Goal: Information Seeking & Learning: Check status

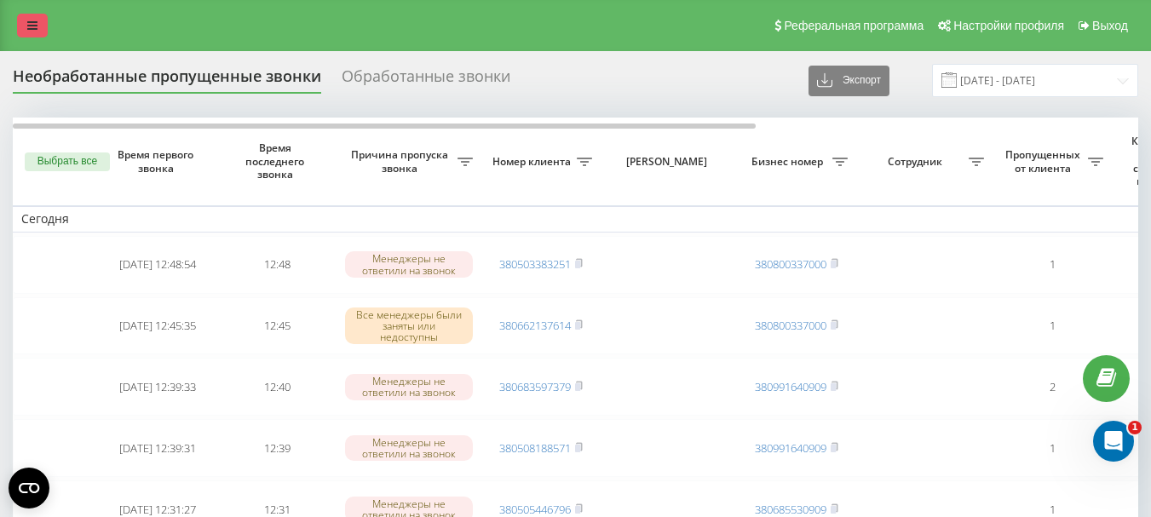
click at [35, 24] on icon at bounding box center [32, 26] width 10 height 12
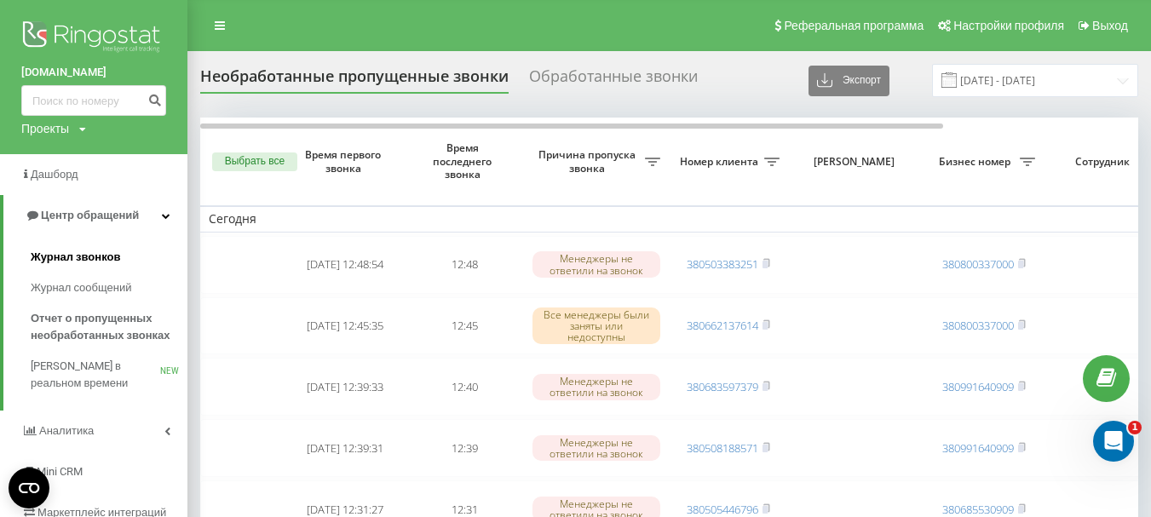
click at [83, 262] on span "Журнал звонков" at bounding box center [75, 257] width 89 height 17
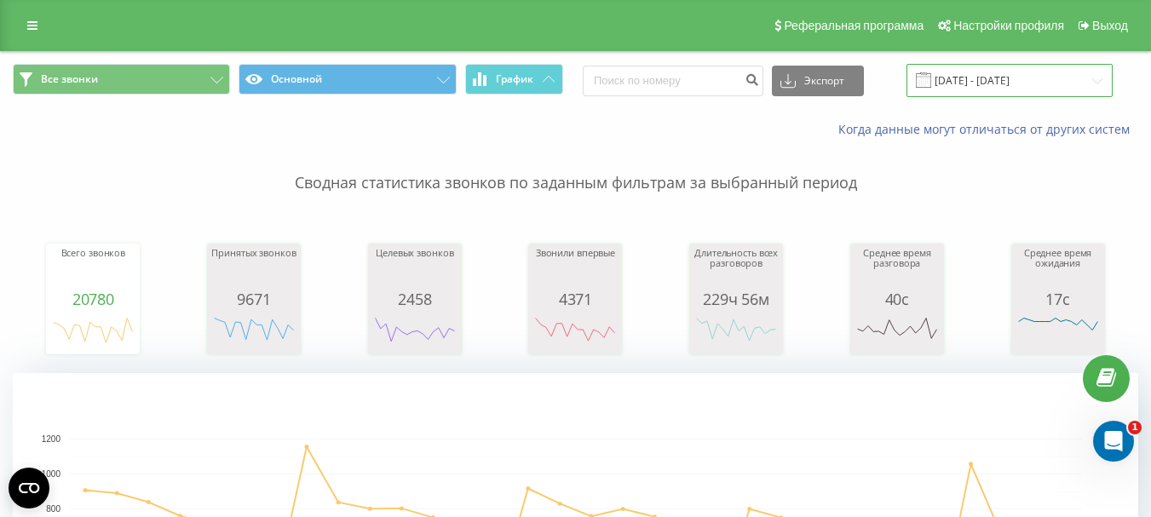
click at [1012, 78] on input "[DATE] - [DATE]" at bounding box center [1009, 80] width 206 height 33
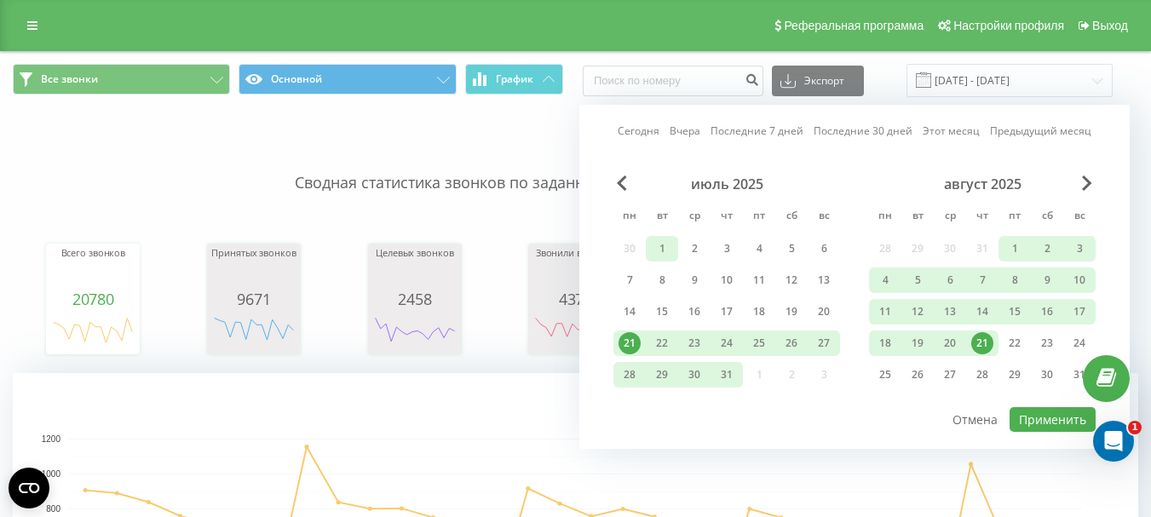
click at [662, 248] on div "1" at bounding box center [662, 249] width 22 height 22
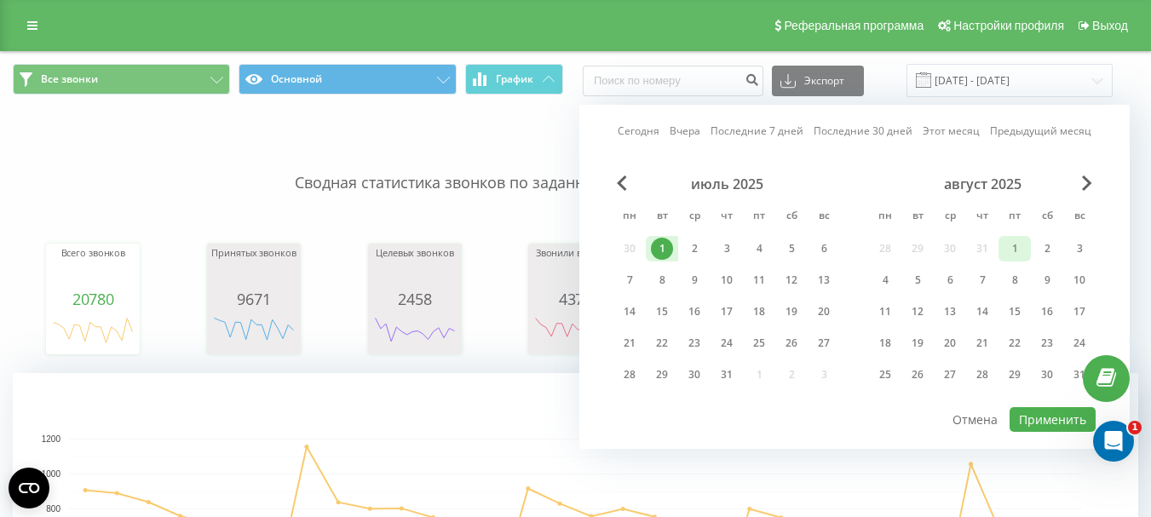
click at [1014, 245] on div "1" at bounding box center [1014, 249] width 22 height 22
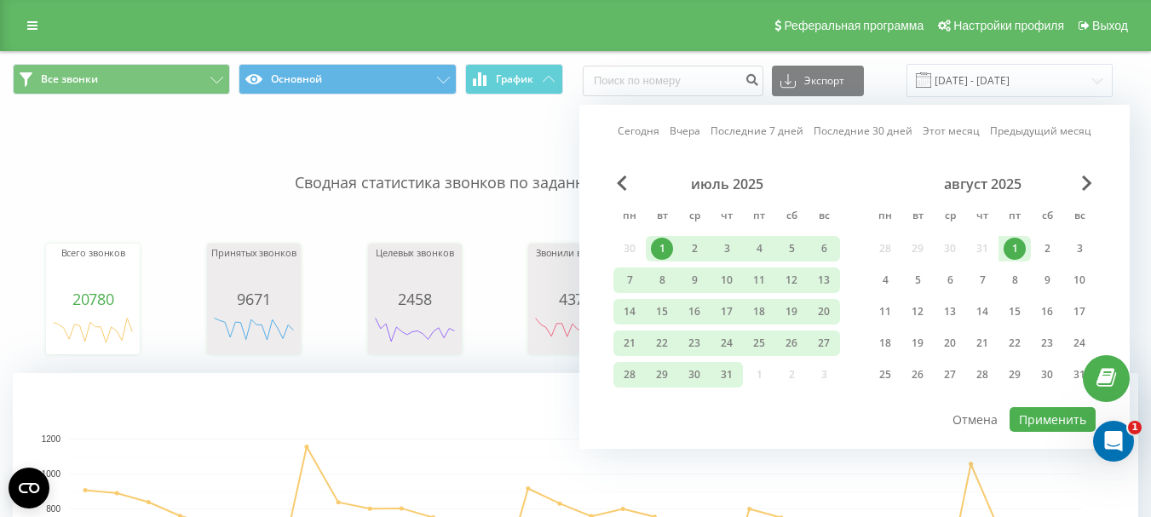
click at [1014, 250] on div "1" at bounding box center [1014, 249] width 22 height 22
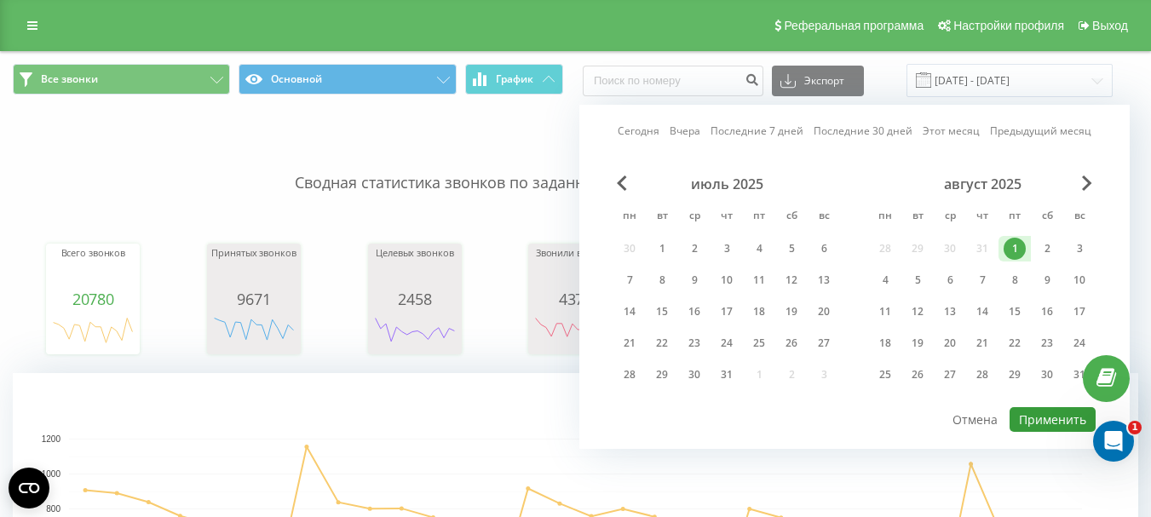
click at [1037, 422] on button "Применить" at bounding box center [1052, 419] width 86 height 25
type input "01.08.2025 - 01.08.2025"
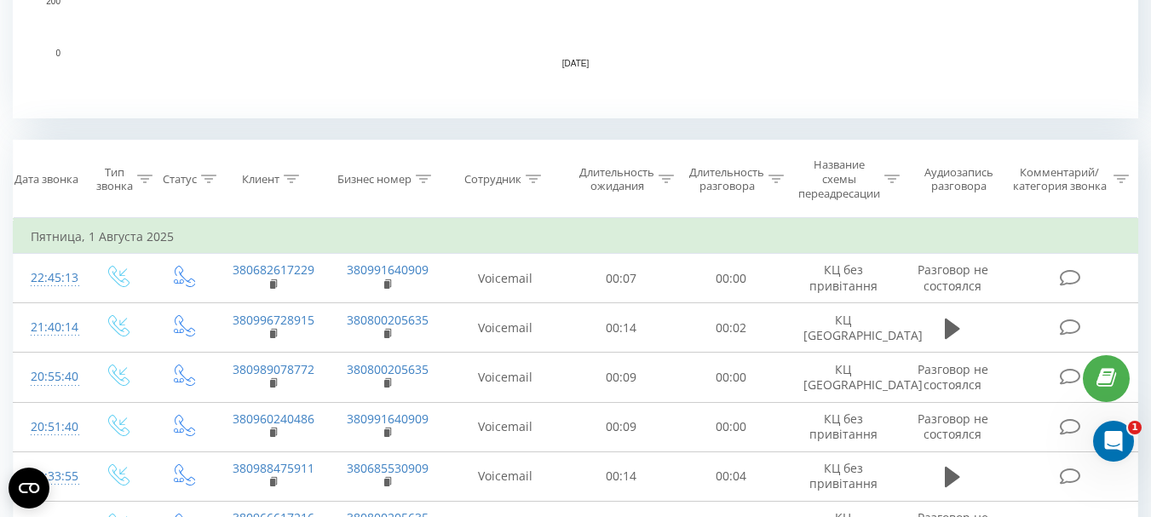
scroll to position [596, 0]
click at [530, 179] on icon at bounding box center [533, 178] width 15 height 9
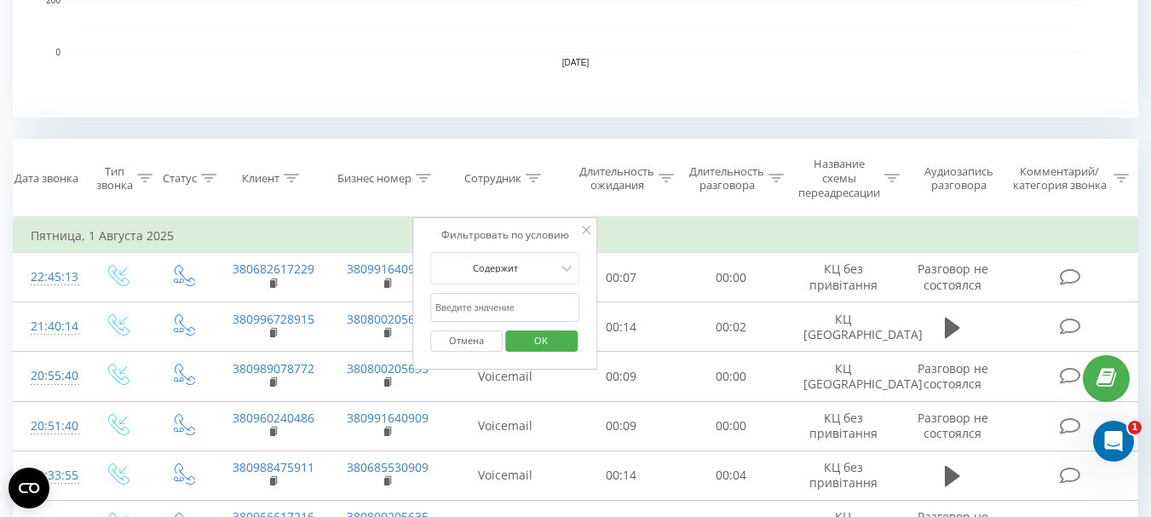
click at [454, 314] on input "text" at bounding box center [505, 308] width 150 height 30
type input "ушенко"
click at [544, 338] on span "OK" at bounding box center [541, 340] width 48 height 26
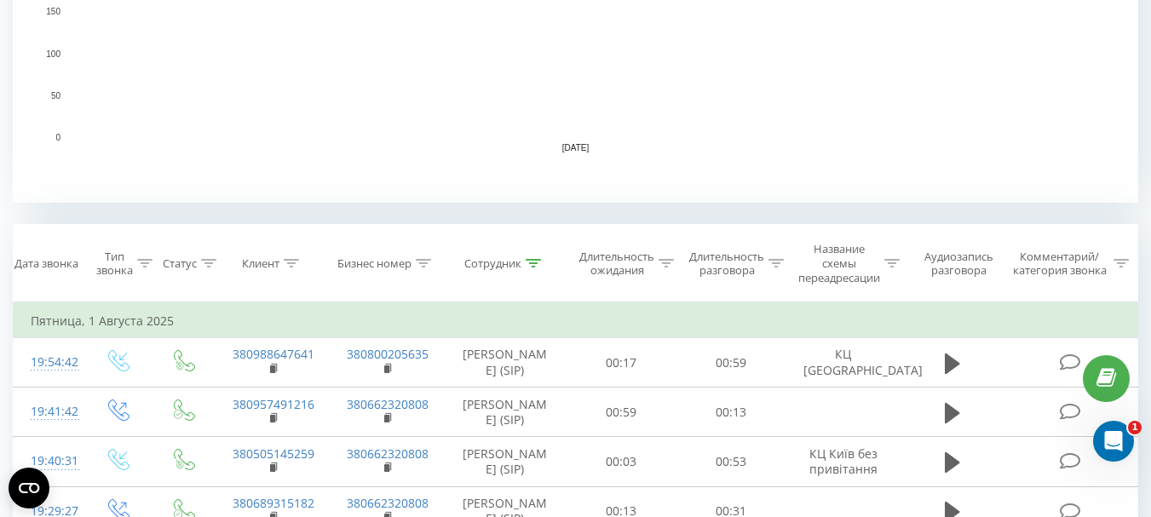
scroll to position [767, 0]
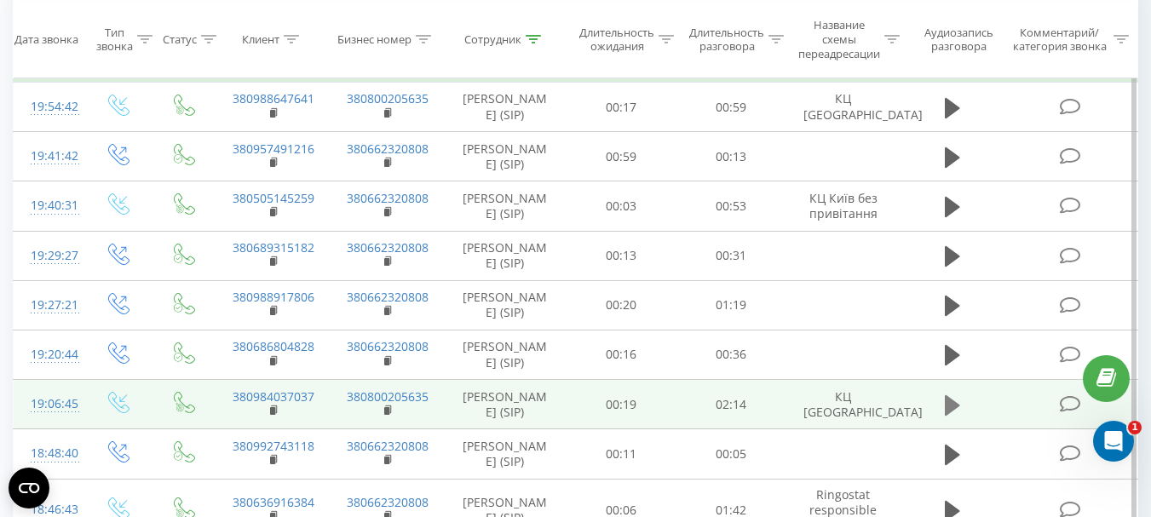
click at [946, 404] on icon at bounding box center [952, 404] width 15 height 20
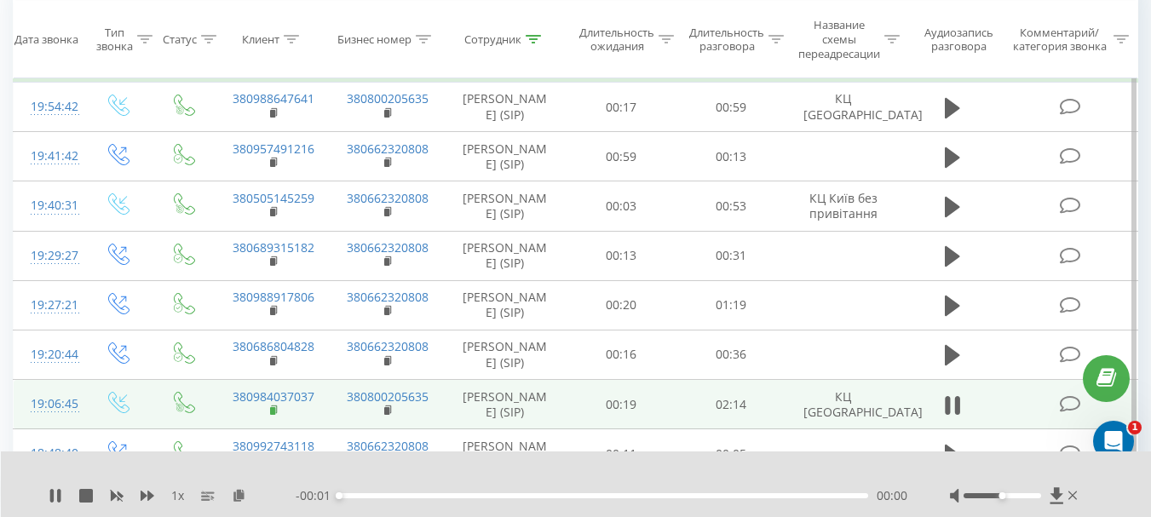
click at [273, 408] on rect at bounding box center [272, 411] width 5 height 8
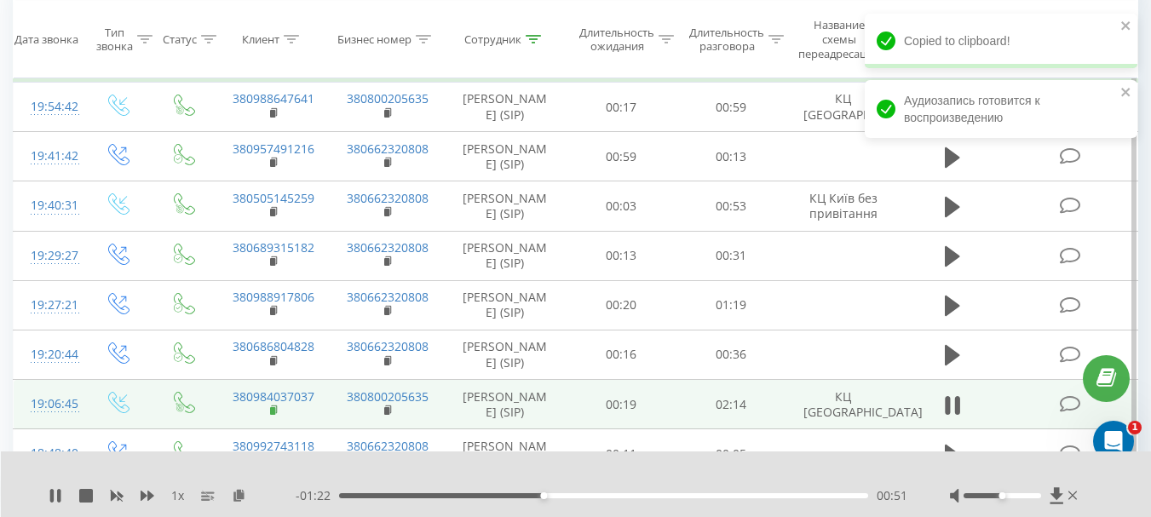
click at [274, 411] on rect at bounding box center [272, 411] width 5 height 8
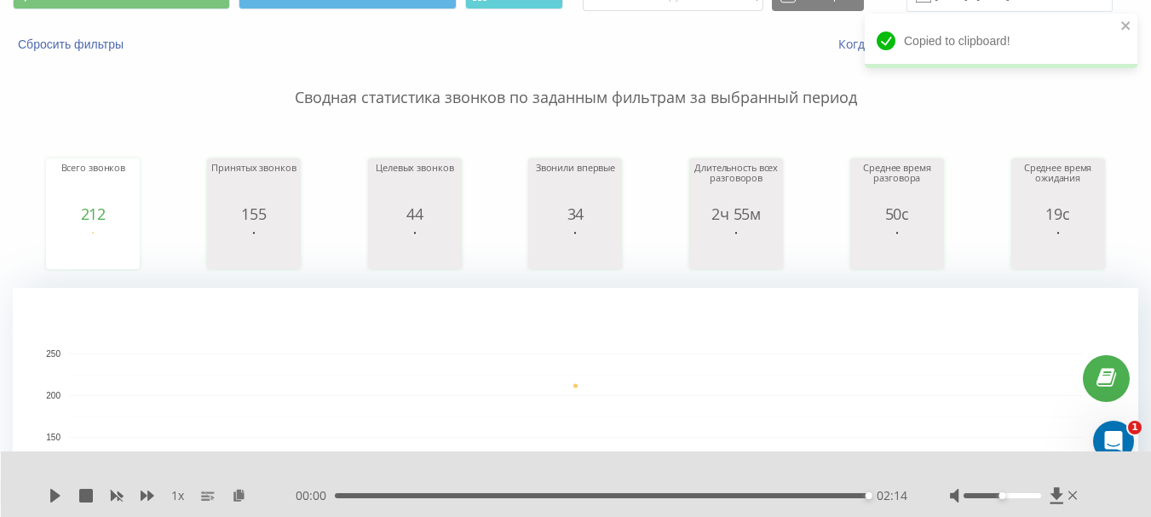
scroll to position [0, 0]
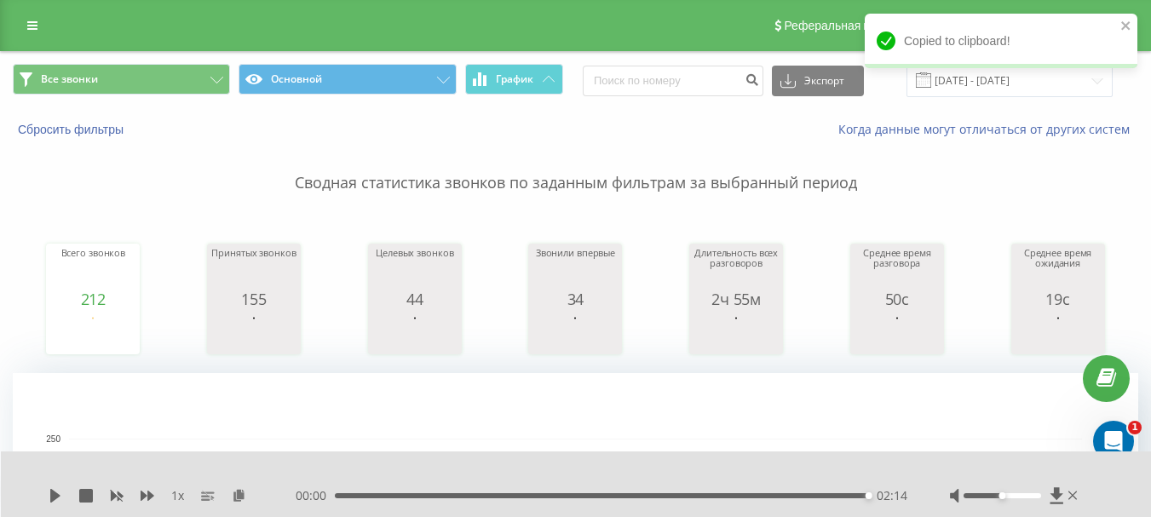
drag, startPoint x: 1030, startPoint y: 78, endPoint x: 1021, endPoint y: 89, distance: 14.7
click at [1029, 78] on div "Copied to clipboard!" at bounding box center [1001, 47] width 273 height 66
click at [990, 85] on input "01.08.2025 - 01.08.2025" at bounding box center [1009, 80] width 206 height 33
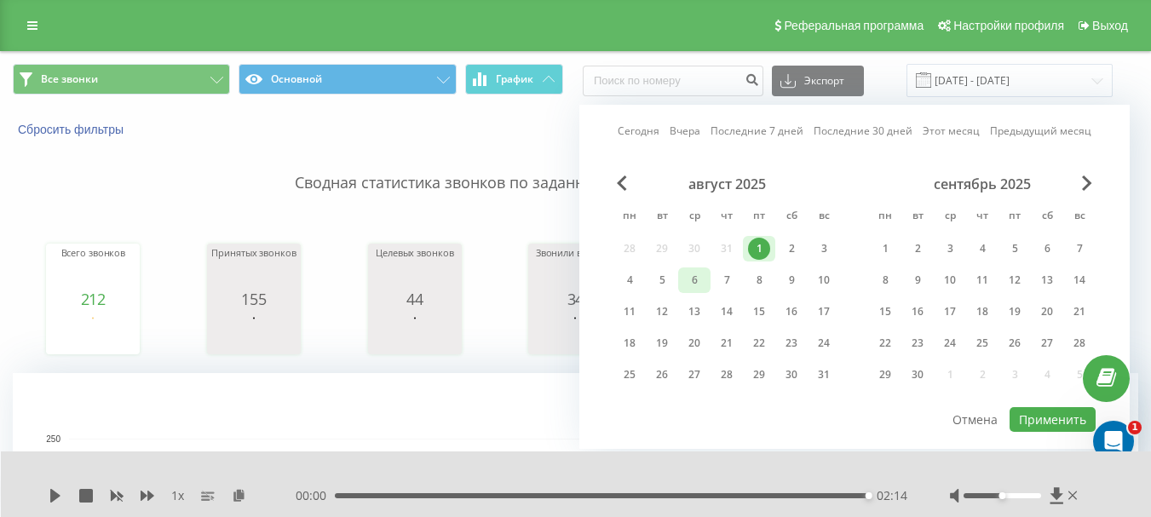
click at [693, 282] on div "6" at bounding box center [694, 280] width 22 height 22
click at [1028, 422] on button "Применить" at bounding box center [1052, 419] width 86 height 25
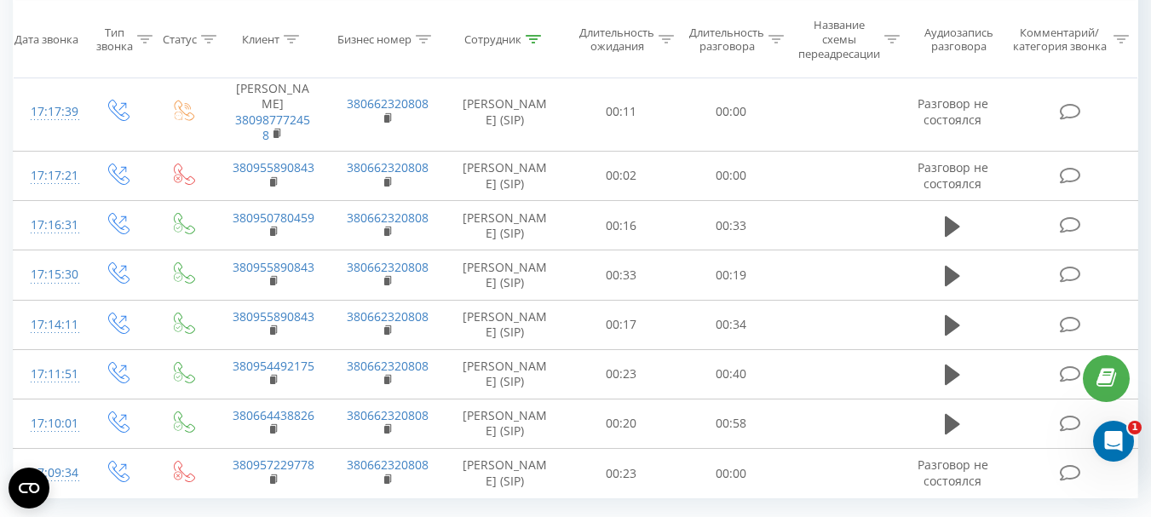
scroll to position [1664, 0]
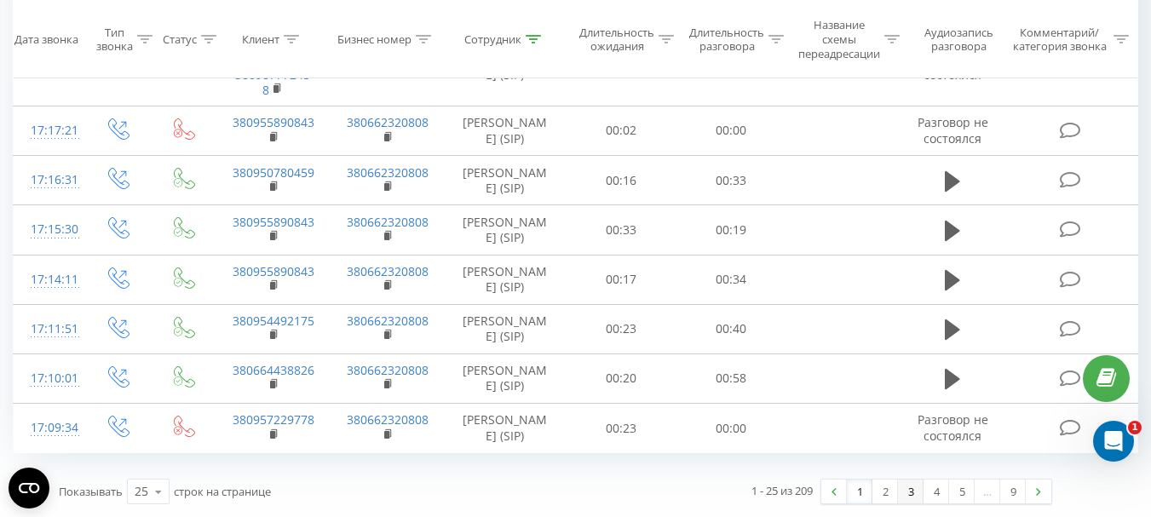
click at [909, 494] on link "3" at bounding box center [911, 492] width 26 height 24
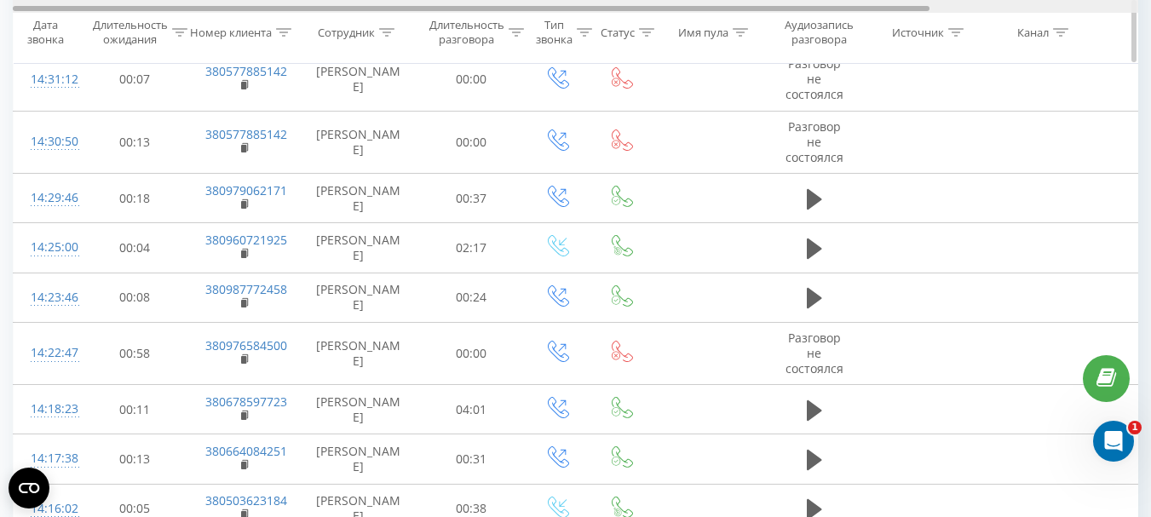
drag, startPoint x: 388, startPoint y: 9, endPoint x: 197, endPoint y: 26, distance: 191.6
click at [197, 26] on div "Дата звонка Длительность ожидания Номер клиента Сотрудник Длительность разговор…" at bounding box center [575, 32] width 1125 height 64
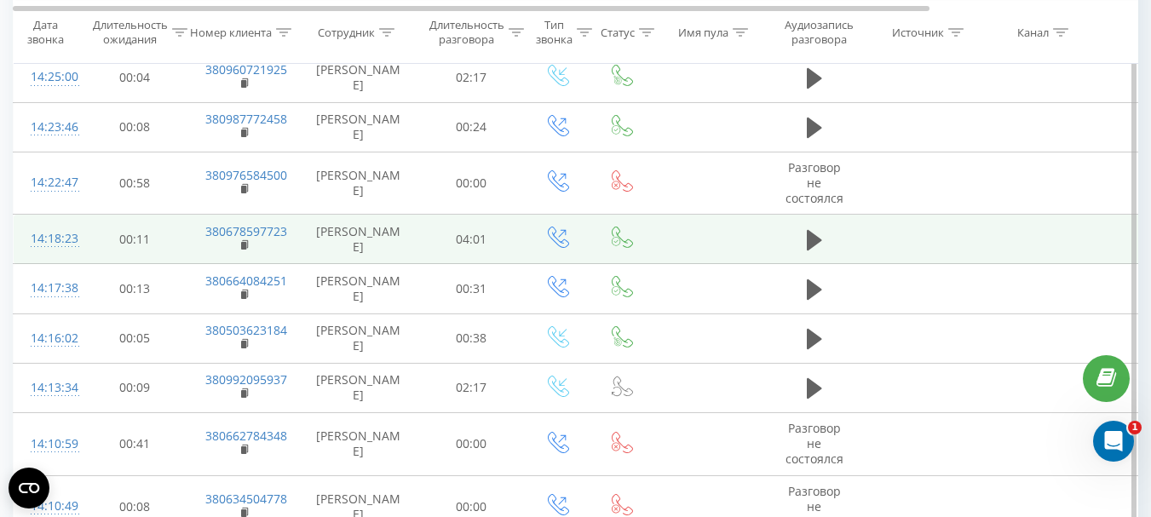
scroll to position [1204, 0]
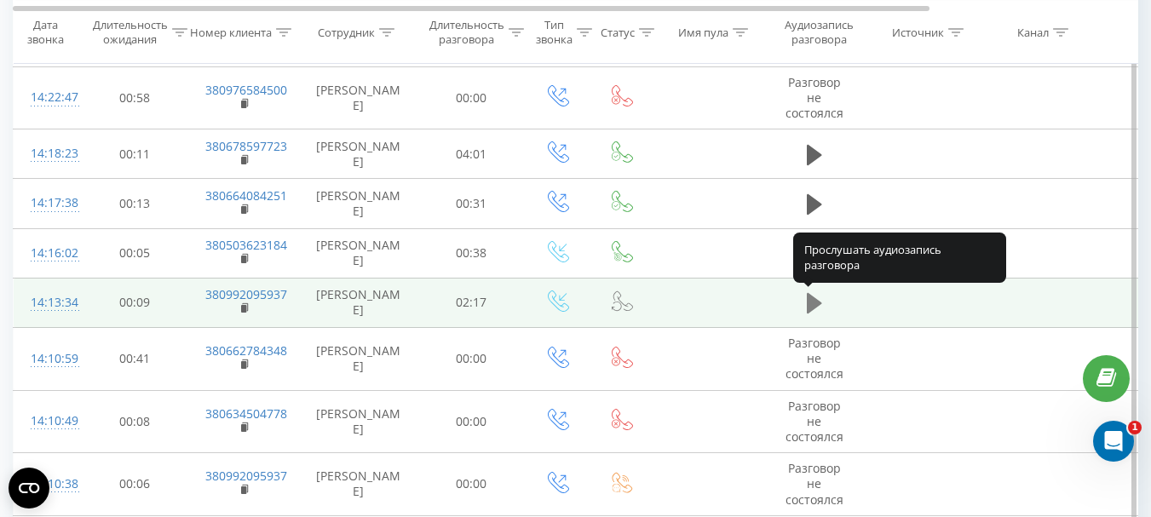
click at [812, 305] on icon at bounding box center [814, 303] width 15 height 20
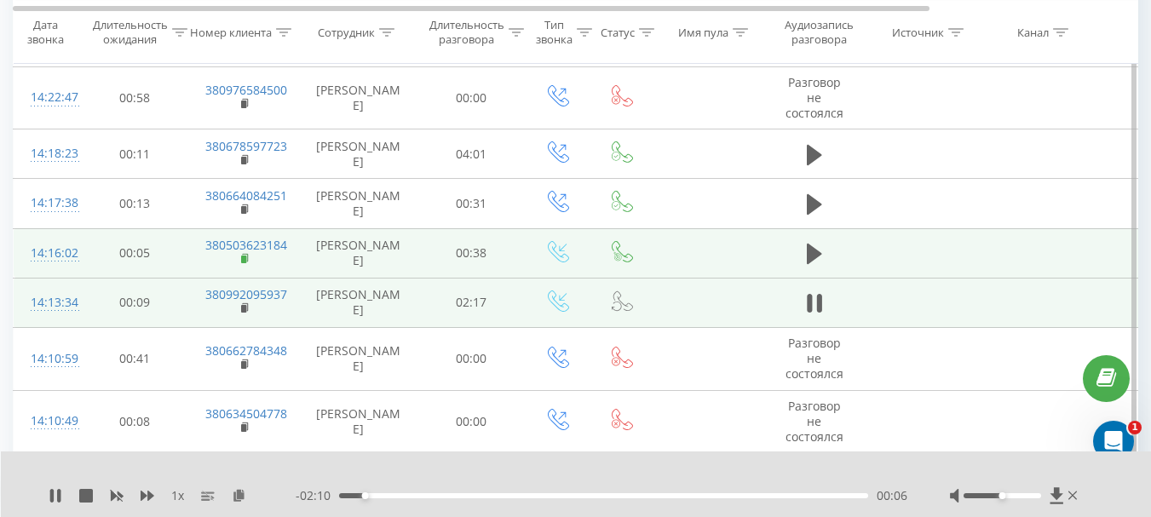
click at [242, 258] on rect at bounding box center [243, 260] width 5 height 8
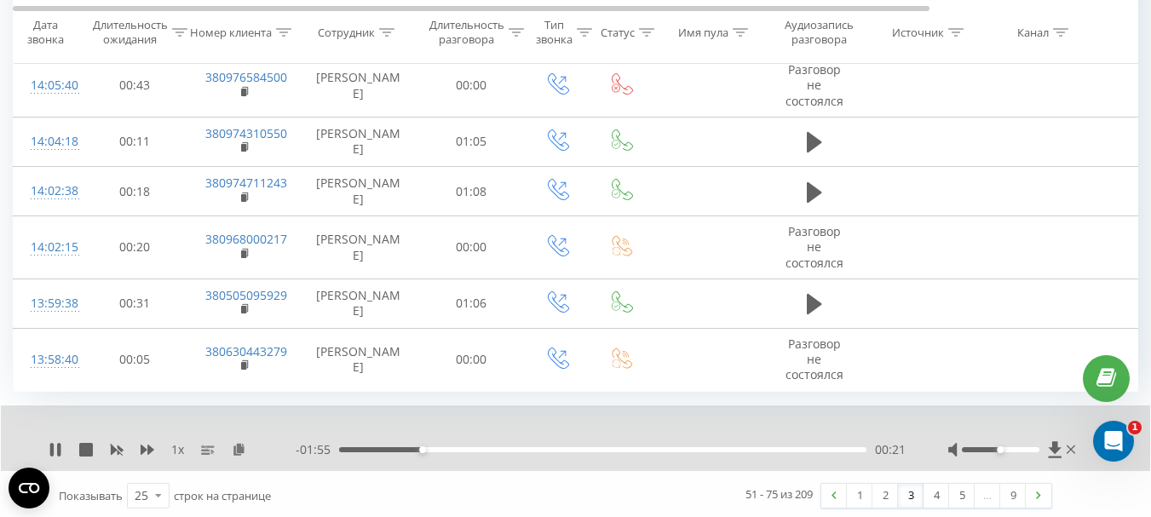
scroll to position [1818, 0]
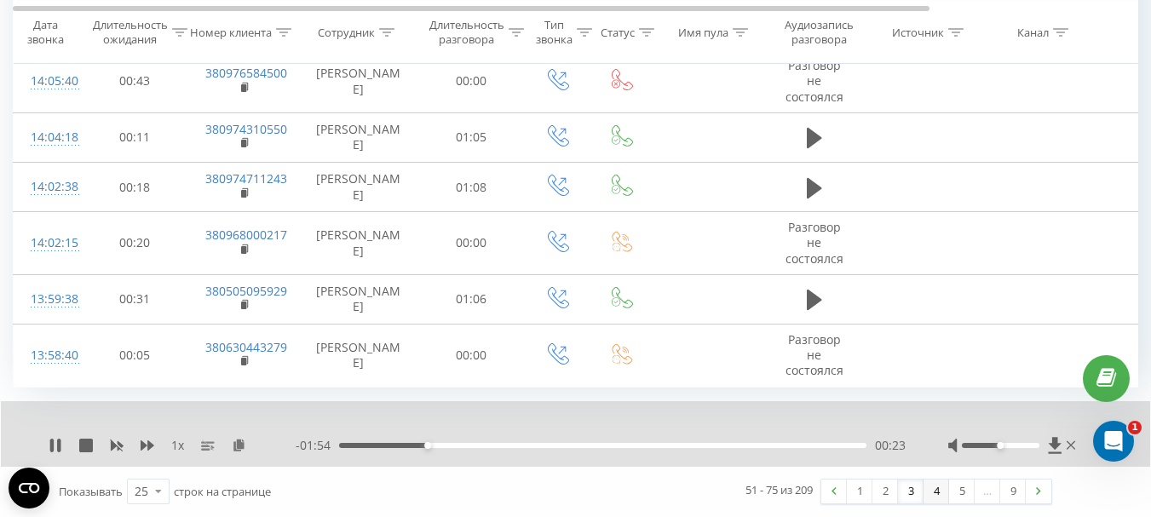
click at [936, 495] on link "4" at bounding box center [936, 492] width 26 height 24
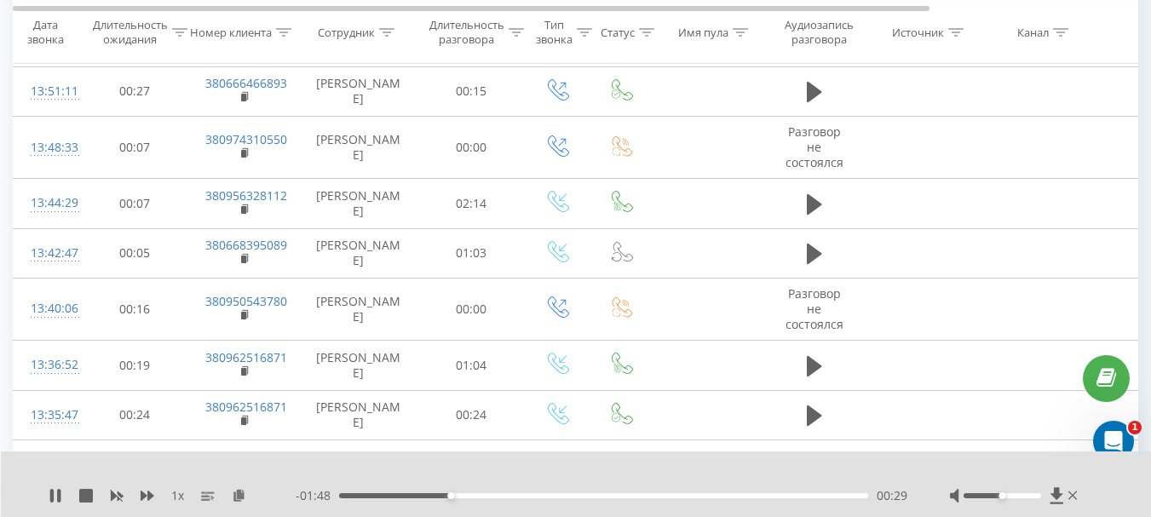
scroll to position [1289, 0]
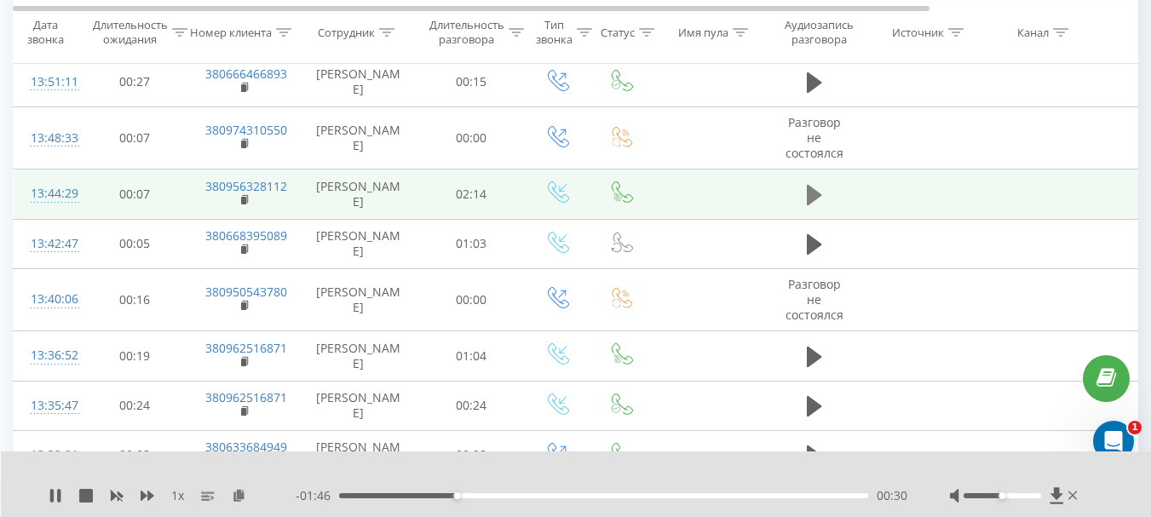
click at [812, 192] on icon at bounding box center [814, 195] width 15 height 20
click at [242, 202] on rect at bounding box center [243, 201] width 5 height 8
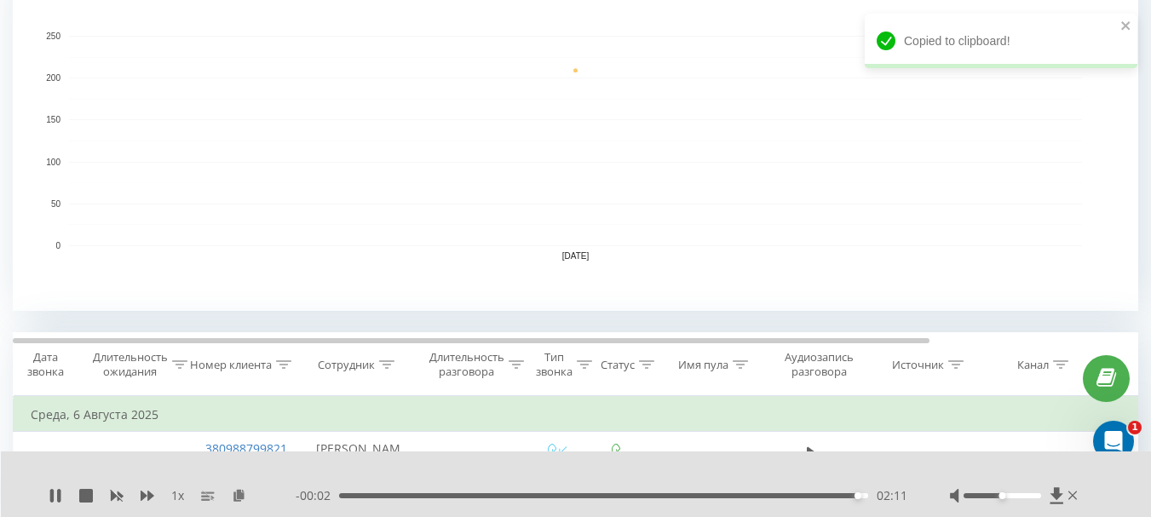
scroll to position [11, 0]
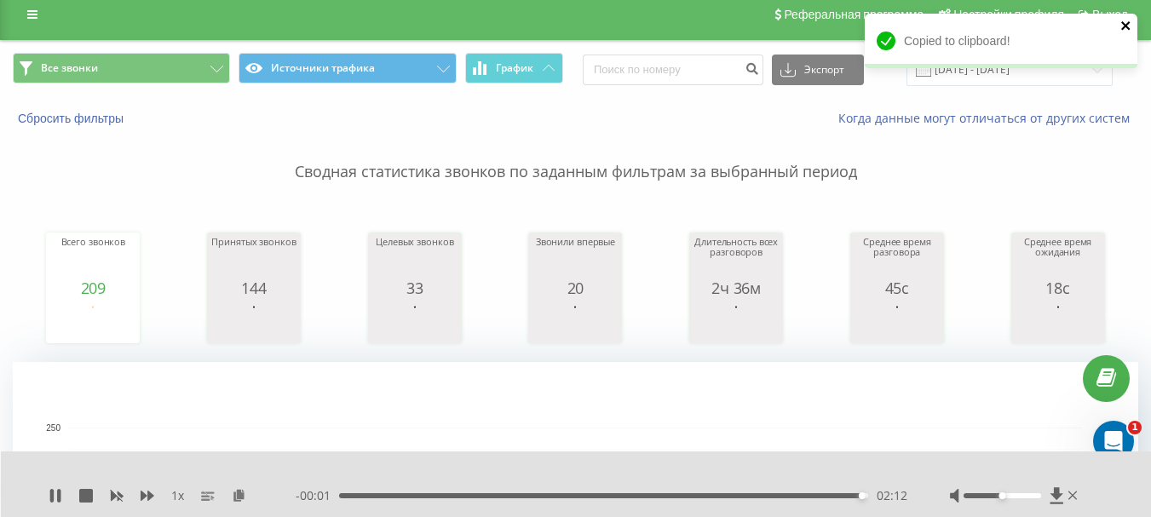
click at [1125, 26] on icon "close" at bounding box center [1125, 25] width 9 height 9
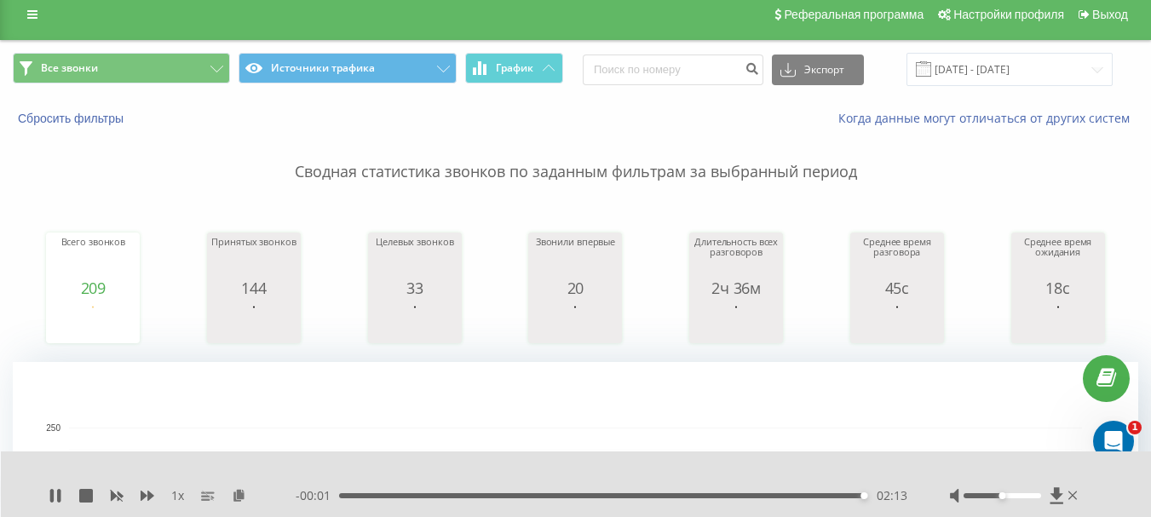
click at [1010, 66] on div "Copied to clipboard!" at bounding box center [1001, 47] width 273 height 66
click at [986, 68] on input "06.08.2025 - 06.08.2025" at bounding box center [1009, 69] width 206 height 33
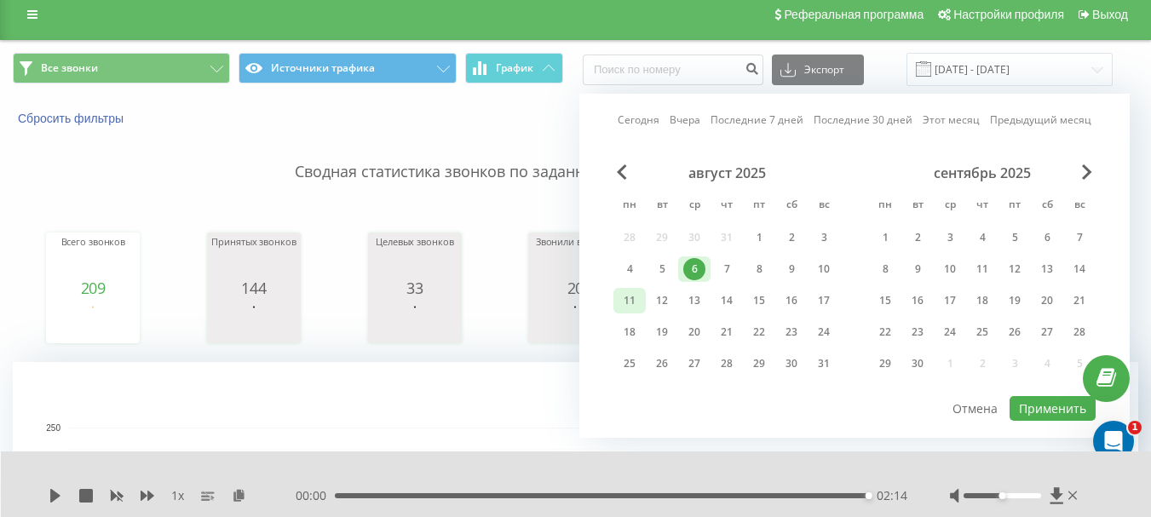
click at [633, 300] on div "11" at bounding box center [629, 301] width 22 height 22
click at [1039, 403] on button "Применить" at bounding box center [1052, 408] width 86 height 25
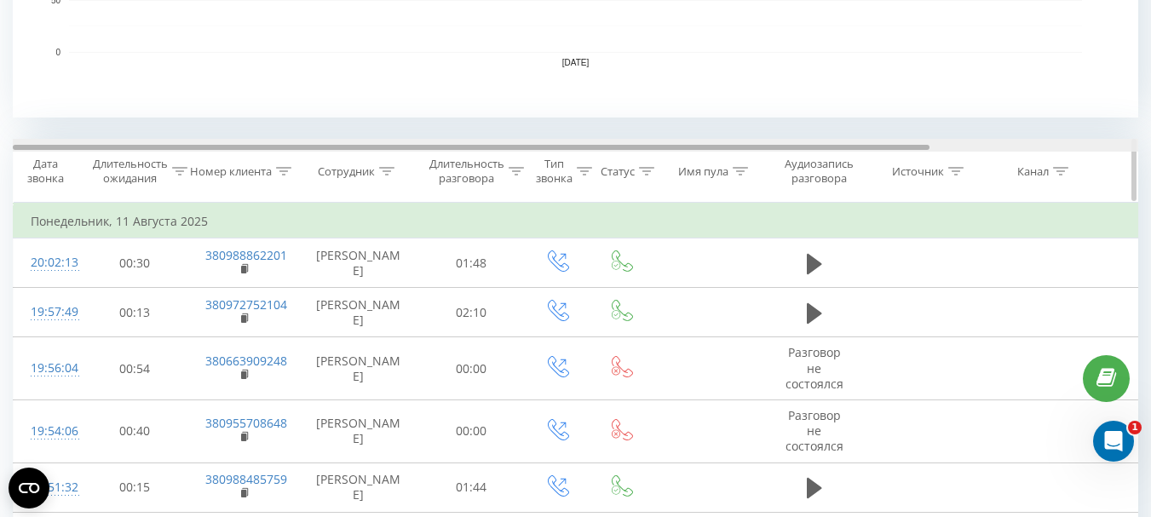
drag, startPoint x: 846, startPoint y: 147, endPoint x: 478, endPoint y: 152, distance: 368.0
click at [478, 152] on div "Дата звонка Длительность ожидания Номер клиента Сотрудник Длительность разговор…" at bounding box center [575, 171] width 1125 height 64
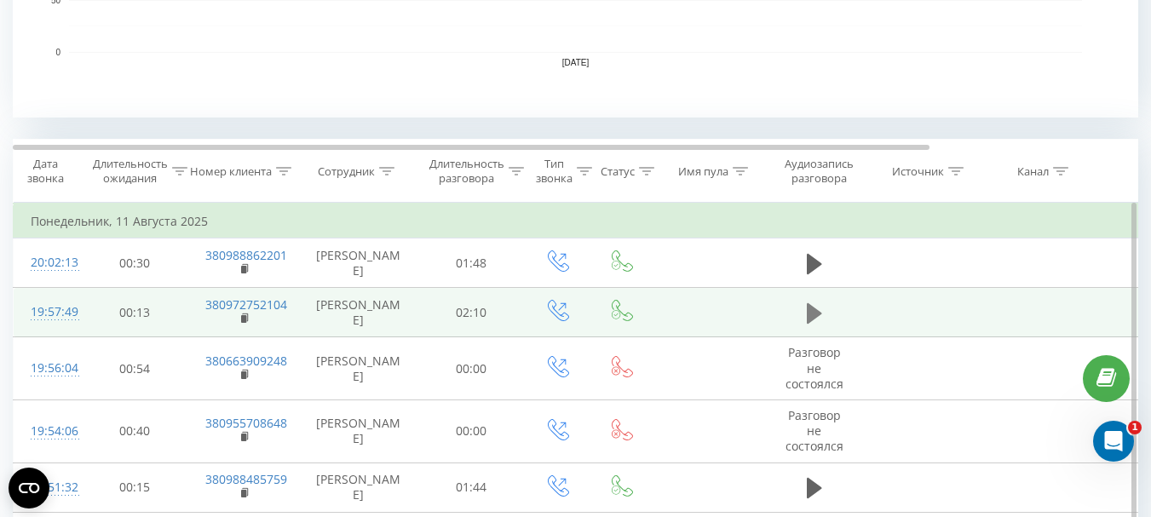
click at [811, 314] on icon at bounding box center [814, 313] width 15 height 20
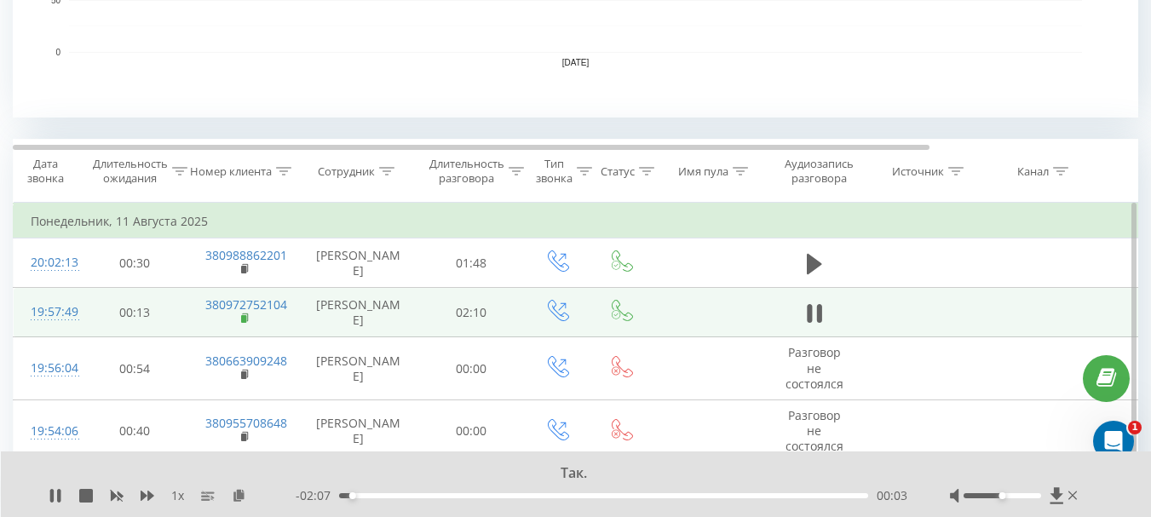
click at [244, 319] on rect at bounding box center [243, 319] width 5 height 8
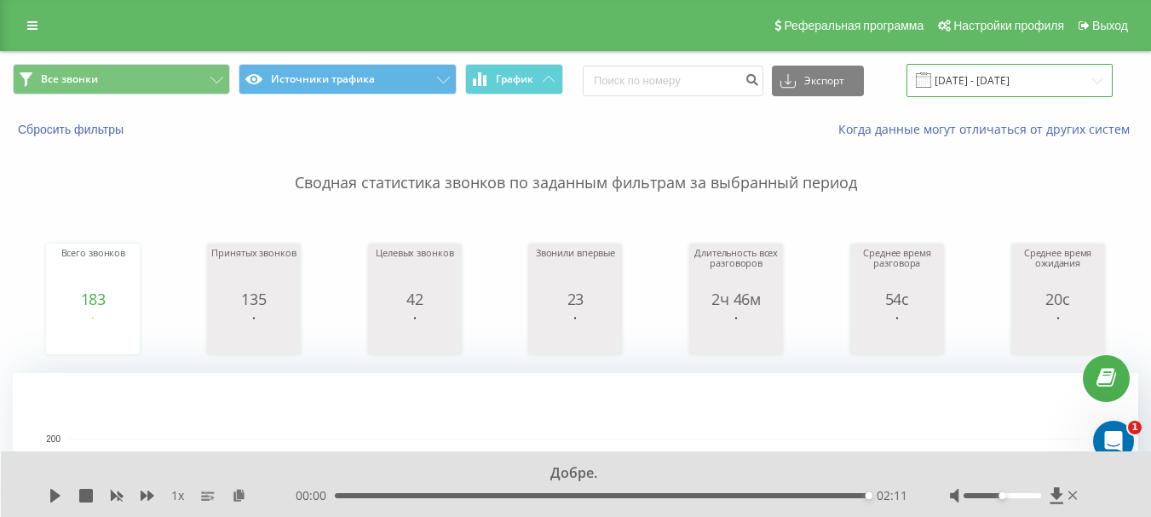
click at [986, 77] on input "11.08.2025 - 11.08.2025" at bounding box center [1009, 80] width 206 height 33
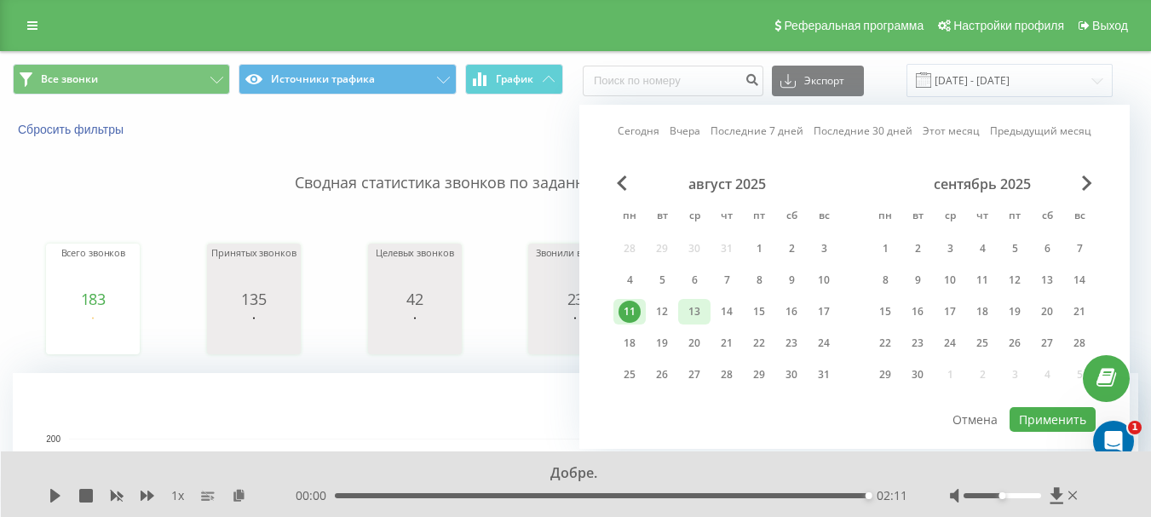
click at [698, 312] on div "13" at bounding box center [694, 312] width 22 height 22
click at [1049, 423] on button "Применить" at bounding box center [1052, 419] width 86 height 25
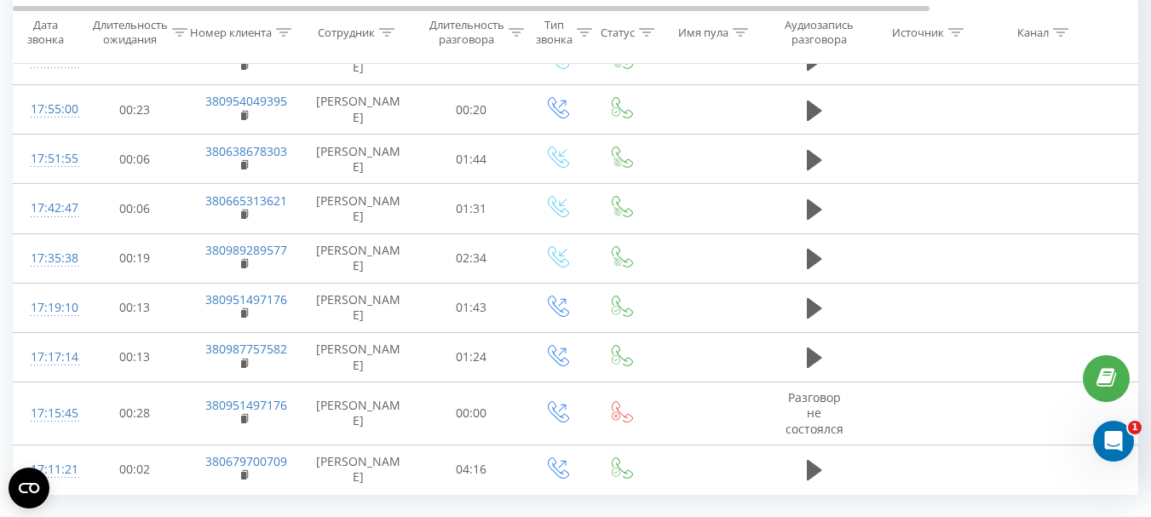
scroll to position [1660, 0]
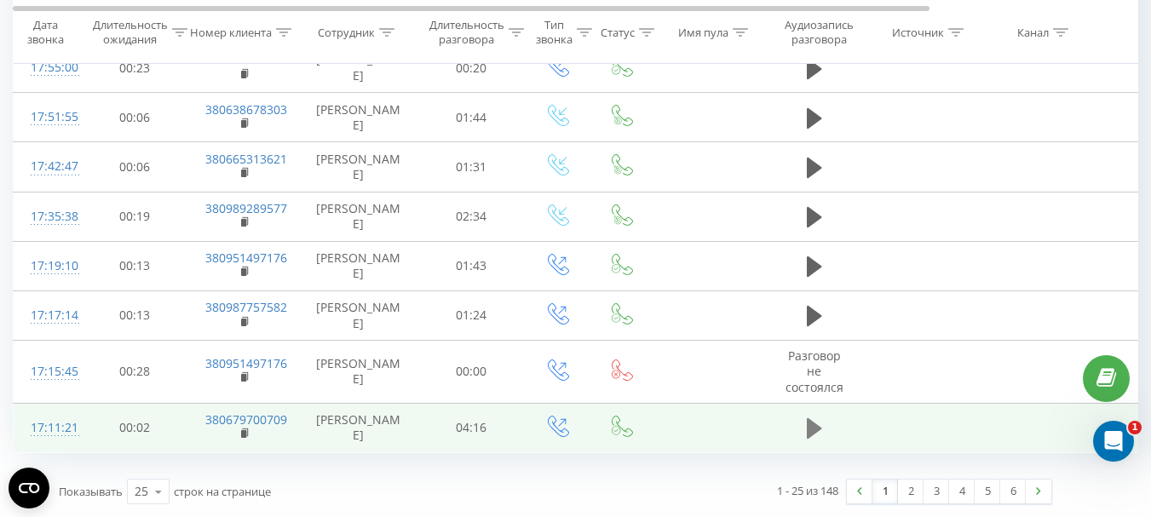
click at [811, 427] on icon at bounding box center [814, 428] width 15 height 20
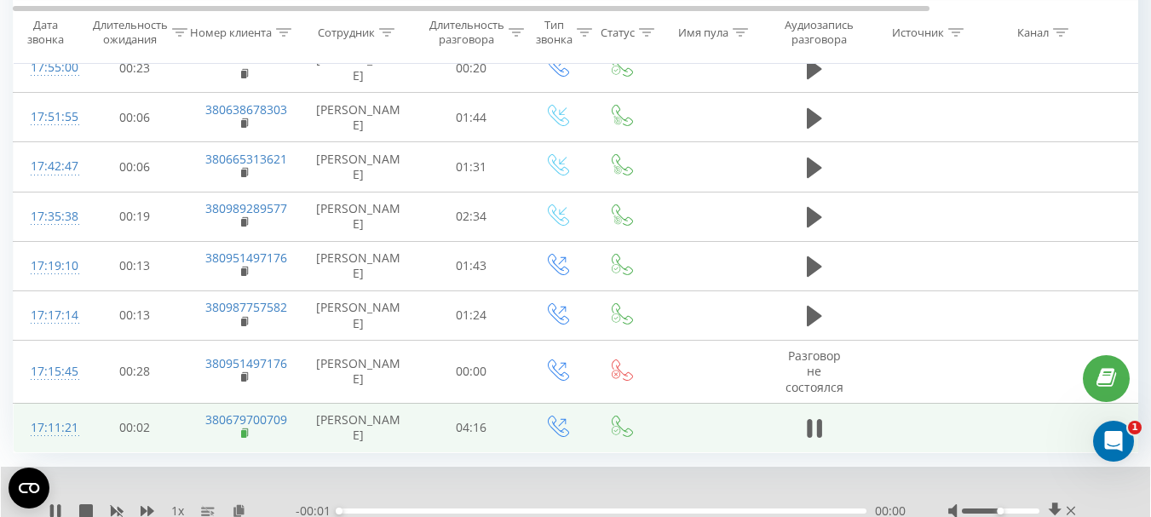
click at [241, 434] on rect at bounding box center [243, 434] width 5 height 8
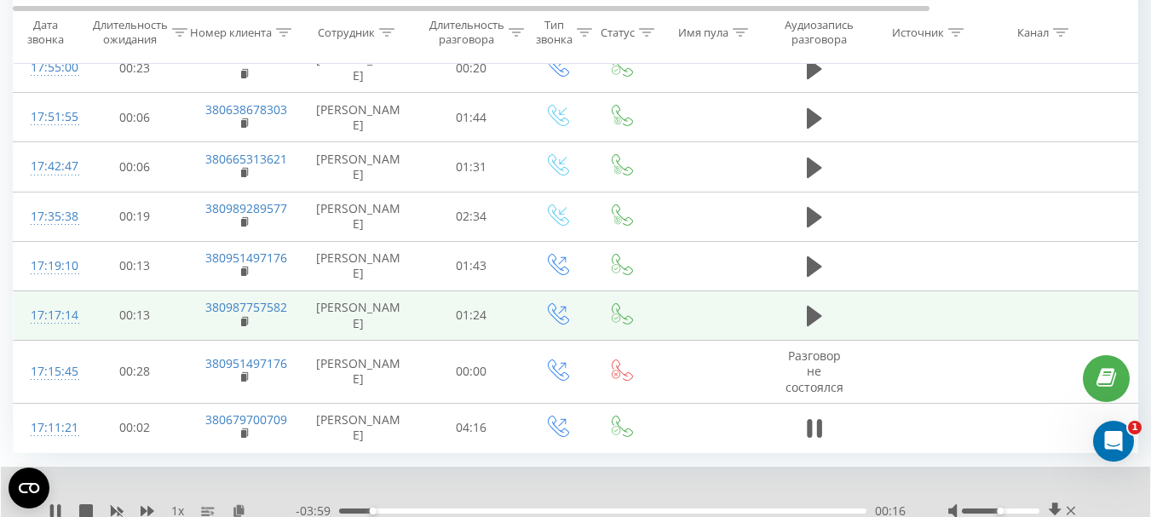
scroll to position [1726, 0]
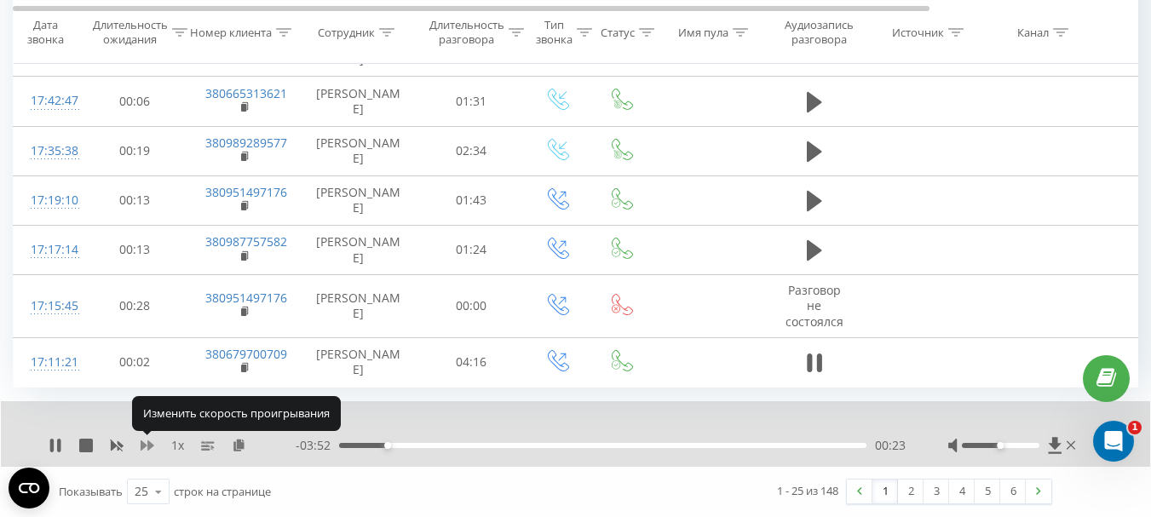
click at [147, 448] on icon at bounding box center [148, 446] width 14 height 14
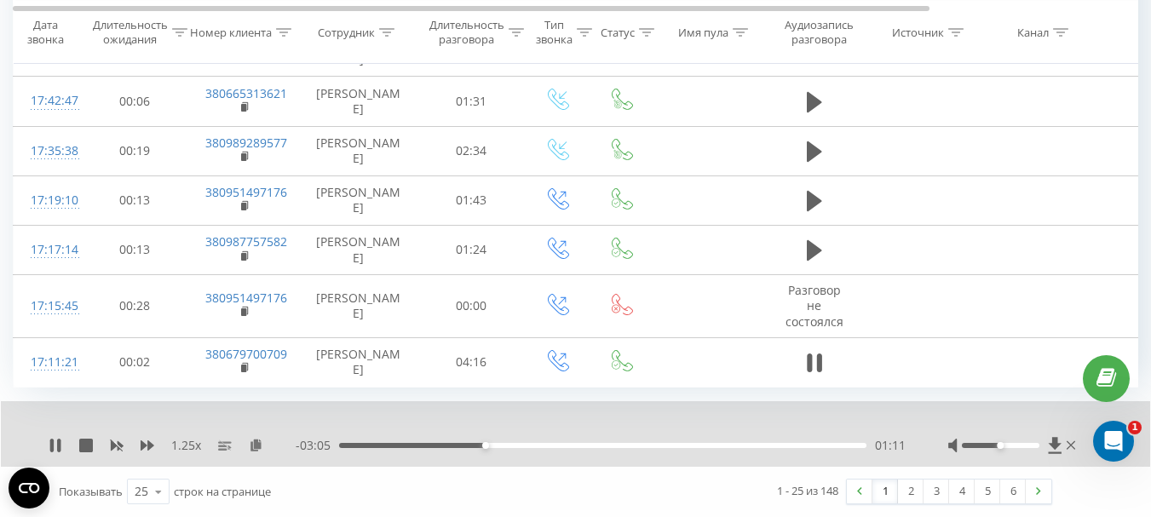
click at [532, 443] on div "01:11" at bounding box center [602, 445] width 527 height 5
click at [515, 445] on div "01:25" at bounding box center [602, 445] width 527 height 5
click at [503, 444] on div "01:28" at bounding box center [602, 445] width 527 height 5
click at [489, 445] on div "01:12" at bounding box center [602, 445] width 527 height 5
click at [910, 495] on link "2" at bounding box center [911, 492] width 26 height 24
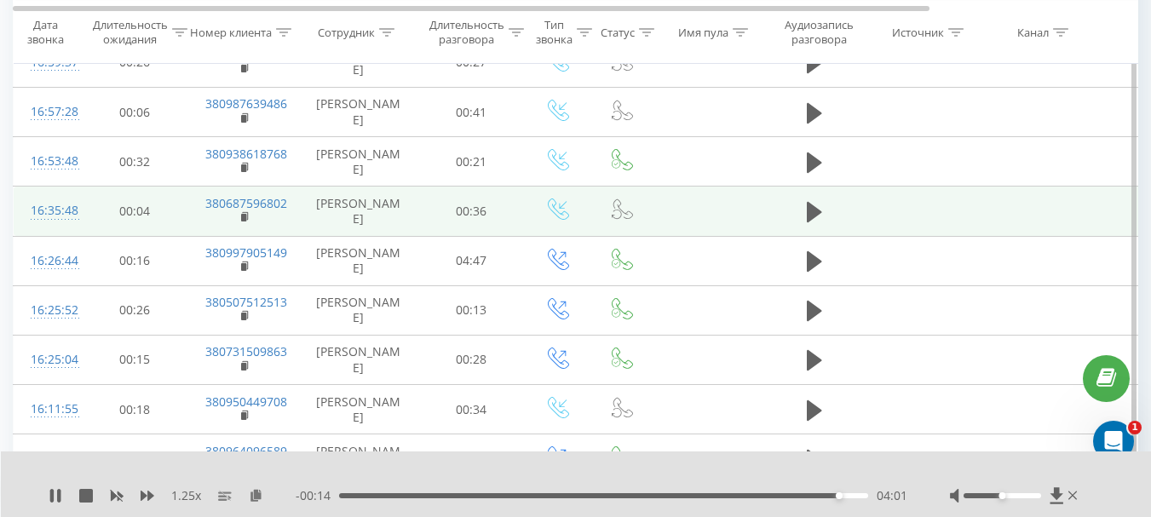
scroll to position [948, 0]
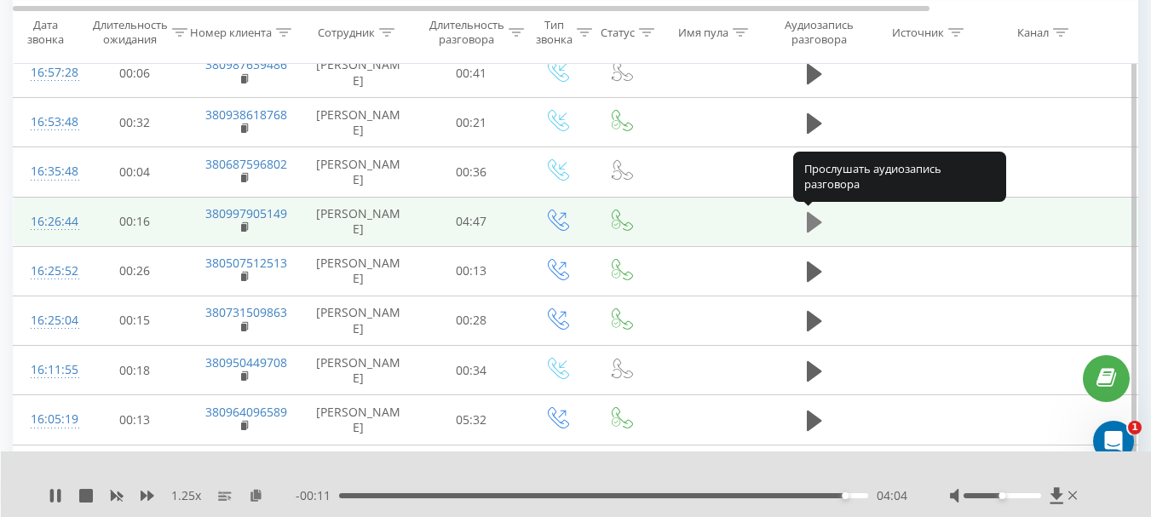
click at [813, 221] on icon at bounding box center [814, 222] width 15 height 20
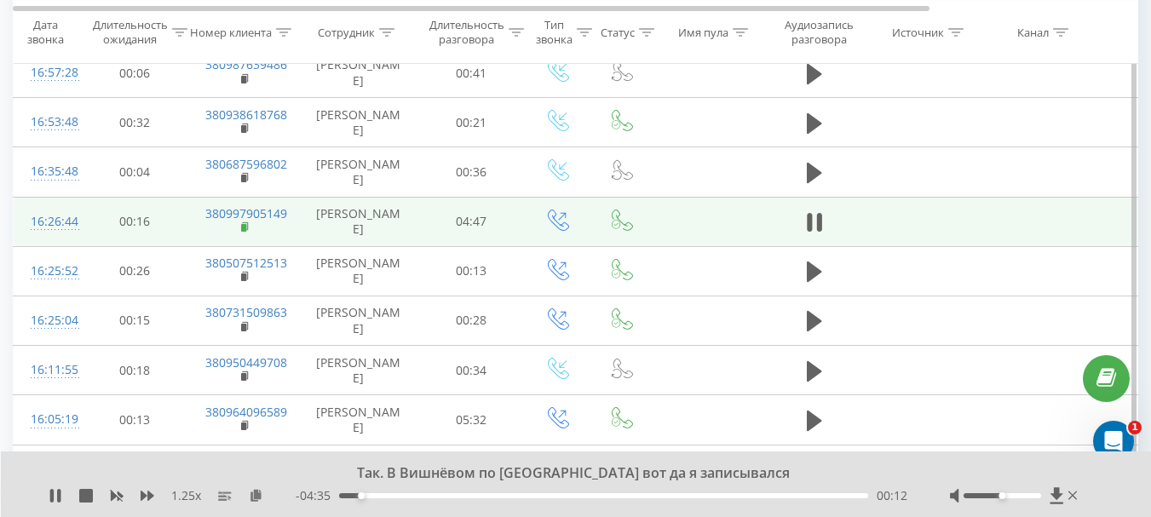
click at [244, 229] on rect at bounding box center [243, 228] width 5 height 8
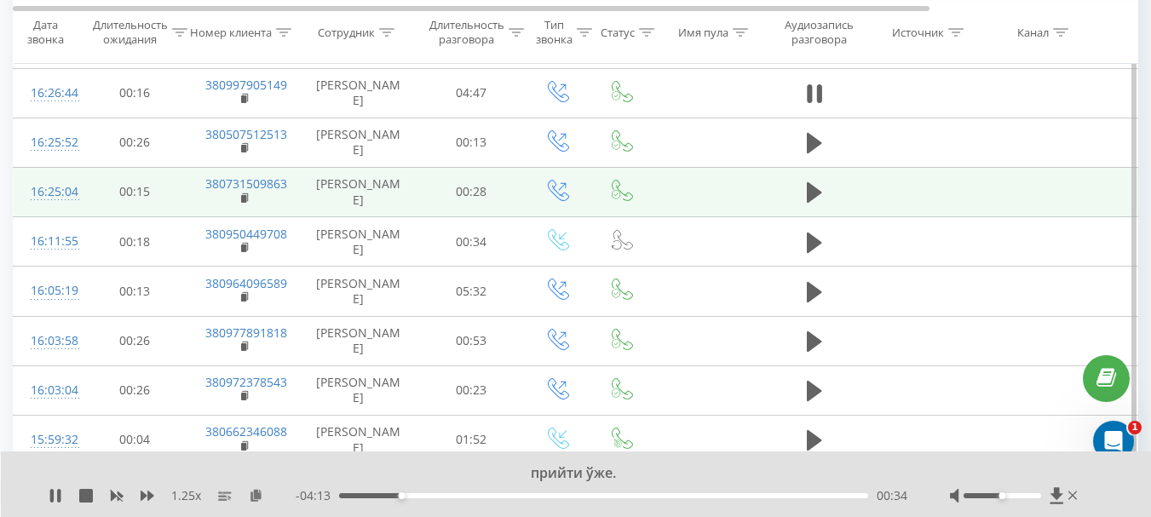
scroll to position [1118, 0]
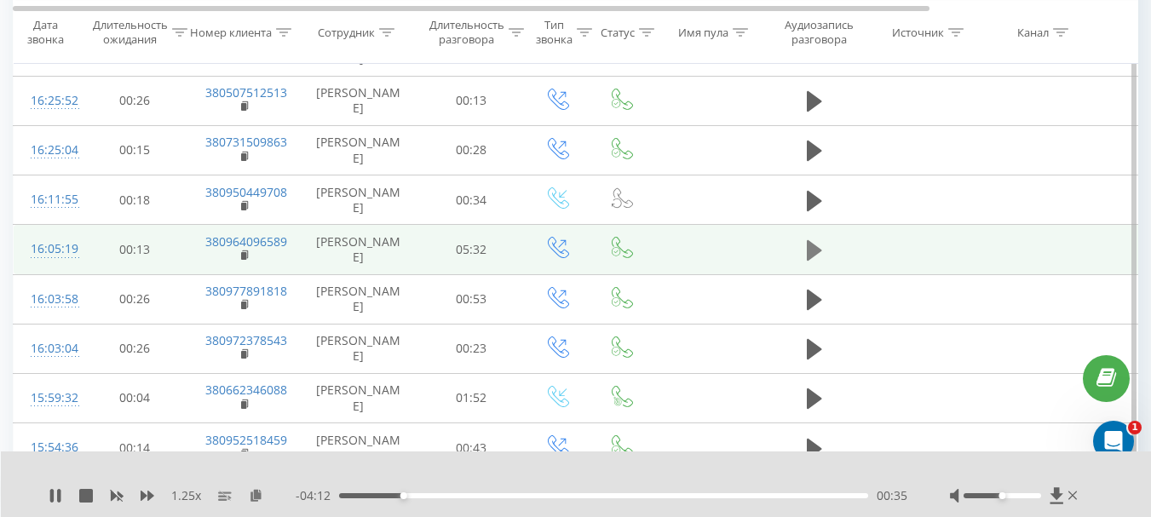
click at [813, 247] on icon at bounding box center [814, 250] width 15 height 20
click at [244, 257] on rect at bounding box center [243, 256] width 5 height 8
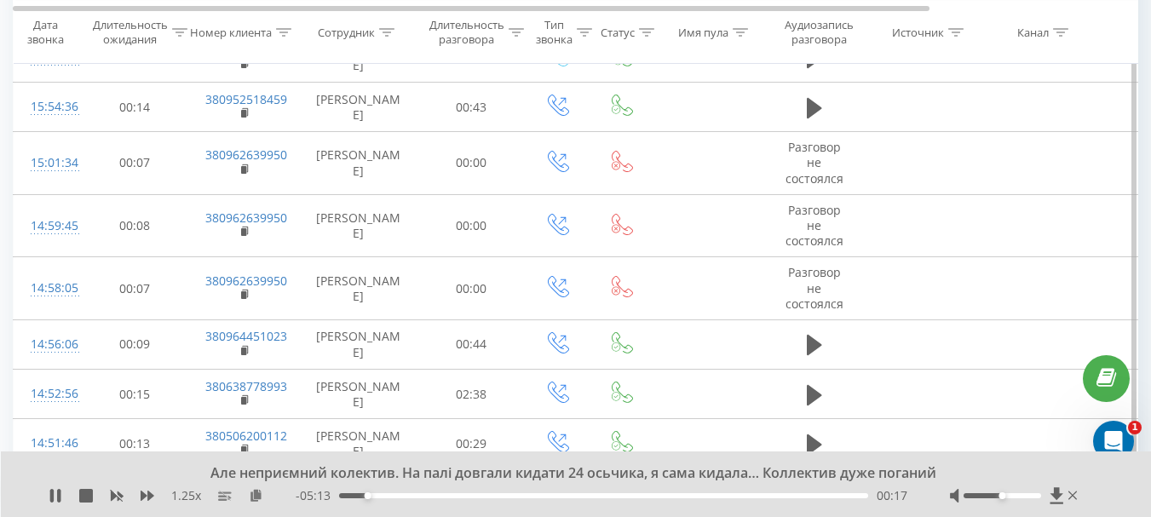
scroll to position [1544, 0]
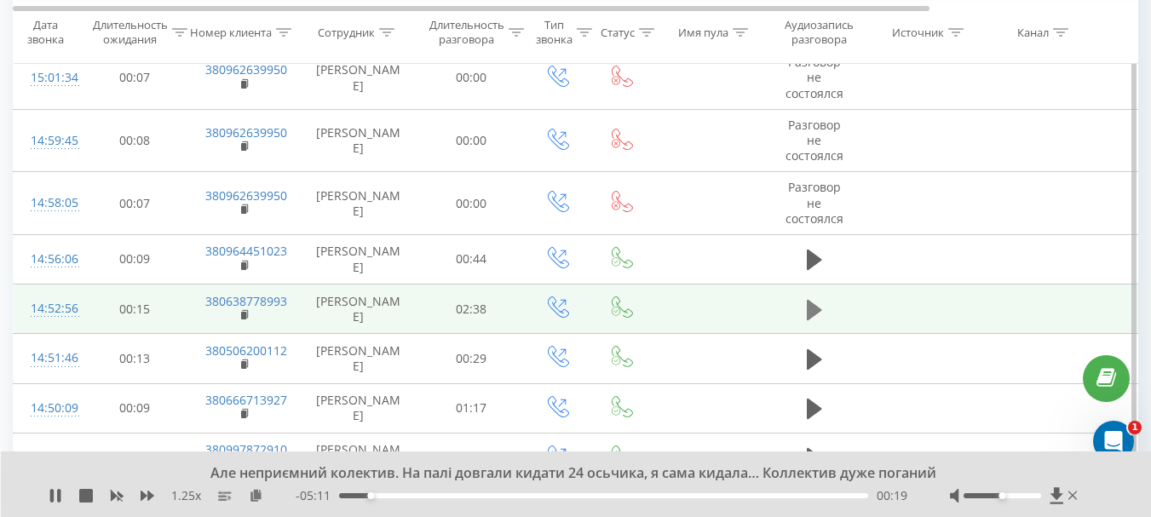
click at [808, 310] on icon at bounding box center [814, 310] width 15 height 20
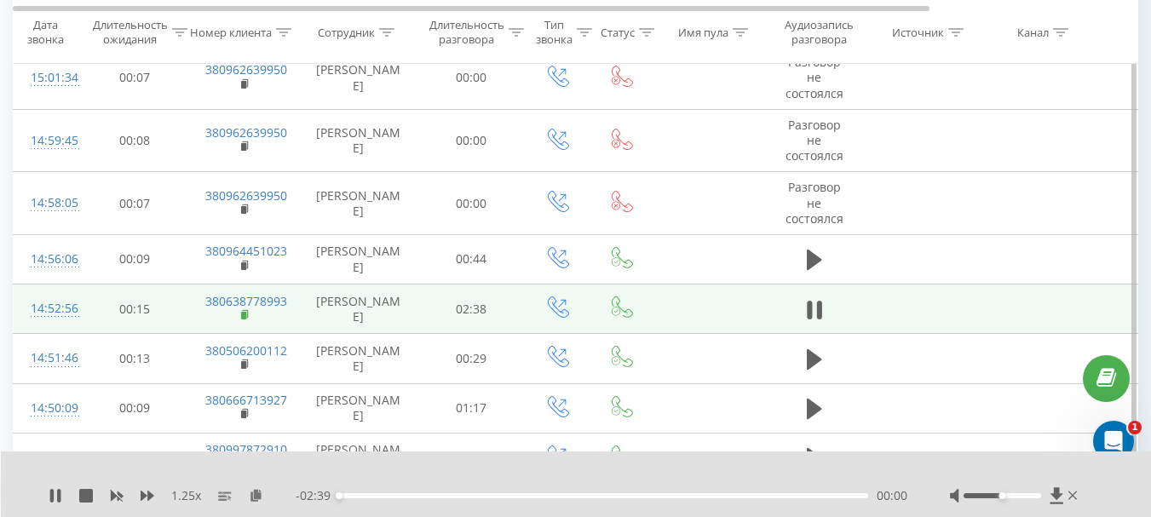
click at [242, 316] on rect at bounding box center [243, 316] width 5 height 8
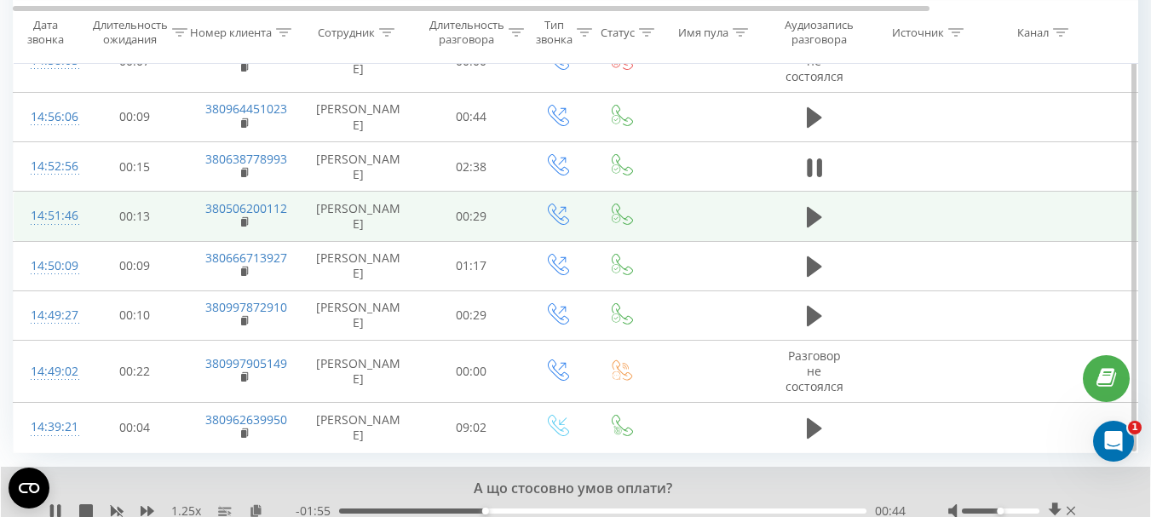
scroll to position [1752, 0]
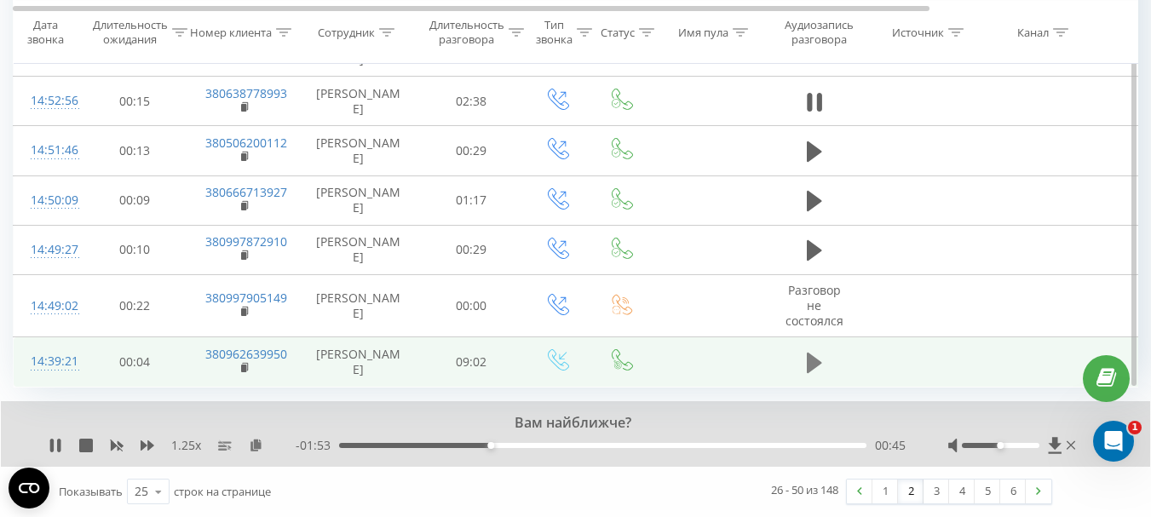
click at [811, 365] on icon at bounding box center [814, 363] width 15 height 20
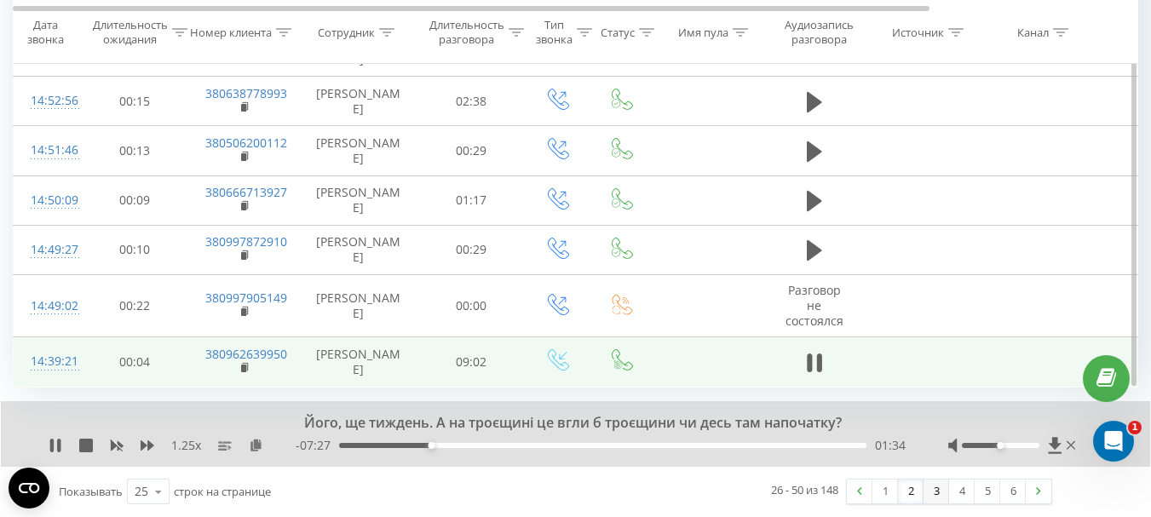
click at [937, 493] on link "3" at bounding box center [936, 492] width 26 height 24
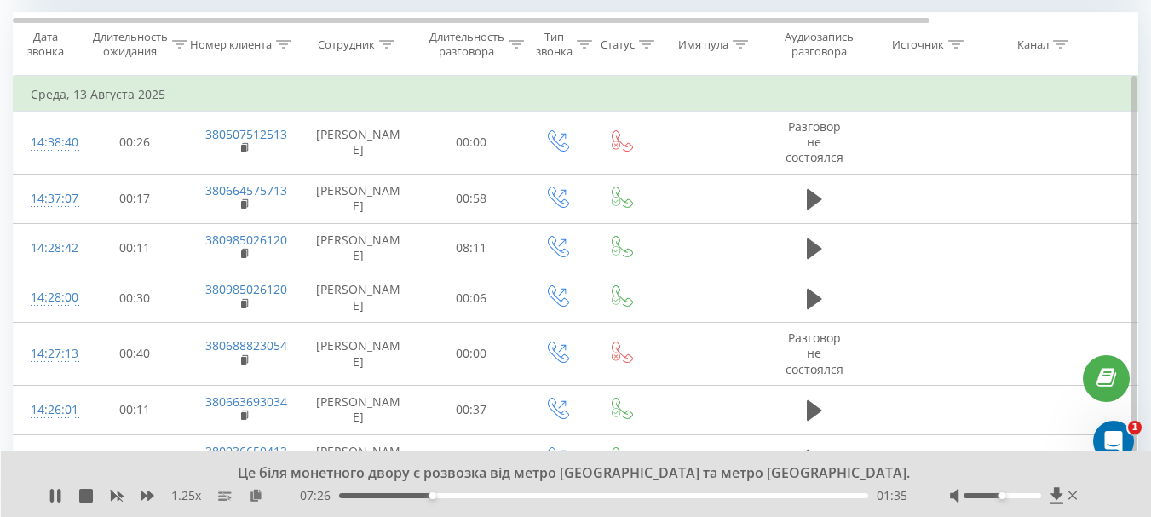
scroll to position [693, 0]
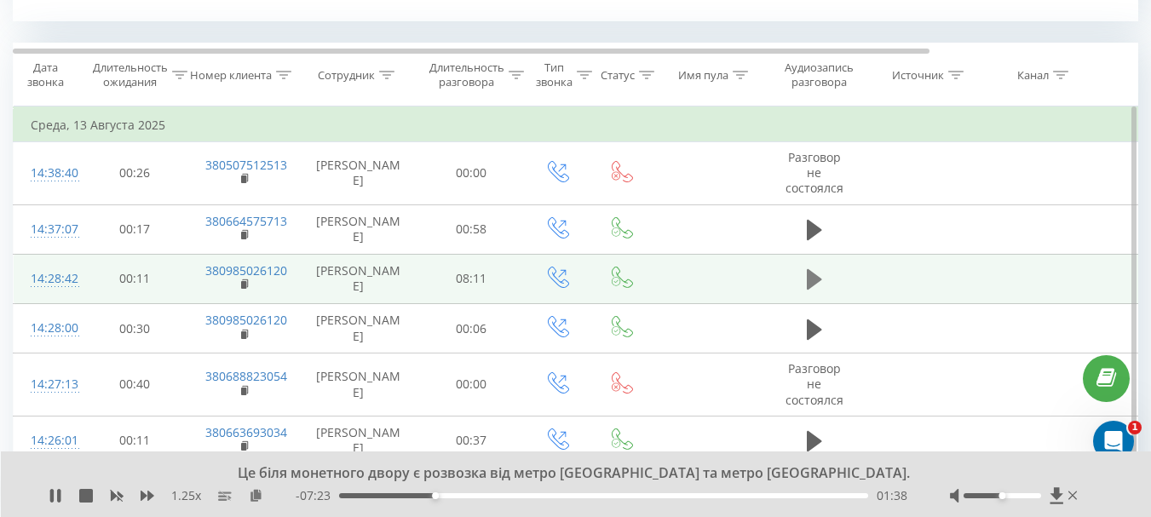
click at [809, 284] on icon at bounding box center [814, 279] width 15 height 20
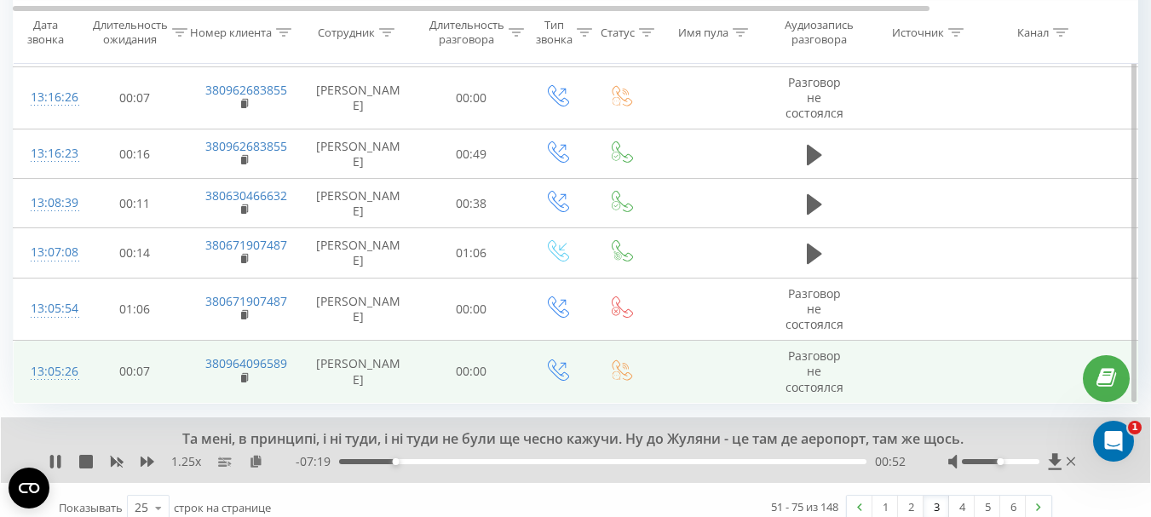
scroll to position [1791, 0]
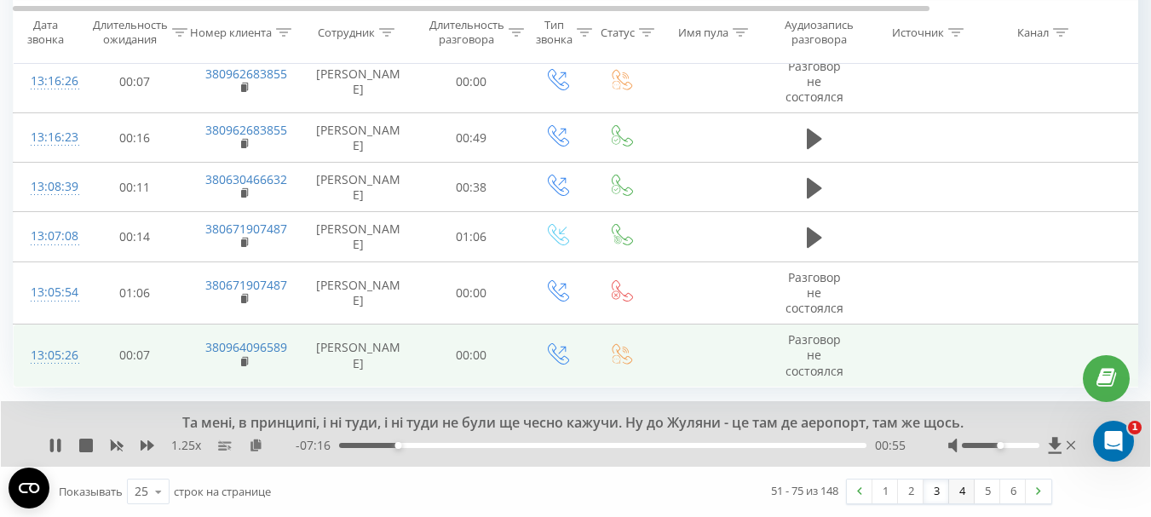
click at [958, 491] on link "4" at bounding box center [962, 492] width 26 height 24
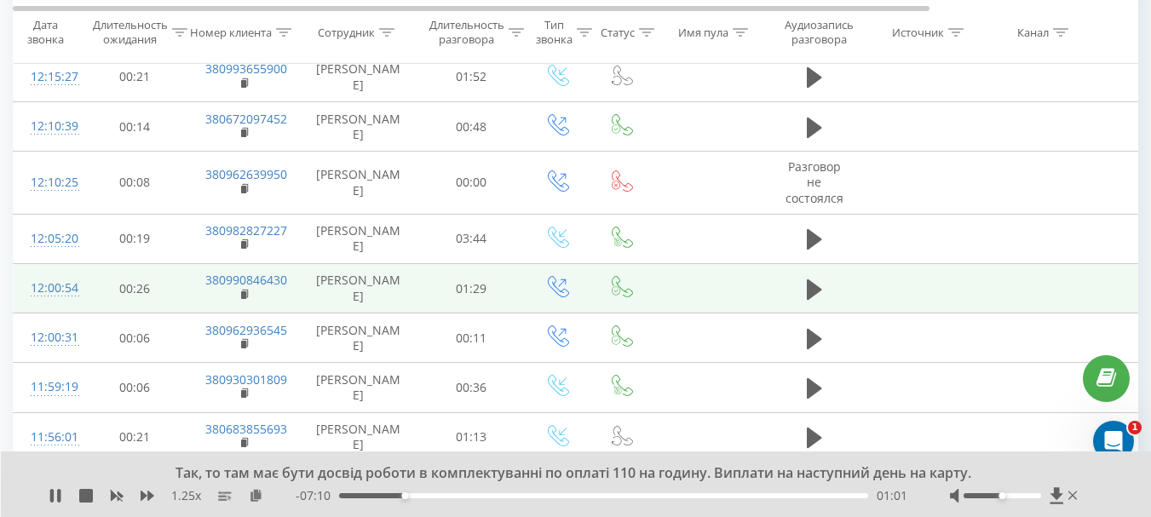
scroll to position [1459, 0]
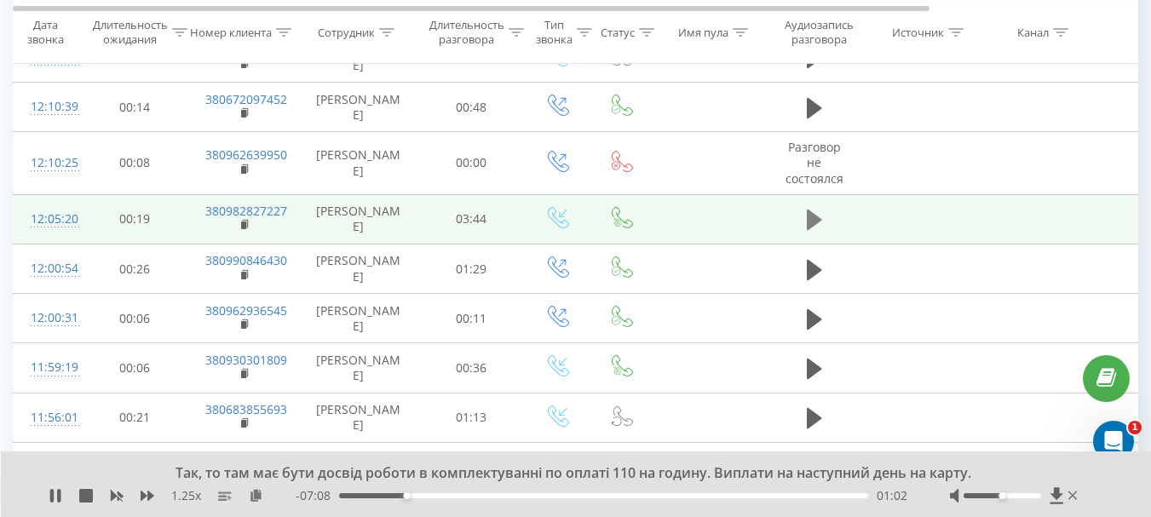
click at [813, 217] on icon at bounding box center [814, 220] width 15 height 20
click at [242, 226] on rect at bounding box center [243, 225] width 5 height 8
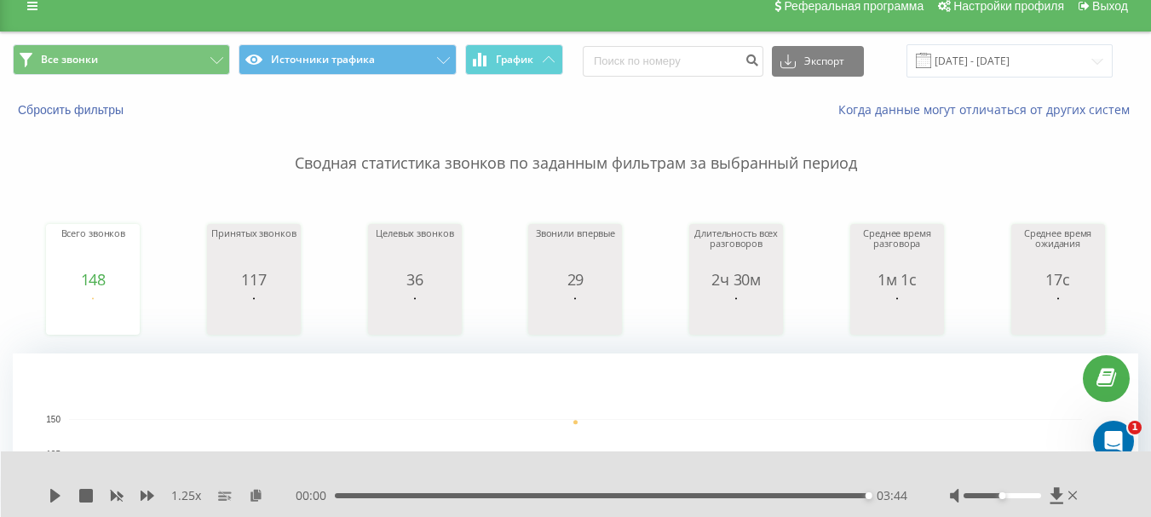
scroll to position [0, 0]
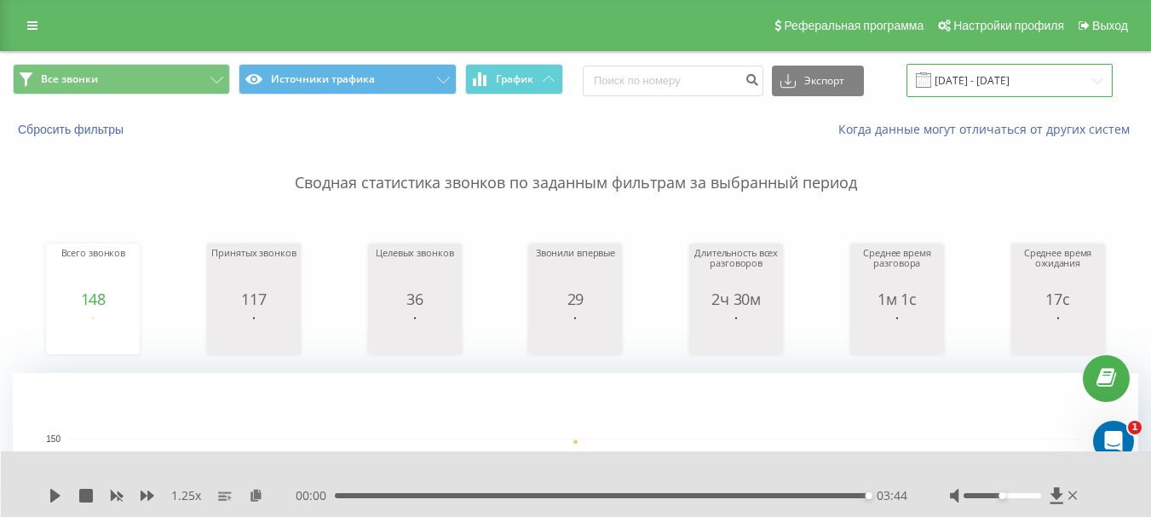
click at [1026, 78] on input "[DATE] - [DATE]" at bounding box center [1009, 80] width 206 height 33
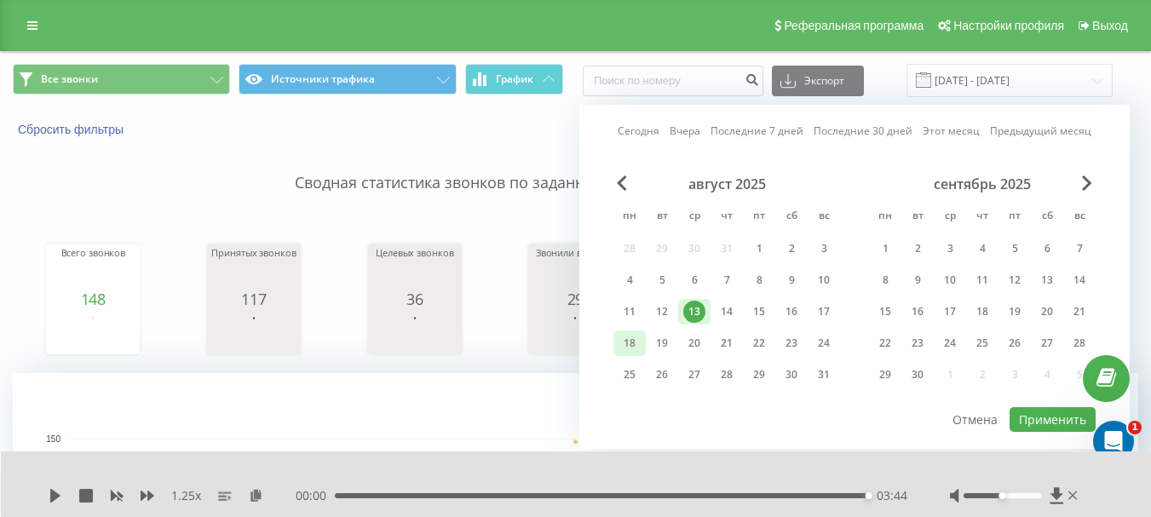
click at [629, 344] on div "18" at bounding box center [629, 343] width 22 height 22
click at [1034, 417] on button "Применить" at bounding box center [1052, 419] width 86 height 25
type input "18.08.2025 - 18.08.2025"
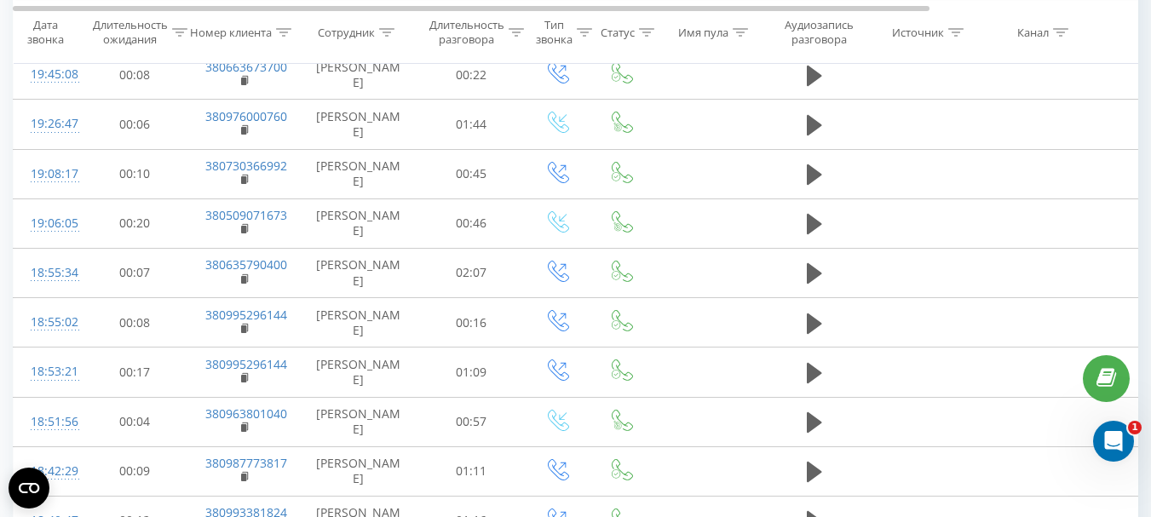
scroll to position [1107, 0]
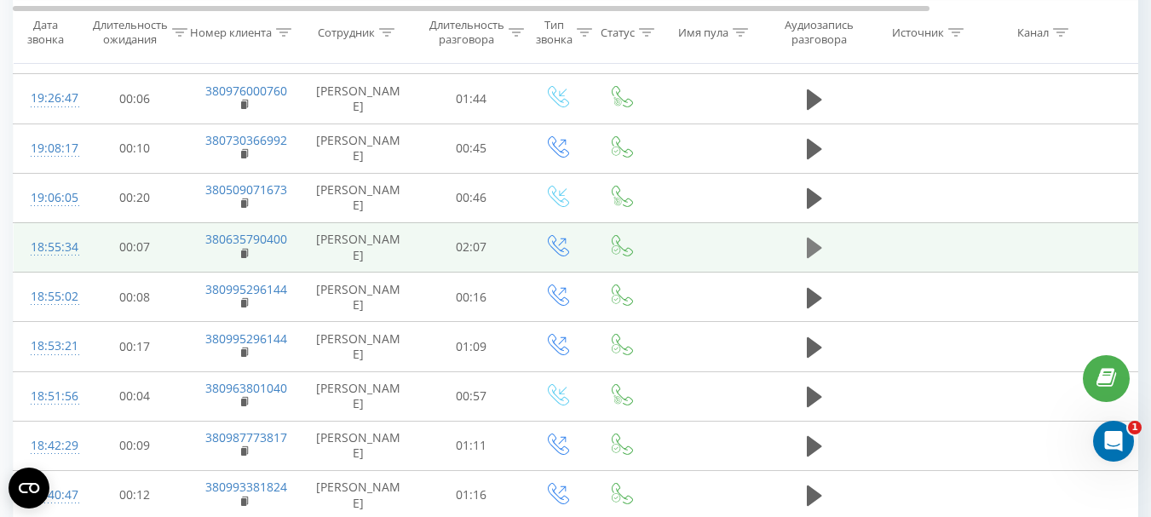
click at [812, 246] on icon at bounding box center [814, 248] width 15 height 20
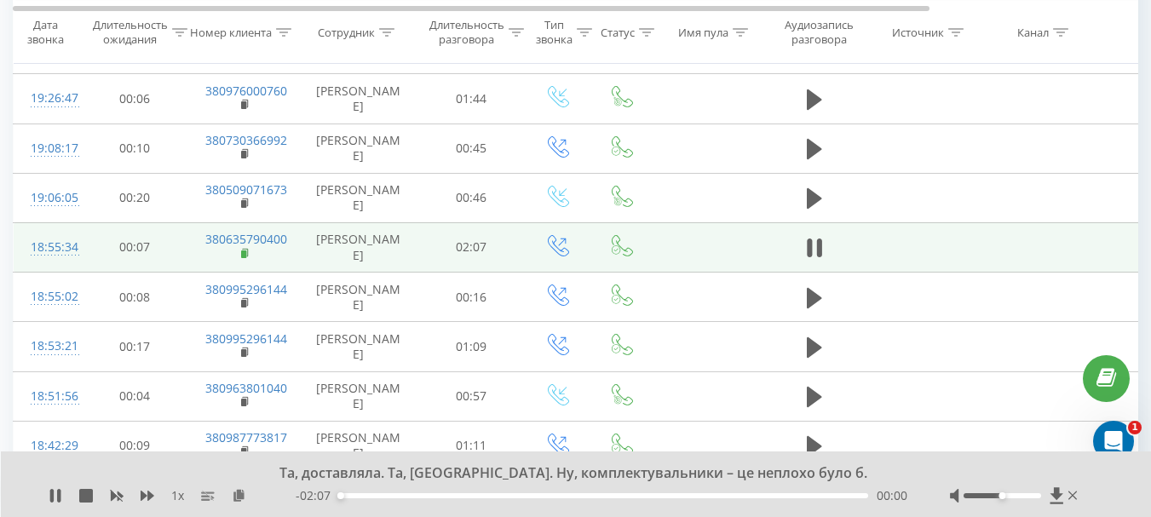
click at [244, 253] on rect at bounding box center [243, 254] width 5 height 8
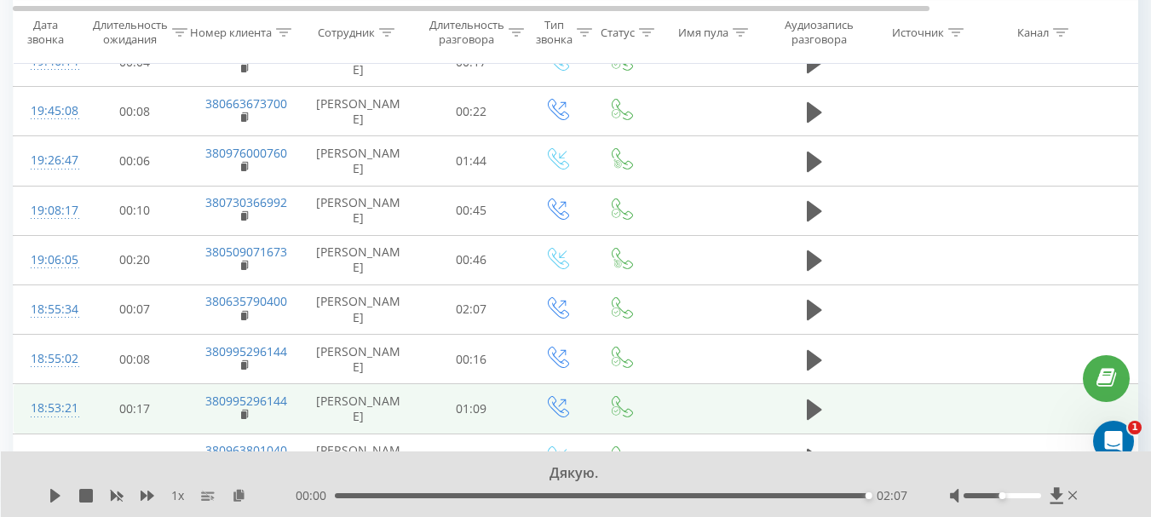
scroll to position [1022, 0]
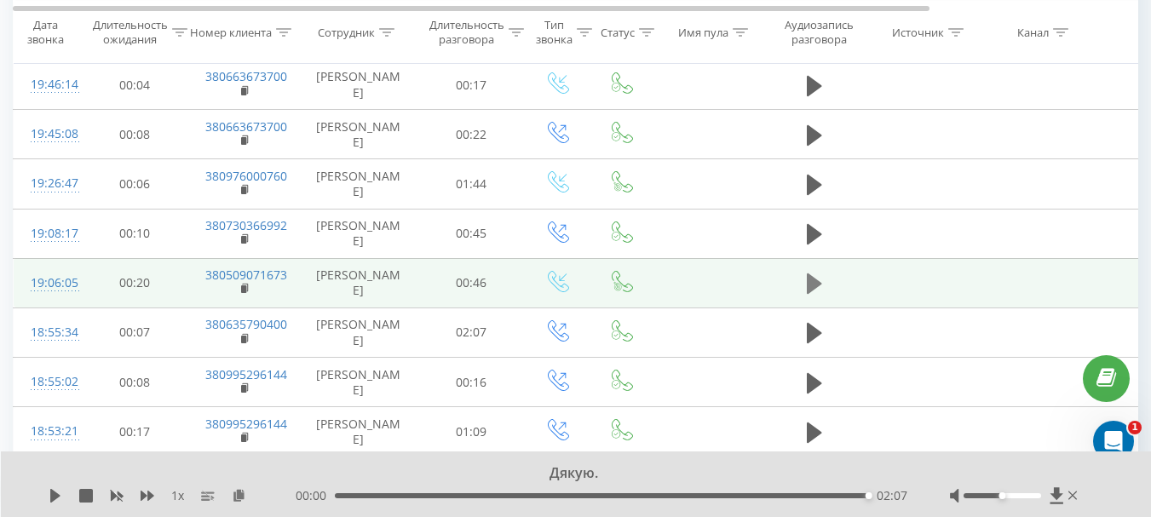
click at [816, 283] on icon at bounding box center [814, 283] width 15 height 20
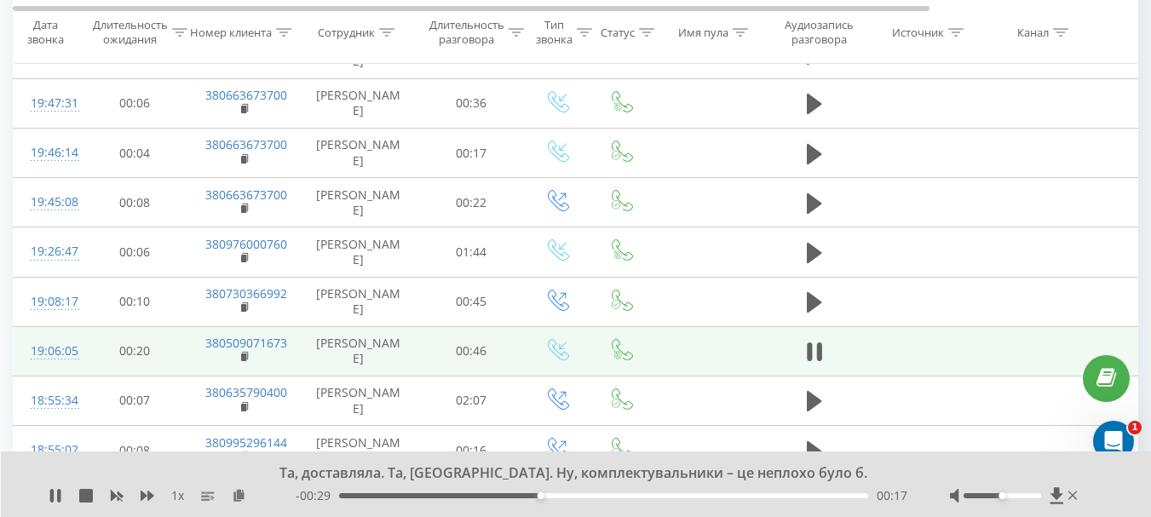
scroll to position [937, 0]
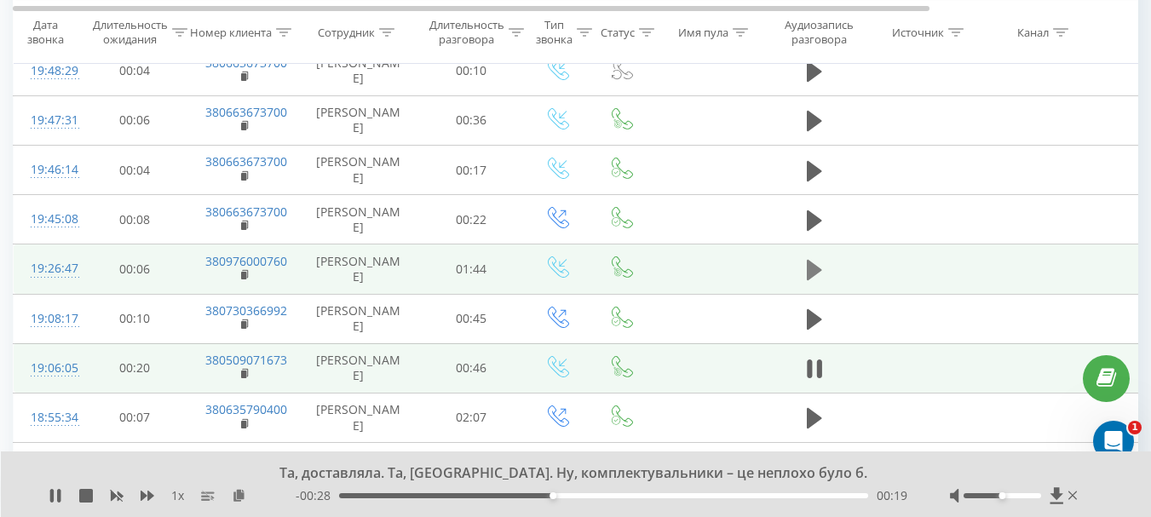
click at [813, 273] on icon at bounding box center [814, 270] width 15 height 20
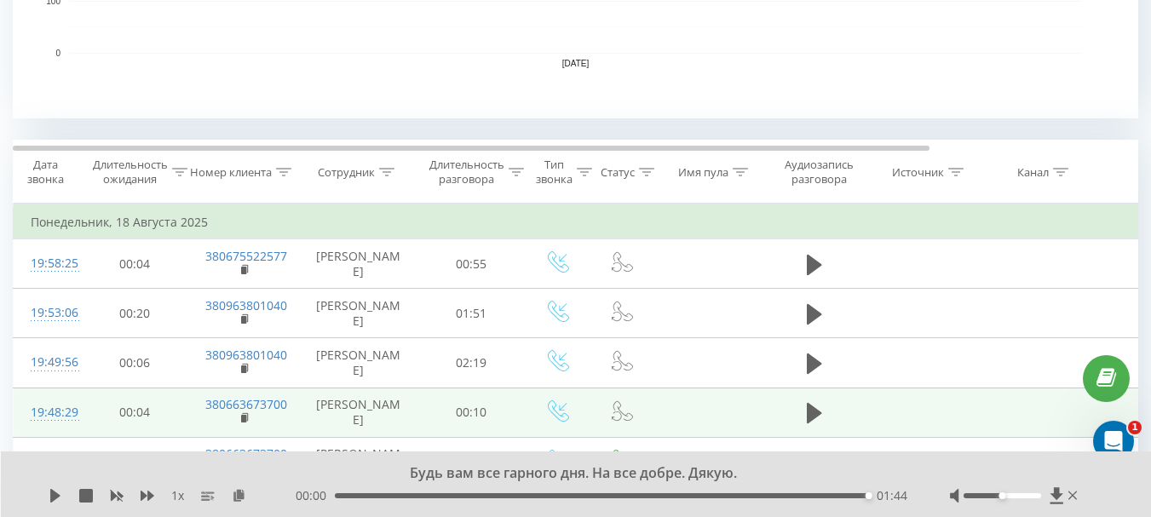
scroll to position [596, 0]
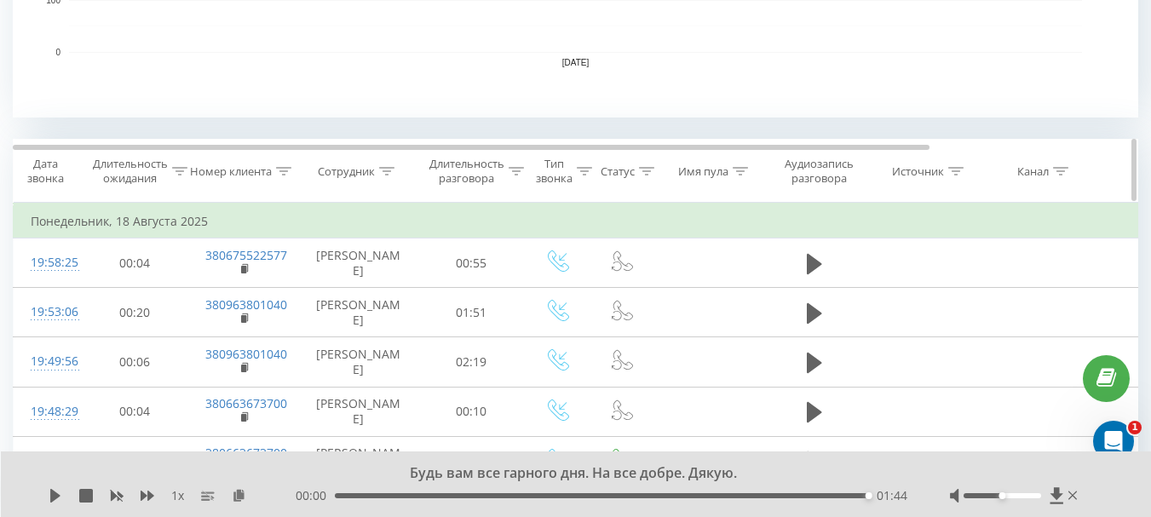
click at [389, 171] on icon at bounding box center [386, 171] width 15 height 9
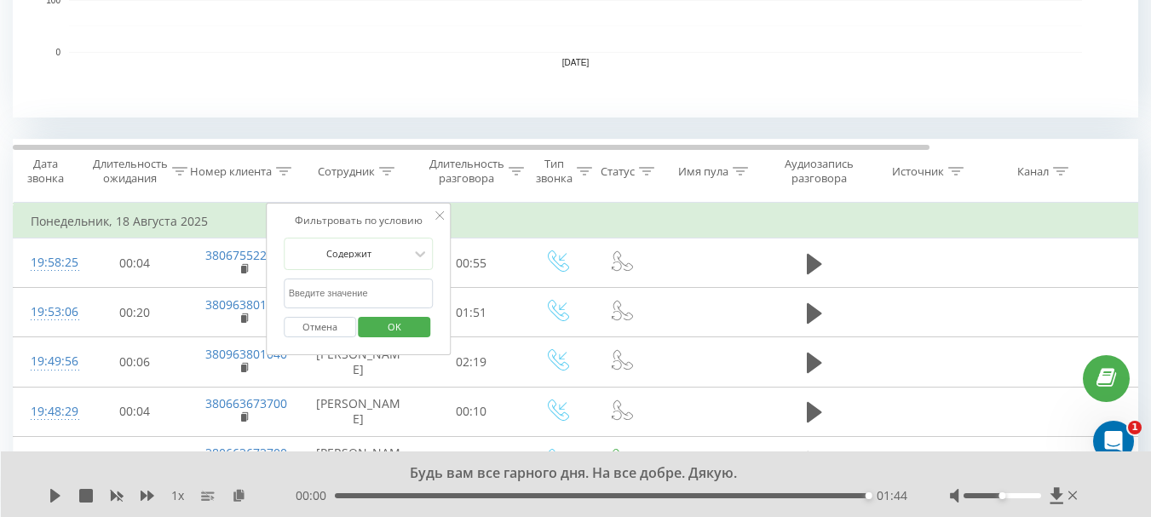
click at [307, 296] on input "text" at bounding box center [359, 294] width 150 height 30
type input "крав"
click button "OK" at bounding box center [395, 327] width 72 height 21
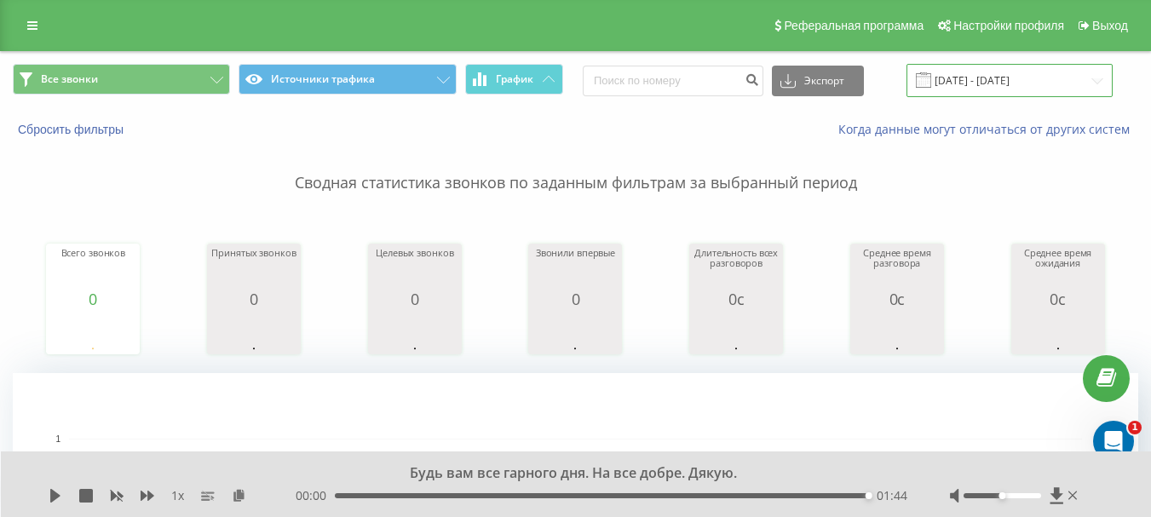
click at [977, 82] on input "18.08.2025 - 18.08.2025" at bounding box center [1009, 80] width 206 height 33
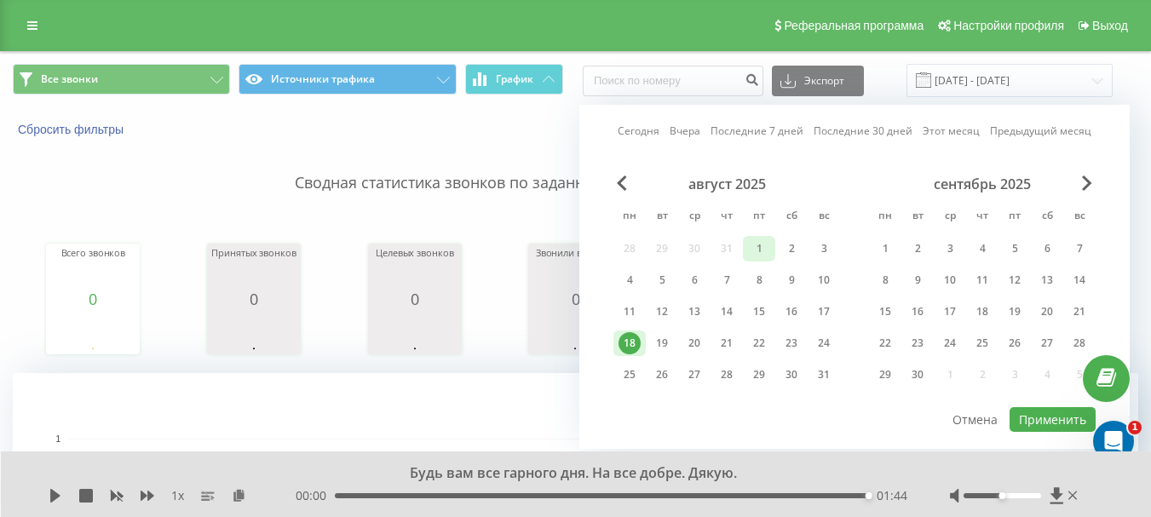
click at [753, 251] on div "1" at bounding box center [759, 249] width 22 height 22
click at [1043, 423] on button "Применить" at bounding box center [1052, 419] width 86 height 25
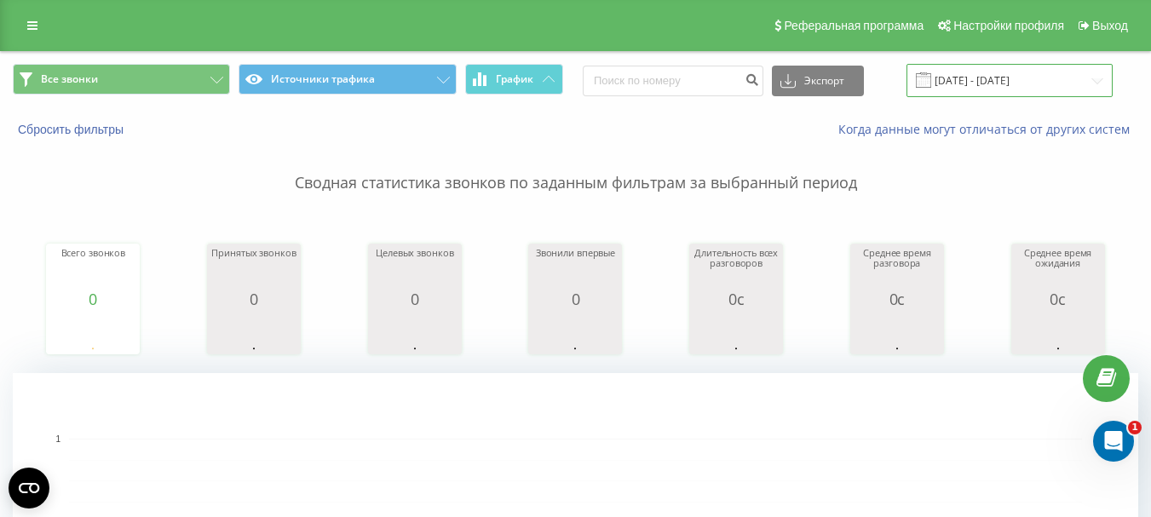
click at [993, 72] on input "01.08.2025 - 01.08.2025" at bounding box center [1009, 80] width 206 height 33
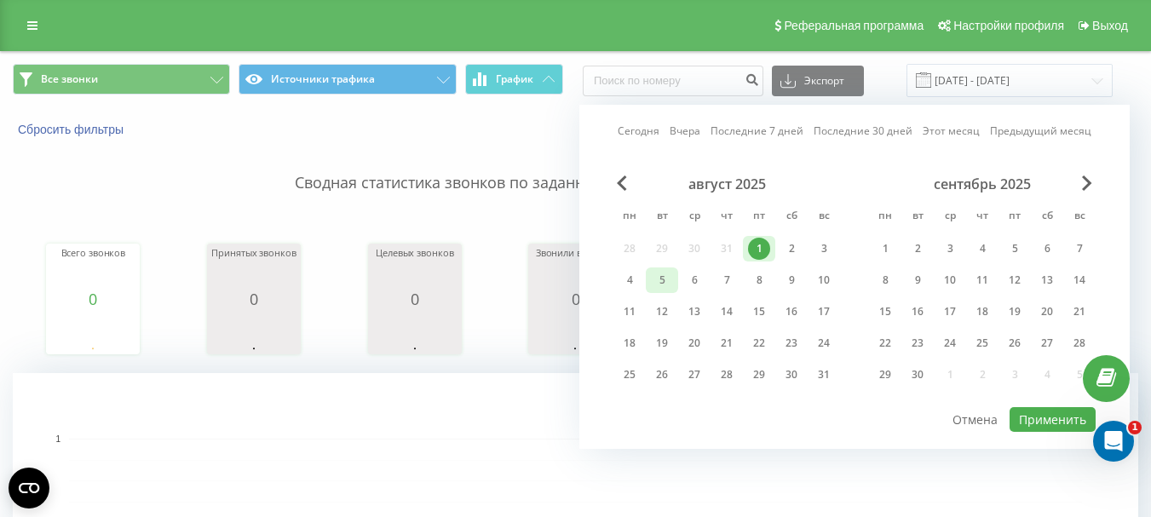
click at [658, 282] on div "5" at bounding box center [662, 280] width 22 height 22
click at [1029, 421] on button "Применить" at bounding box center [1052, 419] width 86 height 25
type input "05.08.2025 - 05.08.2025"
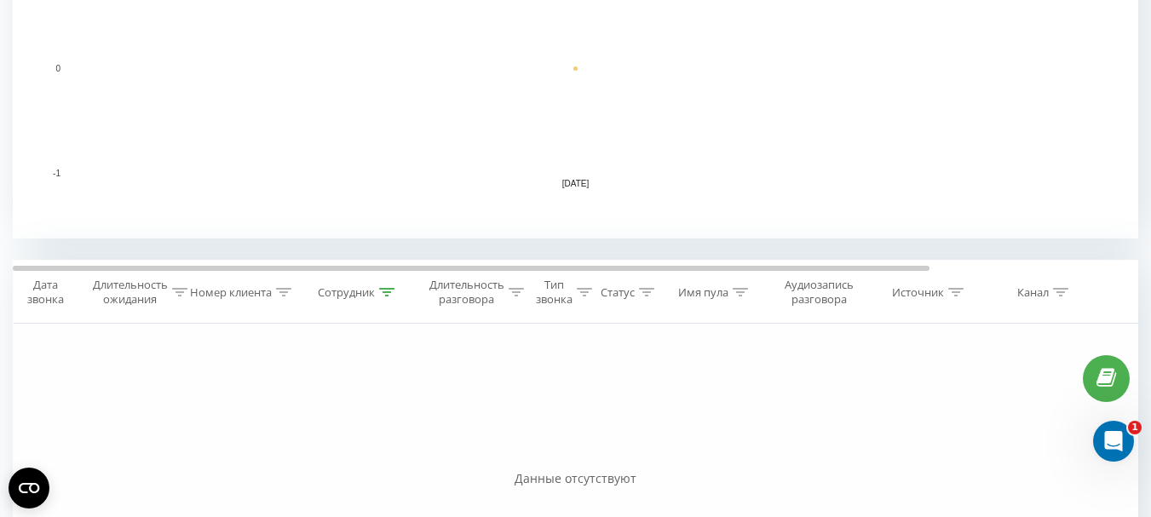
scroll to position [511, 0]
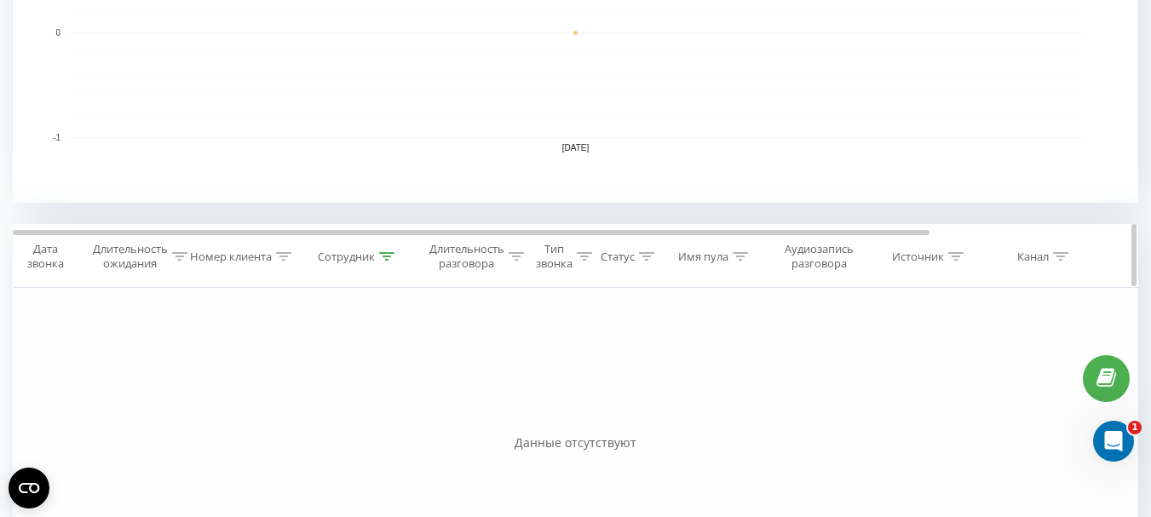
click at [387, 255] on icon at bounding box center [386, 256] width 15 height 9
click at [335, 384] on input "крав" at bounding box center [359, 379] width 150 height 30
type input "кравч"
click at [397, 411] on span "OK" at bounding box center [395, 412] width 48 height 26
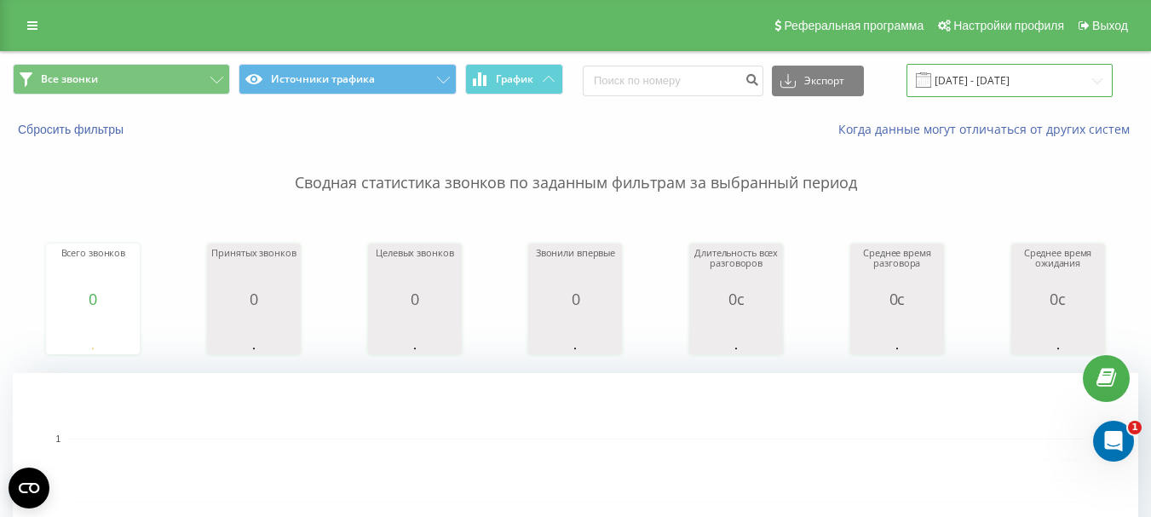
click at [991, 81] on input "05.08.2025 - 05.08.2025" at bounding box center [1009, 80] width 206 height 33
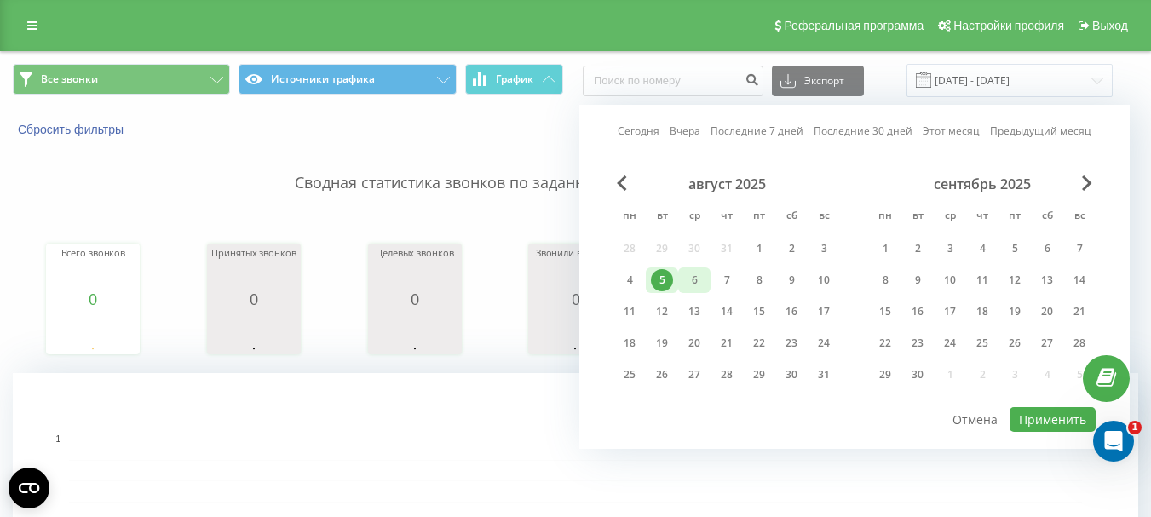
click at [695, 279] on div "6" at bounding box center [694, 280] width 22 height 22
click at [1020, 419] on button "Применить" at bounding box center [1052, 419] width 86 height 25
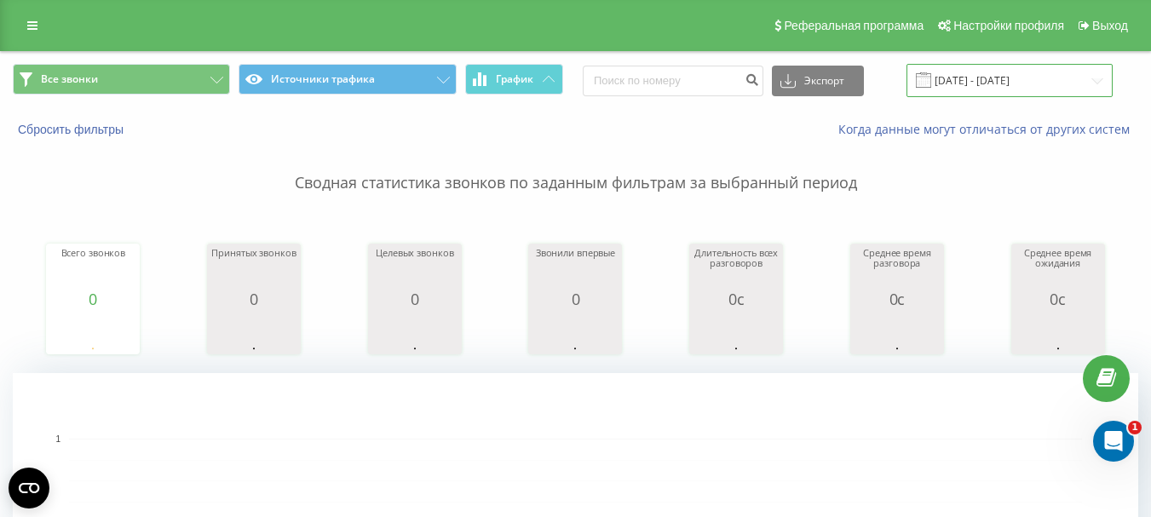
click at [1011, 83] on input "06.08.2025 - 06.08.2025" at bounding box center [1009, 80] width 206 height 33
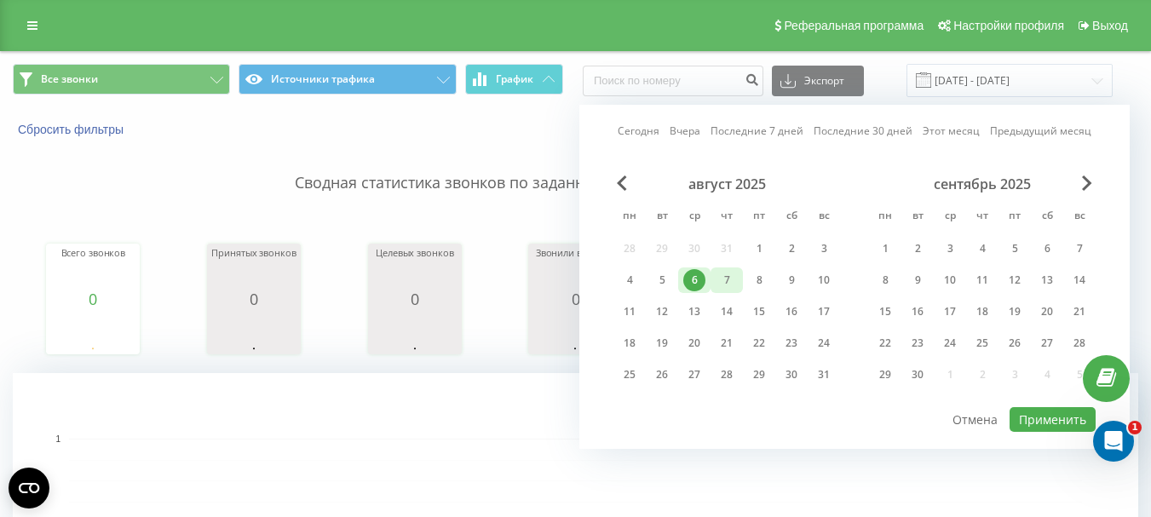
click at [724, 282] on div "7" at bounding box center [727, 280] width 22 height 22
click at [1027, 419] on button "Применить" at bounding box center [1052, 419] width 86 height 25
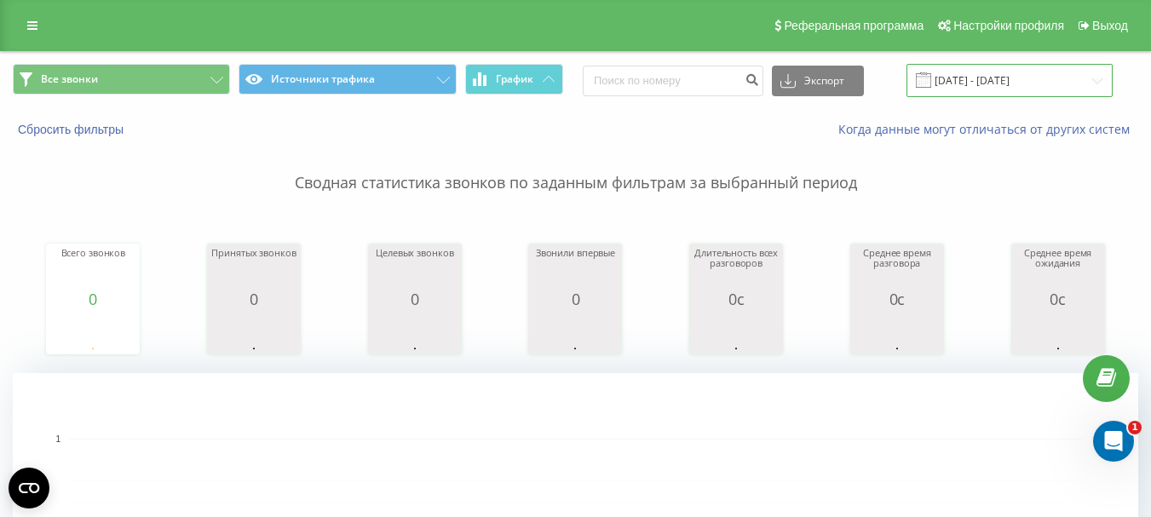
click at [981, 83] on input "07.08.2025 - 07.08.2025" at bounding box center [1009, 80] width 206 height 33
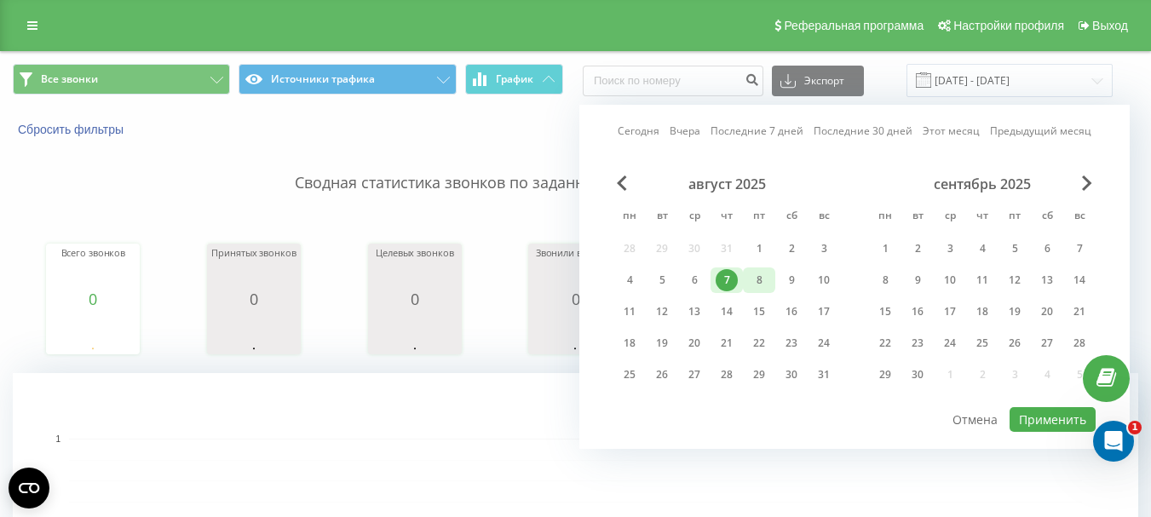
click at [752, 279] on div "8" at bounding box center [759, 280] width 22 height 22
click at [1031, 421] on button "Применить" at bounding box center [1052, 419] width 86 height 25
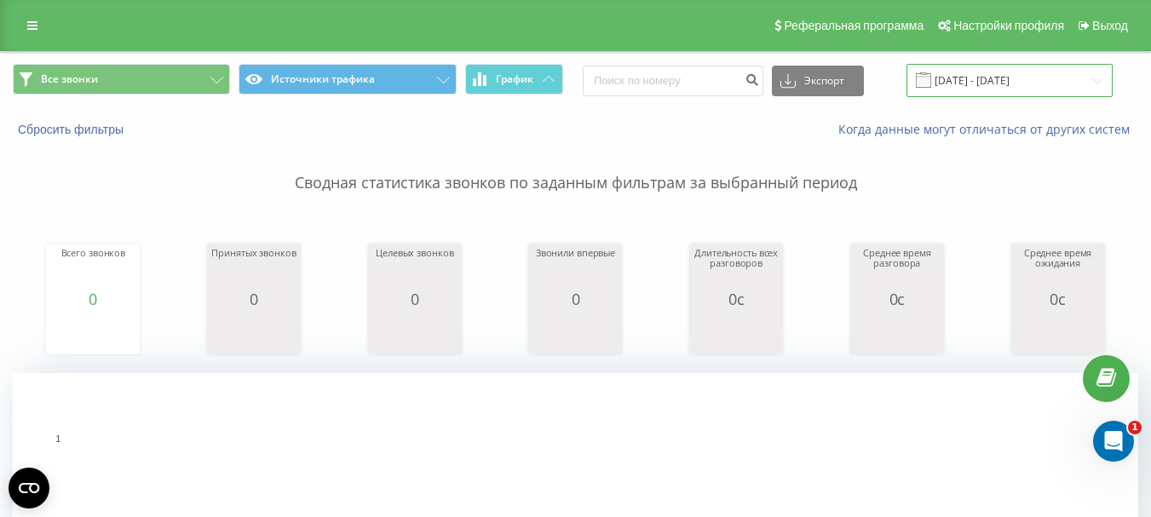
click at [991, 79] on input "08.08.2025 - 08.08.2025" at bounding box center [1009, 80] width 206 height 33
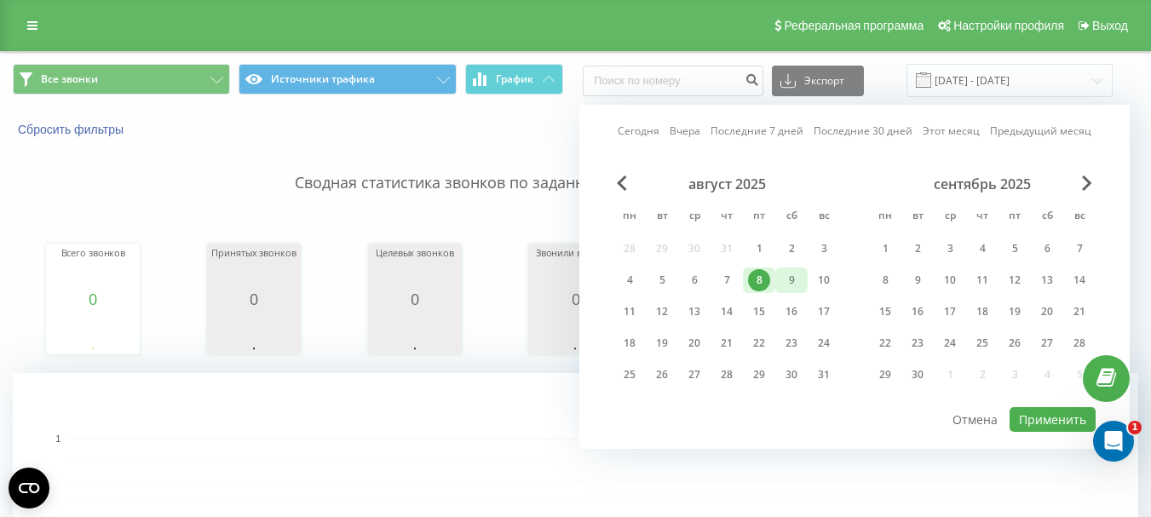
click at [793, 282] on div "9" at bounding box center [791, 280] width 22 height 22
click at [1032, 411] on button "Применить" at bounding box center [1052, 419] width 86 height 25
type input "09.08.2025 - 09.08.2025"
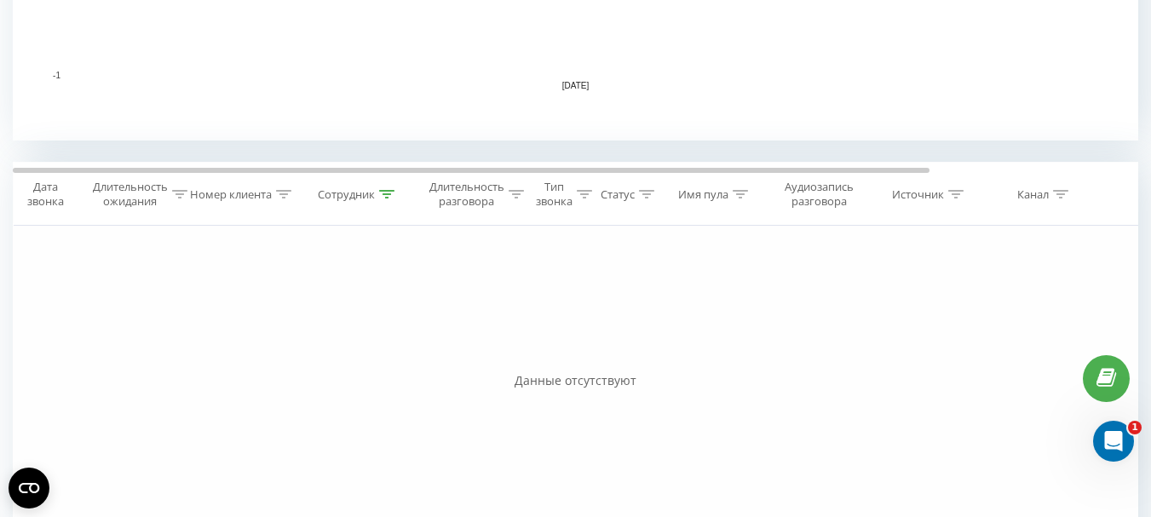
scroll to position [596, 0]
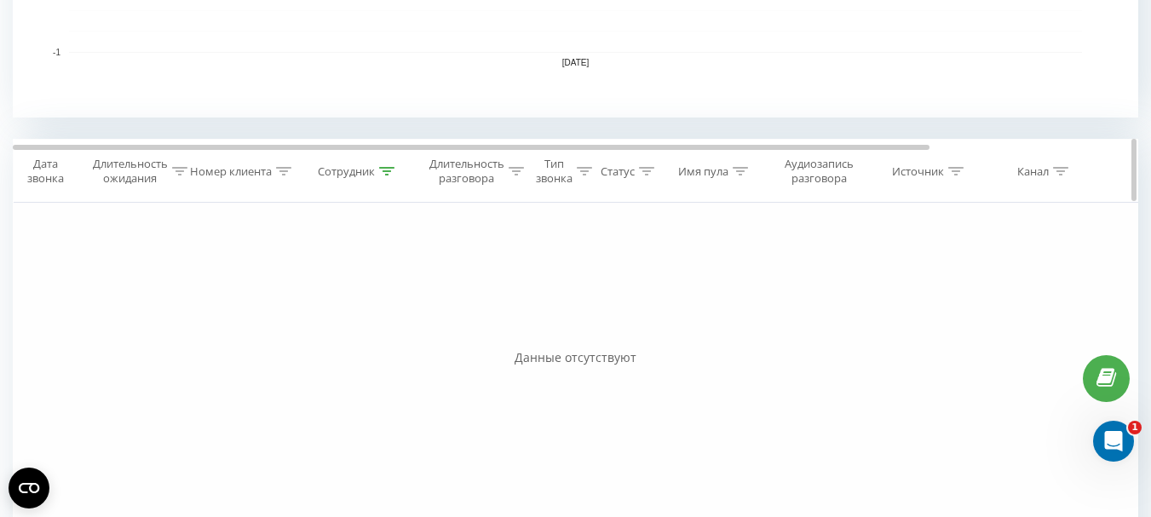
click at [388, 167] on icon at bounding box center [386, 171] width 15 height 9
click at [342, 285] on input "кравч" at bounding box center [359, 294] width 150 height 30
type input "к"
type input "кравчук"
click at [366, 329] on button "OK" at bounding box center [395, 327] width 72 height 21
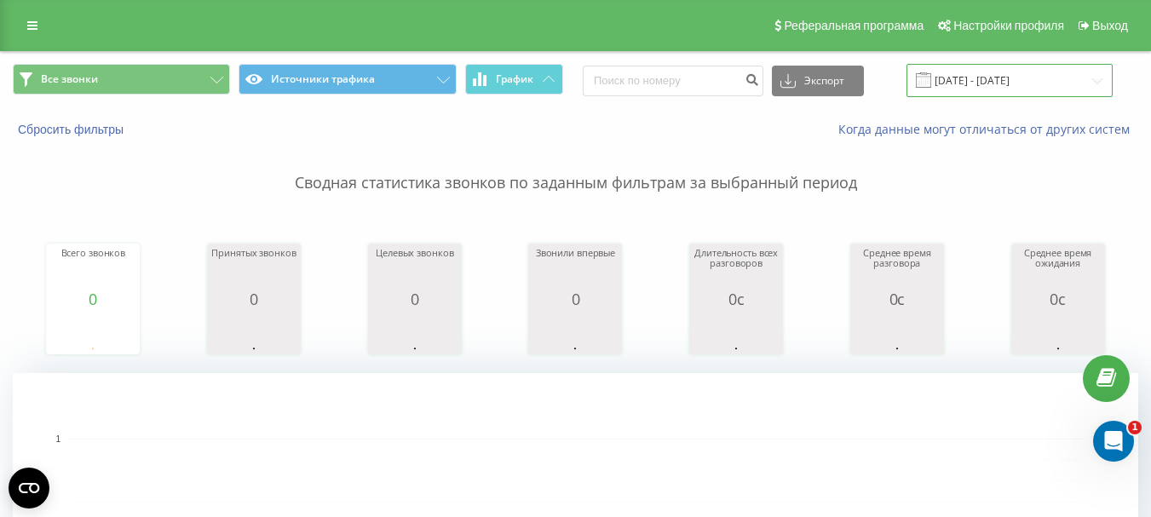
click at [968, 83] on input "09.08.2025 - 09.08.2025" at bounding box center [1009, 80] width 206 height 33
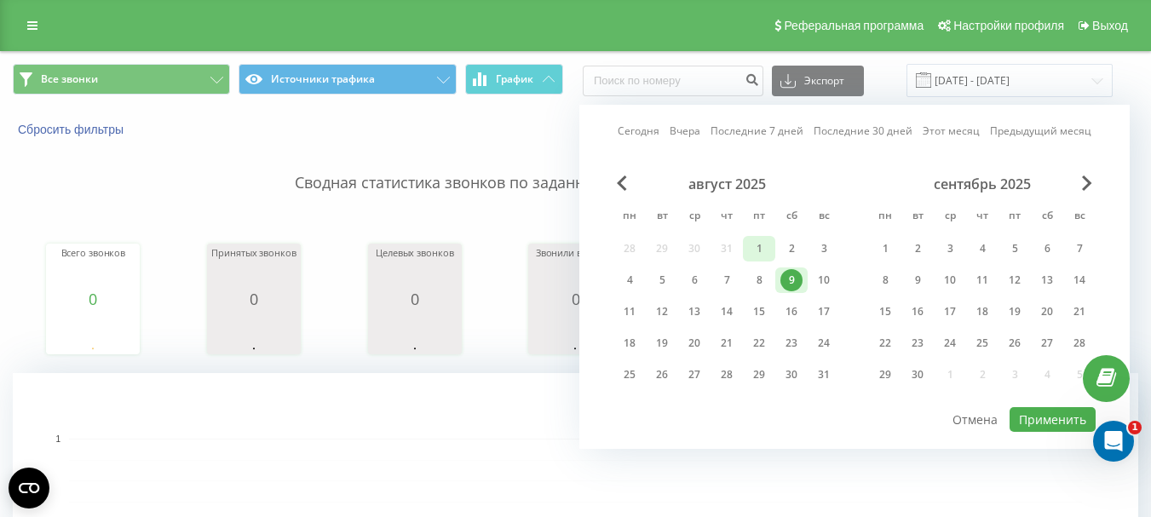
click at [758, 242] on div "1" at bounding box center [759, 249] width 22 height 22
click at [790, 278] on div "9" at bounding box center [791, 280] width 22 height 22
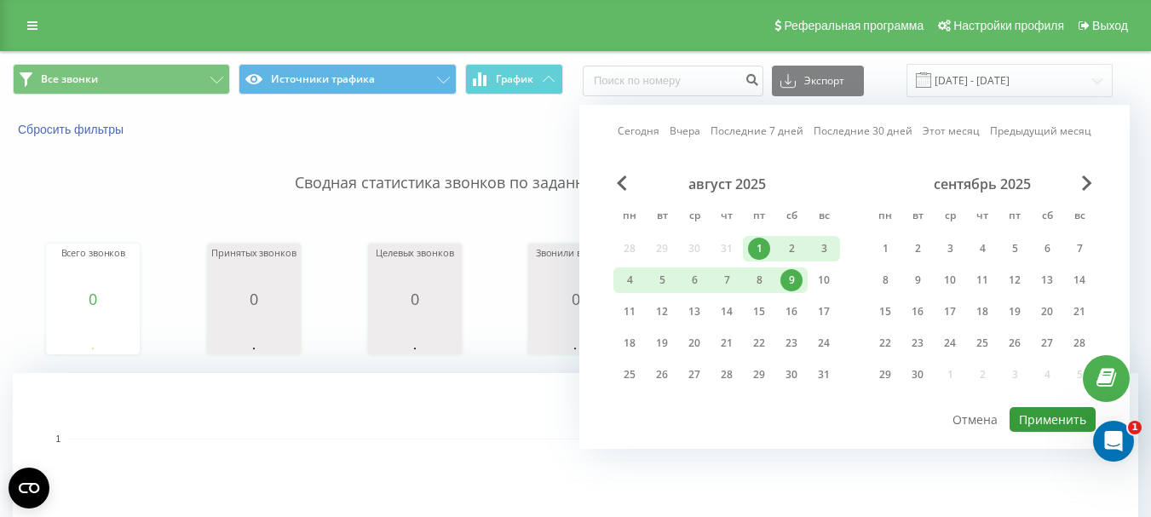
click at [1048, 425] on button "Применить" at bounding box center [1052, 419] width 86 height 25
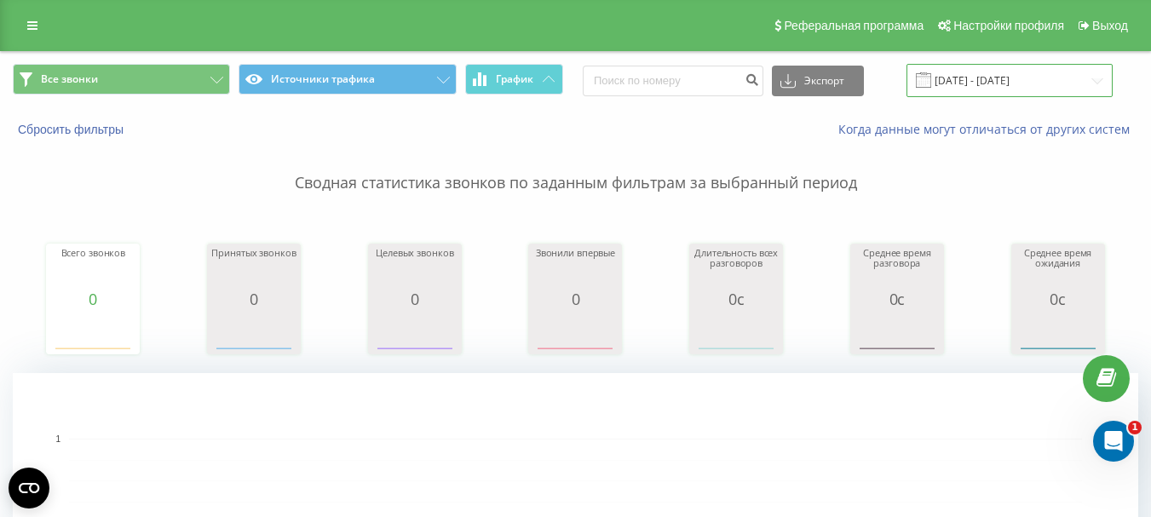
click at [1032, 76] on input "01.08.2025 - 09.08.2025" at bounding box center [1009, 80] width 206 height 33
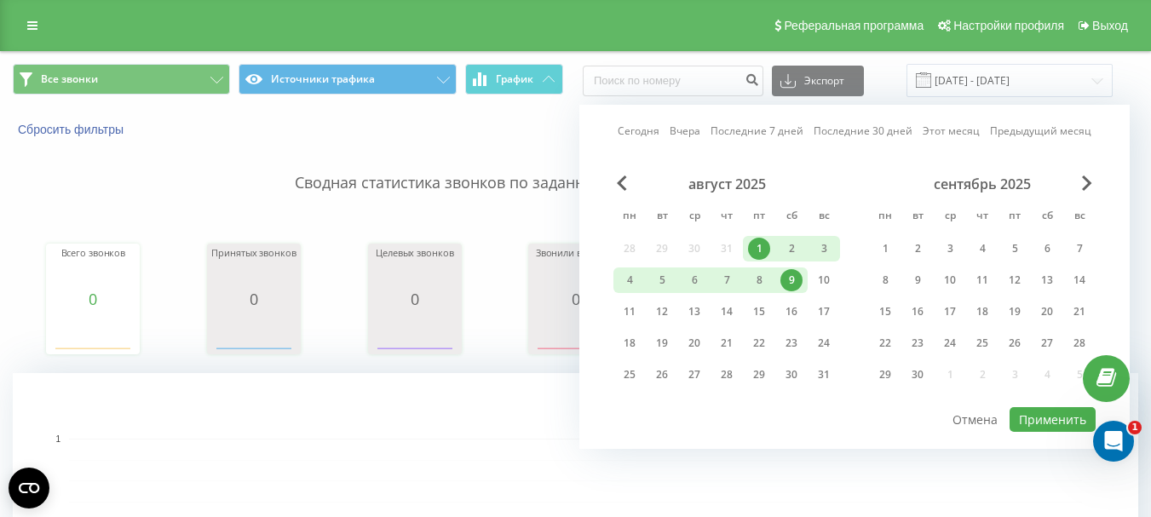
click at [761, 244] on div "1" at bounding box center [759, 249] width 22 height 22
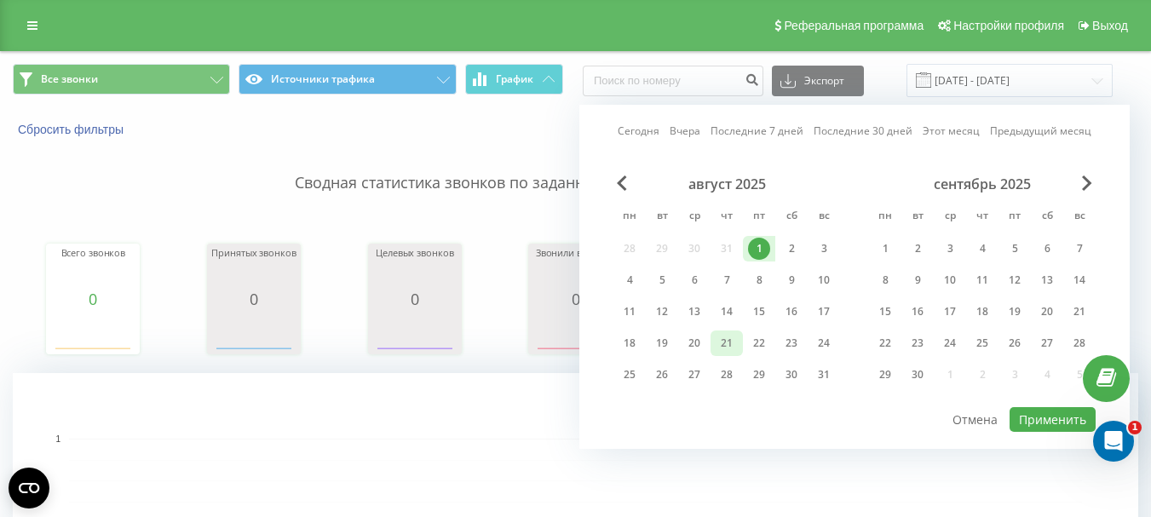
click at [730, 343] on div "21" at bounding box center [727, 343] width 22 height 22
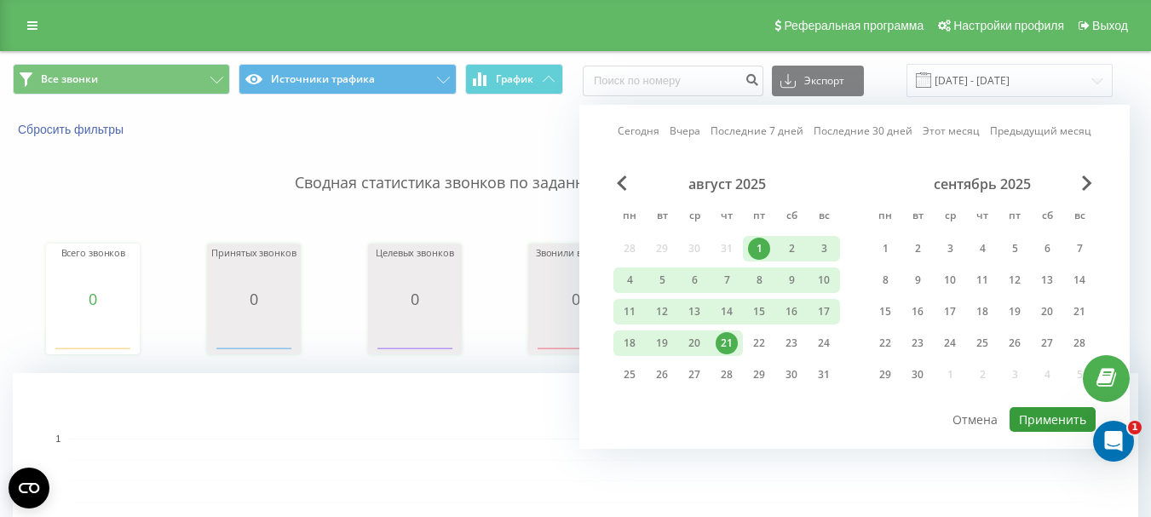
click at [1053, 419] on button "Применить" at bounding box center [1052, 419] width 86 height 25
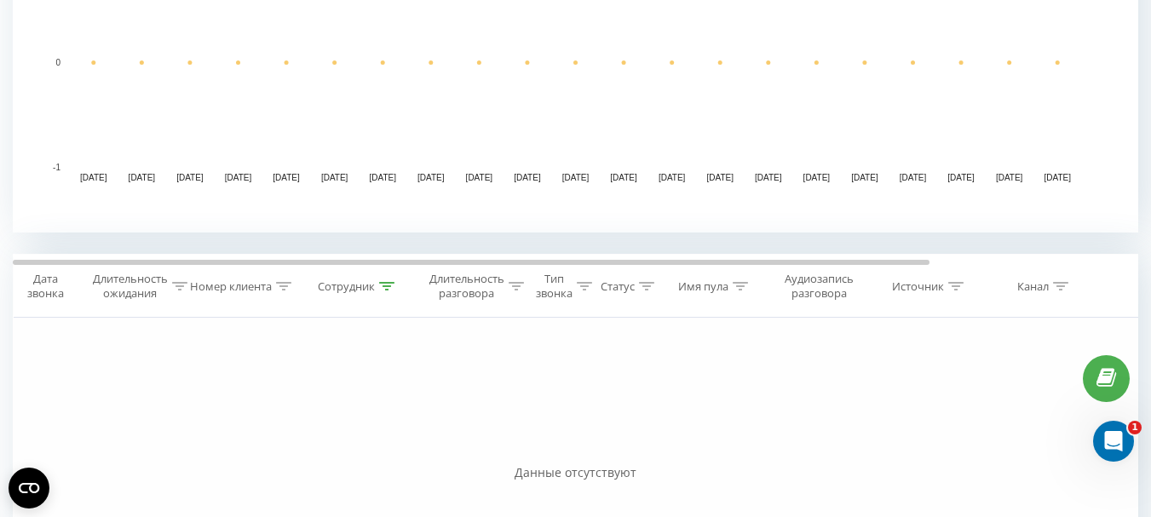
scroll to position [511, 0]
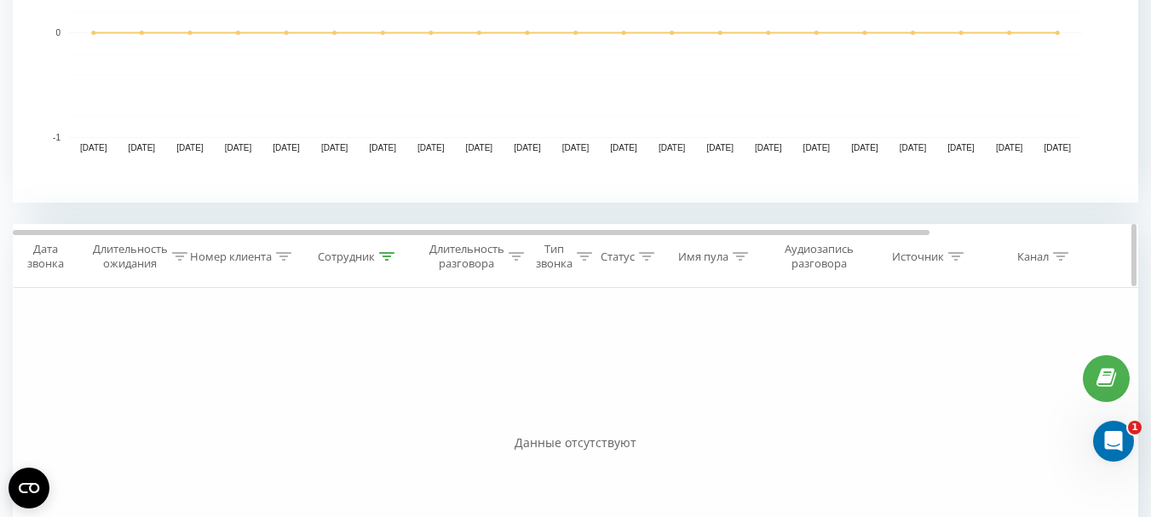
click at [386, 256] on icon at bounding box center [386, 256] width 15 height 9
click at [342, 384] on input "кравчук" at bounding box center [359, 379] width 150 height 30
click at [339, 409] on button "Отмена" at bounding box center [320, 412] width 72 height 21
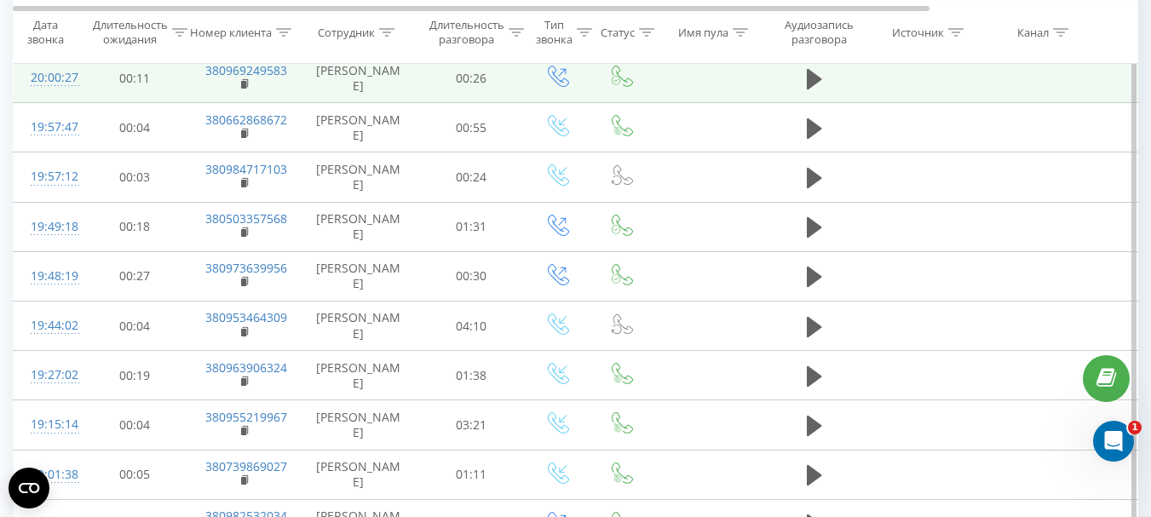
scroll to position [526, 0]
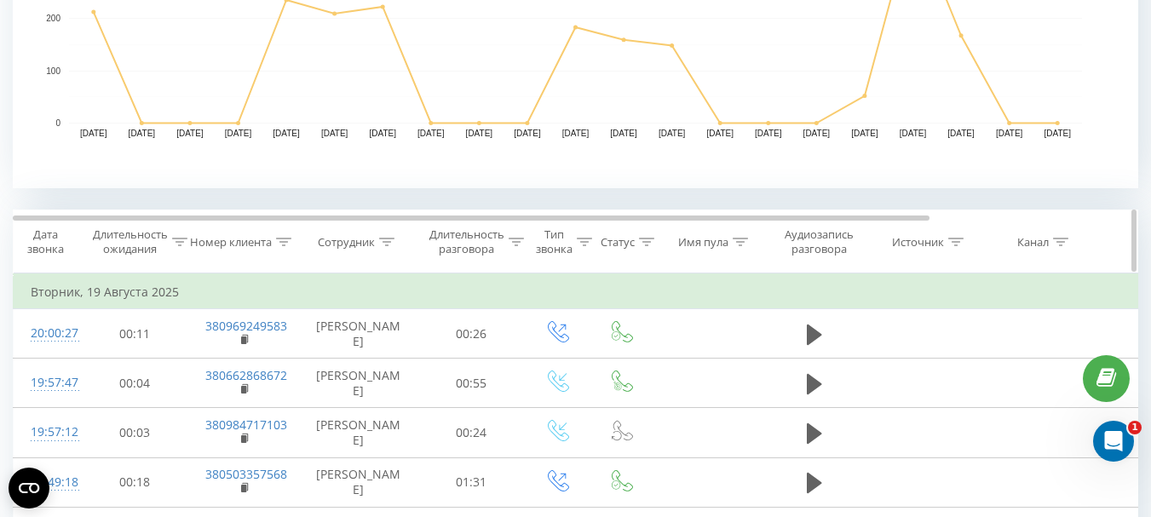
click at [383, 239] on icon at bounding box center [386, 242] width 15 height 9
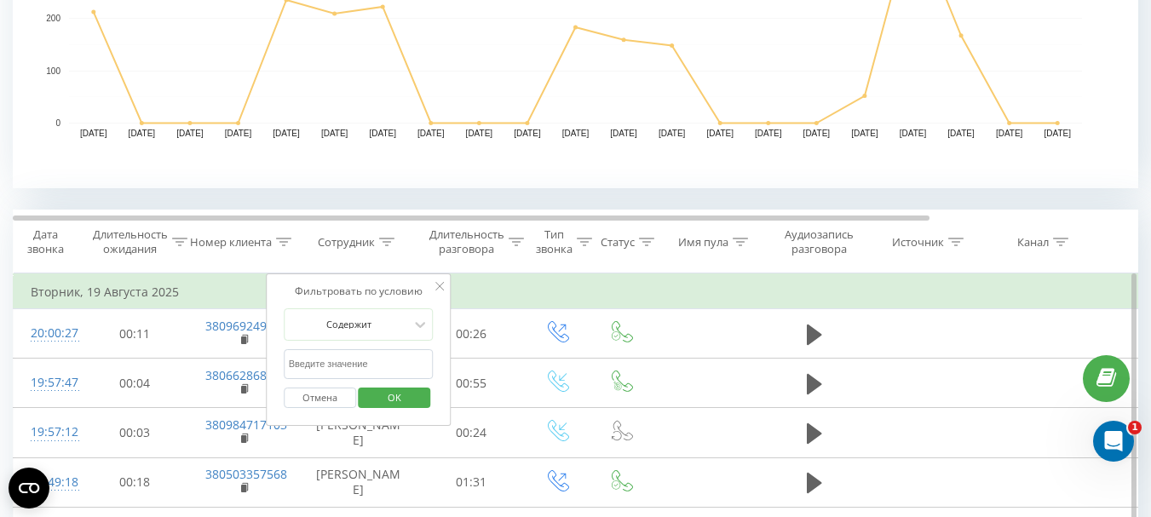
click at [318, 401] on button "Отмена" at bounding box center [320, 398] width 72 height 21
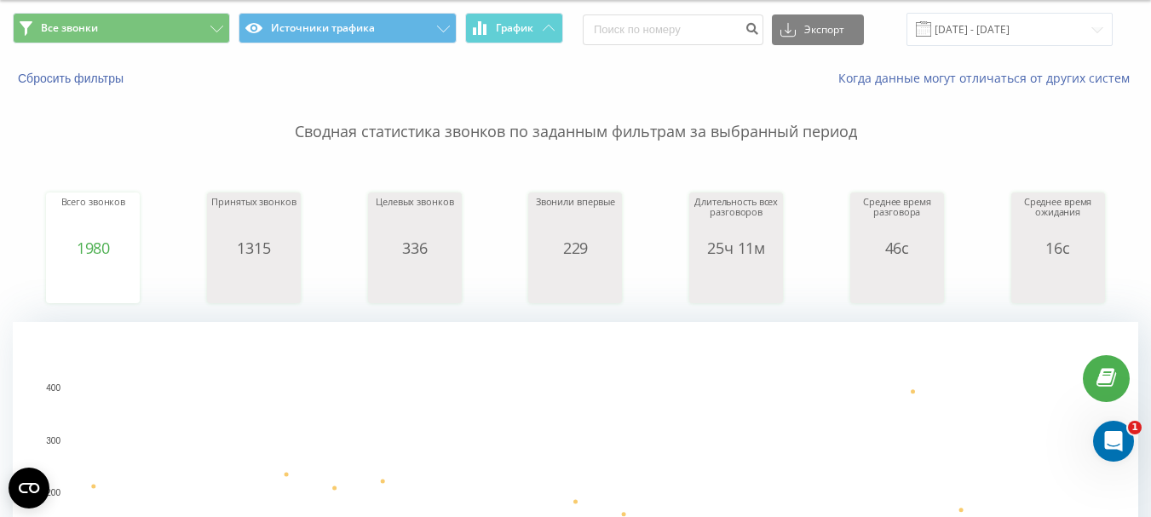
scroll to position [0, 0]
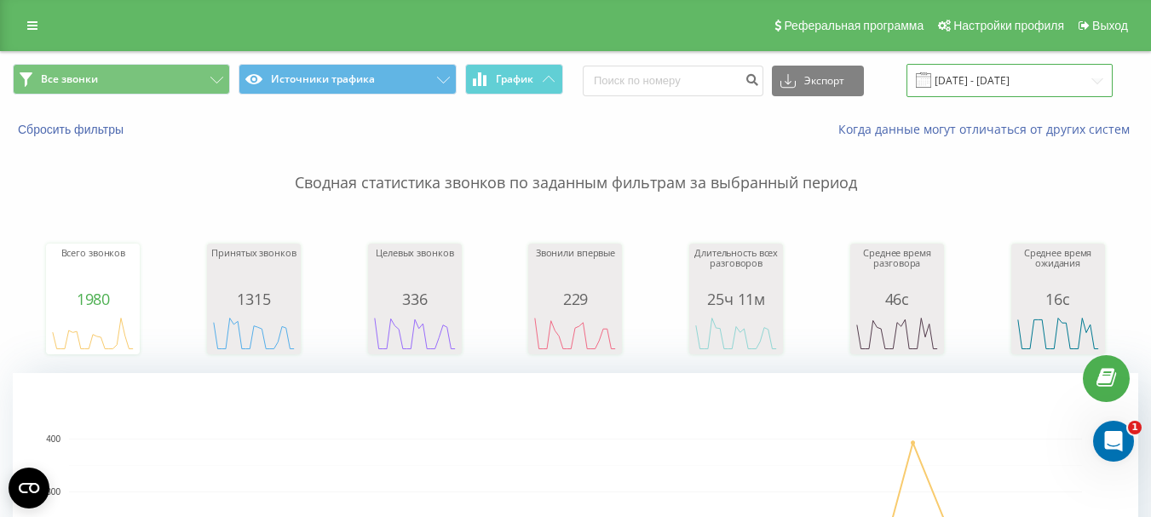
click at [1008, 81] on input "01.08.2025 - 21.08.2025" at bounding box center [1009, 80] width 206 height 33
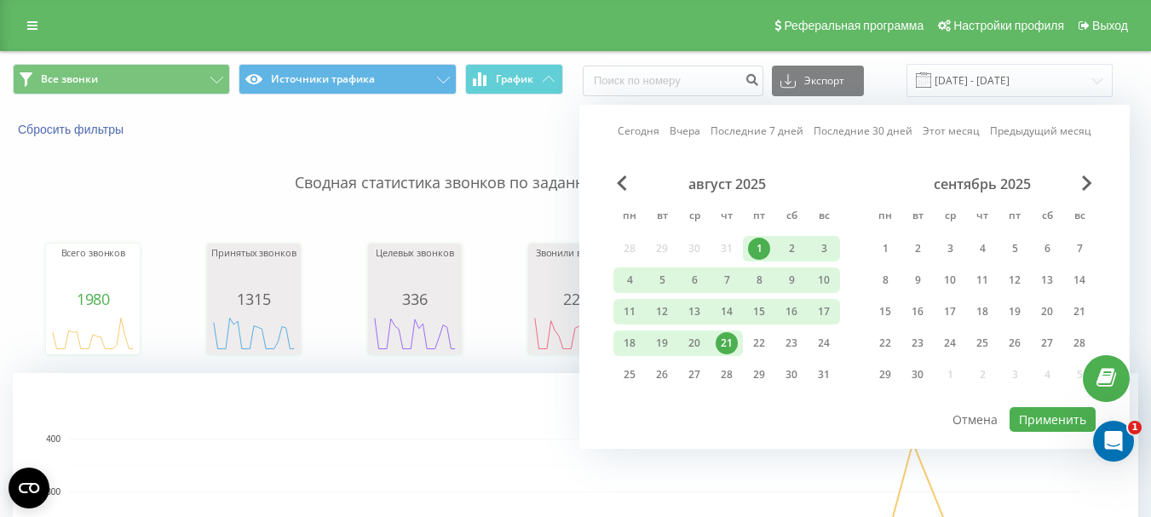
click at [756, 247] on div "1" at bounding box center [759, 249] width 22 height 22
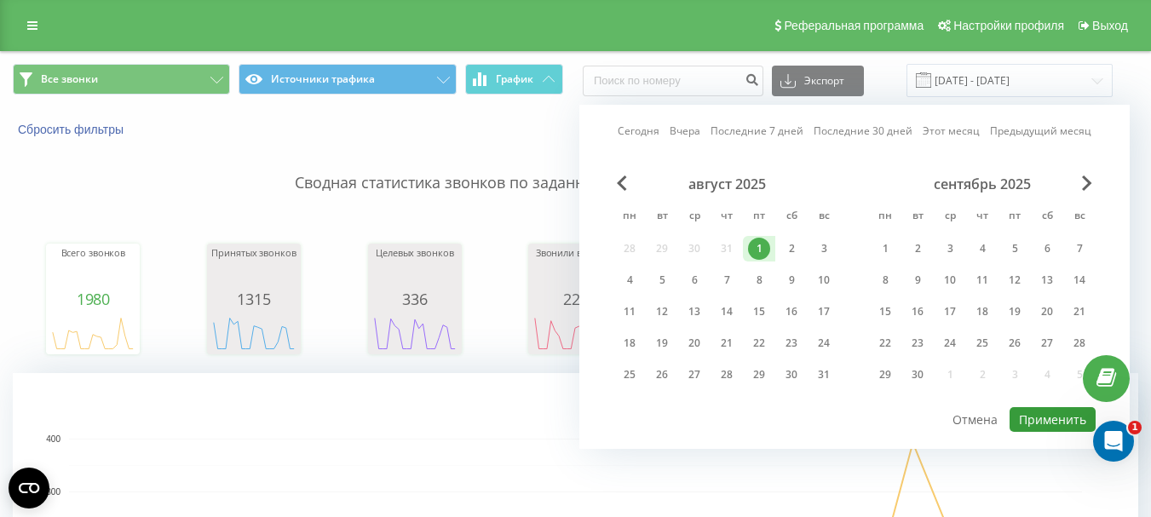
click at [1051, 420] on button "Применить" at bounding box center [1052, 419] width 86 height 25
type input "01.08.2025 - 01.08.2025"
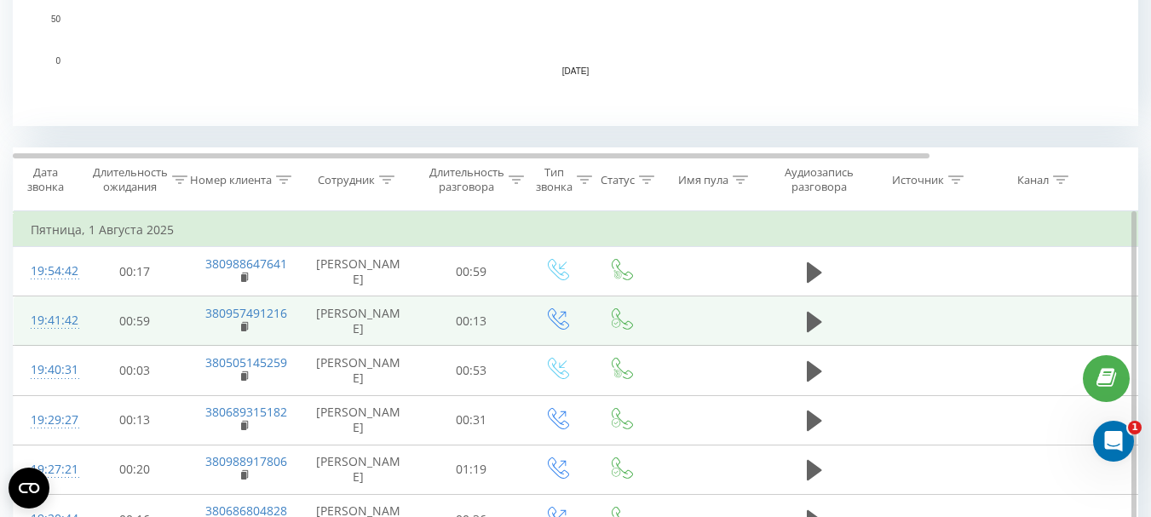
scroll to position [596, 0]
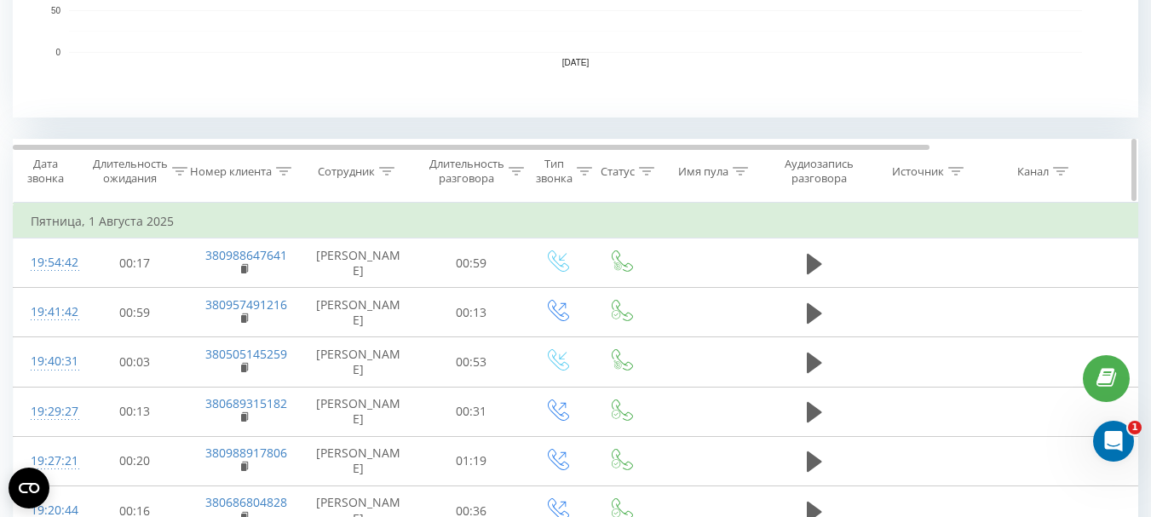
click at [388, 171] on icon at bounding box center [386, 171] width 15 height 9
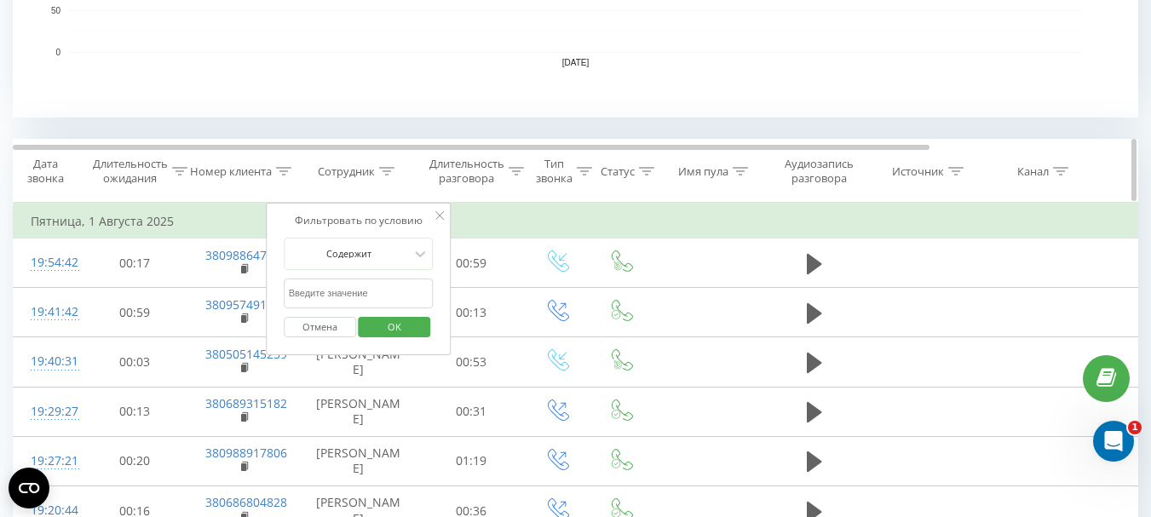
click at [388, 171] on icon at bounding box center [386, 171] width 15 height 9
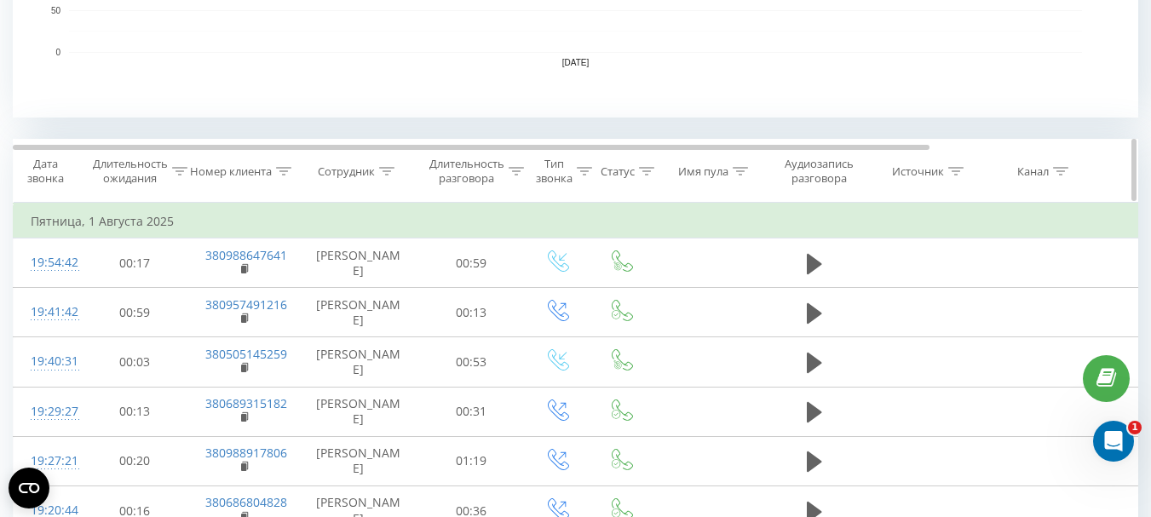
click at [280, 174] on icon at bounding box center [283, 171] width 15 height 9
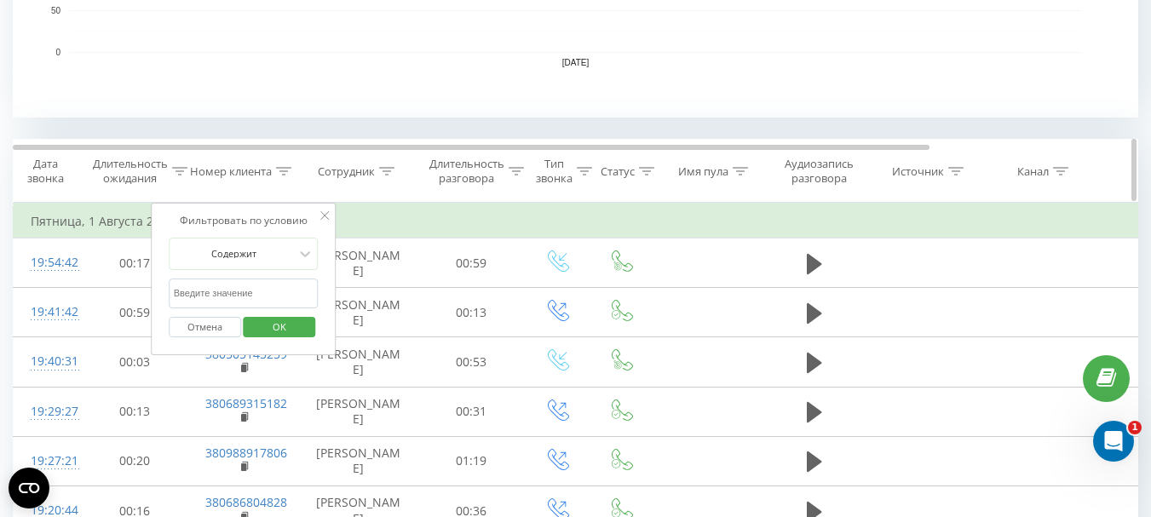
click at [280, 174] on icon at bounding box center [283, 171] width 15 height 9
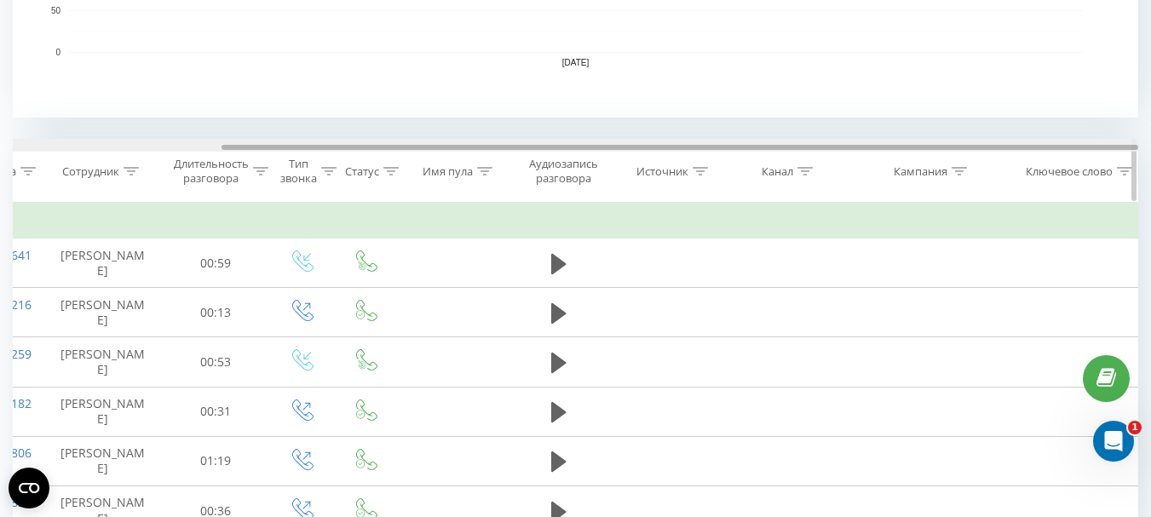
scroll to position [0, 0]
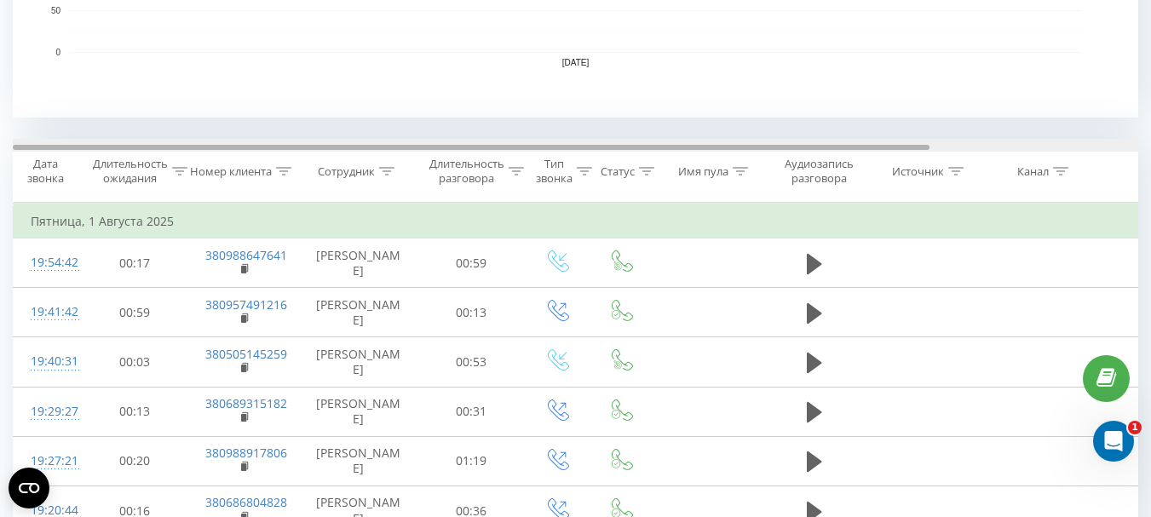
drag, startPoint x: 696, startPoint y: 148, endPoint x: 262, endPoint y: 137, distance: 433.7
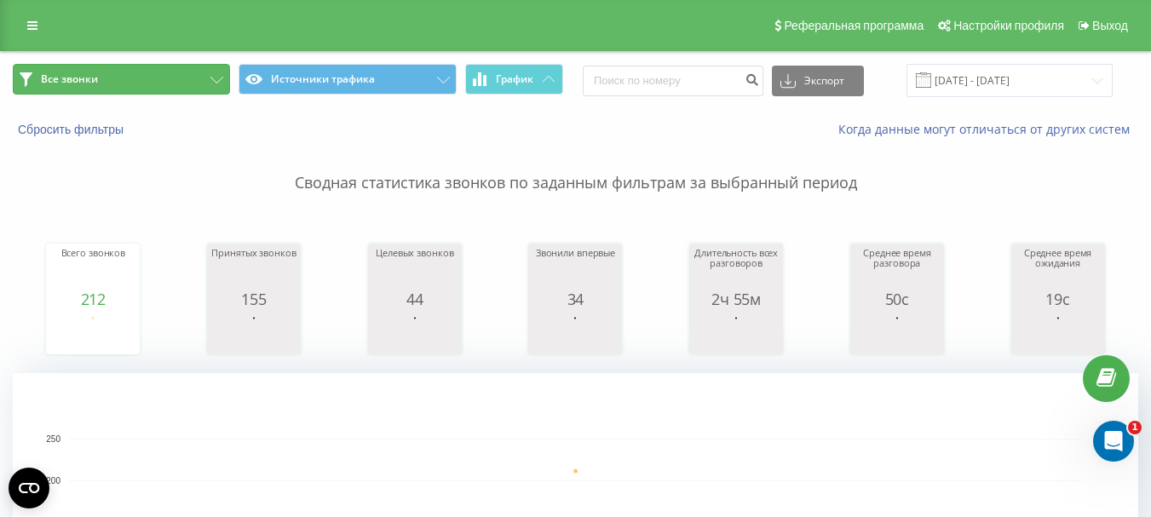
click at [81, 78] on span "Все звонки" at bounding box center [69, 79] width 57 height 14
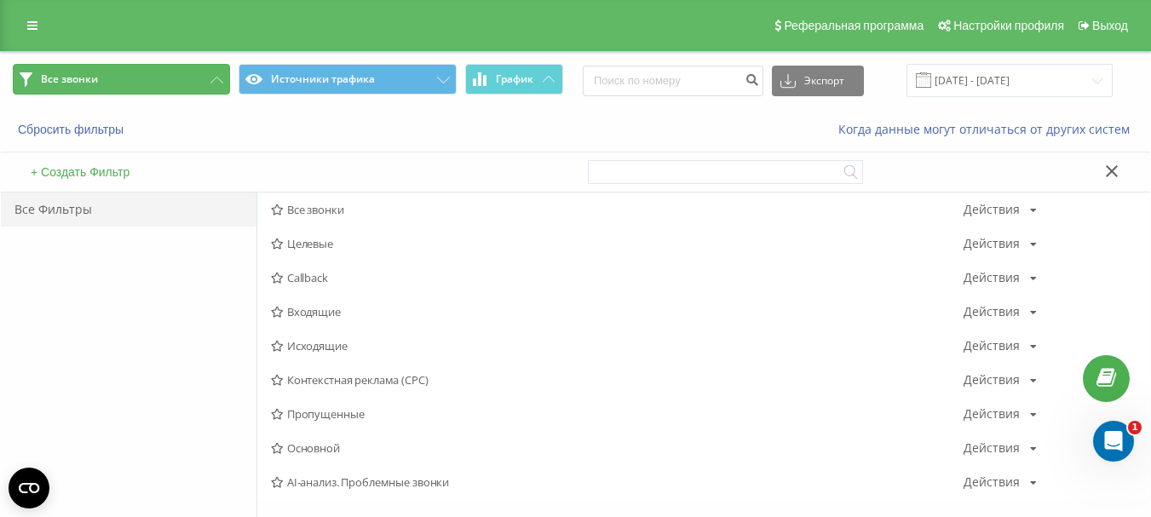
click at [208, 82] on button "Все звонки" at bounding box center [121, 79] width 217 height 31
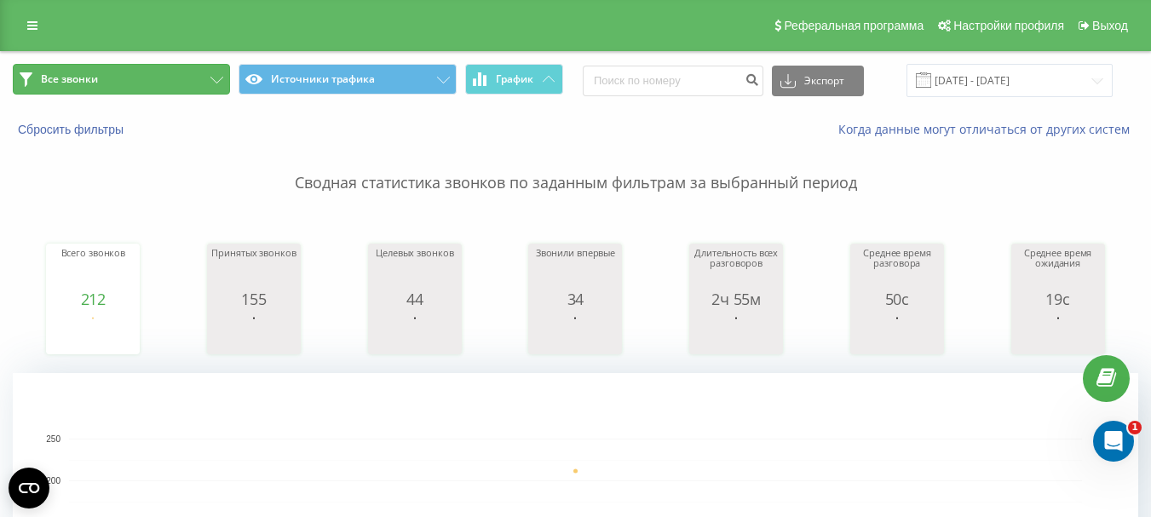
click at [48, 74] on span "Все звонки" at bounding box center [69, 79] width 57 height 14
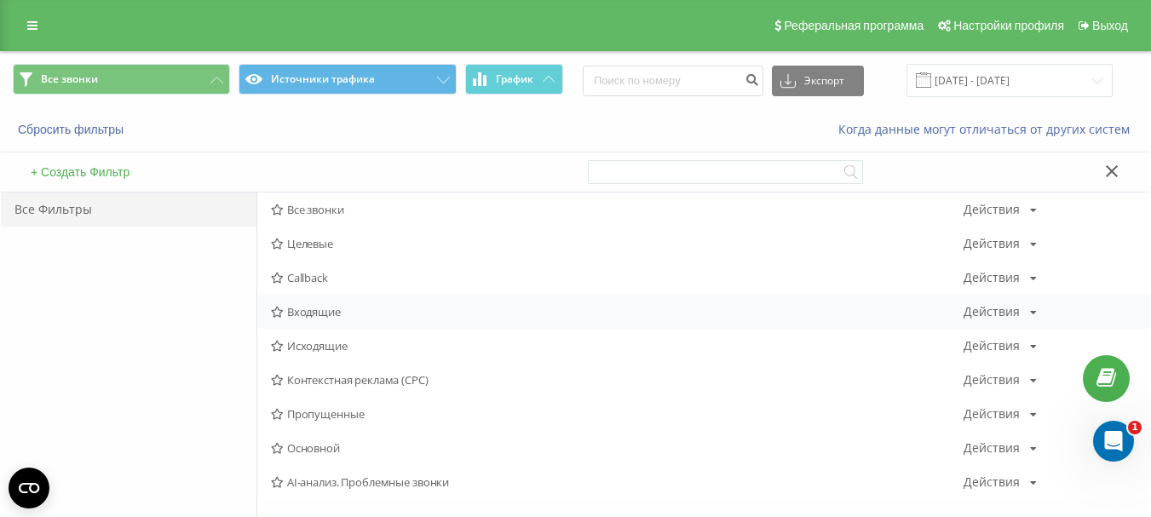
click at [319, 313] on span "Входящие" at bounding box center [617, 312] width 693 height 12
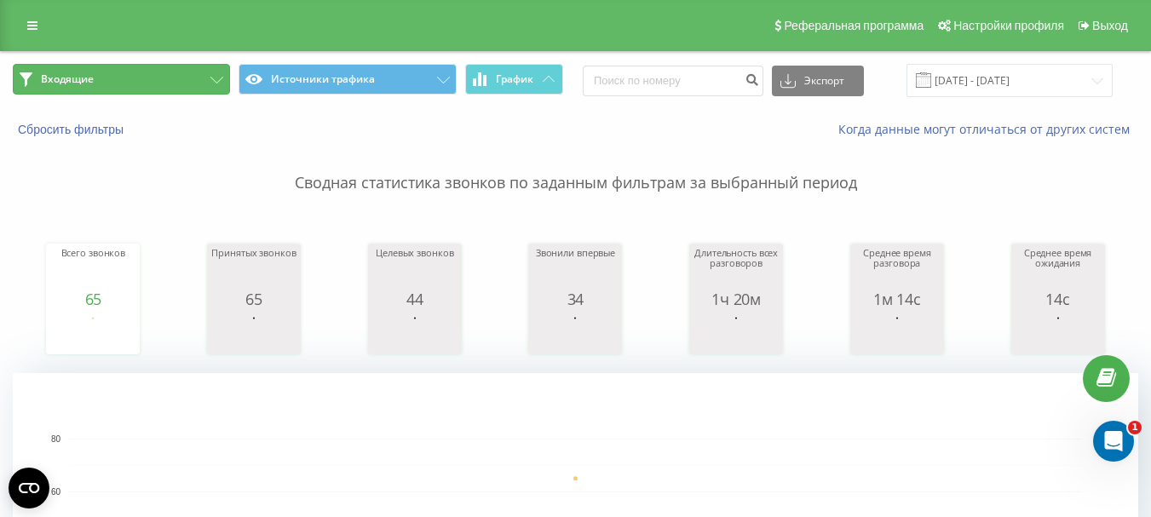
click at [55, 72] on span "Входящие" at bounding box center [67, 79] width 53 height 14
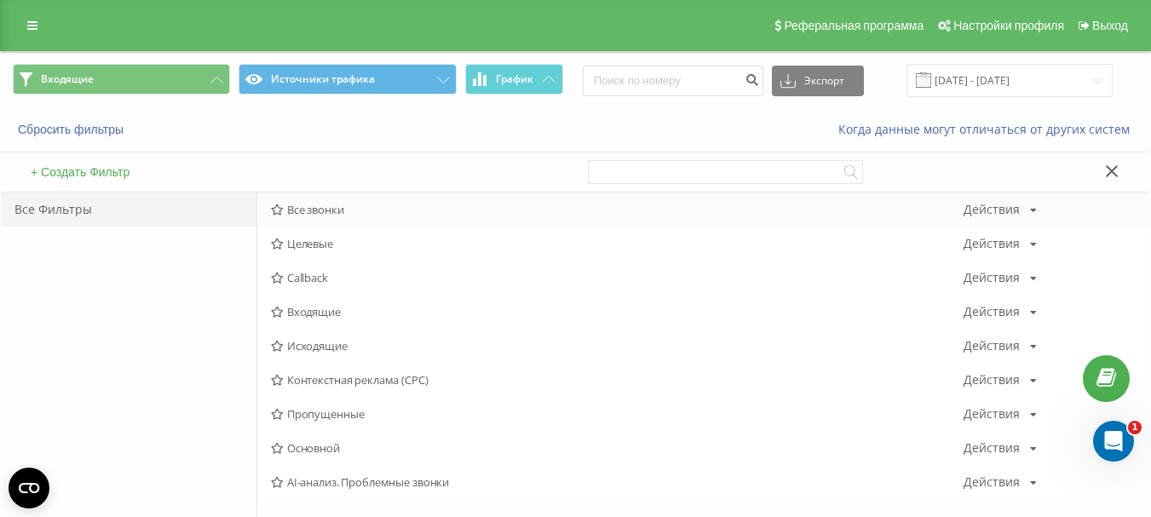
click at [331, 209] on span "Все звонки" at bounding box center [617, 210] width 693 height 12
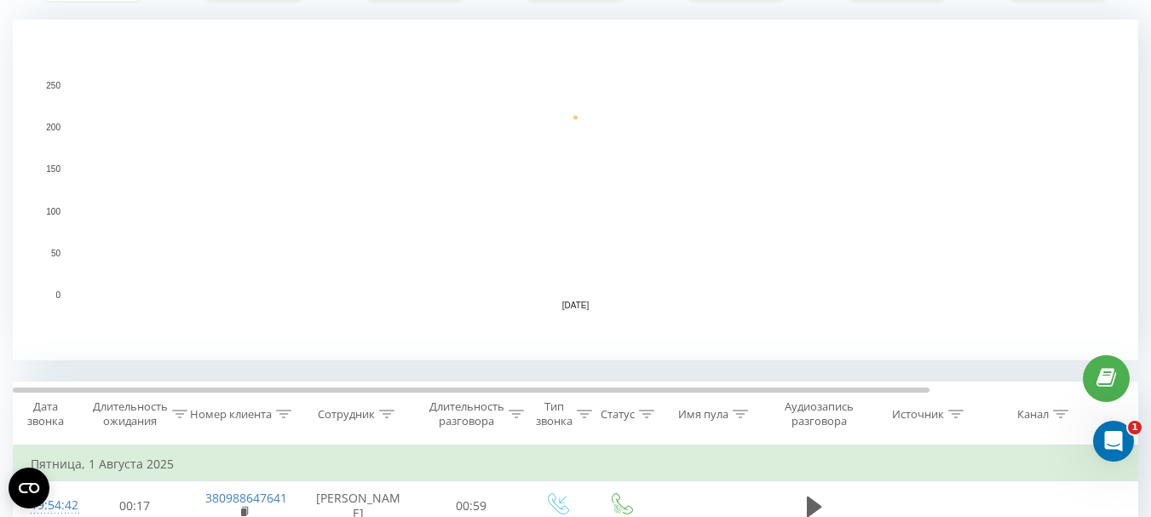
scroll to position [511, 0]
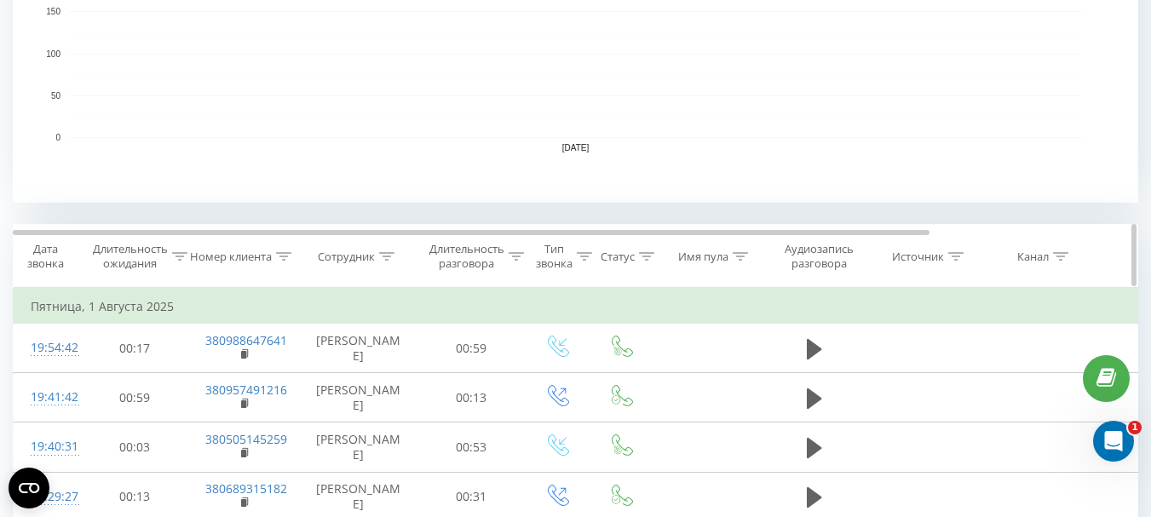
click at [387, 252] on icon at bounding box center [386, 256] width 15 height 9
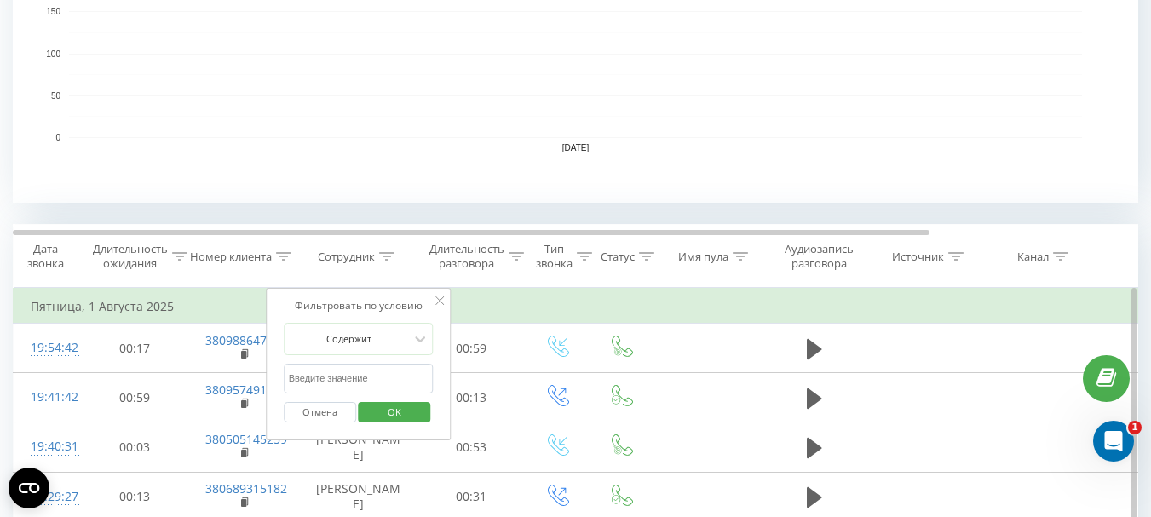
click at [440, 298] on icon at bounding box center [439, 300] width 9 height 9
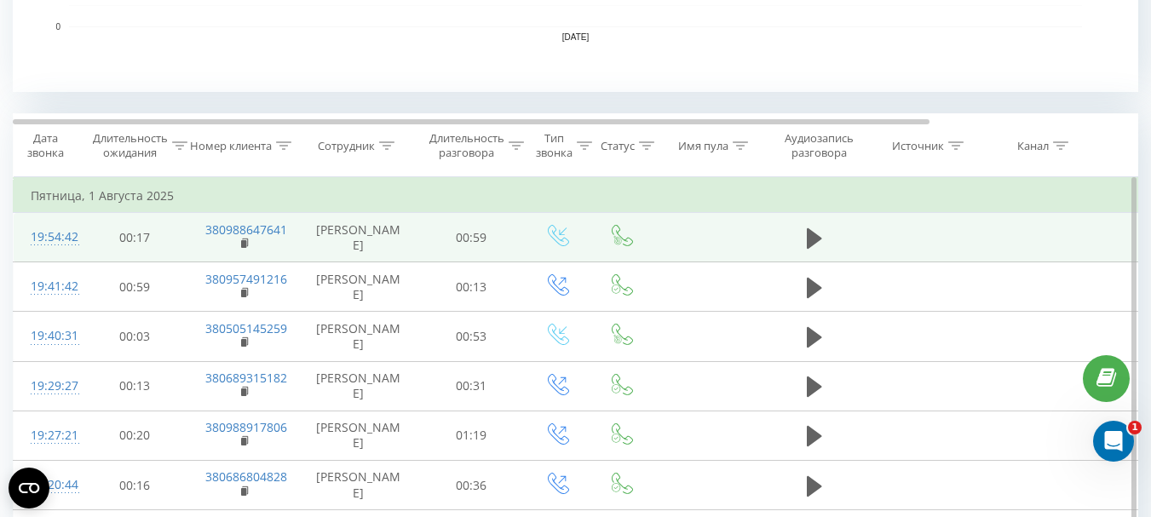
scroll to position [596, 0]
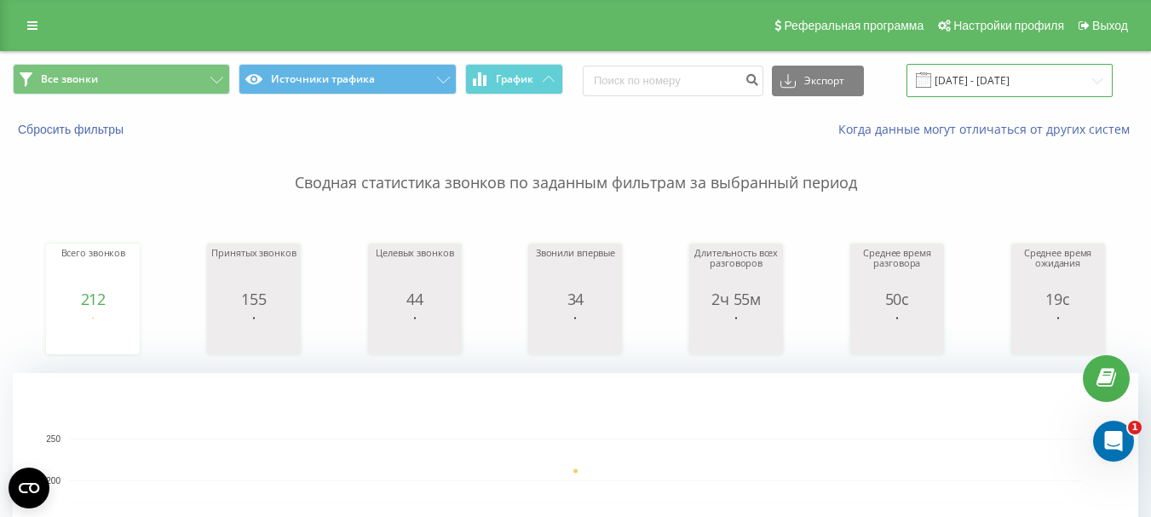
click at [1003, 83] on input "01.08.2025 - 01.08.2025" at bounding box center [1009, 80] width 206 height 33
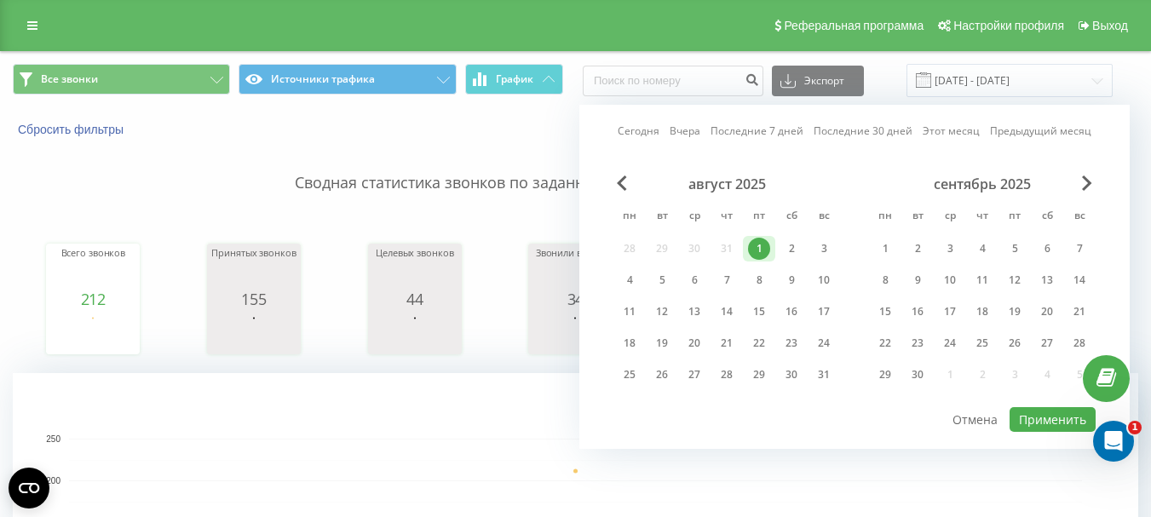
click at [750, 244] on div "1" at bounding box center [759, 249] width 22 height 22
click at [689, 336] on div "20" at bounding box center [694, 343] width 22 height 22
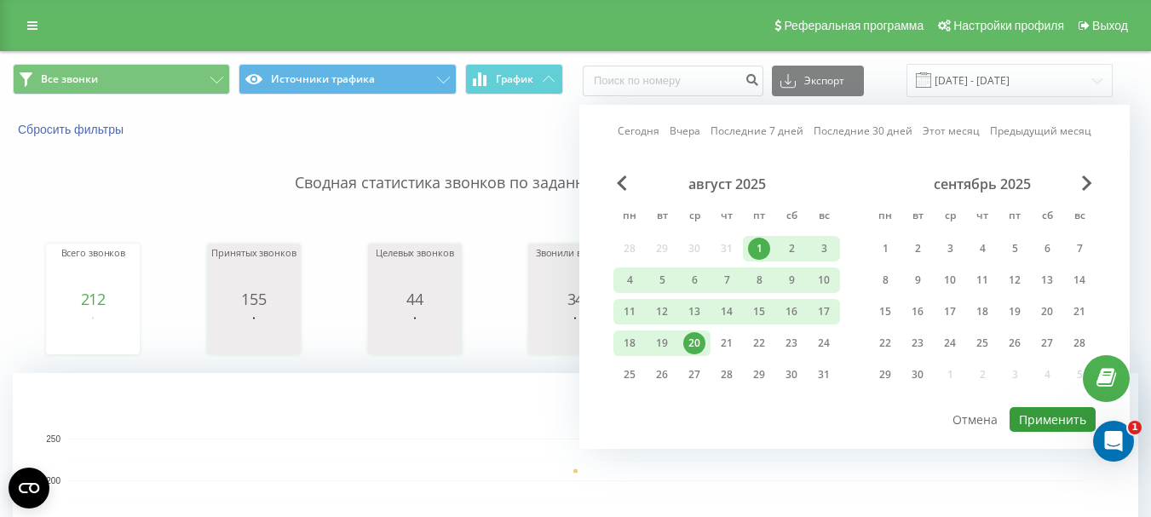
click at [1053, 417] on button "Применить" at bounding box center [1052, 419] width 86 height 25
type input "01.08.2025 - 20.08.2025"
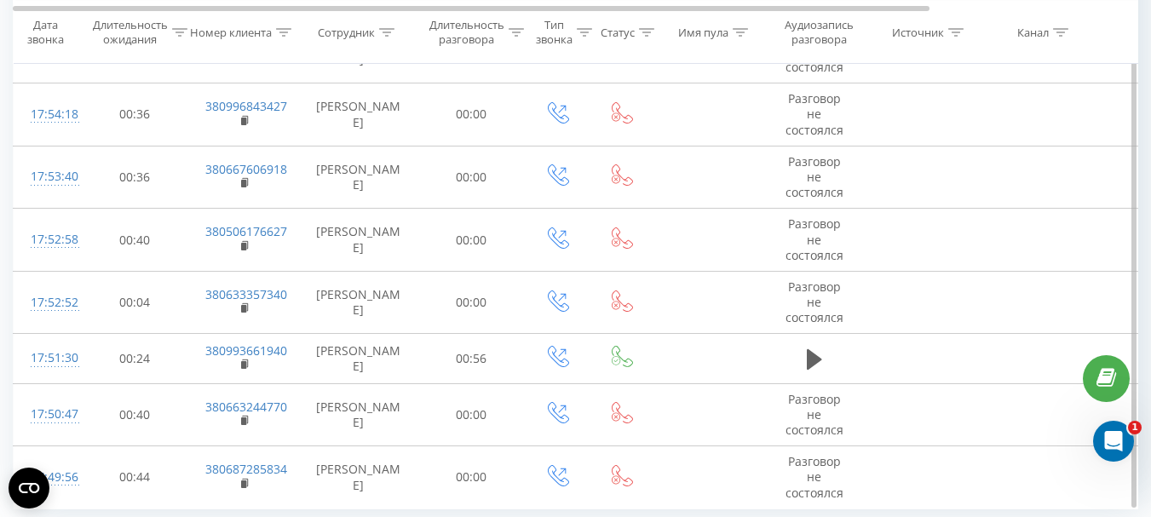
scroll to position [1726, 0]
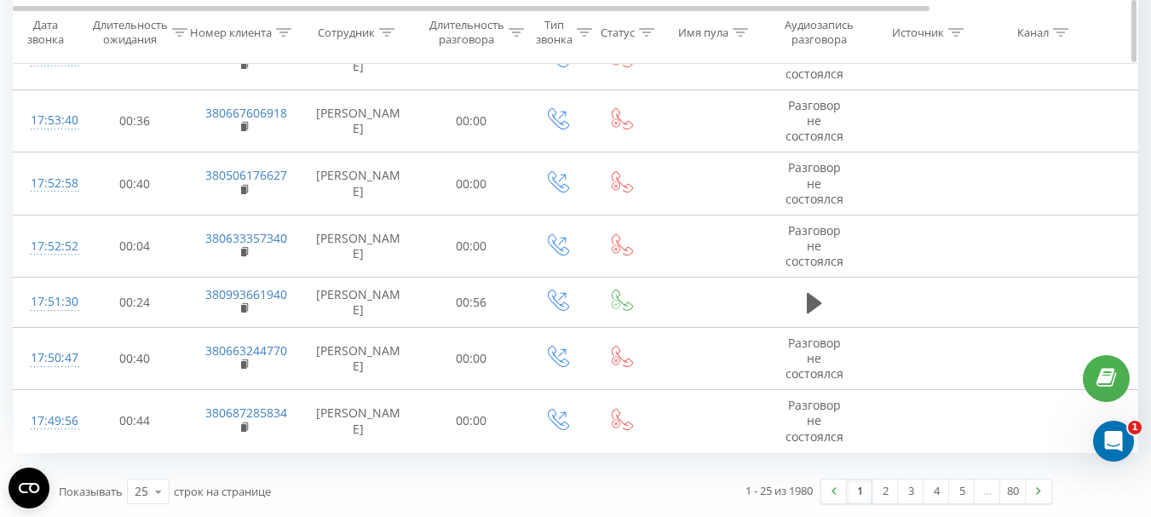
click at [386, 32] on icon at bounding box center [386, 31] width 15 height 9
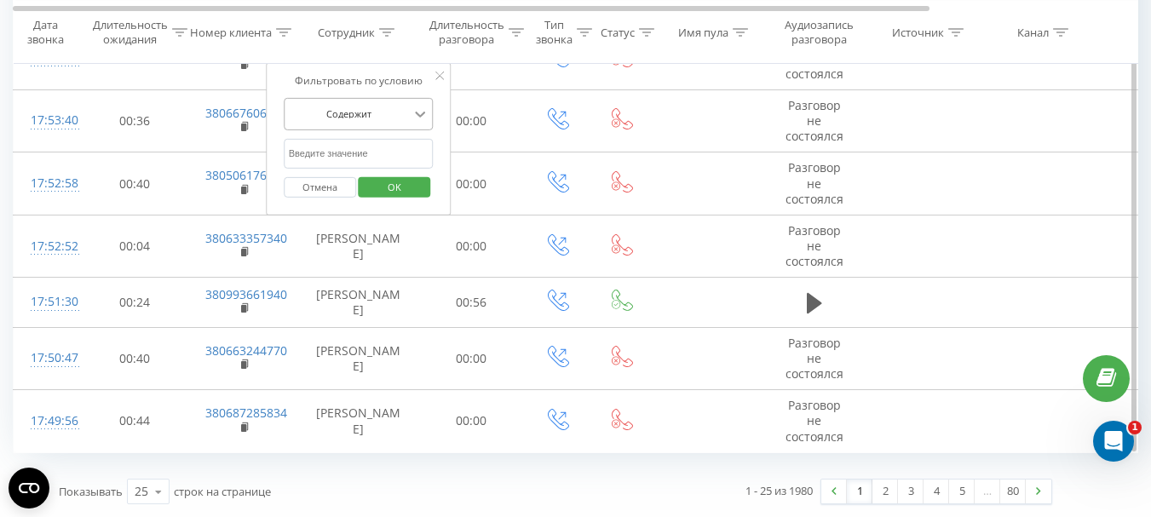
click at [420, 109] on icon at bounding box center [419, 114] width 17 height 17
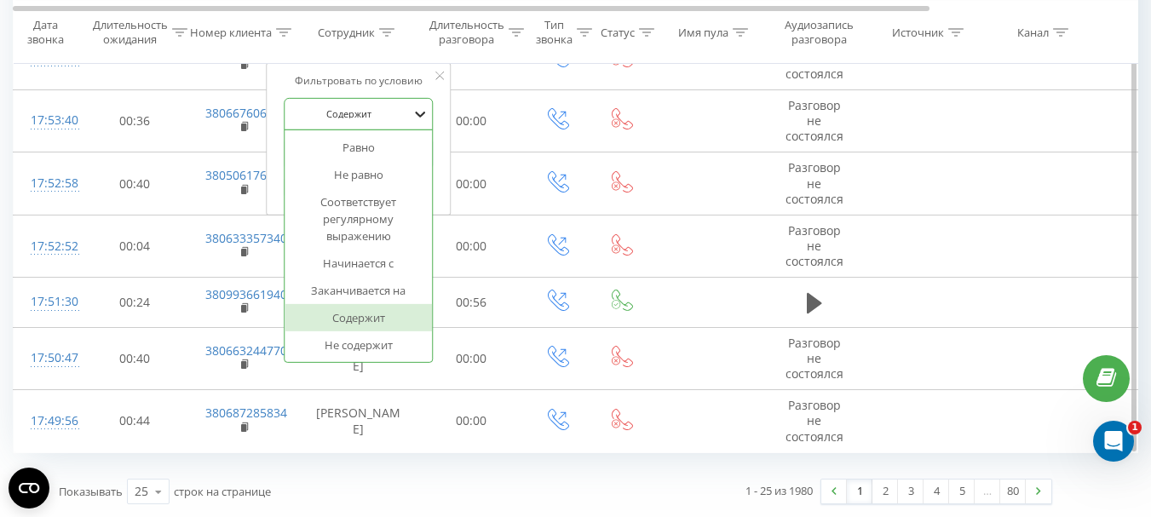
click at [420, 109] on icon at bounding box center [419, 114] width 17 height 17
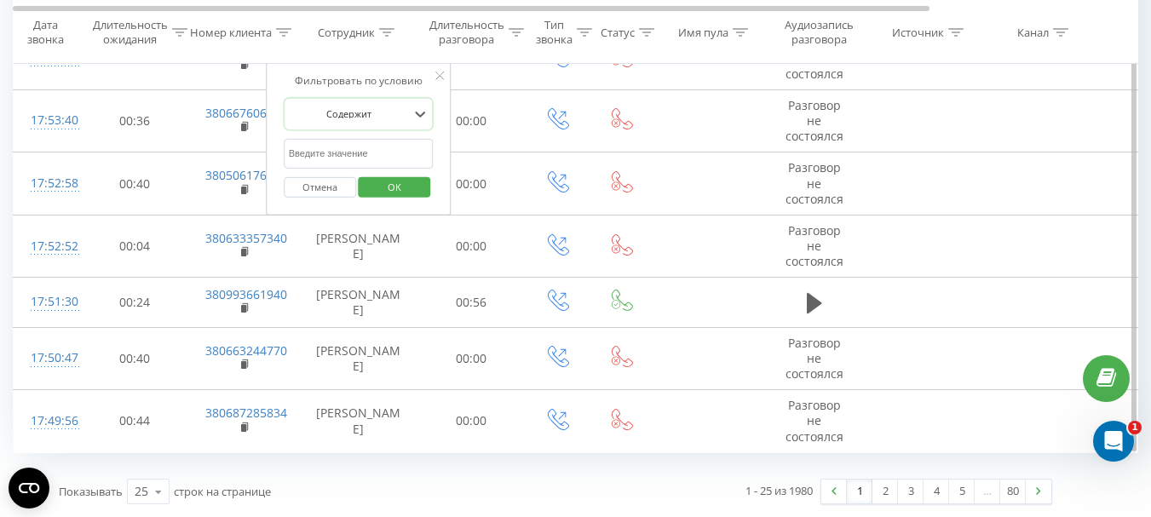
click at [330, 187] on button "Отмена" at bounding box center [320, 186] width 72 height 21
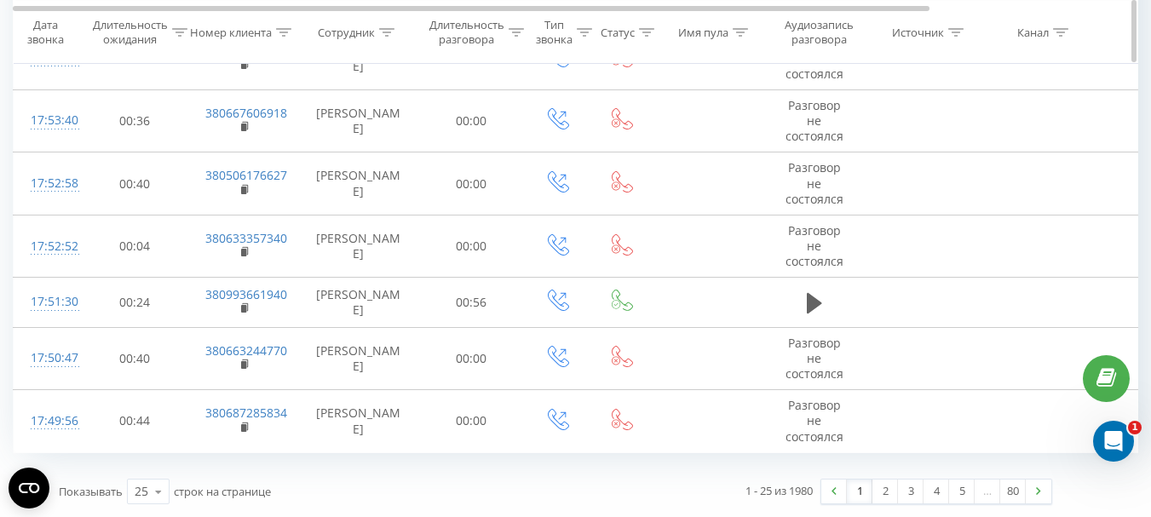
click at [183, 32] on icon at bounding box center [179, 31] width 15 height 9
click at [285, 31] on icon at bounding box center [283, 31] width 15 height 9
click at [381, 33] on icon at bounding box center [386, 31] width 15 height 9
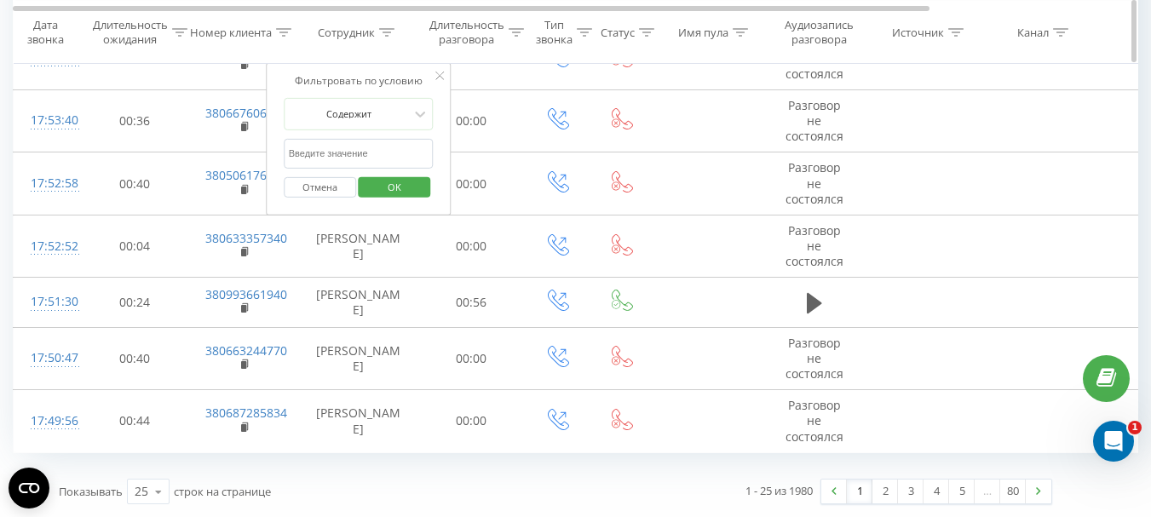
click at [381, 33] on icon at bounding box center [386, 31] width 15 height 9
click at [521, 32] on icon at bounding box center [516, 31] width 15 height 9
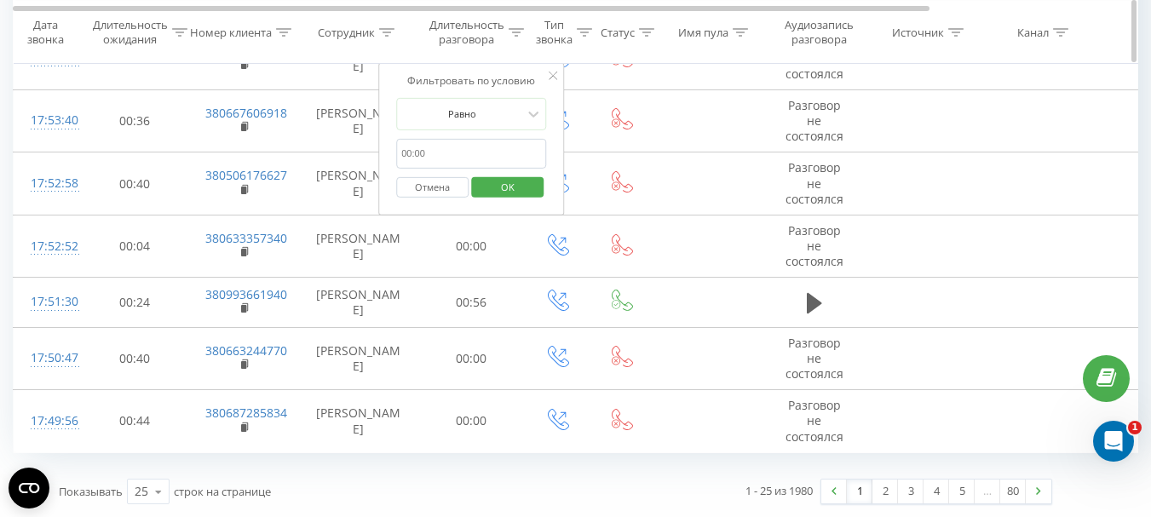
click at [521, 32] on icon at bounding box center [516, 31] width 15 height 9
click at [586, 32] on icon at bounding box center [584, 31] width 15 height 9
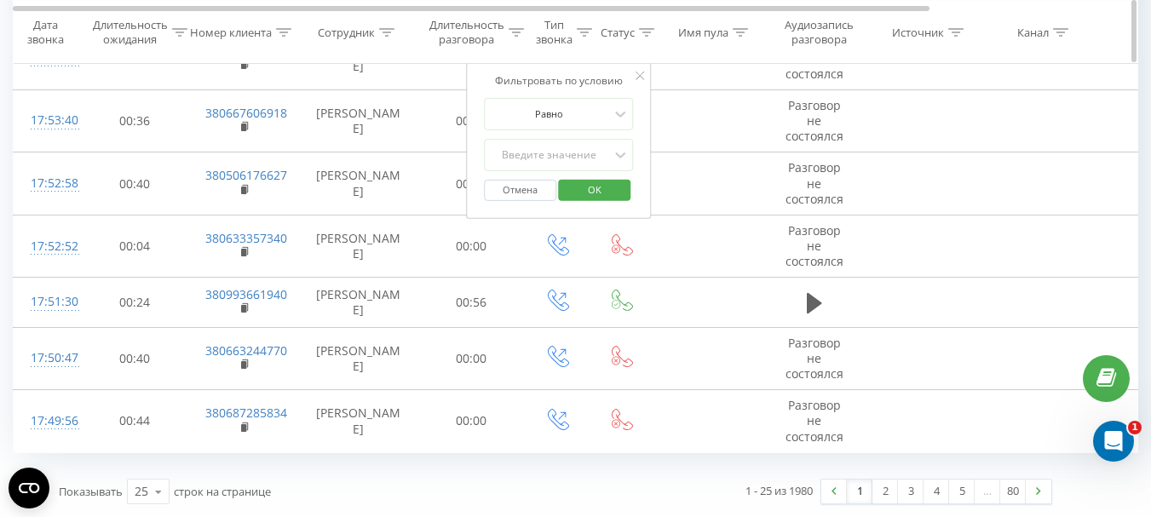
click at [586, 32] on icon at bounding box center [584, 31] width 15 height 9
click at [643, 33] on icon at bounding box center [646, 31] width 15 height 9
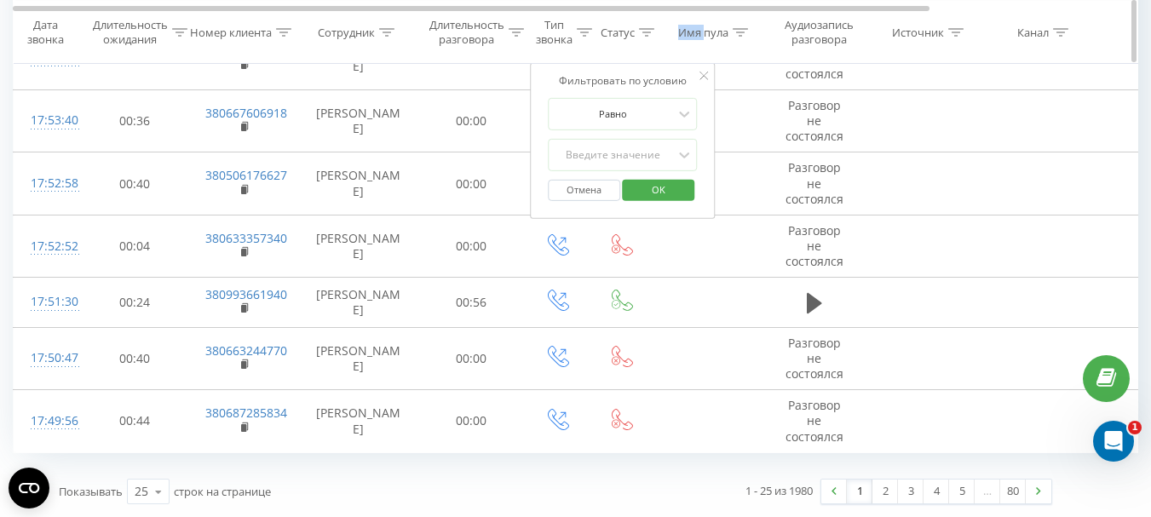
click at [643, 33] on icon at bounding box center [646, 31] width 15 height 9
click at [743, 32] on icon at bounding box center [740, 31] width 15 height 9
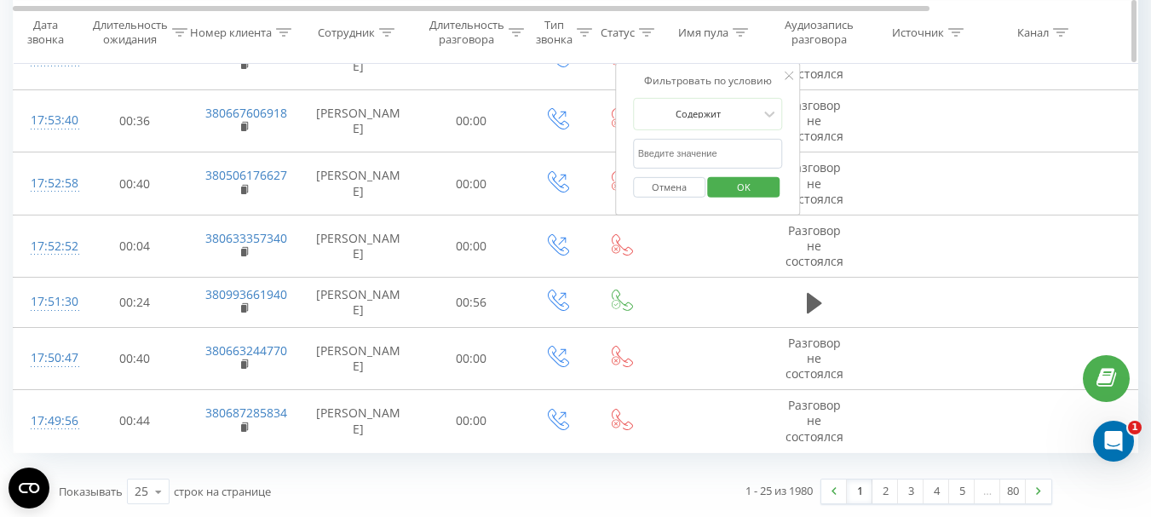
click at [743, 32] on icon at bounding box center [740, 31] width 15 height 9
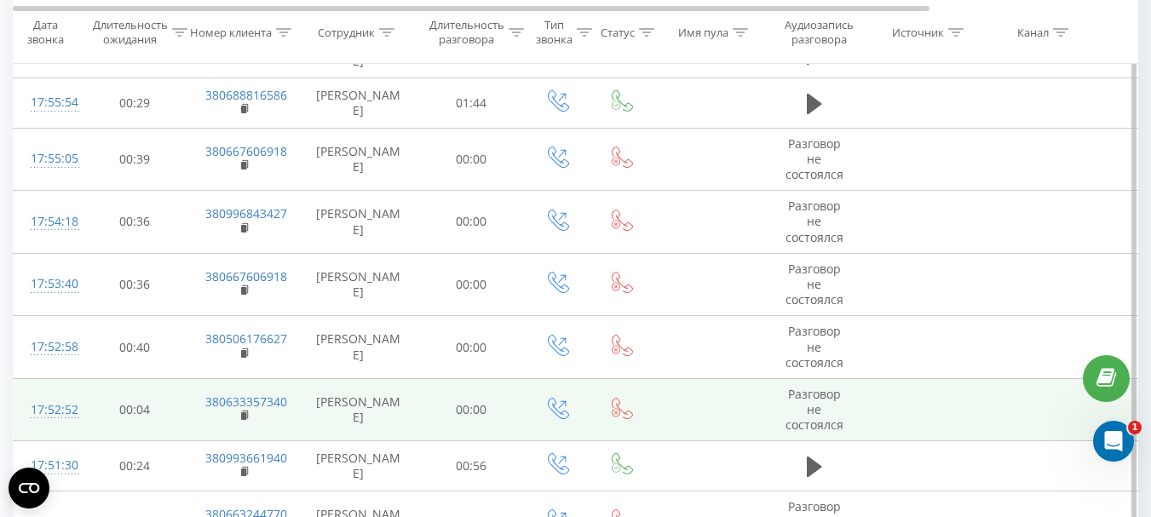
scroll to position [1555, 0]
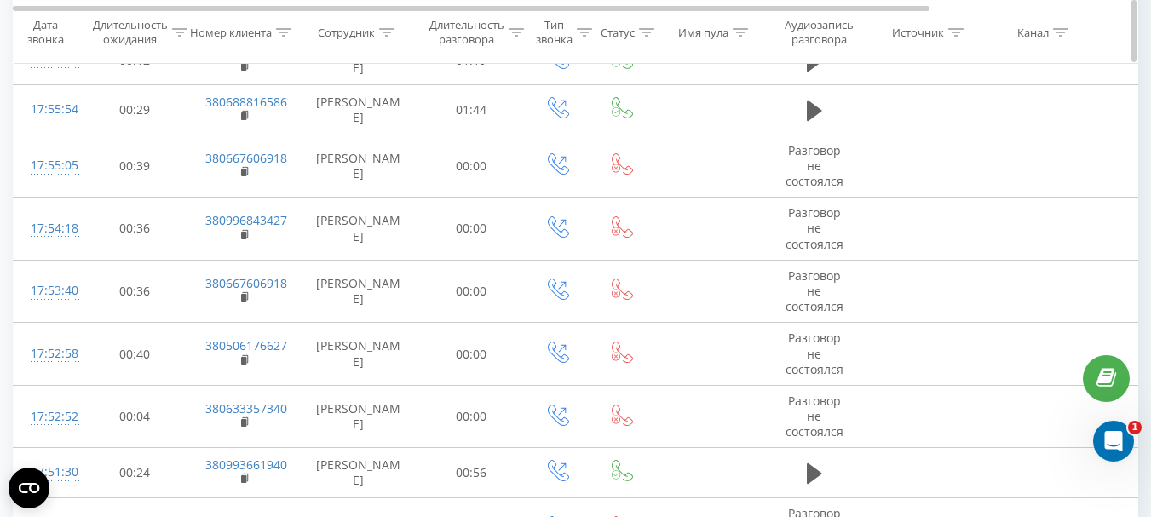
click at [389, 32] on icon at bounding box center [386, 31] width 15 height 9
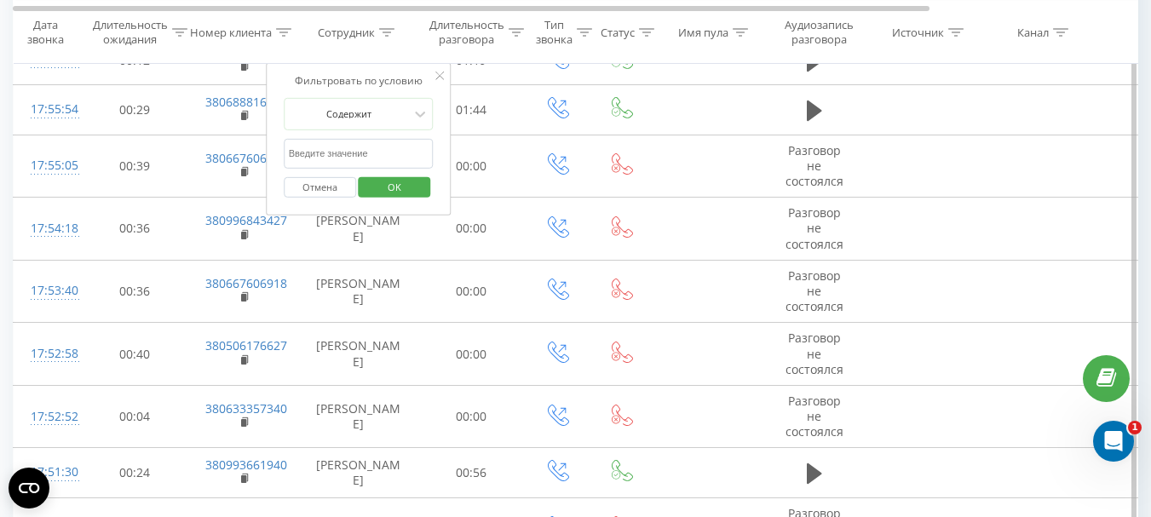
click at [305, 153] on input "text" at bounding box center [359, 154] width 150 height 30
type input "ласкіна"
click button "OK" at bounding box center [395, 186] width 72 height 21
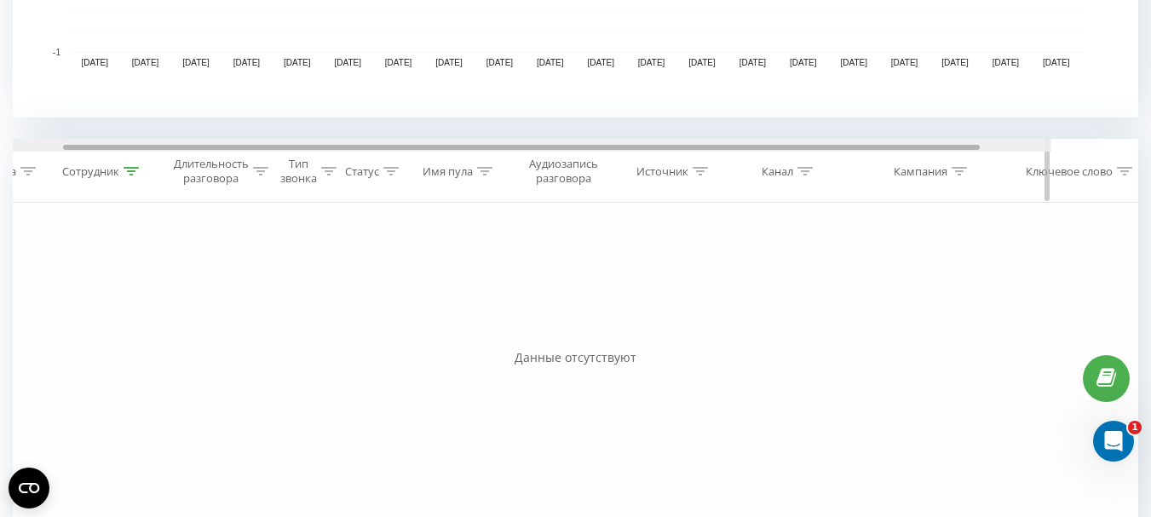
scroll to position [0, 256]
drag, startPoint x: 538, startPoint y: 147, endPoint x: 957, endPoint y: 178, distance: 419.4
click at [955, 176] on div "Дата звонка Длительность ожидания Номер клиента Сотрудник Длительность разговор…" at bounding box center [575, 171] width 1125 height 64
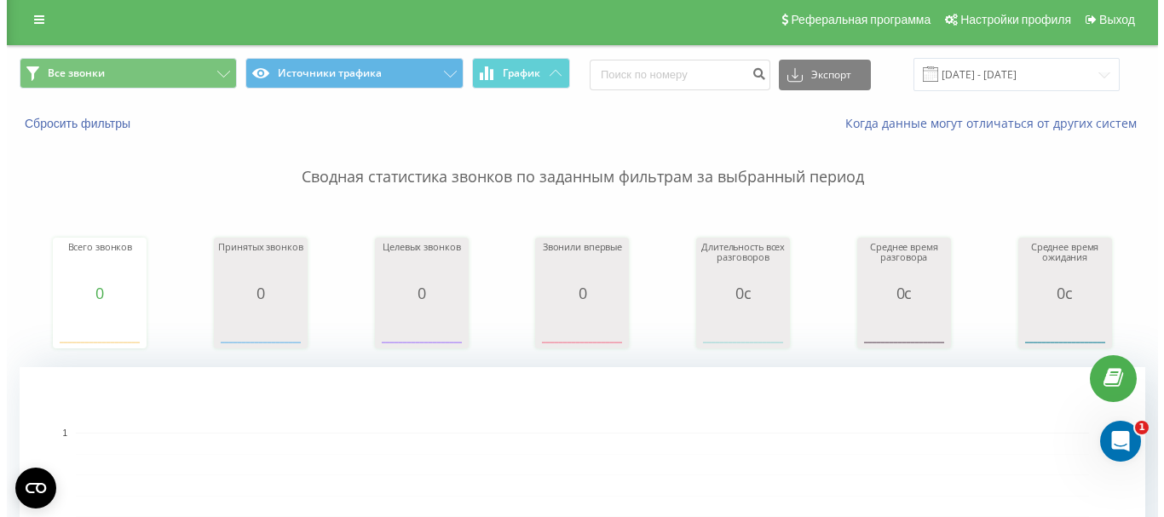
scroll to position [0, 0]
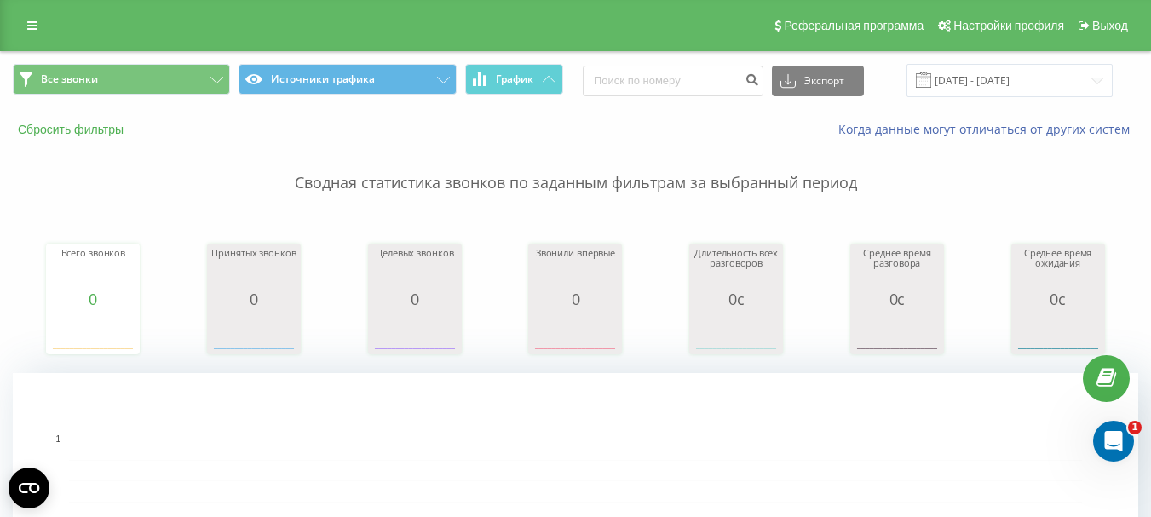
click at [77, 124] on button "Сбросить фильтры" at bounding box center [72, 129] width 119 height 15
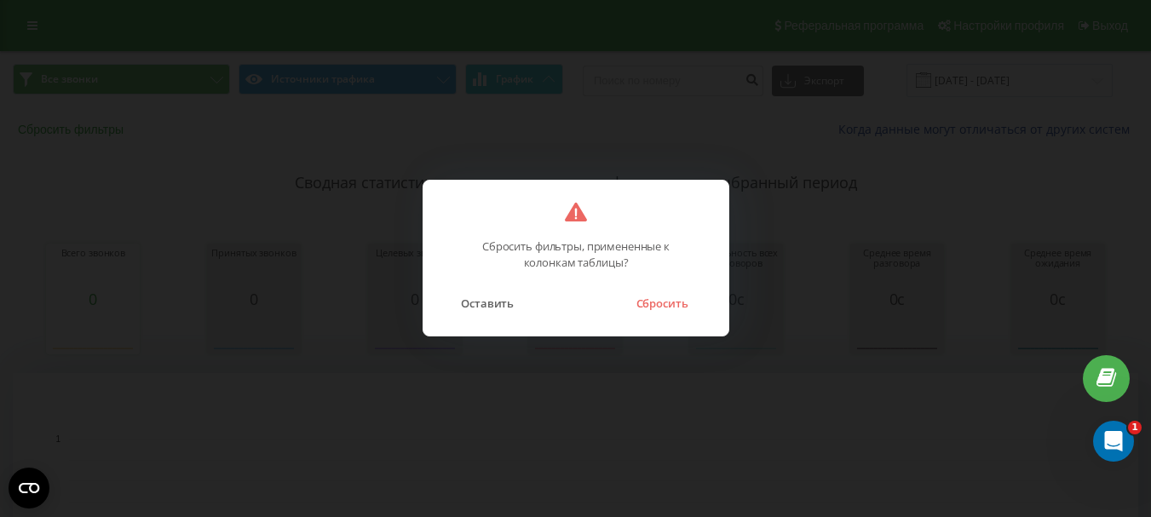
scroll to position [0, 243]
click at [666, 300] on button "Сбросить" at bounding box center [667, 303] width 69 height 22
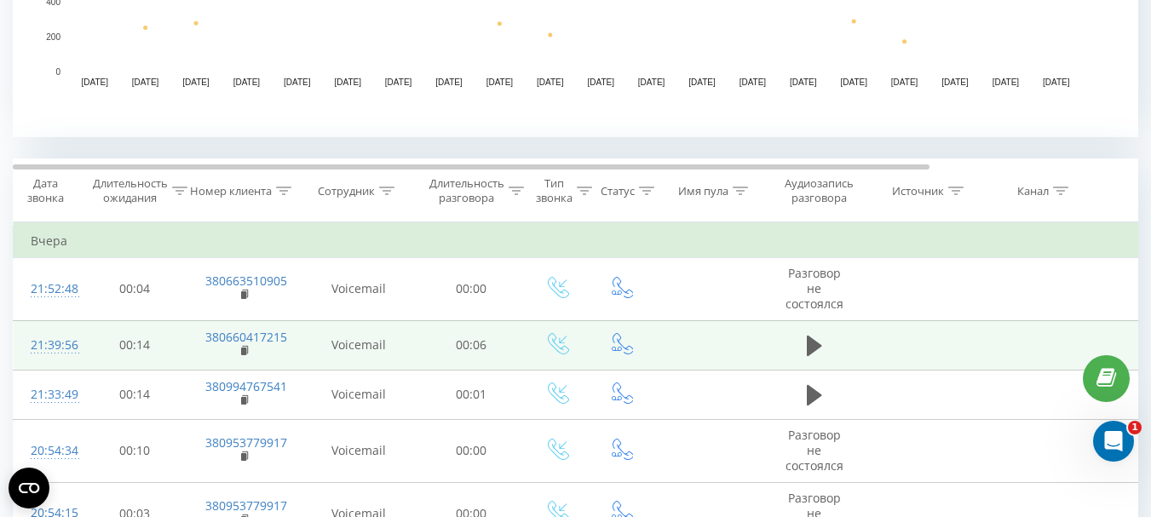
scroll to position [596, 0]
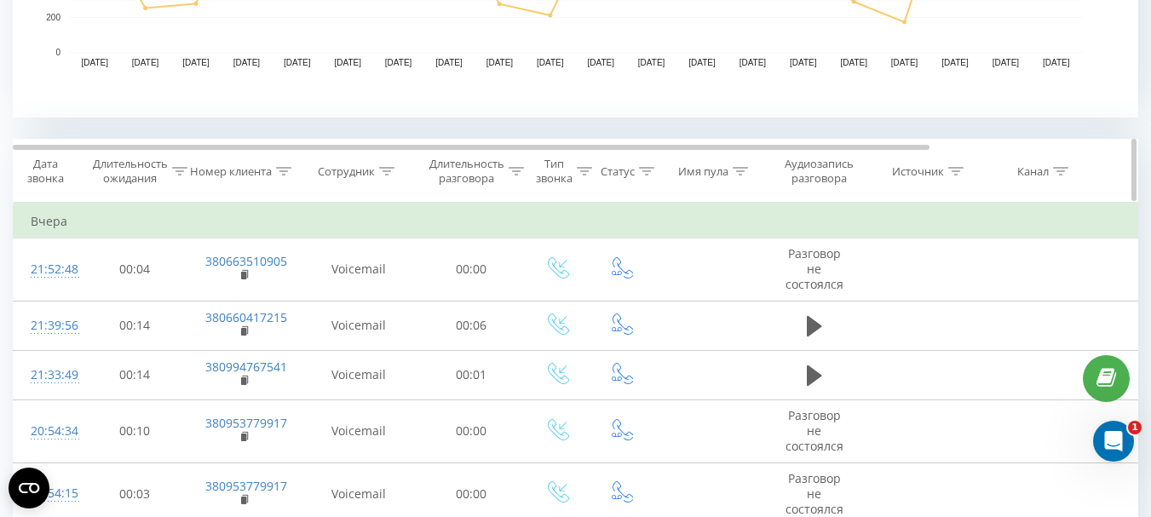
click at [387, 169] on icon at bounding box center [386, 171] width 15 height 9
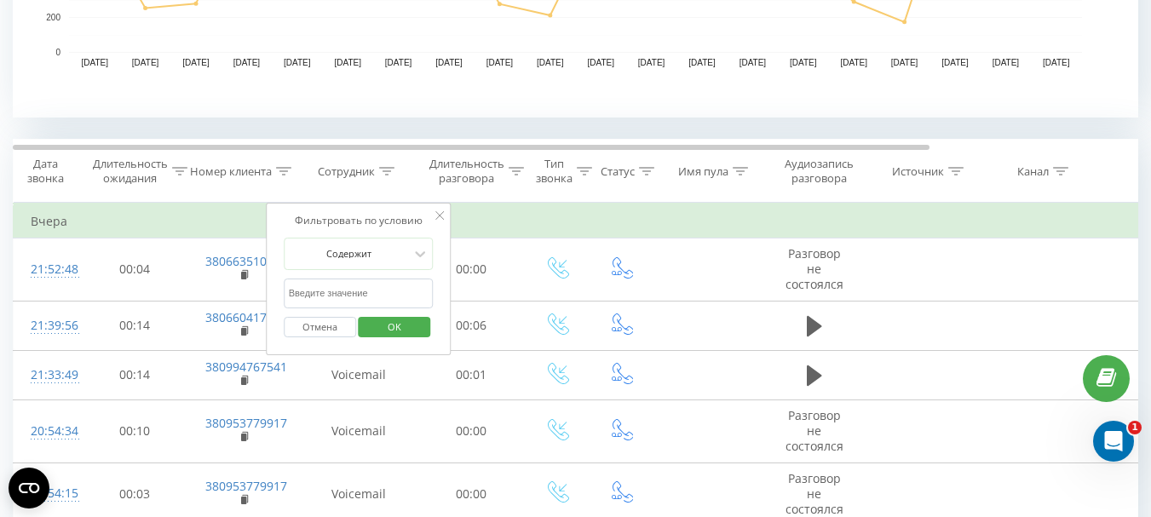
click at [321, 296] on input "text" at bounding box center [359, 294] width 150 height 30
type input "крав"
click button "OK" at bounding box center [395, 327] width 72 height 21
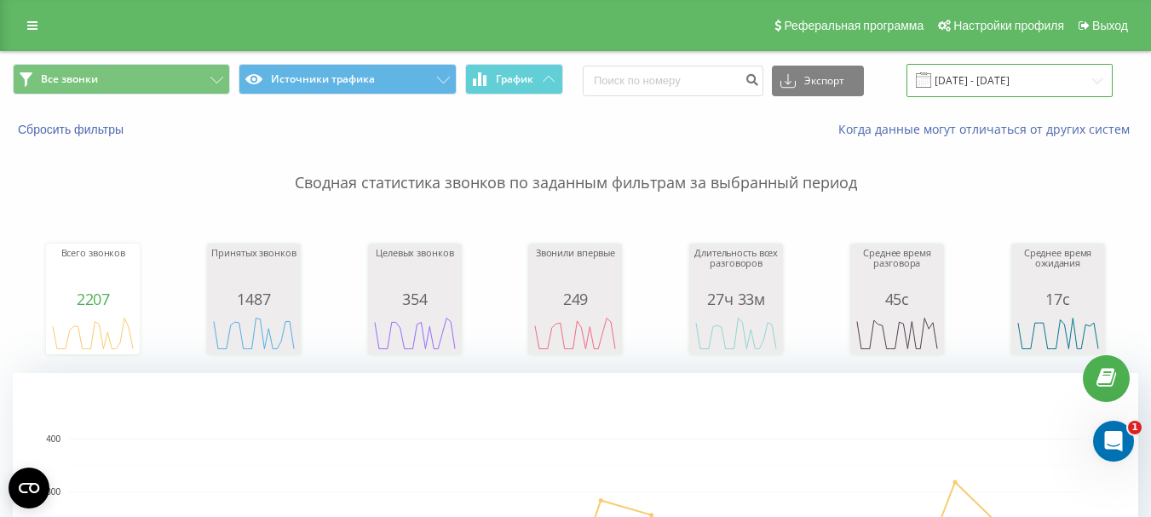
click at [982, 80] on input "01.08.2025 - 20.08.2025" at bounding box center [1009, 80] width 206 height 33
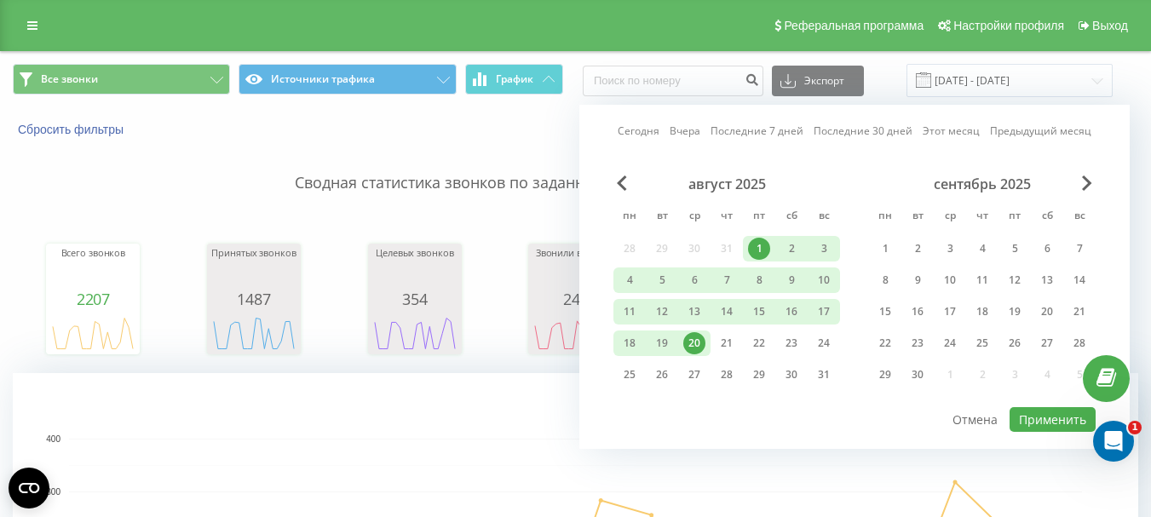
click at [761, 244] on div "1" at bounding box center [759, 249] width 22 height 22
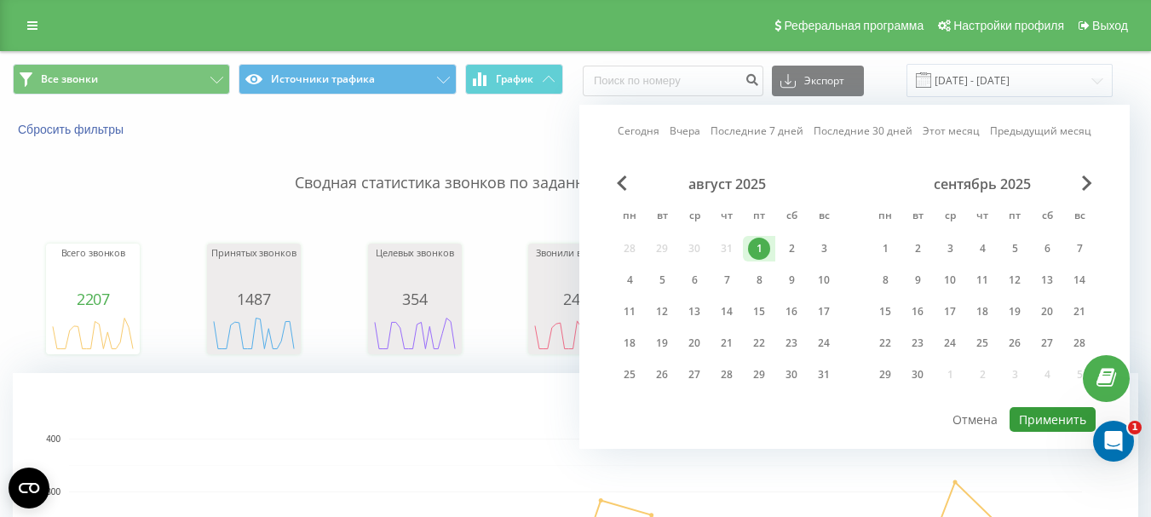
click at [1038, 416] on button "Применить" at bounding box center [1052, 419] width 86 height 25
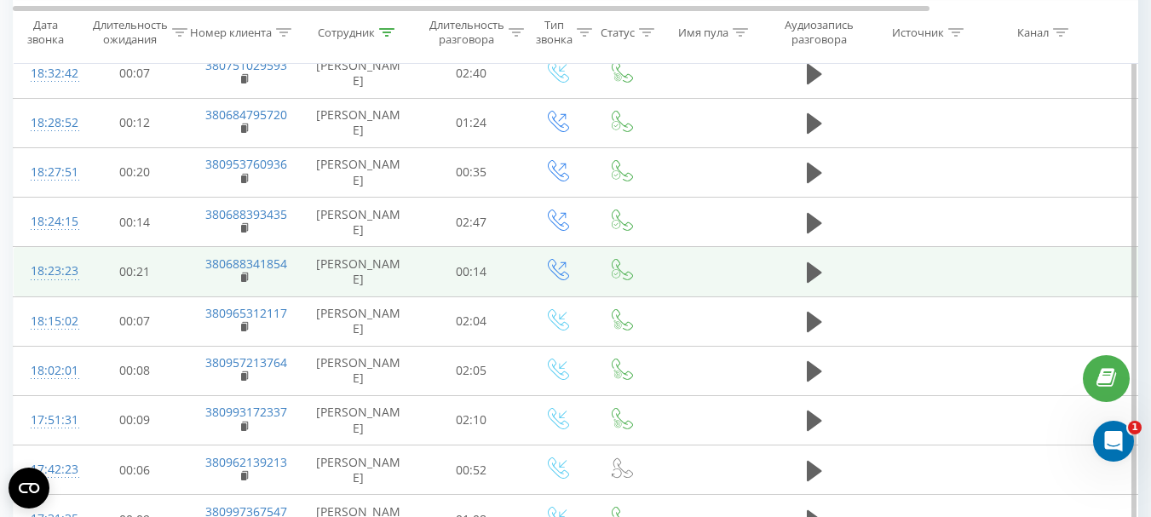
scroll to position [1193, 0]
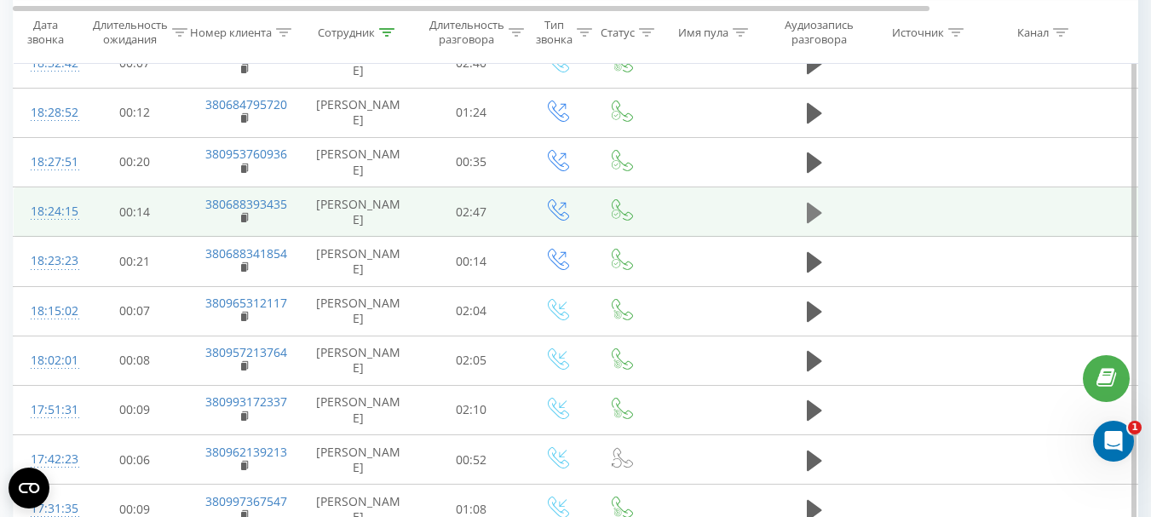
click at [813, 215] on icon at bounding box center [814, 213] width 15 height 20
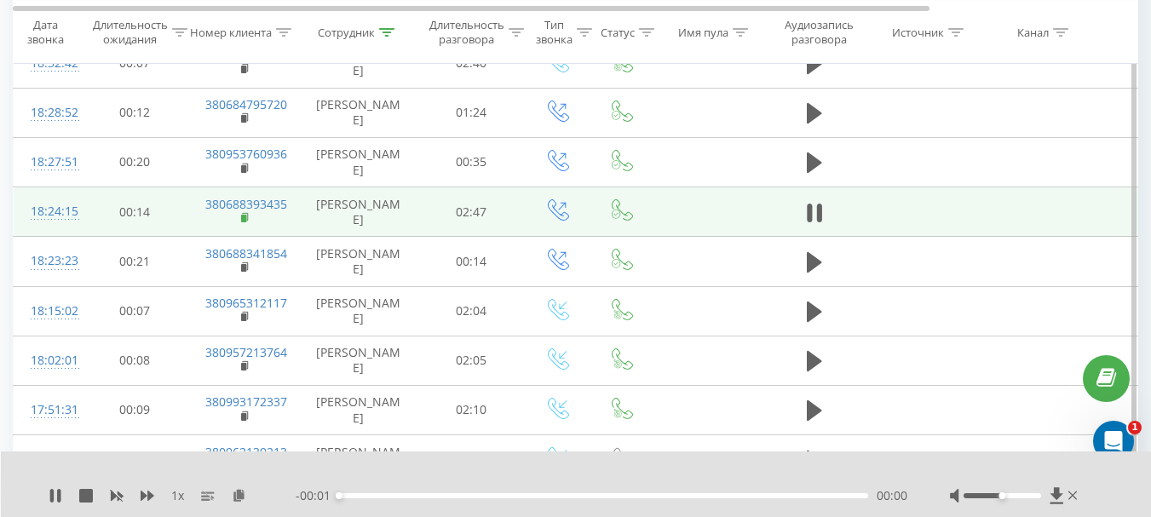
click at [243, 219] on rect at bounding box center [243, 219] width 5 height 8
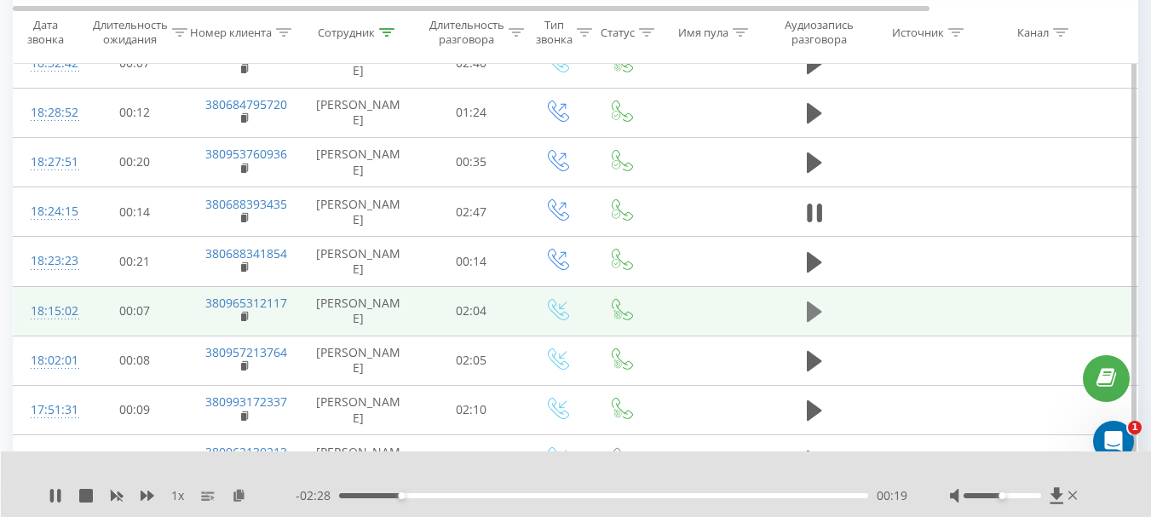
click at [812, 317] on icon at bounding box center [814, 312] width 15 height 20
click at [243, 319] on rect at bounding box center [243, 317] width 5 height 8
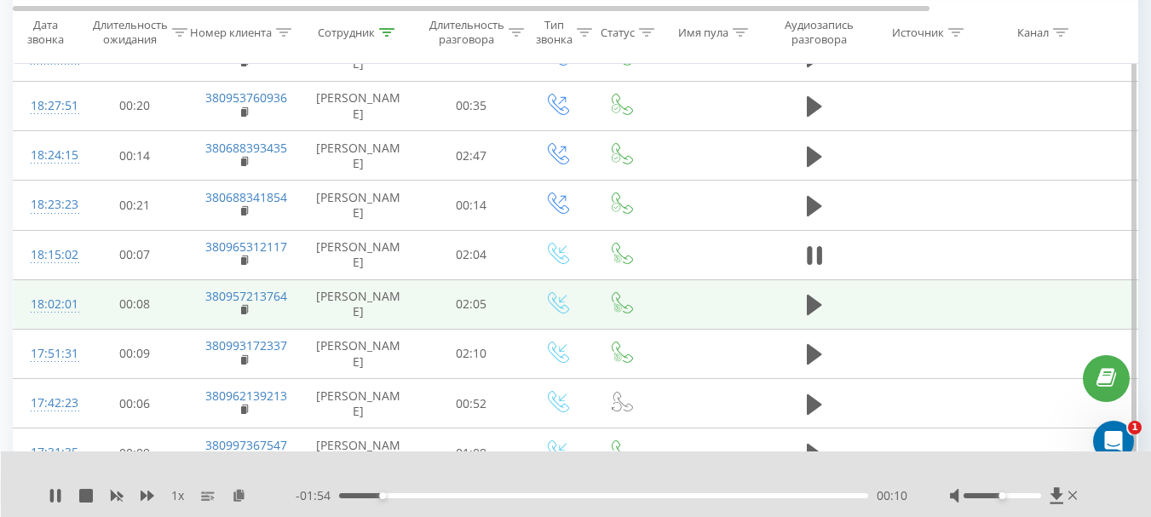
scroll to position [1278, 0]
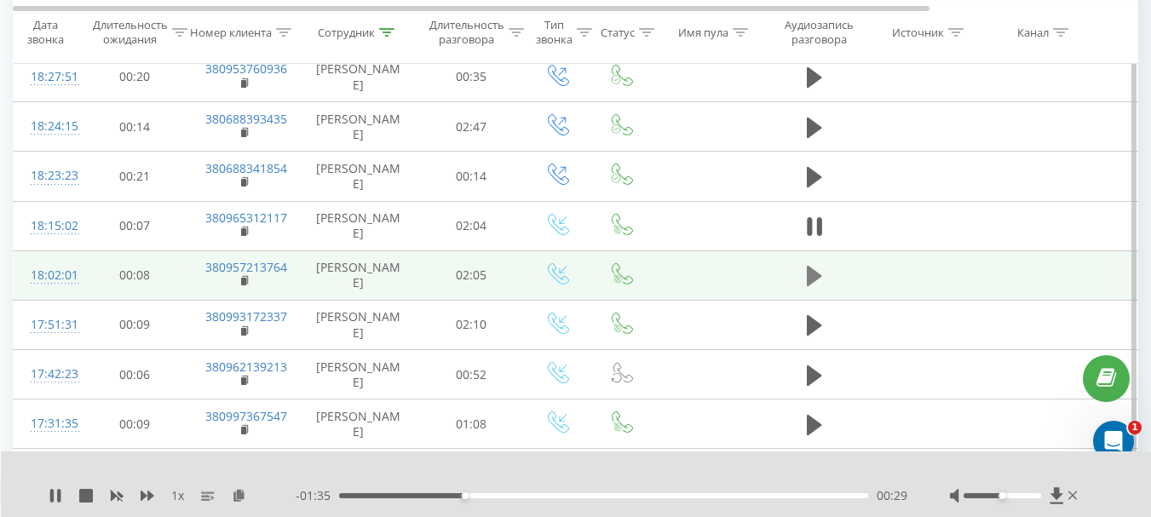
click at [809, 273] on icon at bounding box center [814, 276] width 15 height 20
click at [246, 280] on icon at bounding box center [245, 281] width 9 height 12
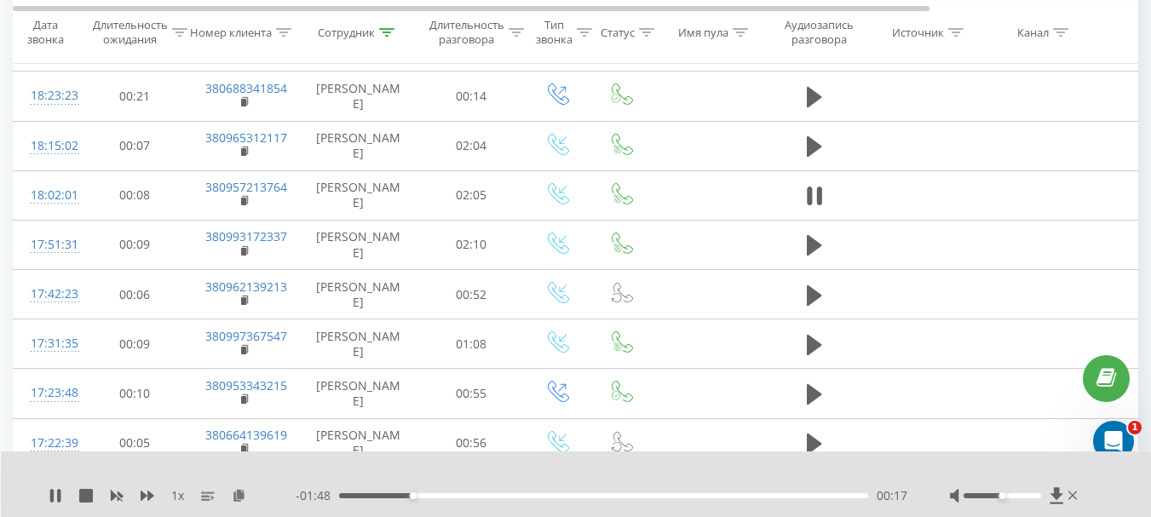
scroll to position [1363, 0]
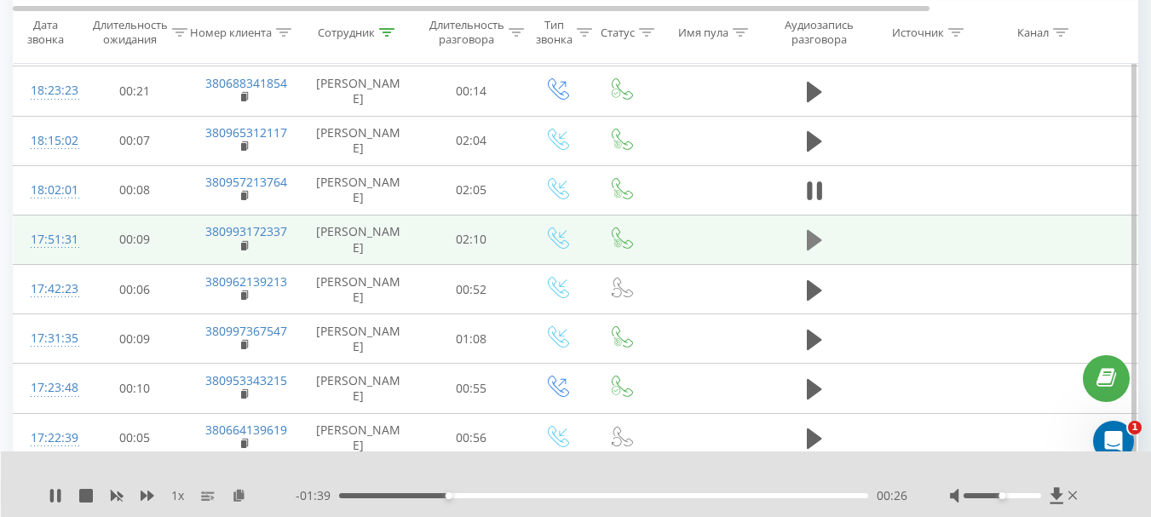
click at [807, 239] on icon at bounding box center [814, 240] width 15 height 20
click at [242, 245] on rect at bounding box center [243, 246] width 5 height 8
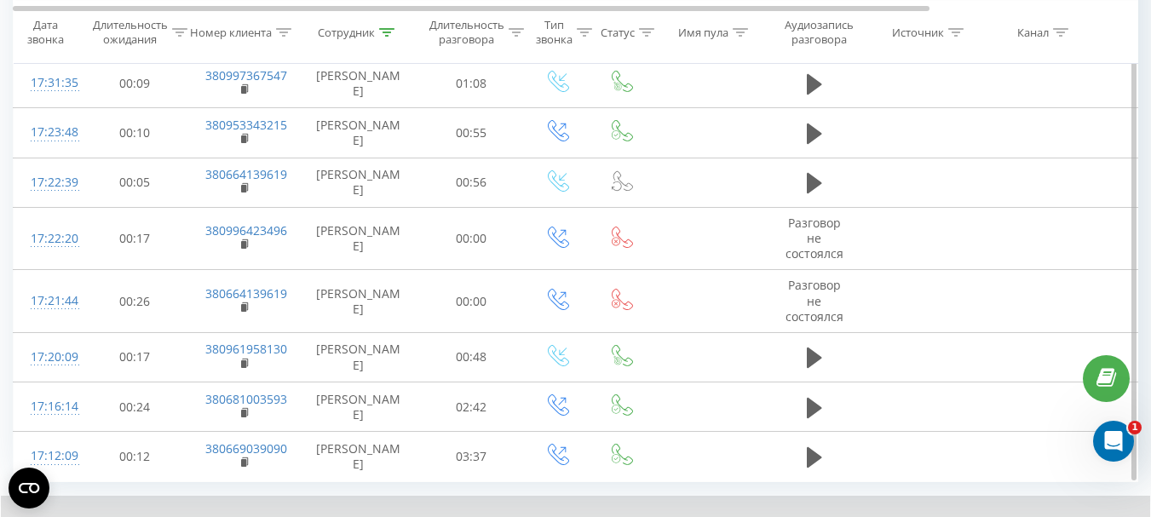
scroll to position [1704, 0]
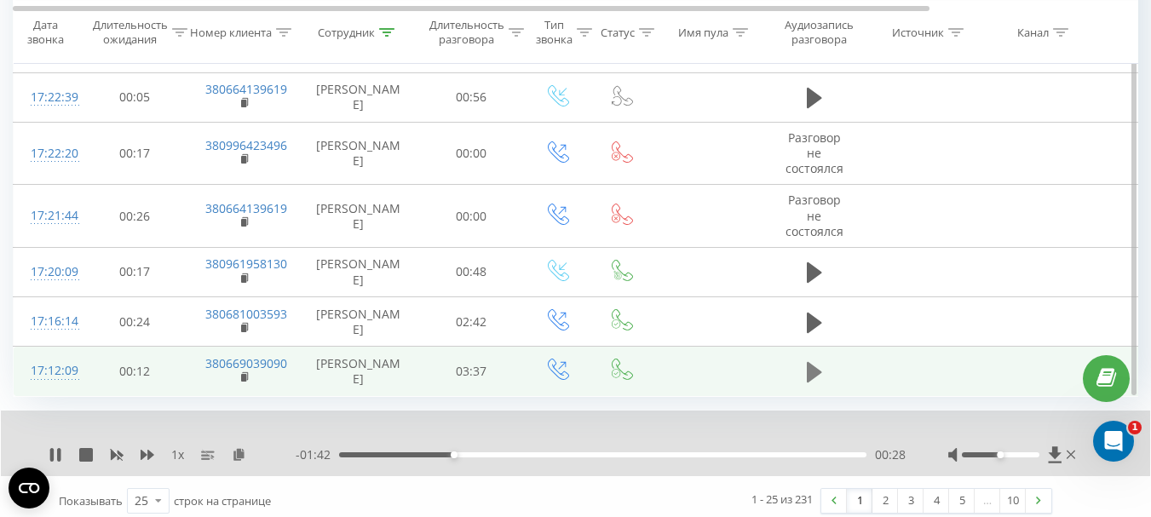
click at [813, 370] on icon at bounding box center [814, 372] width 15 height 20
click at [243, 378] on rect at bounding box center [243, 378] width 5 height 8
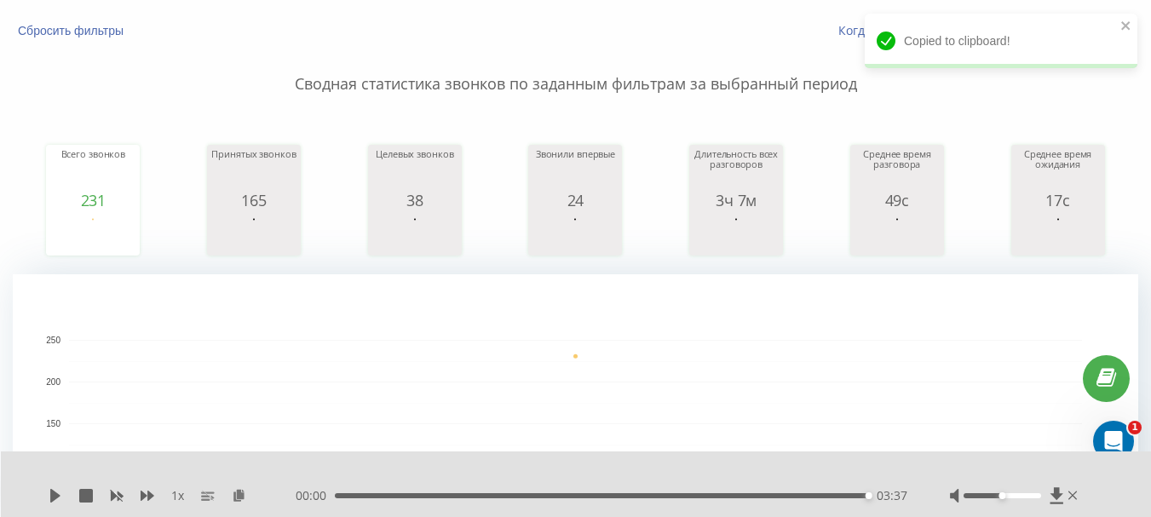
scroll to position [85, 0]
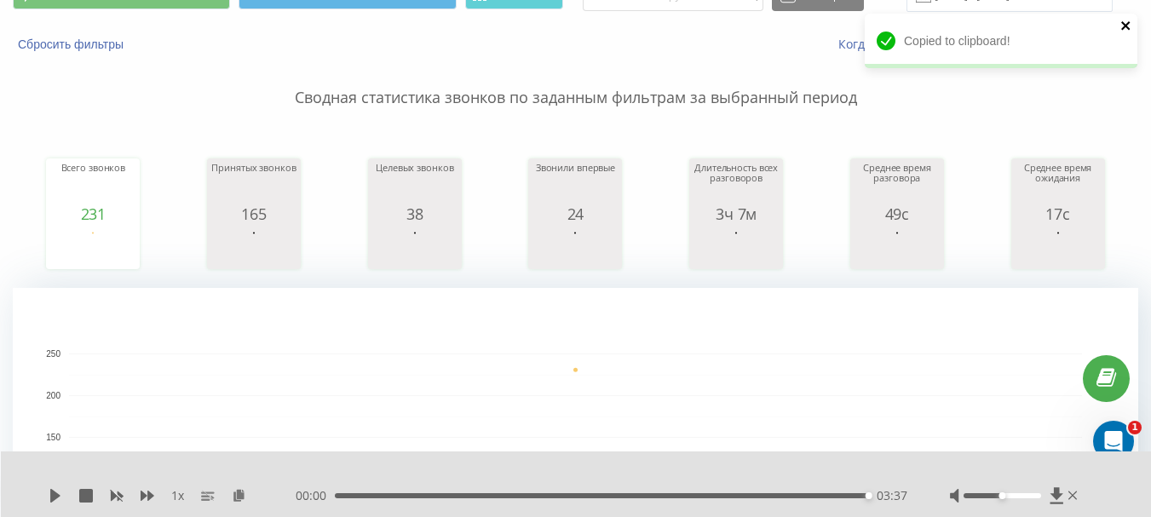
click at [1124, 25] on icon "close" at bounding box center [1125, 25] width 9 height 9
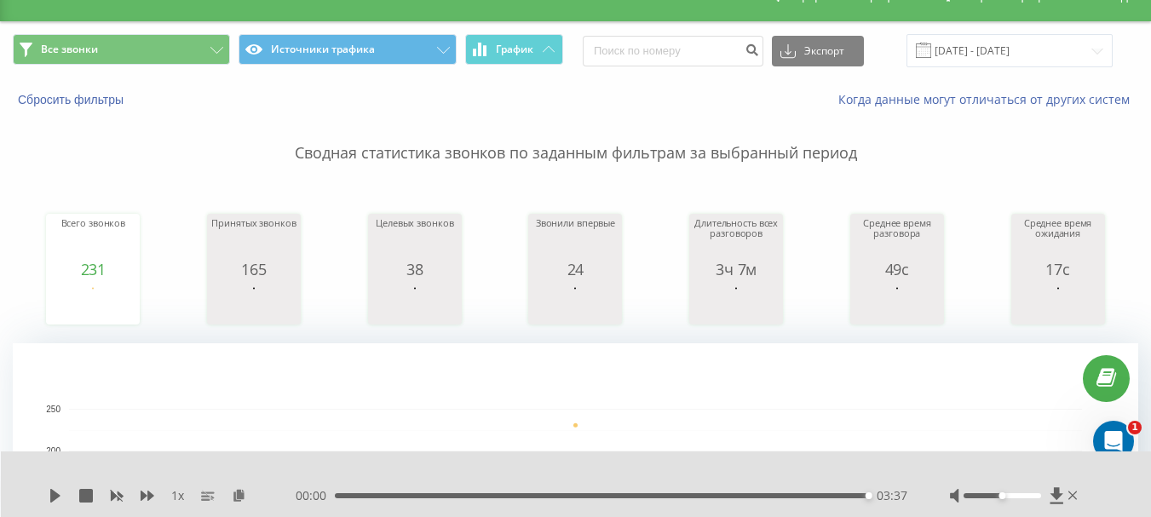
scroll to position [0, 0]
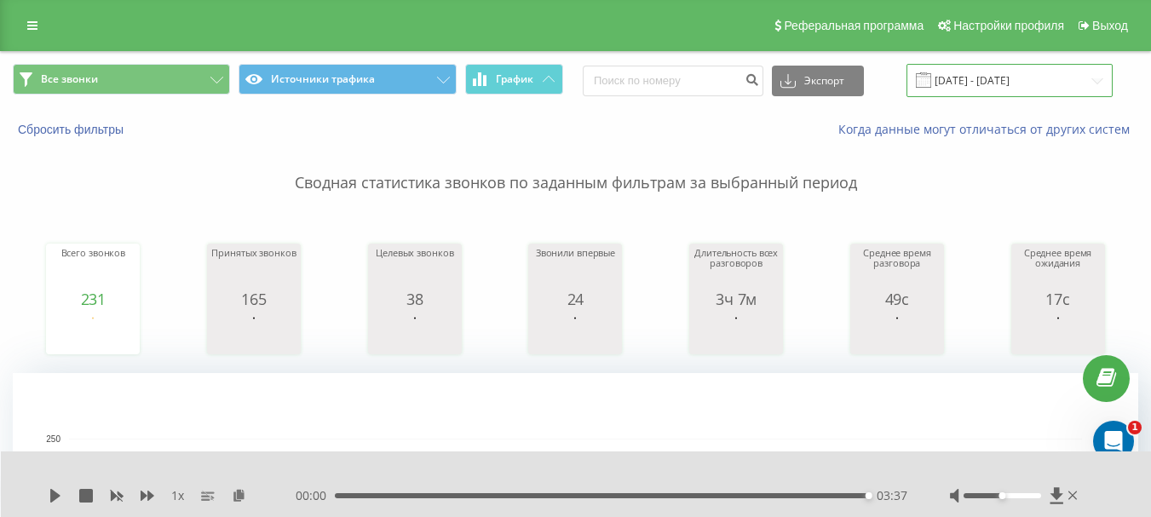
click at [986, 77] on input "01.08.2025 - 01.08.2025" at bounding box center [1009, 80] width 206 height 33
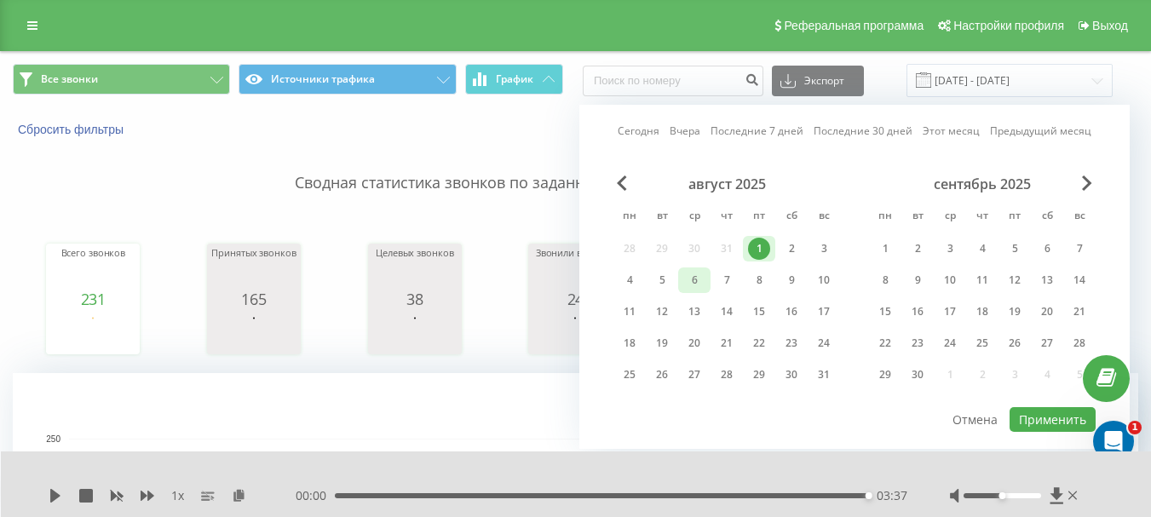
click at [695, 283] on div "6" at bounding box center [694, 280] width 22 height 22
click at [1054, 416] on button "Применить" at bounding box center [1052, 419] width 86 height 25
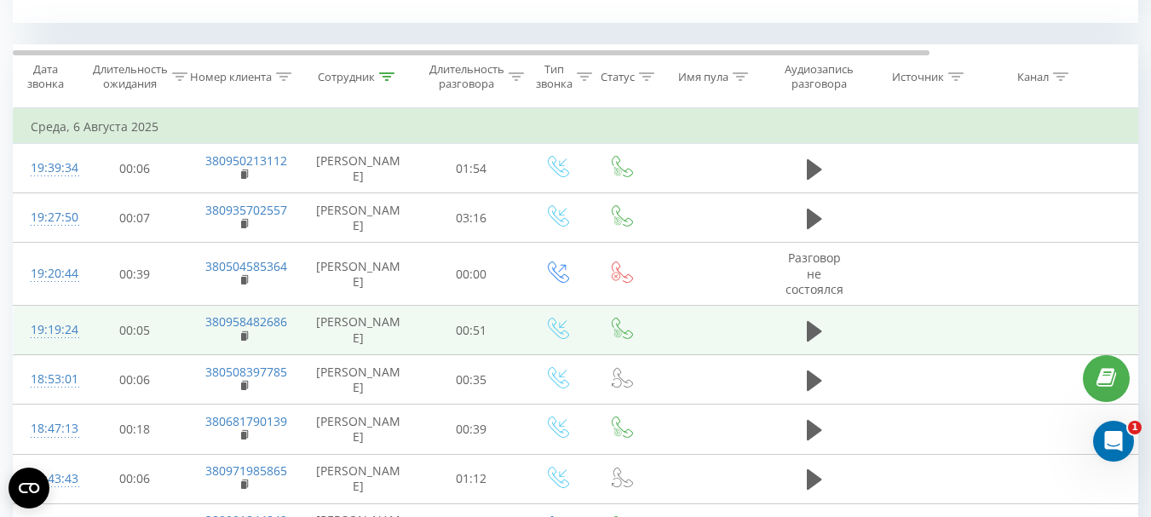
scroll to position [681, 0]
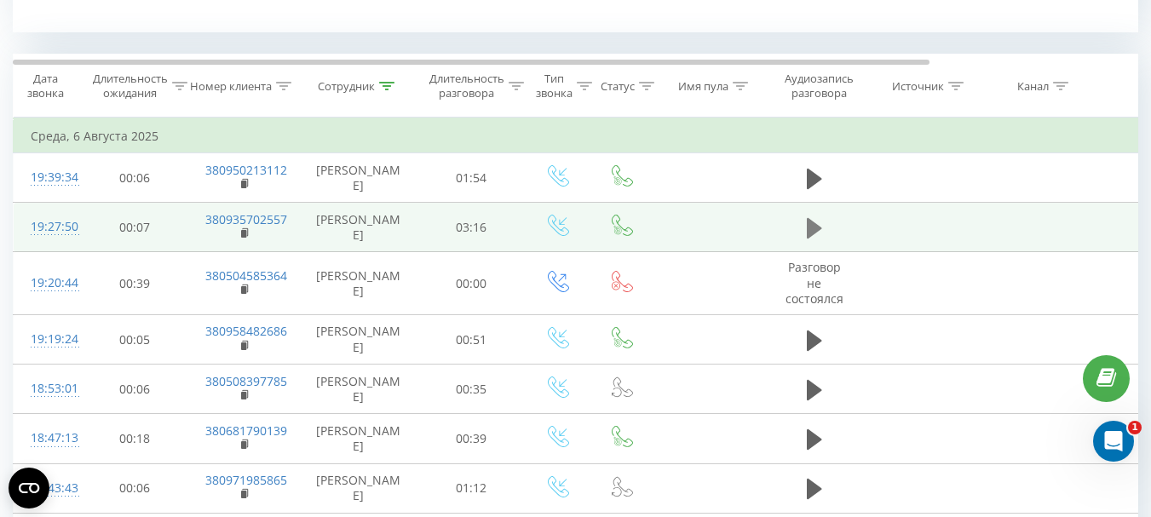
click at [811, 228] on icon at bounding box center [814, 228] width 15 height 20
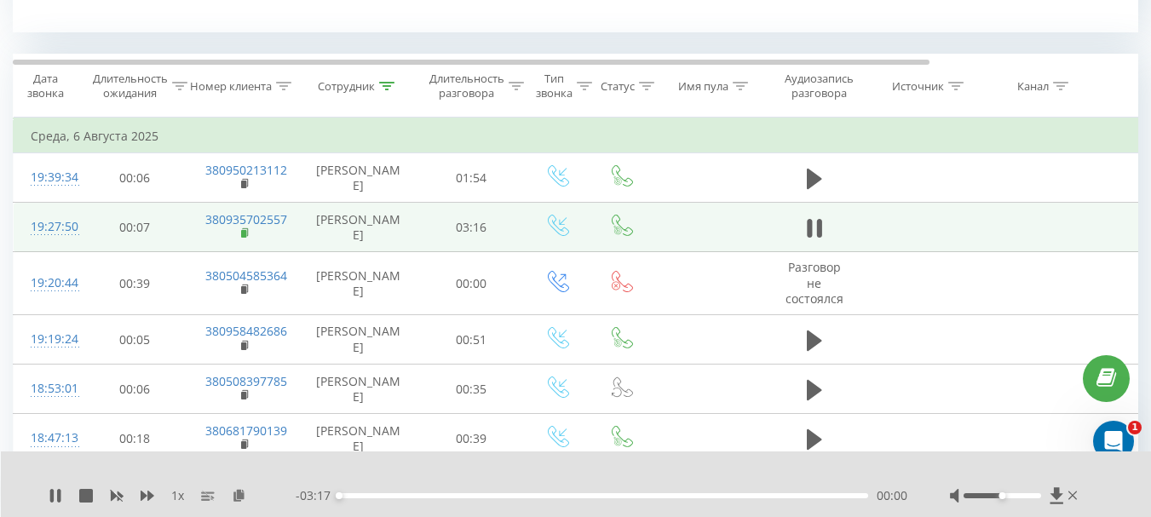
click at [244, 231] on rect at bounding box center [243, 234] width 5 height 8
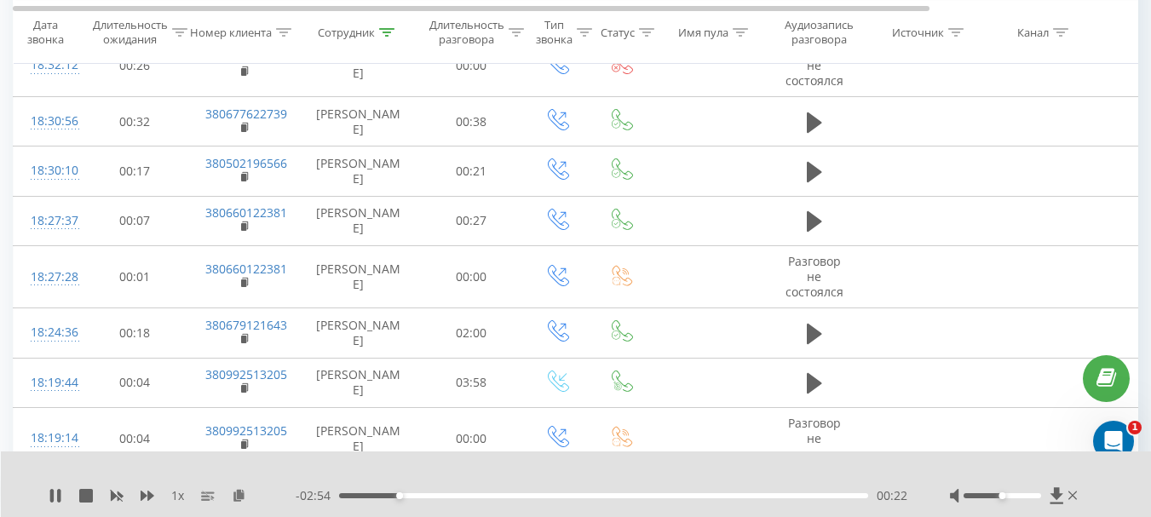
scroll to position [1363, 0]
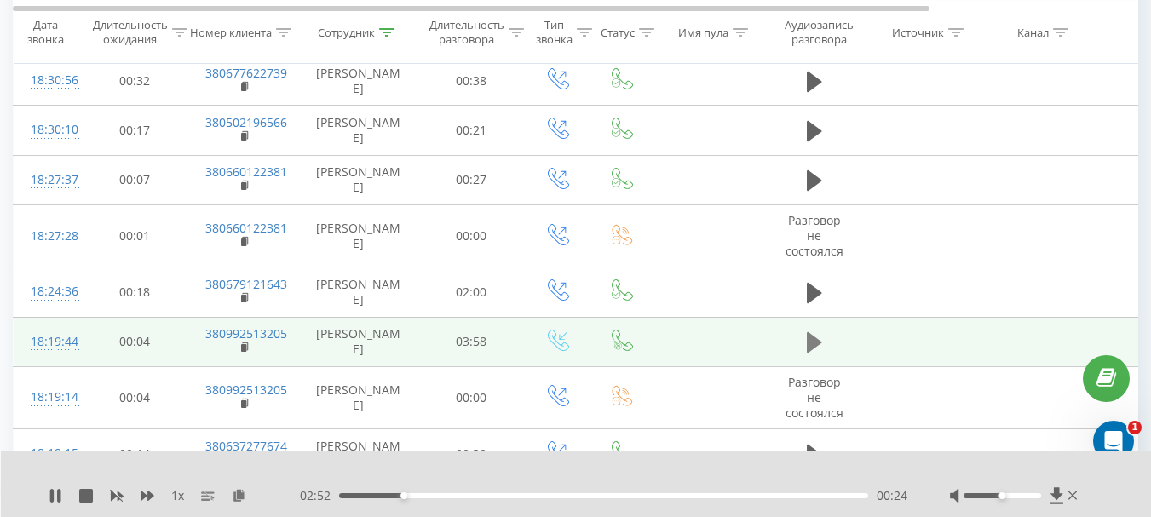
click at [809, 344] on icon at bounding box center [814, 342] width 15 height 20
click at [244, 346] on rect at bounding box center [243, 348] width 5 height 8
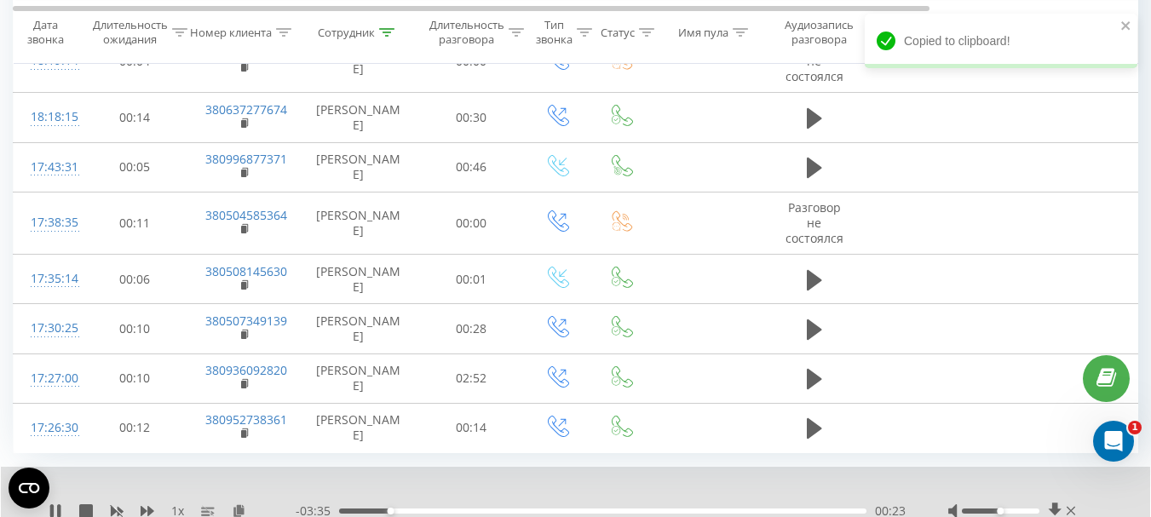
scroll to position [1765, 0]
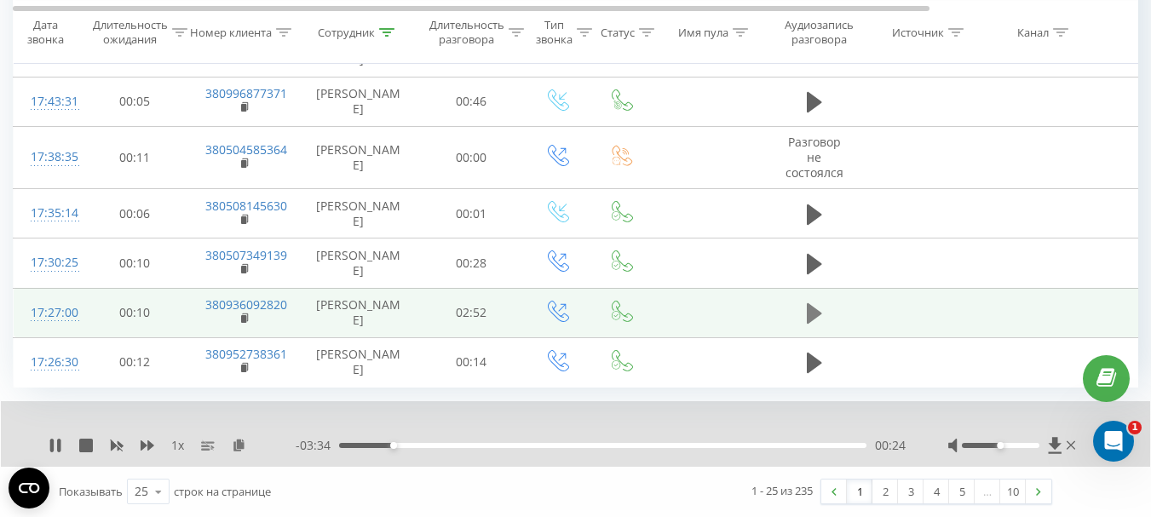
click at [814, 308] on icon at bounding box center [814, 313] width 15 height 20
click at [244, 318] on rect at bounding box center [243, 319] width 5 height 8
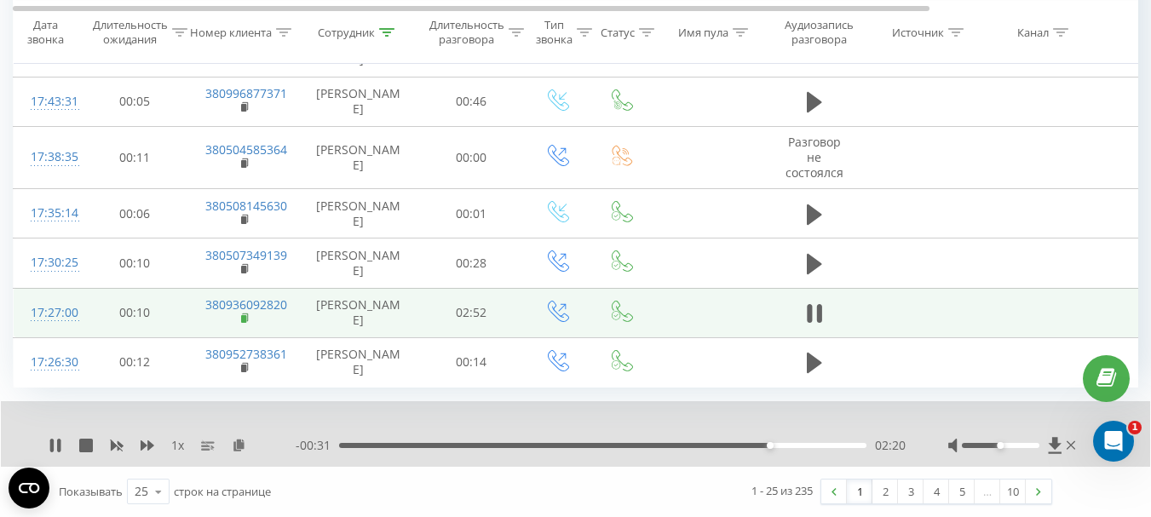
click at [243, 320] on rect at bounding box center [243, 319] width 5 height 8
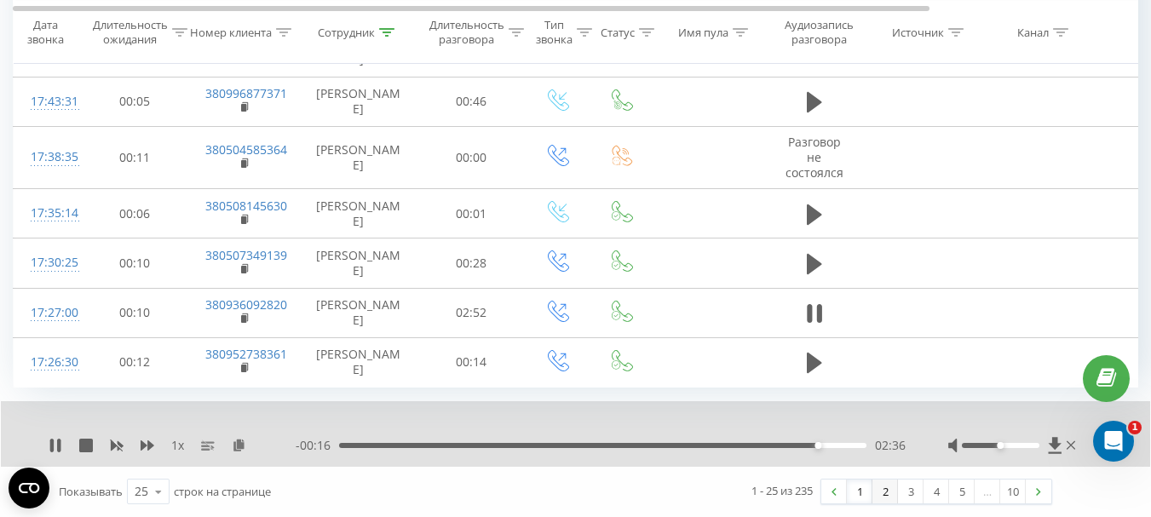
click at [885, 490] on link "2" at bounding box center [885, 492] width 26 height 24
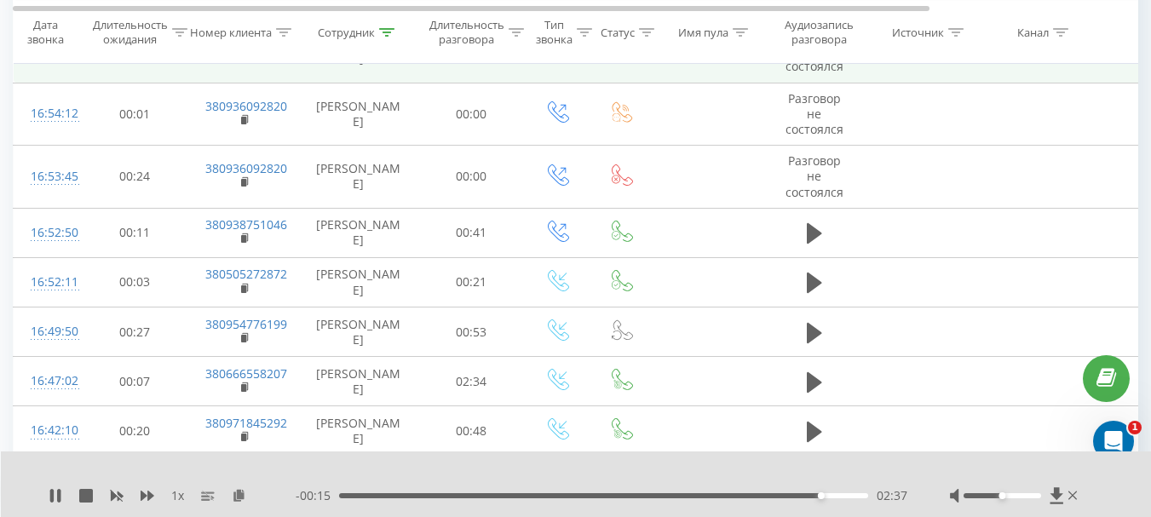
scroll to position [693, 0]
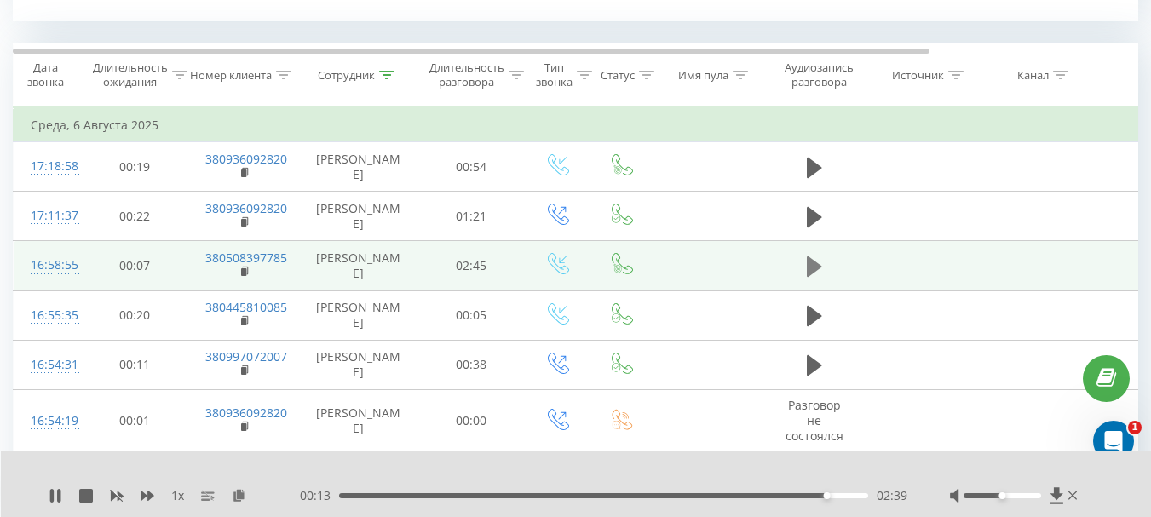
click at [812, 264] on icon at bounding box center [814, 266] width 15 height 20
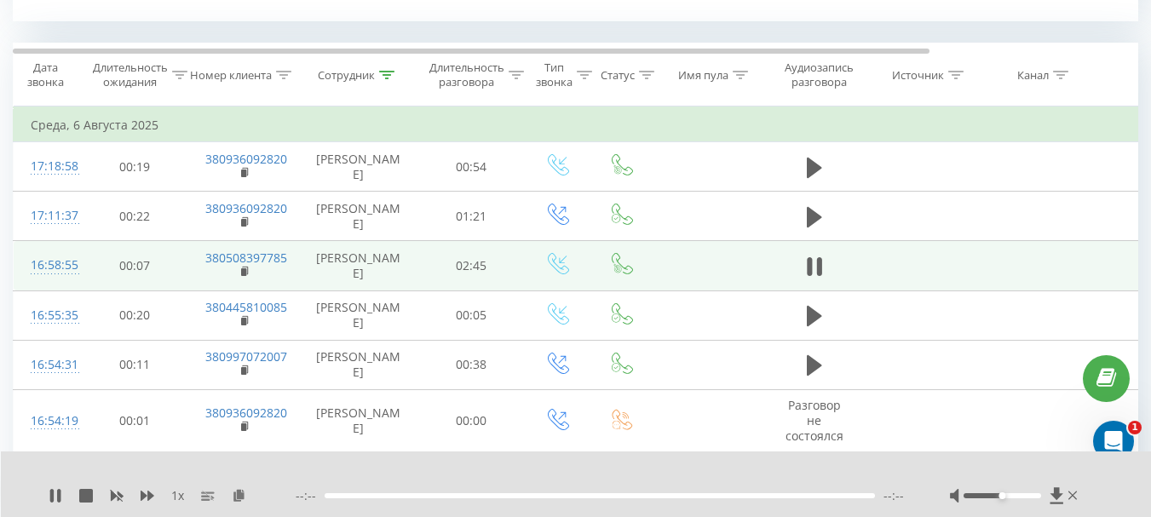
click at [239, 271] on td "380508397785" at bounding box center [243, 265] width 111 height 49
click at [243, 273] on rect at bounding box center [243, 272] width 5 height 8
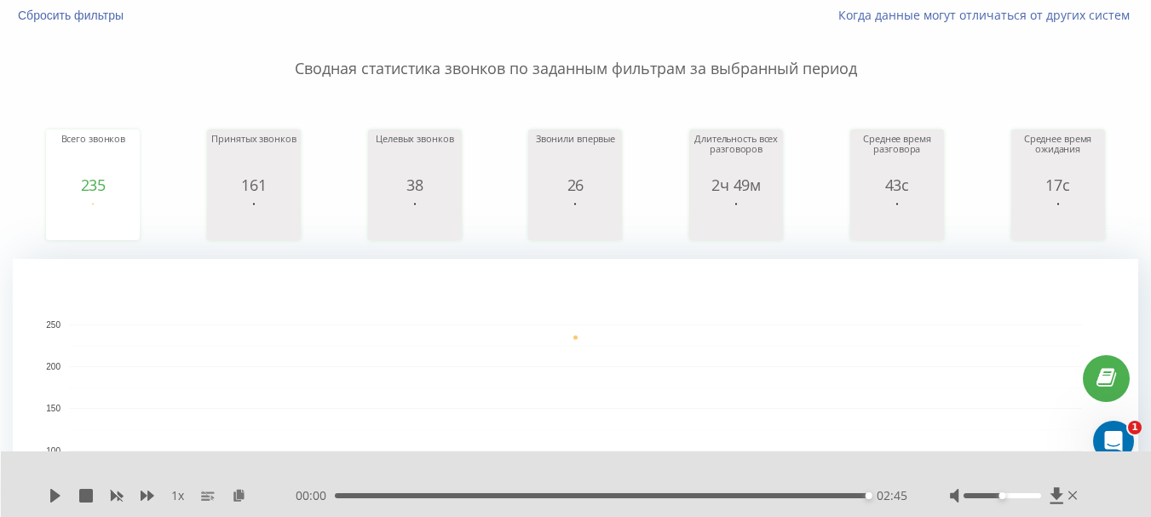
scroll to position [0, 0]
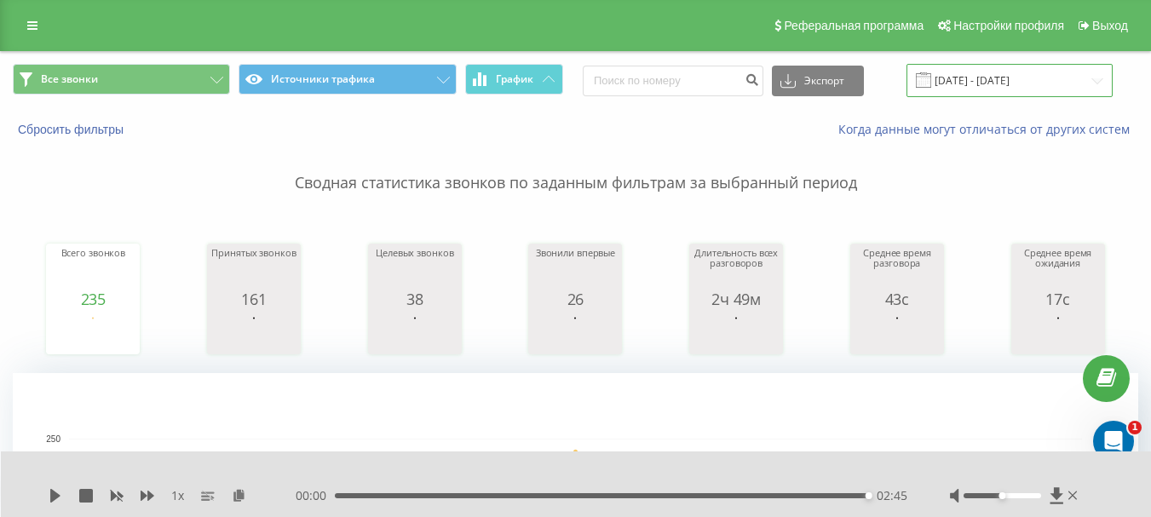
click at [985, 79] on input "06.08.2025 - 06.08.2025" at bounding box center [1009, 80] width 206 height 33
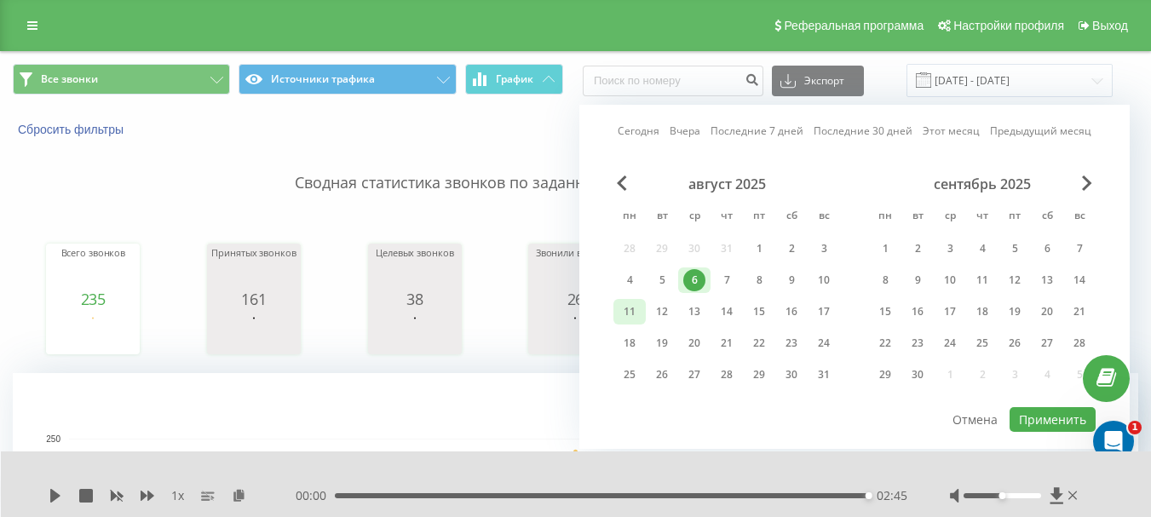
click at [629, 310] on div "11" at bounding box center [629, 312] width 22 height 22
click at [1034, 422] on button "Применить" at bounding box center [1052, 419] width 86 height 25
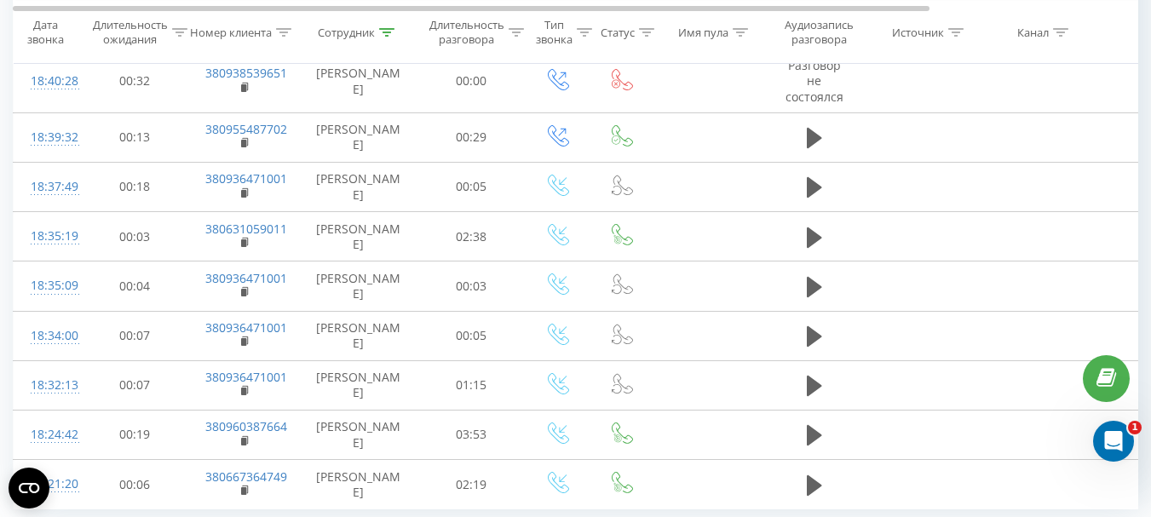
scroll to position [1778, 0]
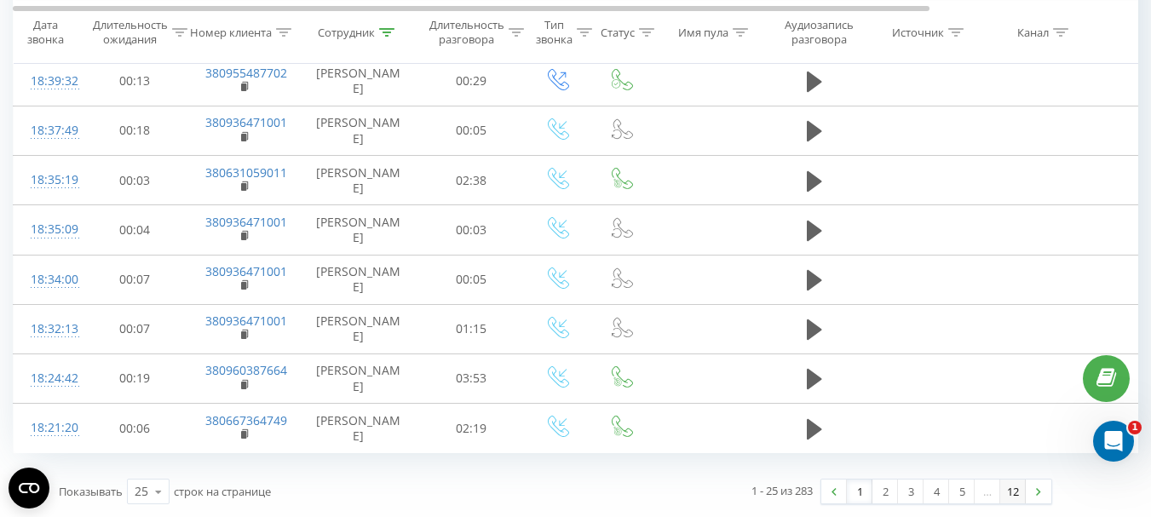
click at [1012, 491] on link "12" at bounding box center [1013, 492] width 26 height 24
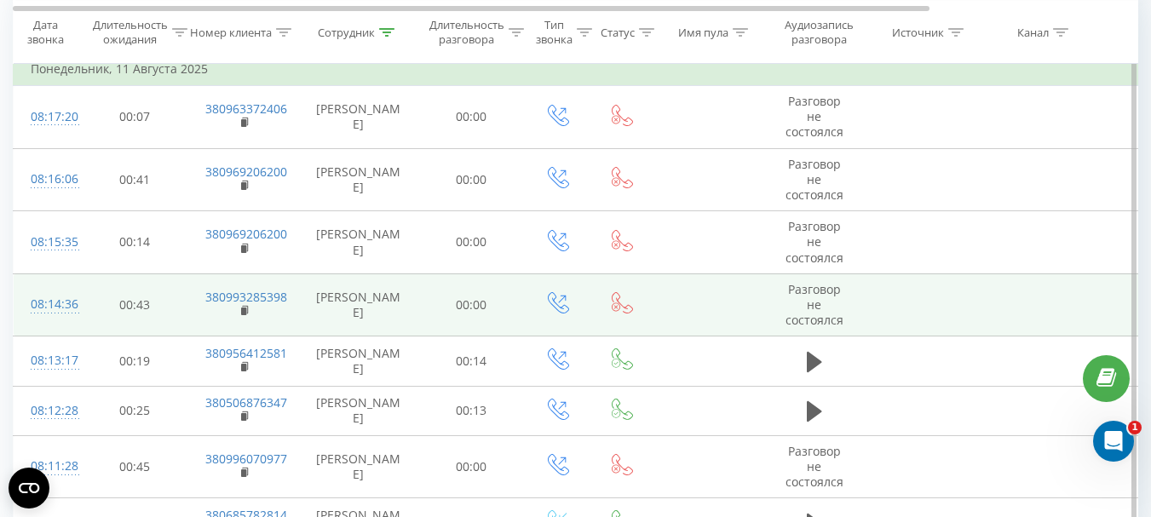
scroll to position [843, 0]
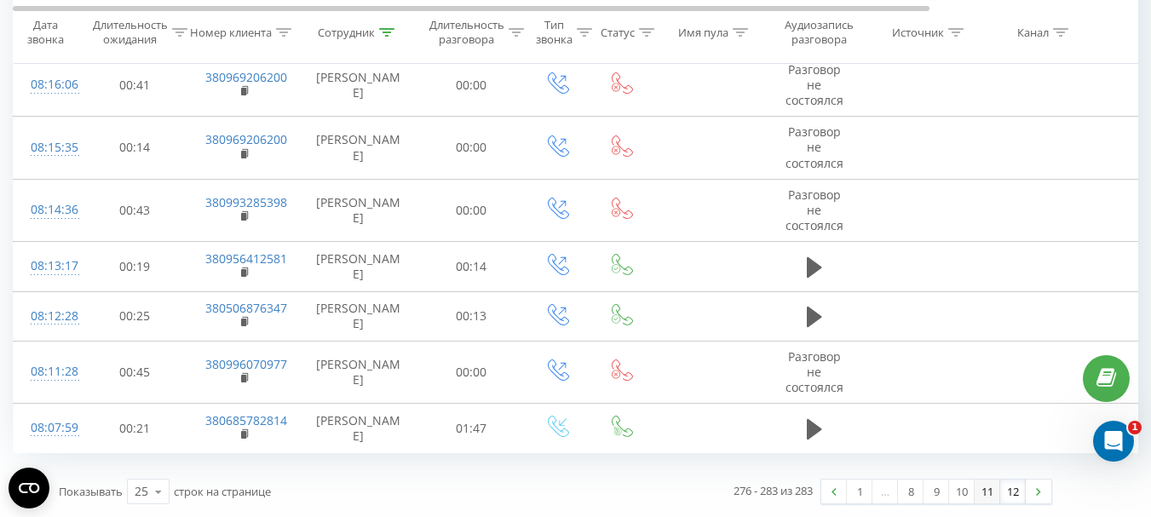
click at [982, 491] on link "11" at bounding box center [987, 492] width 26 height 24
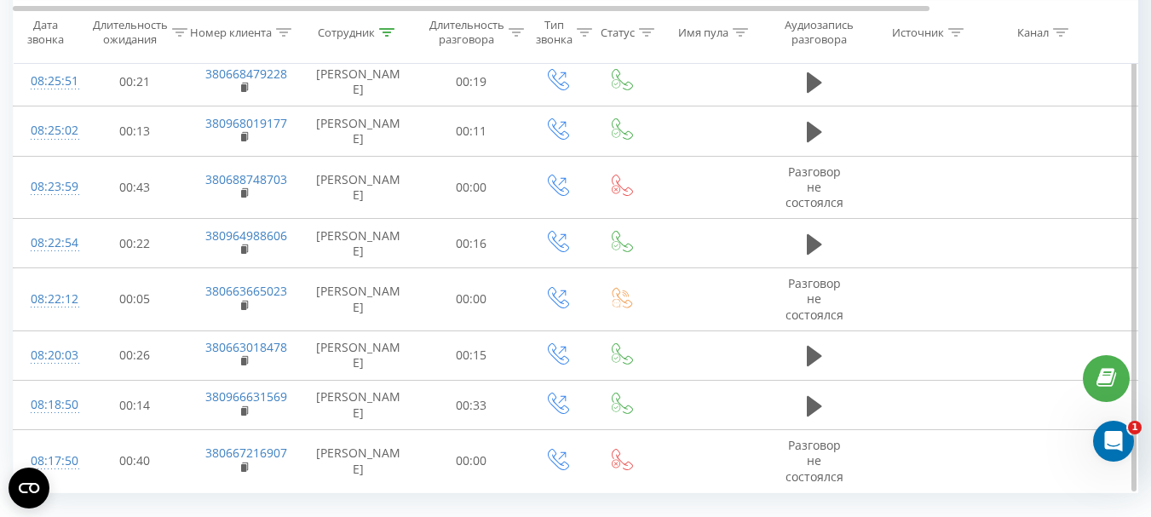
scroll to position [1726, 0]
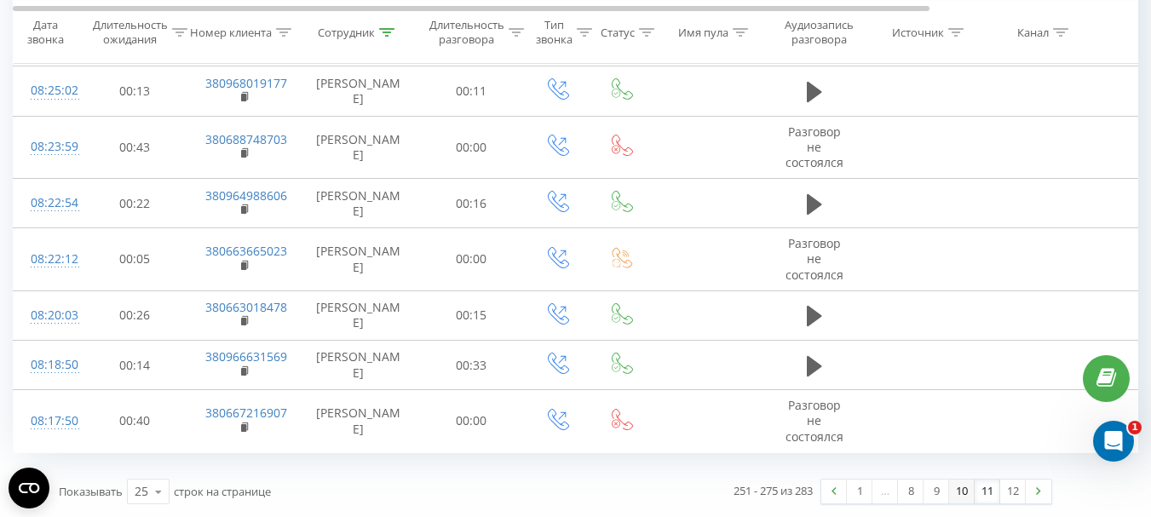
click at [965, 495] on link "10" at bounding box center [962, 492] width 26 height 24
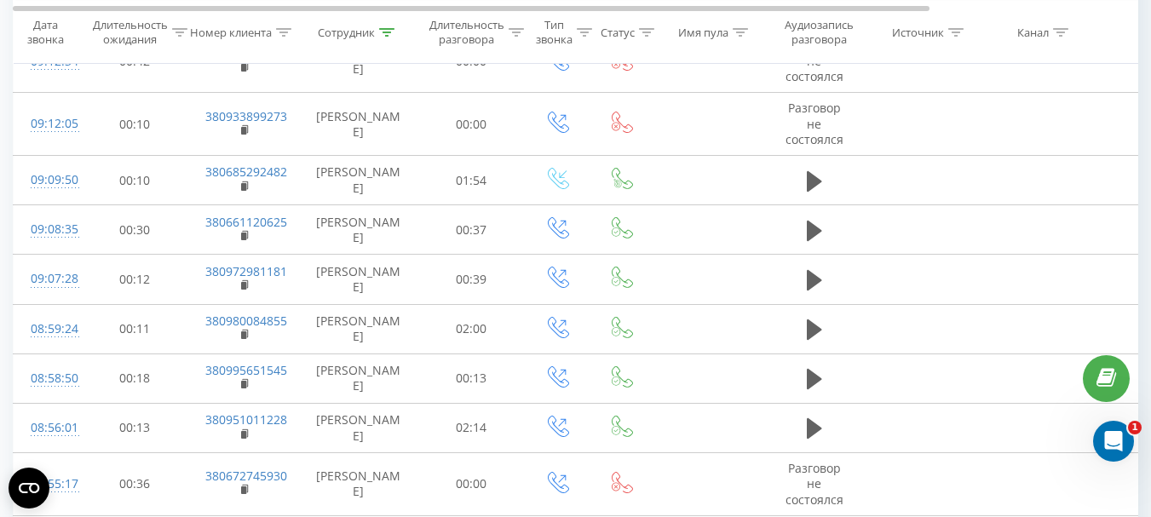
scroll to position [1289, 0]
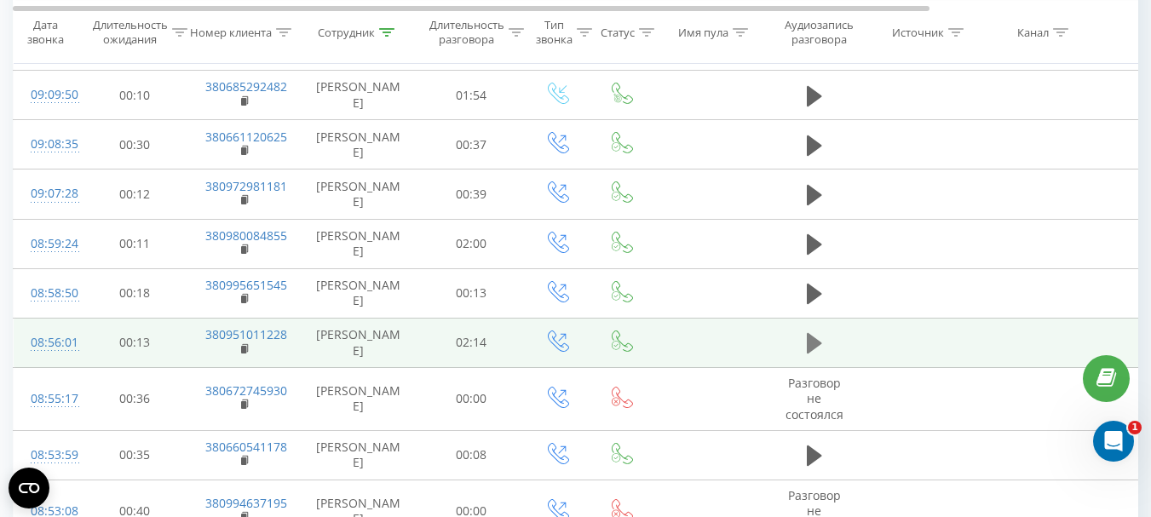
click at [813, 340] on icon at bounding box center [814, 343] width 15 height 20
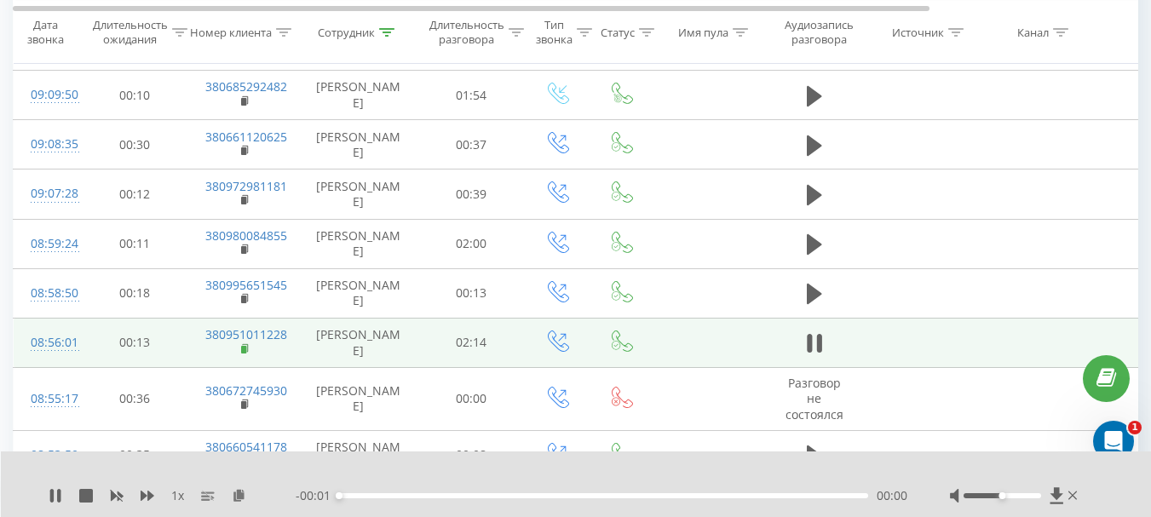
click at [245, 348] on rect at bounding box center [243, 350] width 5 height 8
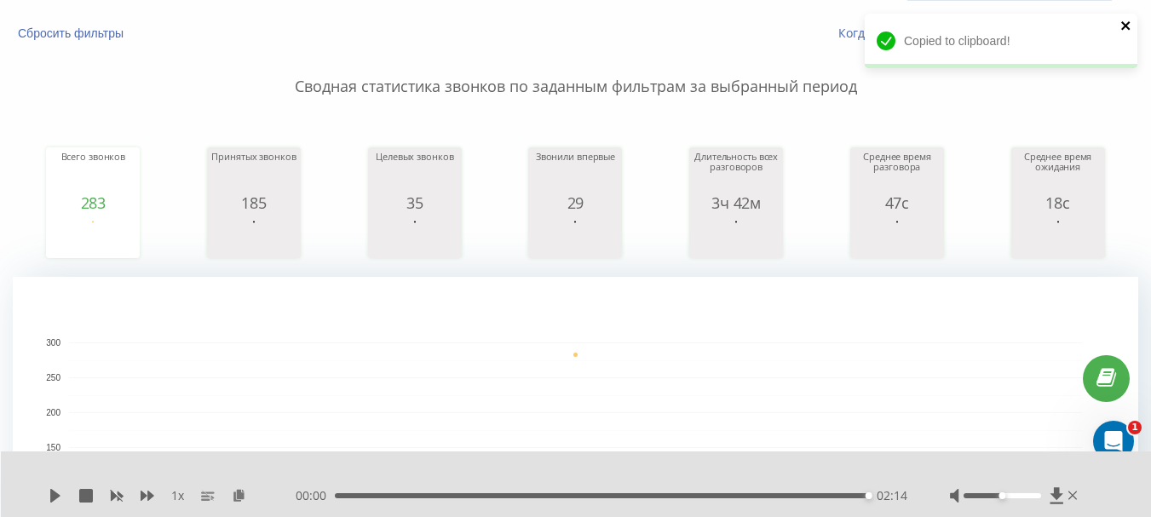
click at [1125, 28] on icon "close" at bounding box center [1126, 26] width 12 height 14
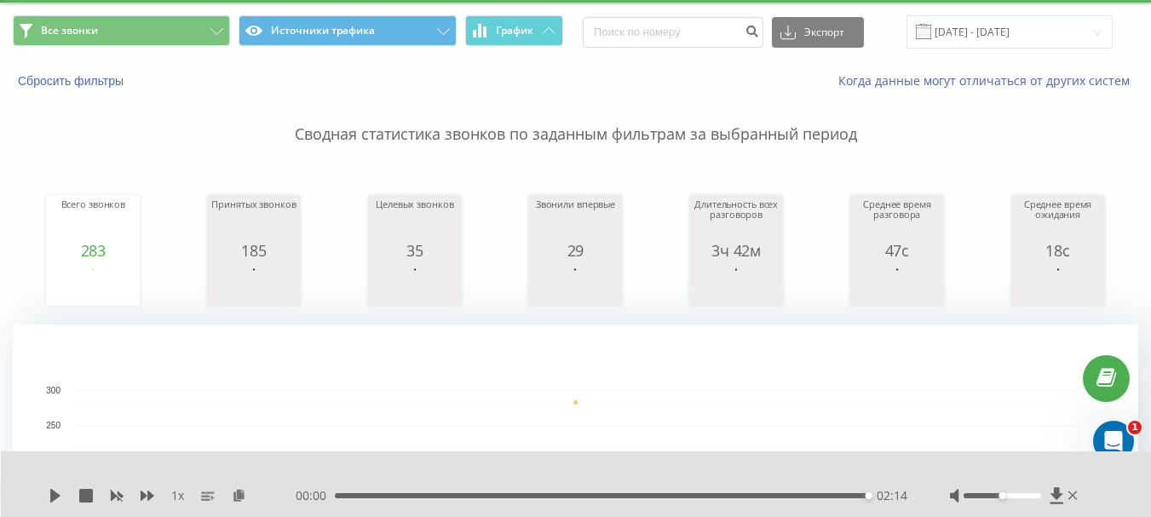
scroll to position [0, 0]
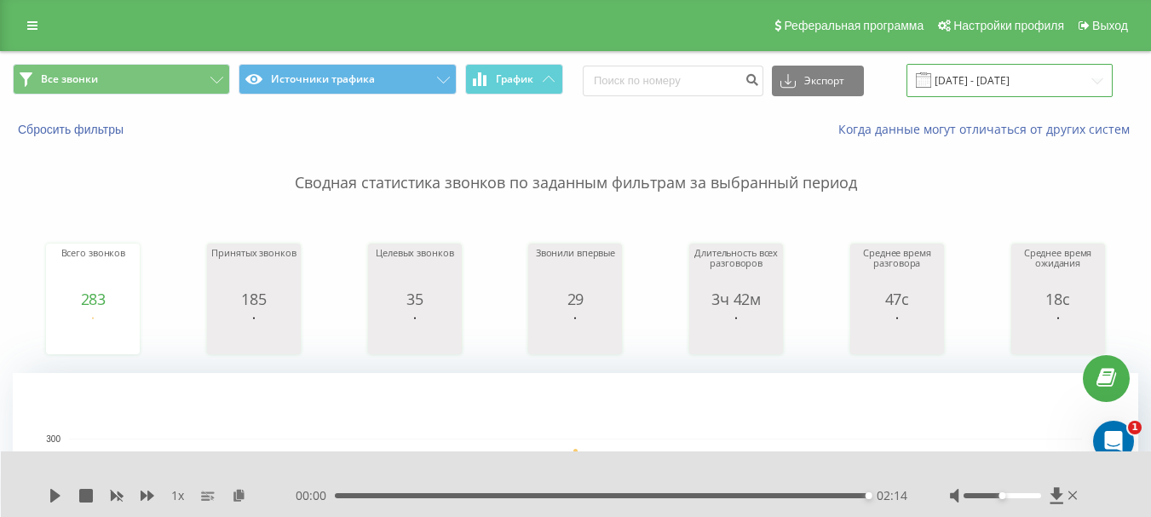
click at [986, 77] on input "11.08.2025 - 11.08.2025" at bounding box center [1009, 80] width 206 height 33
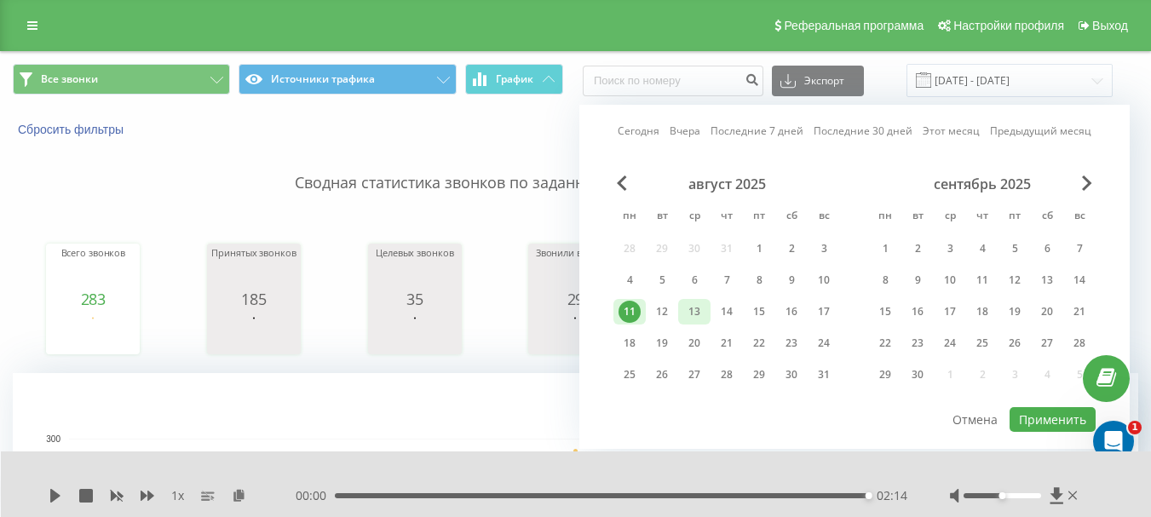
click at [698, 308] on div "13" at bounding box center [694, 312] width 22 height 22
click at [1063, 419] on button "Применить" at bounding box center [1052, 419] width 86 height 25
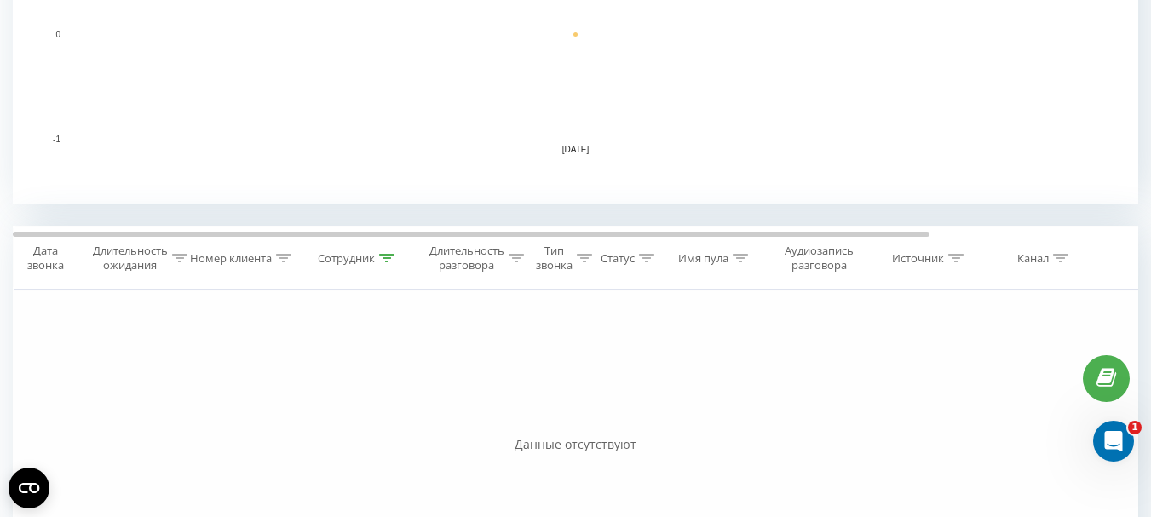
scroll to position [511, 0]
click at [381, 256] on icon at bounding box center [386, 256] width 15 height 9
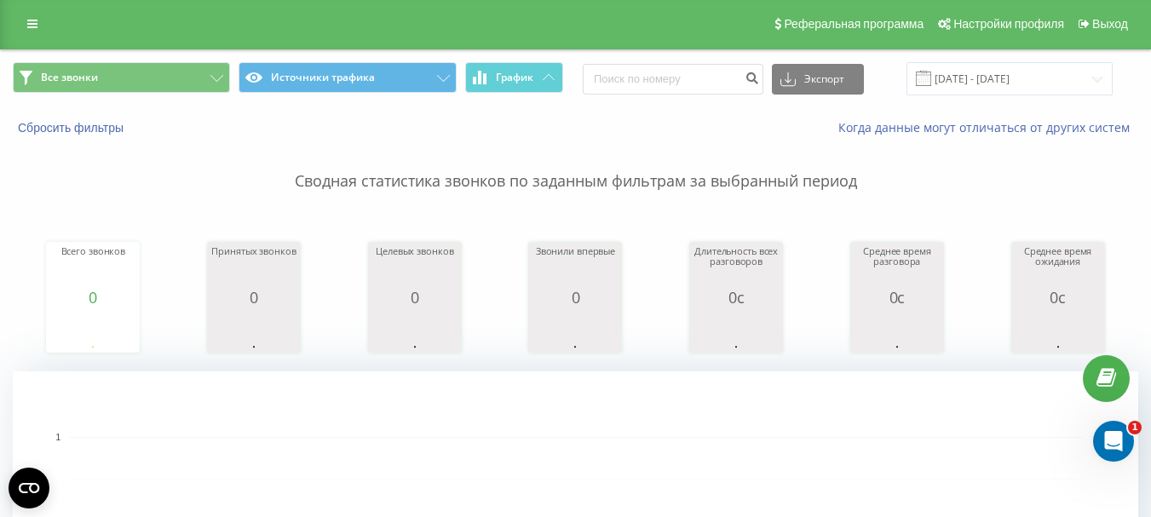
scroll to position [0, 0]
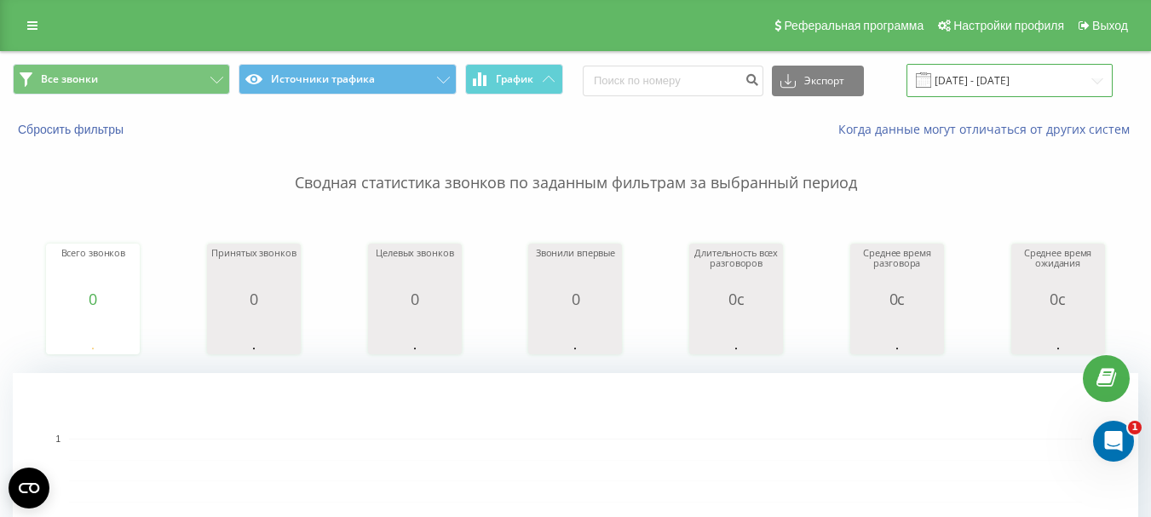
click at [998, 82] on input "[DATE] - [DATE]" at bounding box center [1009, 80] width 206 height 33
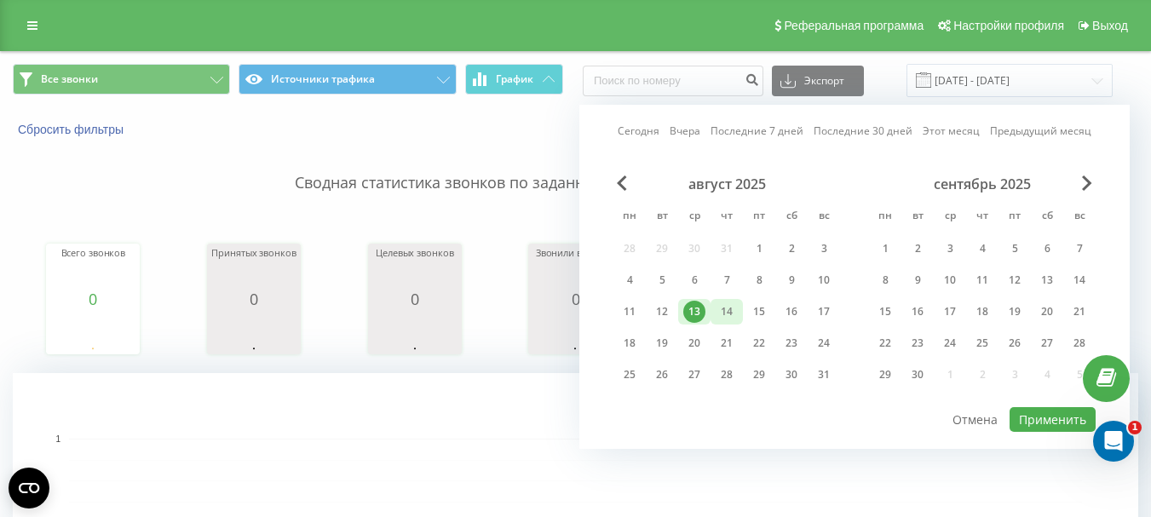
click at [732, 308] on div "14" at bounding box center [727, 312] width 22 height 22
click at [1047, 413] on button "Применить" at bounding box center [1052, 419] width 86 height 25
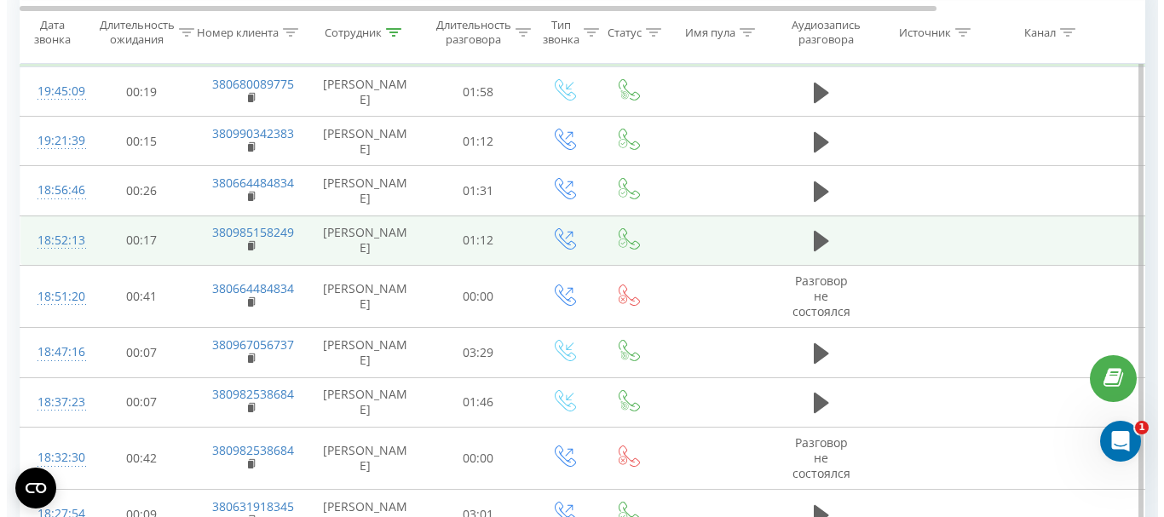
scroll to position [852, 0]
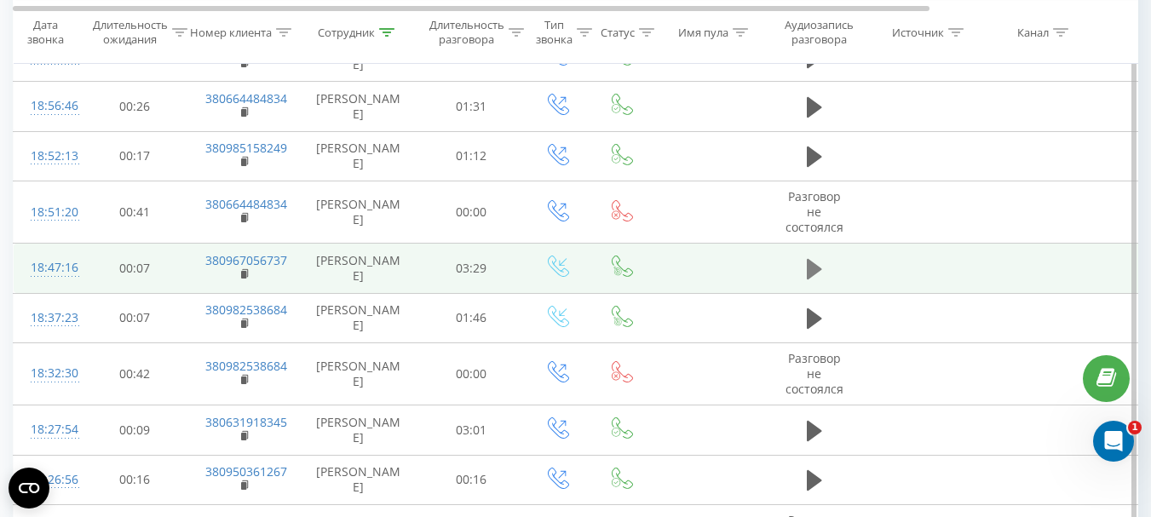
click at [811, 274] on icon at bounding box center [814, 269] width 15 height 20
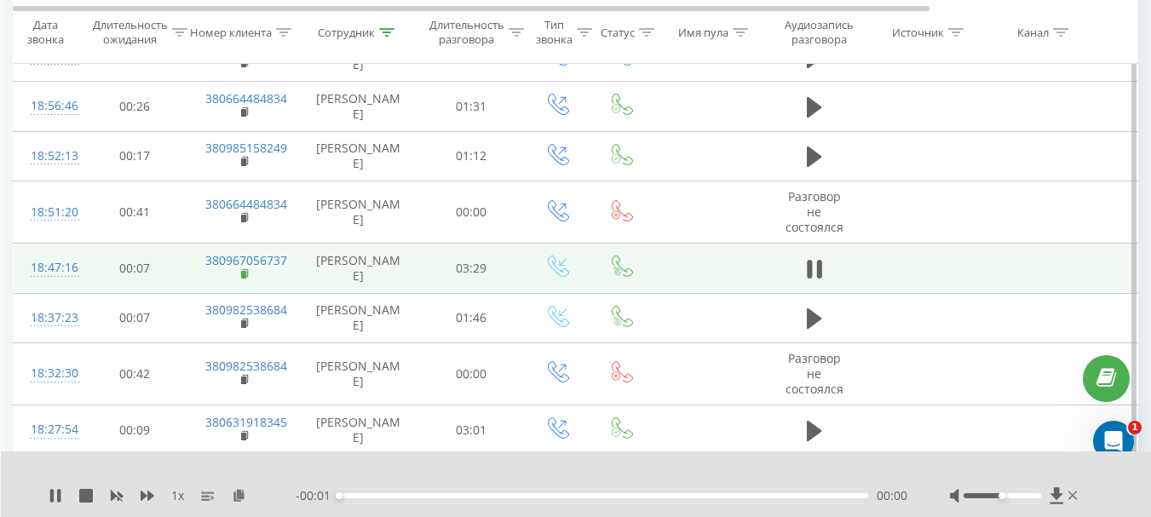
click at [244, 274] on rect at bounding box center [243, 275] width 5 height 8
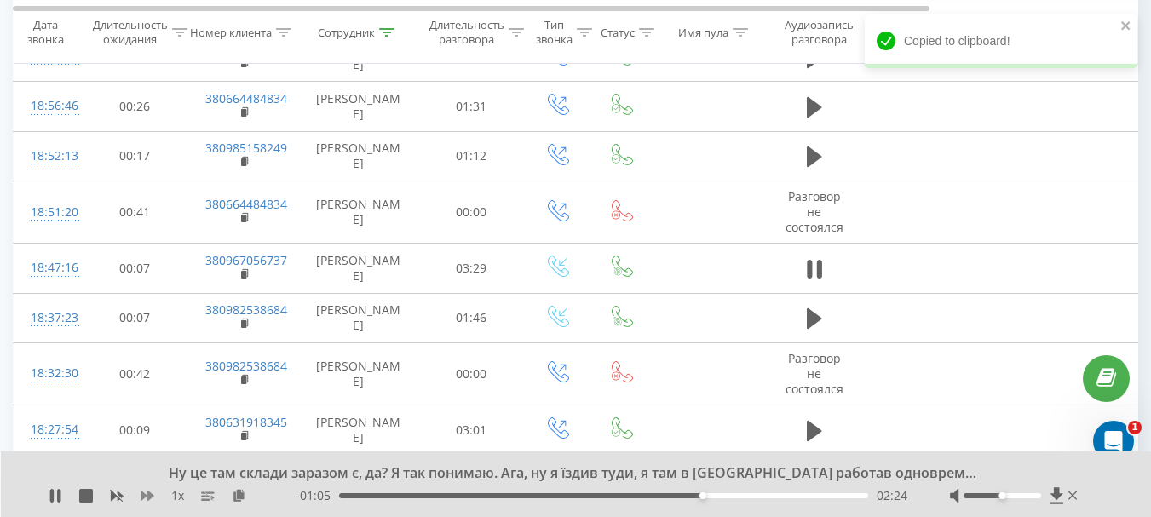
click at [144, 495] on icon at bounding box center [148, 496] width 14 height 10
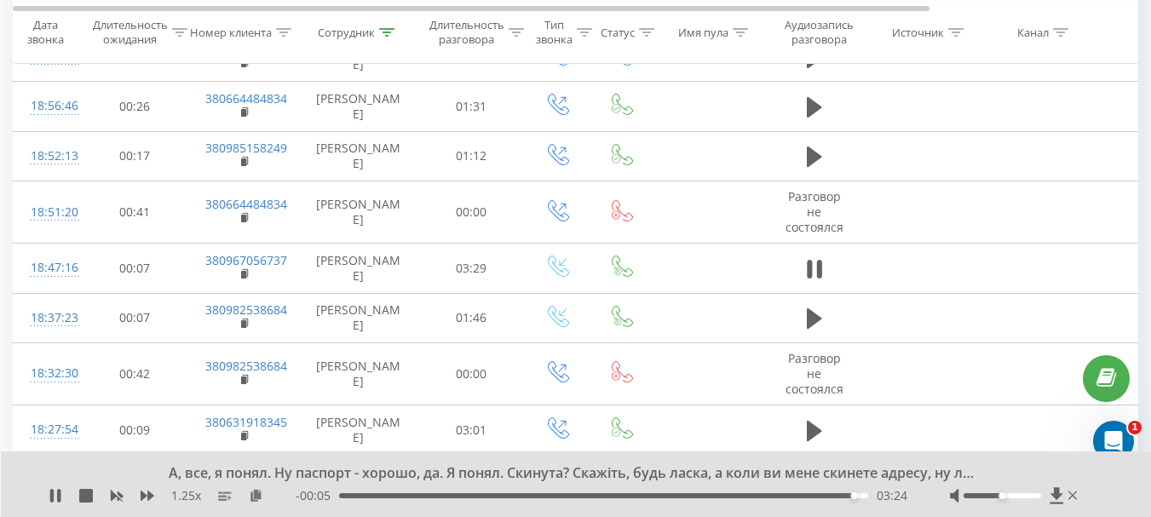
click at [118, 468] on div "А, все, я понял. Ну паспорт - хорошо, да. Я понял. Скинута? Скажіть, будь ласка…" at bounding box center [576, 484] width 1151 height 66
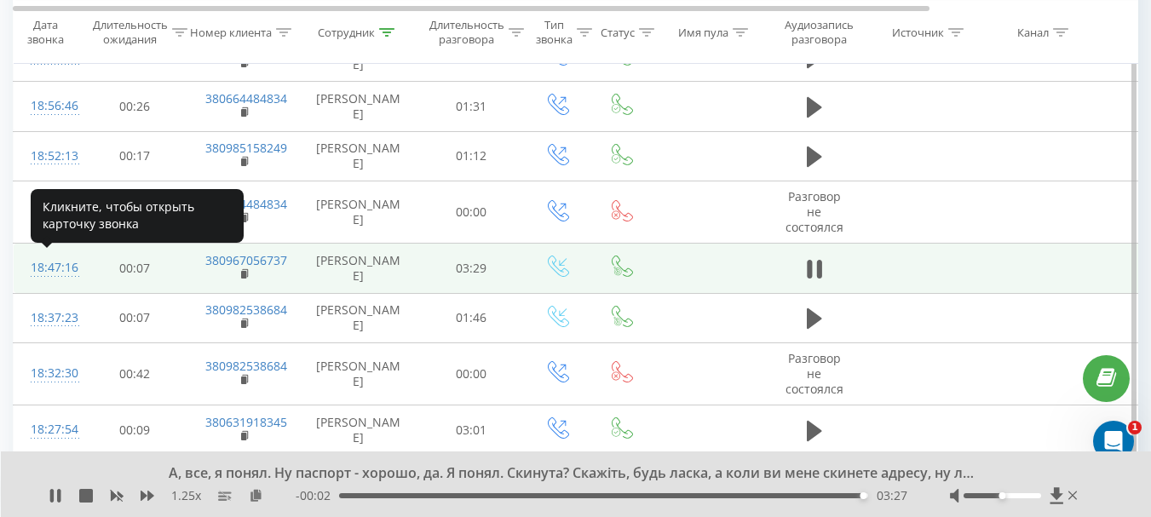
click at [53, 265] on div "18:47:16" at bounding box center [48, 267] width 34 height 33
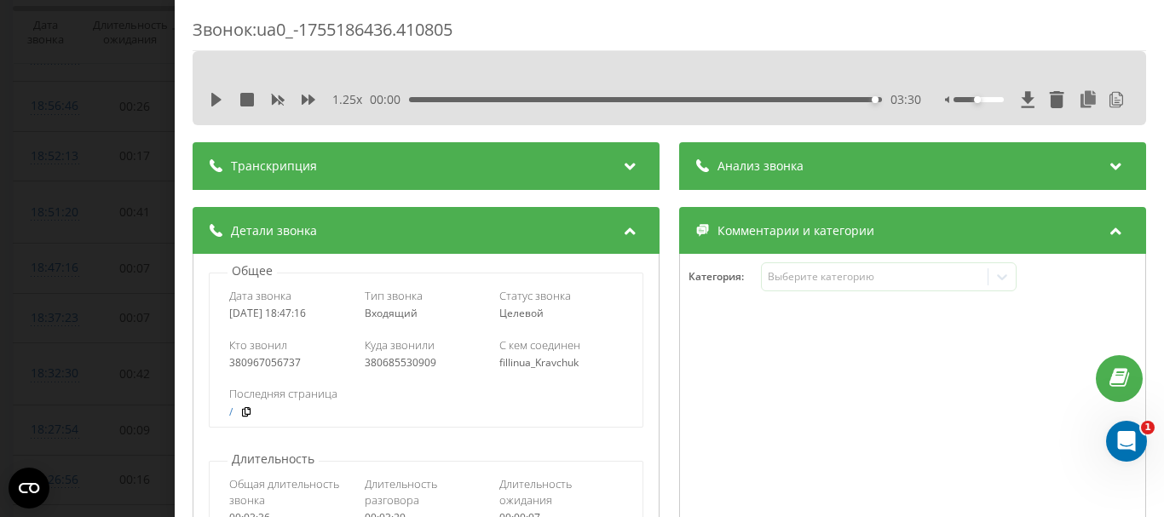
click at [807, 494] on div at bounding box center [912, 415] width 465 height 204
click at [740, 164] on span "Анализ звонка" at bounding box center [760, 166] width 86 height 17
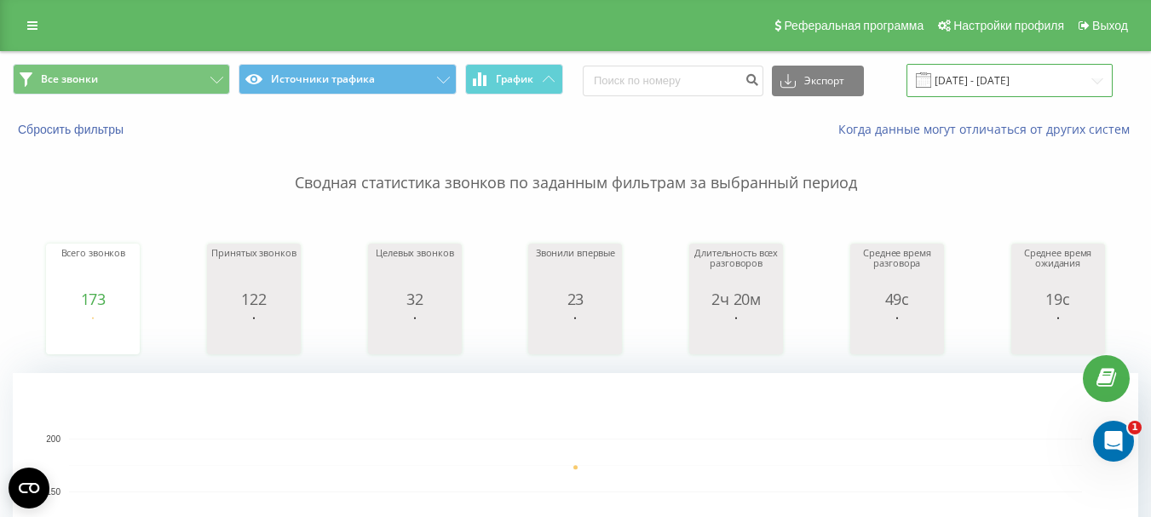
click at [1002, 78] on input "14.08.2025 - 14.08.2025" at bounding box center [1009, 80] width 206 height 33
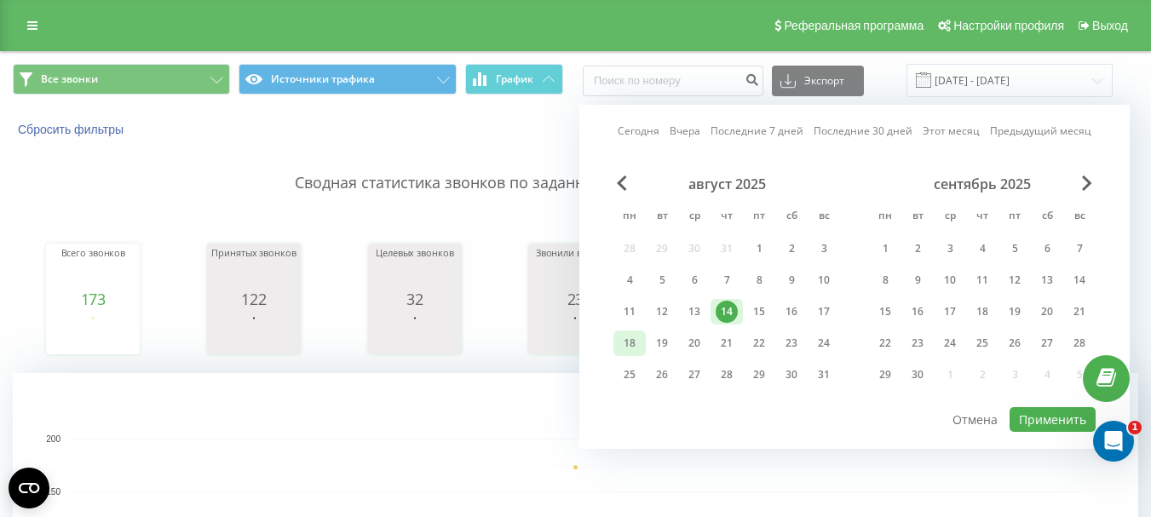
click at [624, 340] on div "18" at bounding box center [629, 343] width 22 height 22
click at [1032, 424] on button "Применить" at bounding box center [1052, 419] width 86 height 25
type input "18.08.2025 - 18.08.2025"
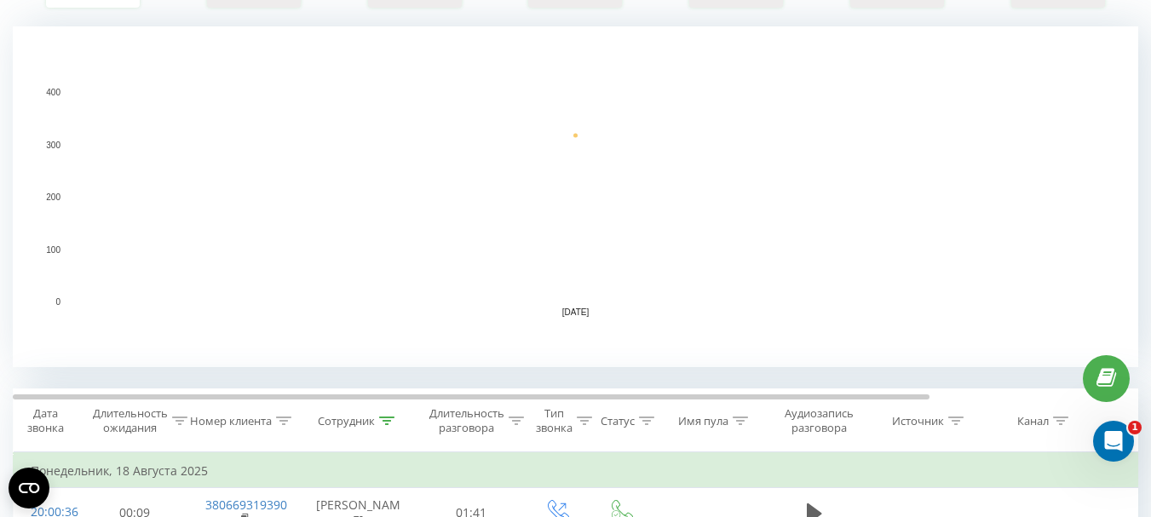
scroll to position [767, 0]
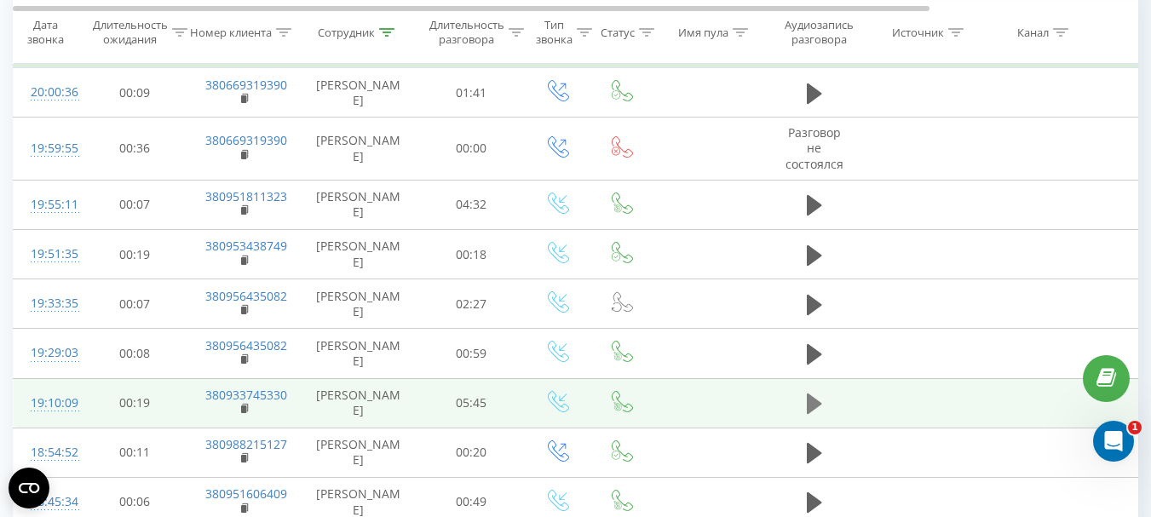
click at [817, 408] on icon at bounding box center [814, 404] width 15 height 24
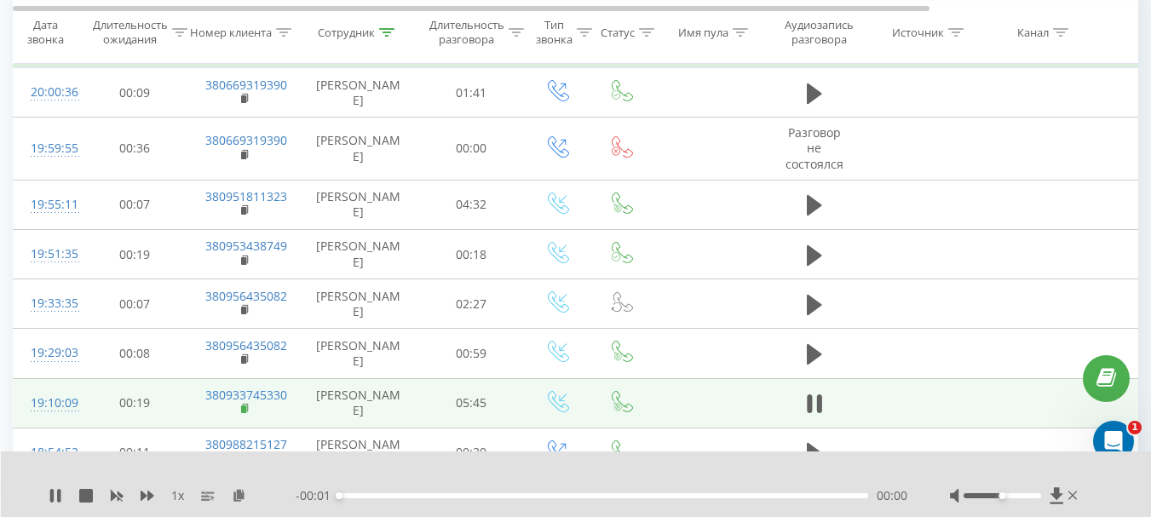
click at [242, 405] on icon at bounding box center [245, 409] width 9 height 12
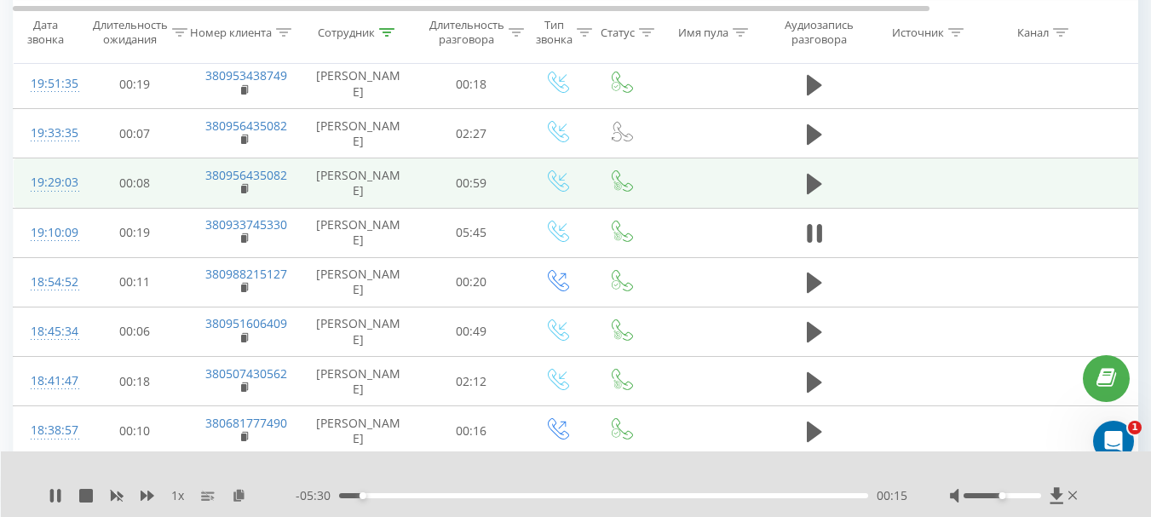
scroll to position [1022, 0]
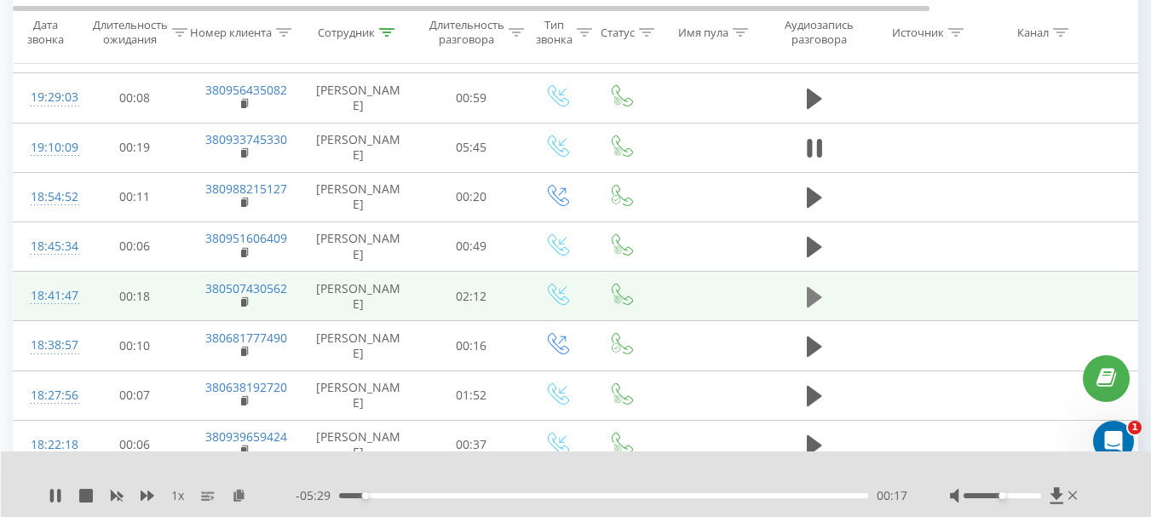
click at [817, 296] on icon at bounding box center [814, 297] width 15 height 20
click at [243, 302] on rect at bounding box center [243, 303] width 5 height 8
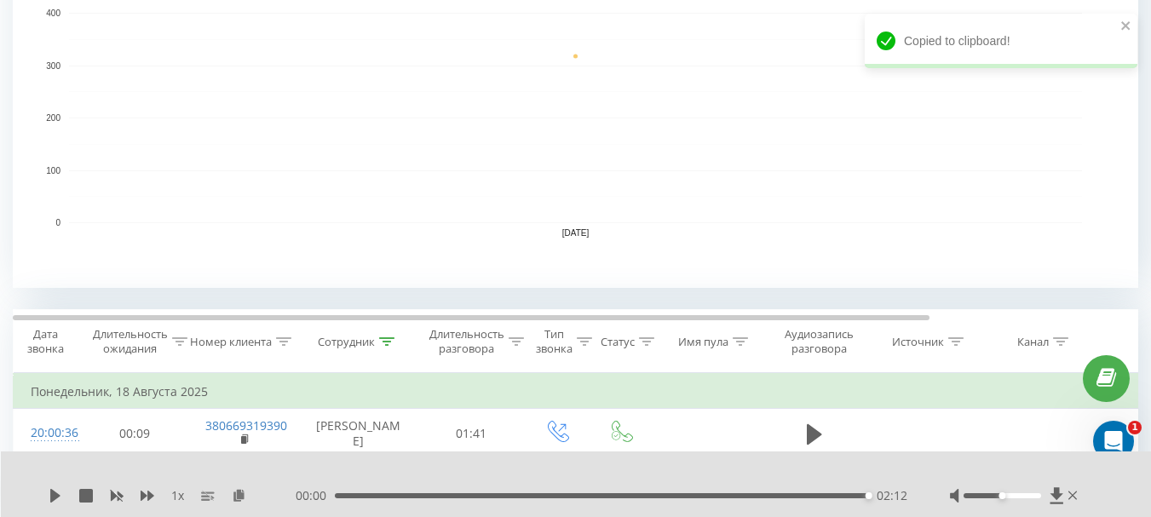
scroll to position [0, 0]
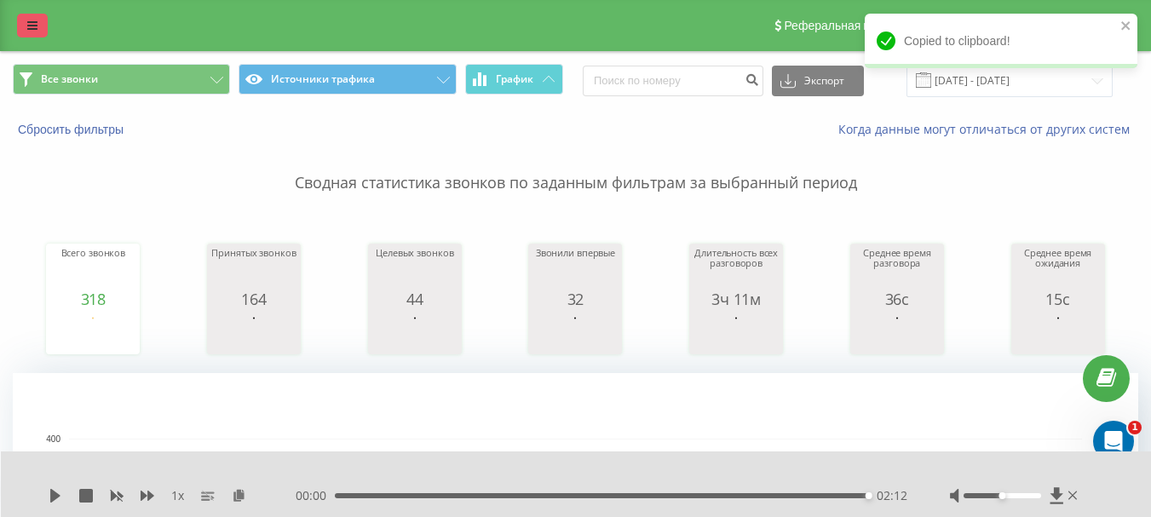
click at [34, 29] on icon at bounding box center [32, 26] width 10 height 12
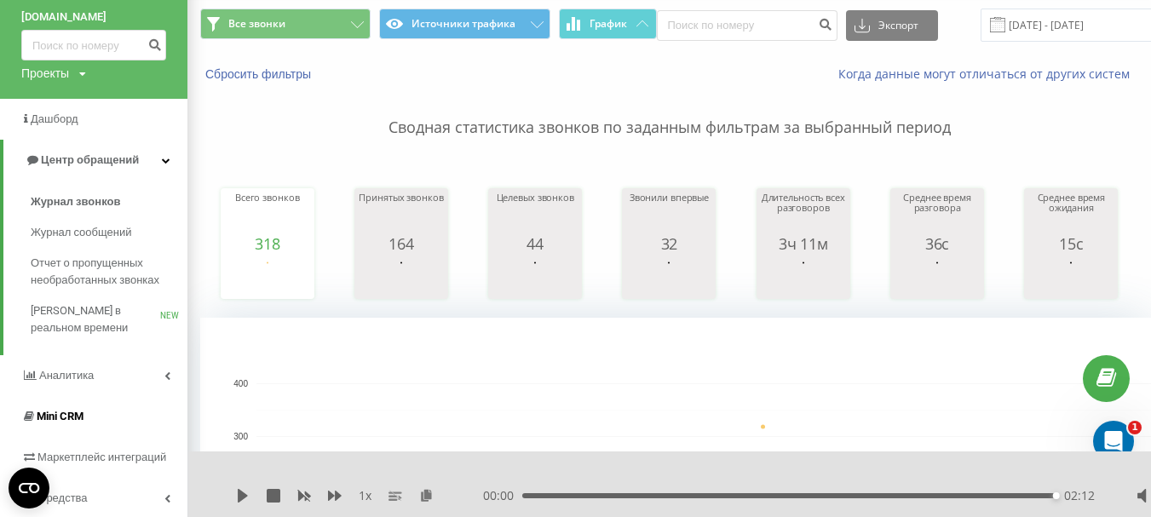
scroll to position [85, 0]
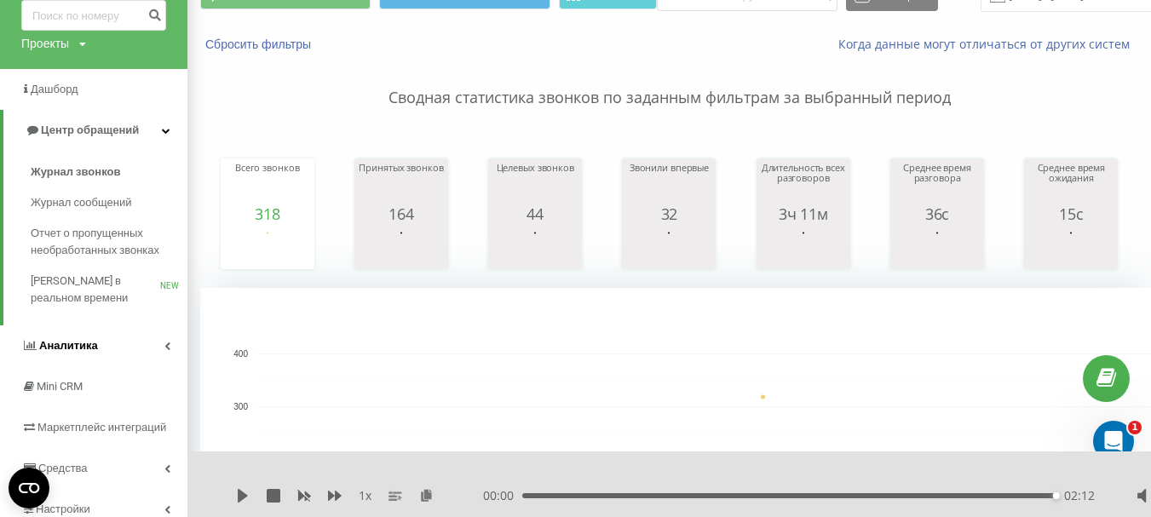
click at [76, 348] on span "Аналитика" at bounding box center [68, 345] width 59 height 13
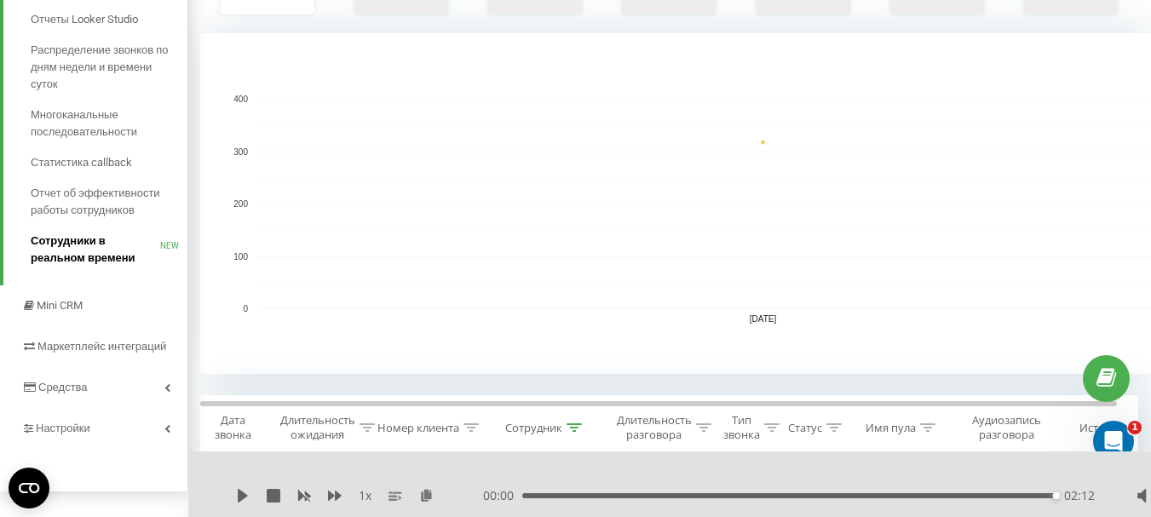
scroll to position [341, 0]
click at [89, 421] on span "Настройки" at bounding box center [57, 427] width 73 height 17
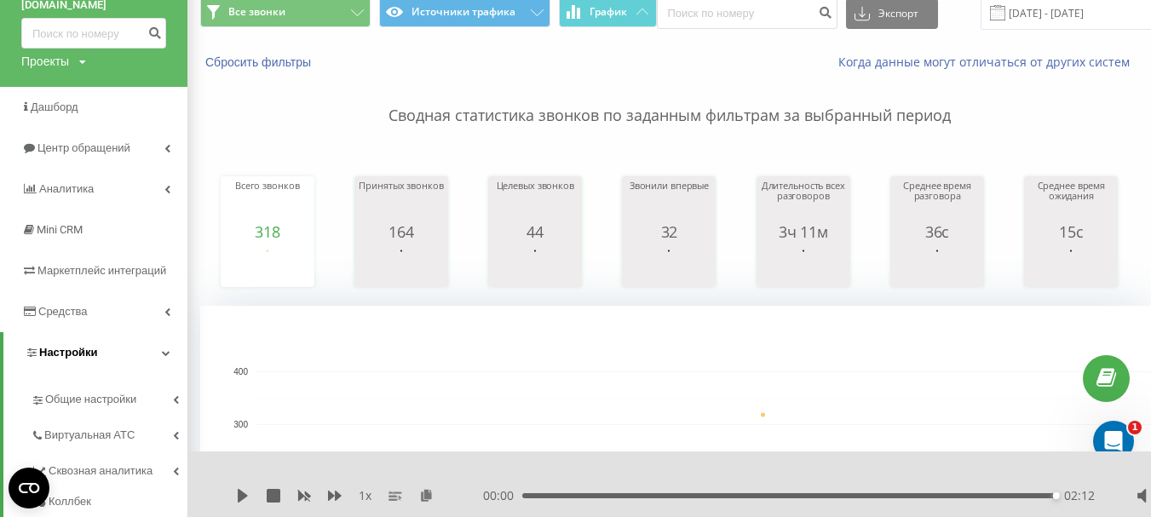
scroll to position [170, 0]
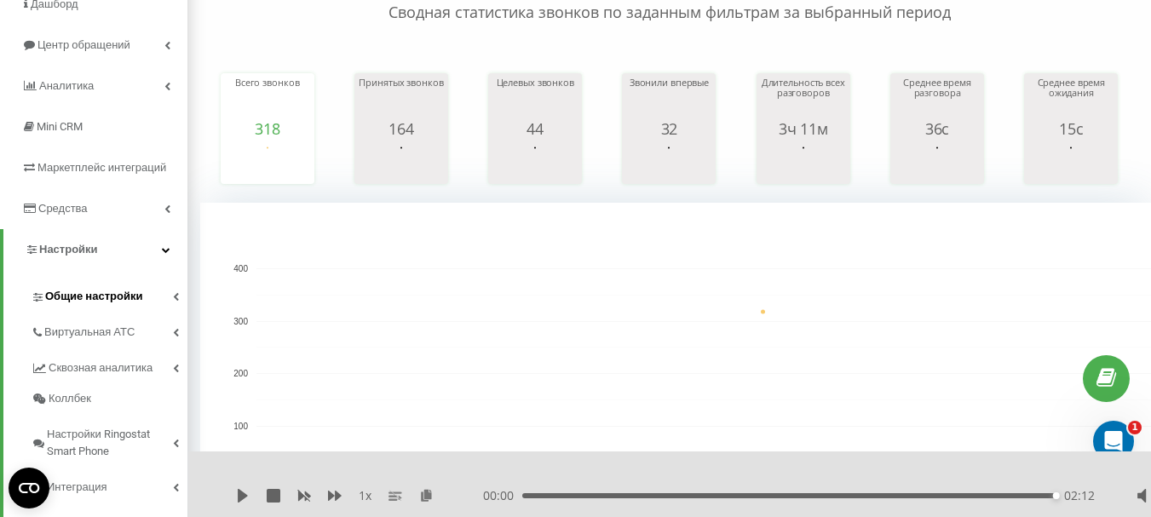
click at [93, 290] on span "Общие настройки" at bounding box center [93, 296] width 97 height 17
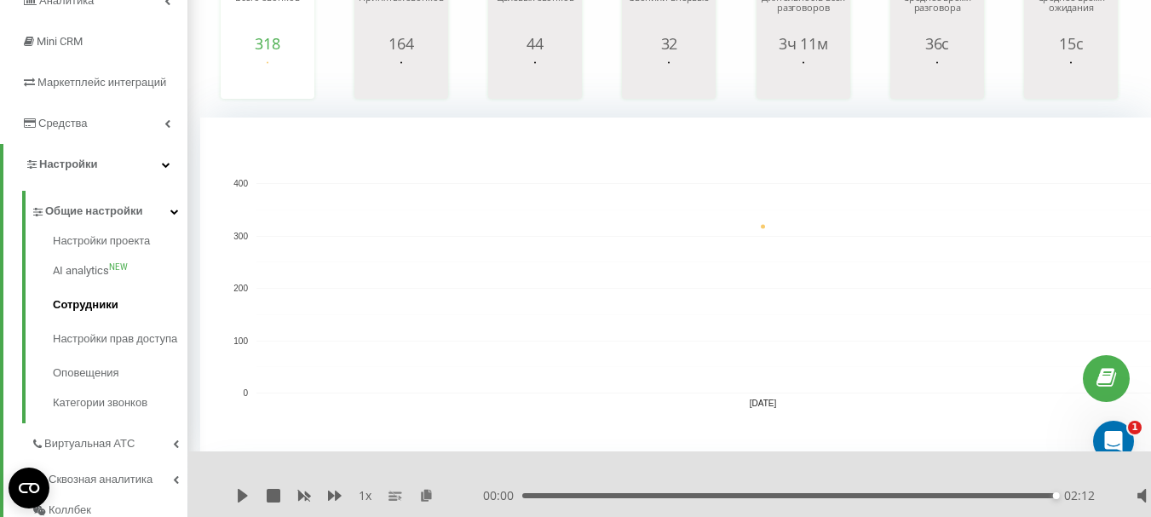
scroll to position [341, 0]
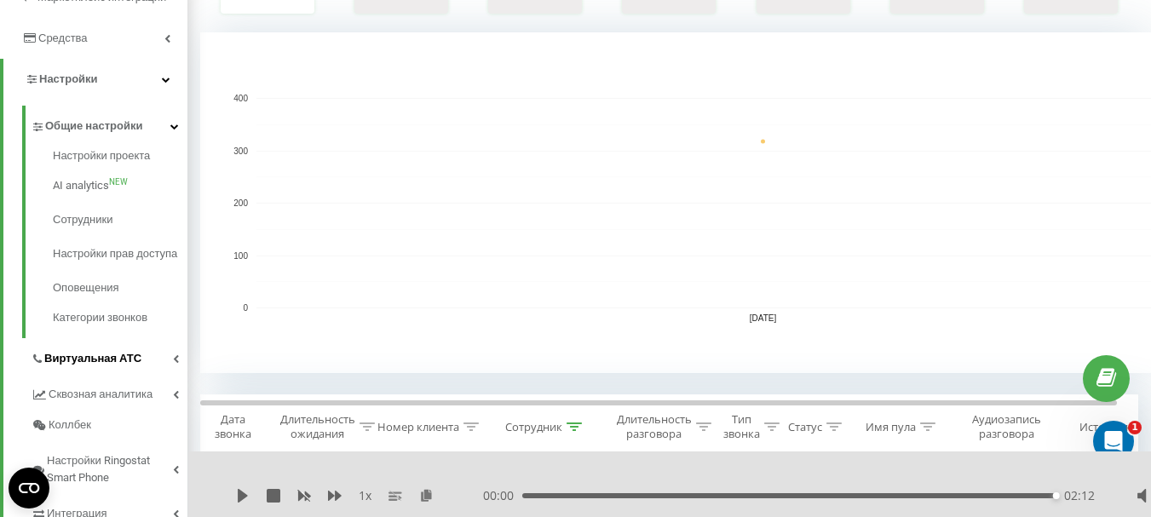
click at [97, 367] on span "Виртуальная АТС" at bounding box center [92, 358] width 97 height 17
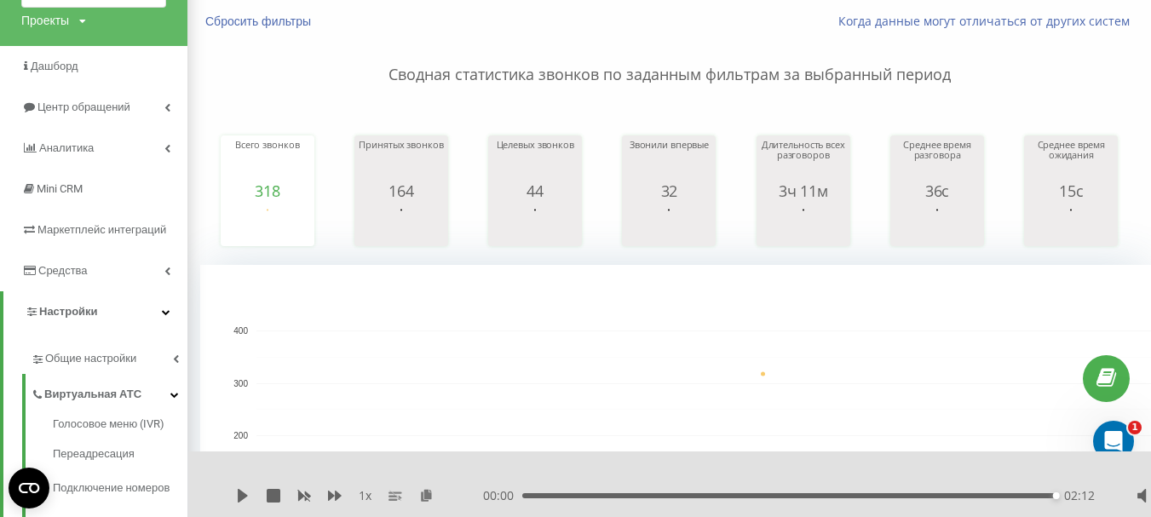
scroll to position [85, 0]
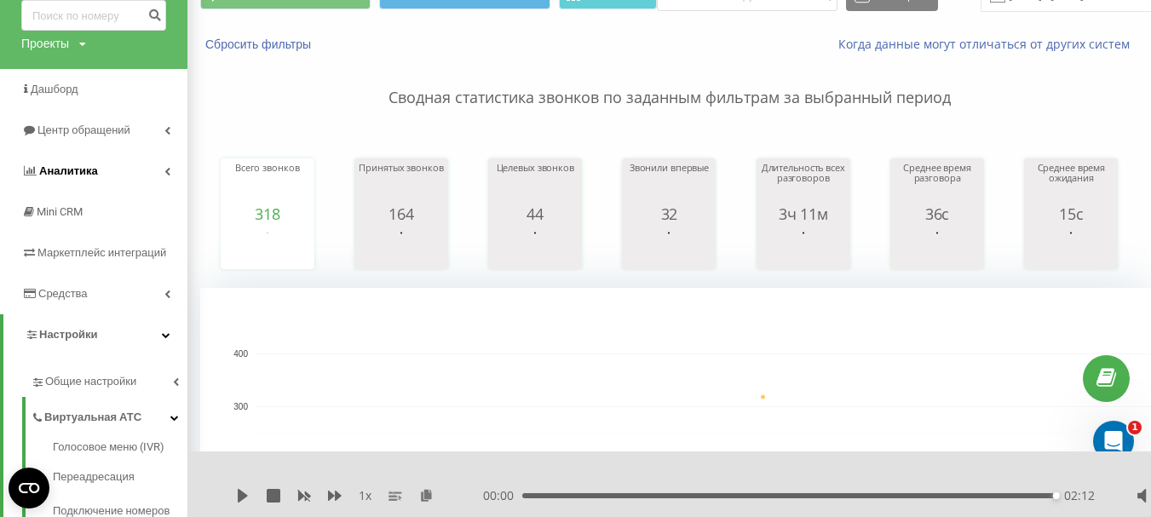
click at [88, 170] on span "Аналитика" at bounding box center [68, 170] width 59 height 13
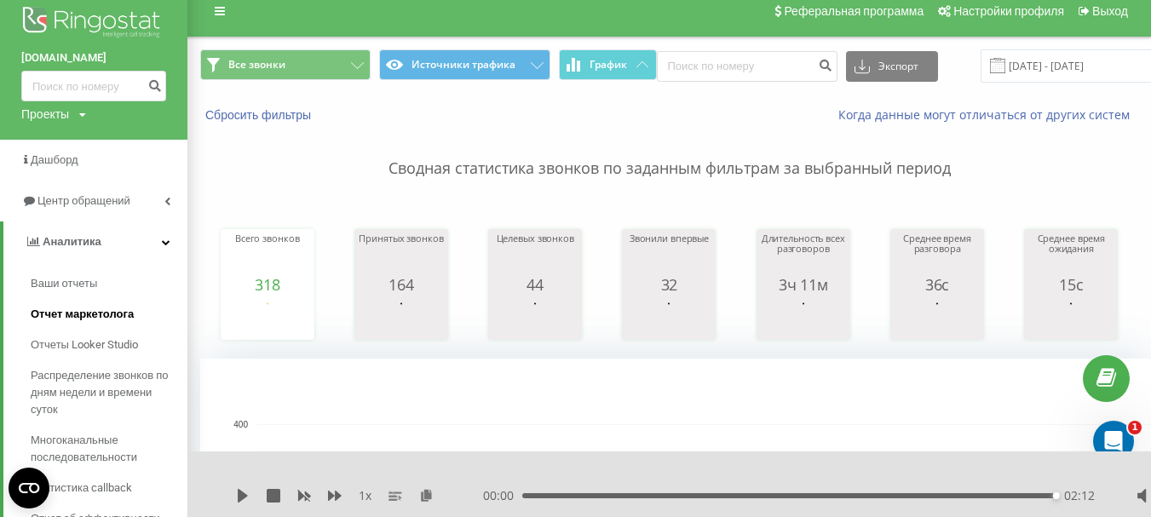
scroll to position [0, 0]
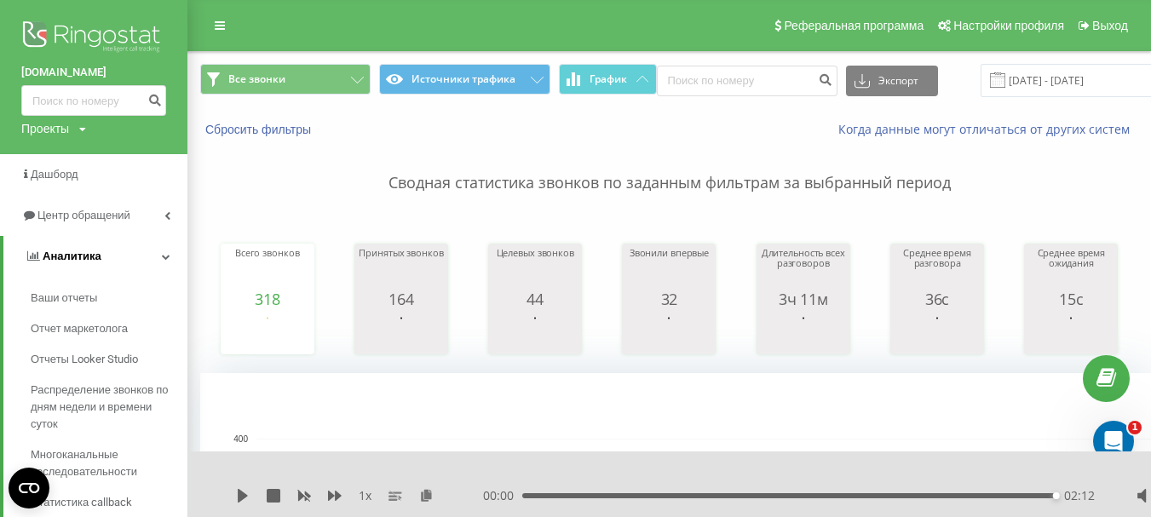
click at [83, 259] on span "Аналитика" at bounding box center [72, 256] width 59 height 13
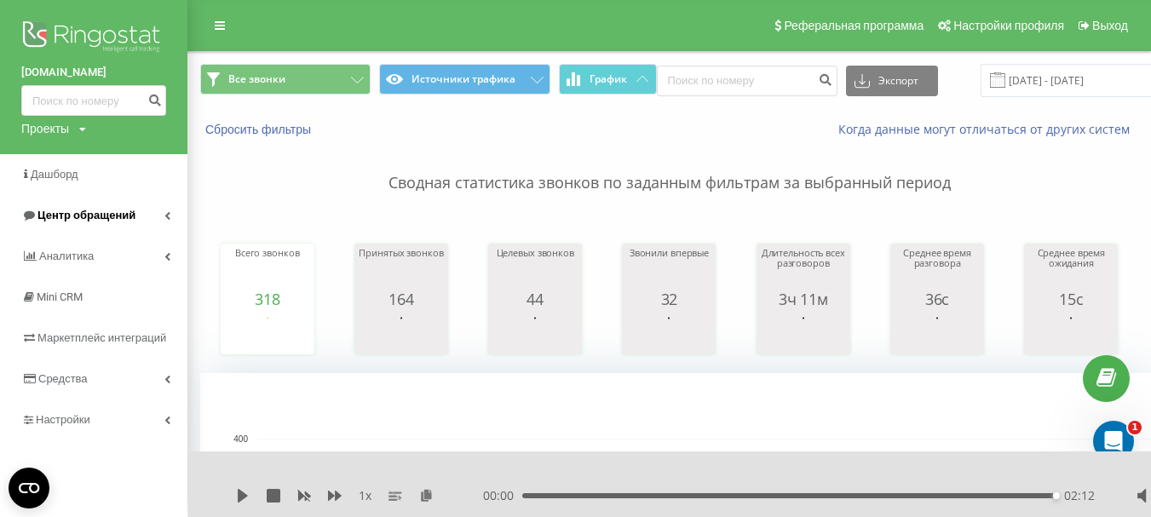
click at [73, 214] on span "Центр обращений" at bounding box center [86, 215] width 98 height 13
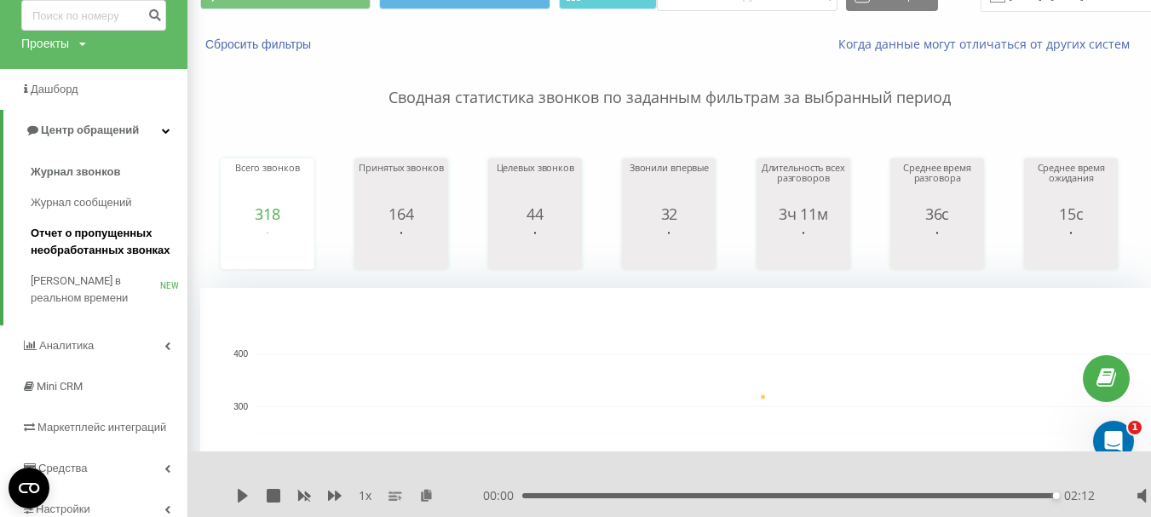
scroll to position [170, 0]
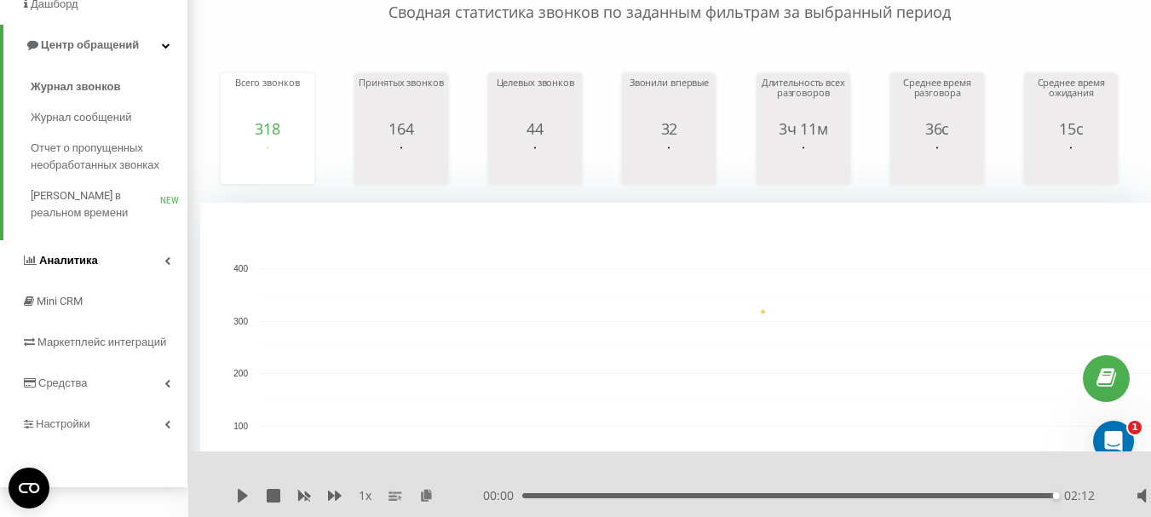
click at [71, 261] on span "Аналитика" at bounding box center [68, 260] width 59 height 13
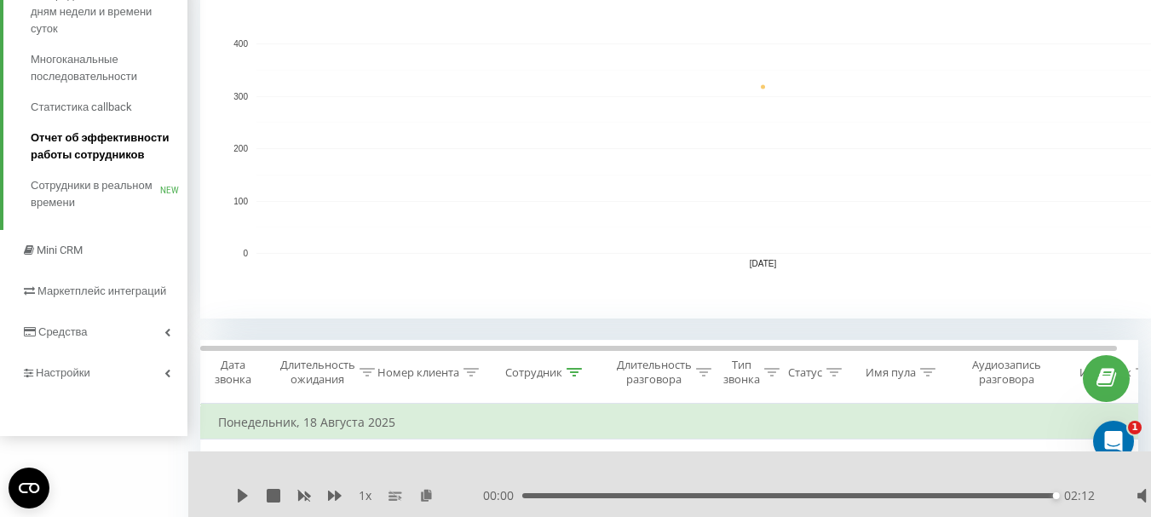
scroll to position [426, 0]
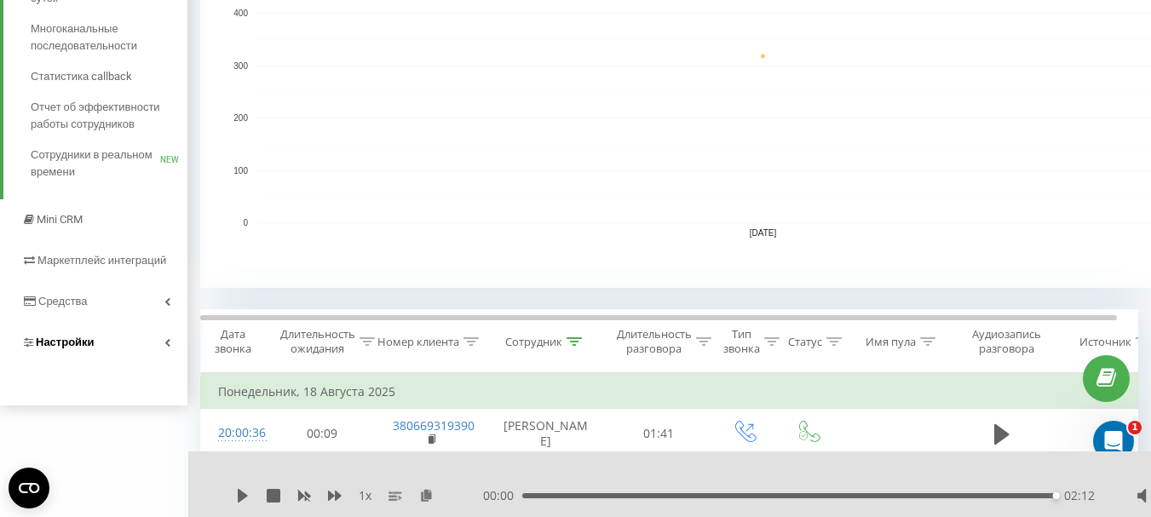
click at [75, 342] on span "Настройки" at bounding box center [65, 342] width 59 height 13
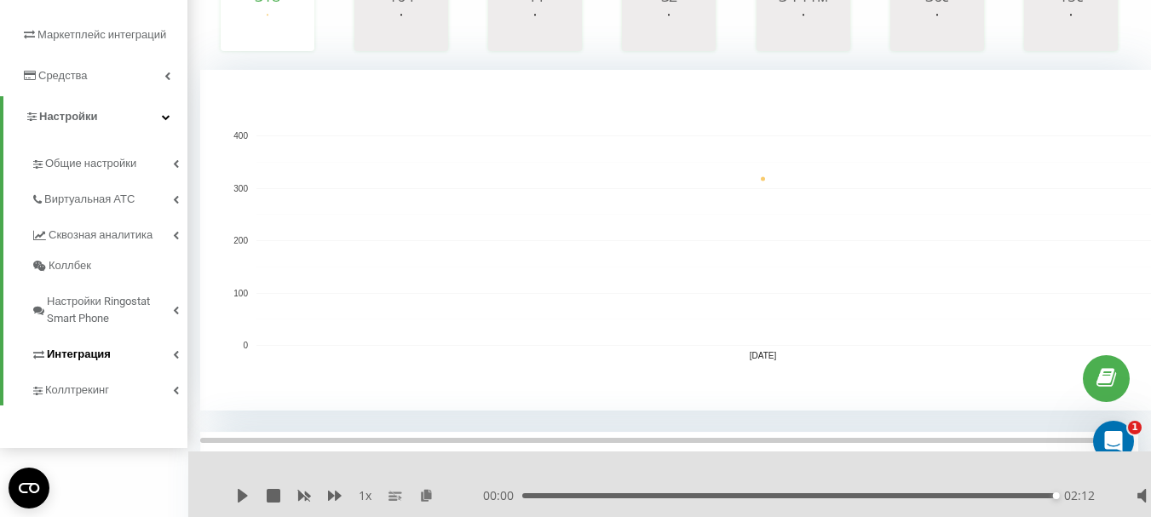
scroll to position [333, 0]
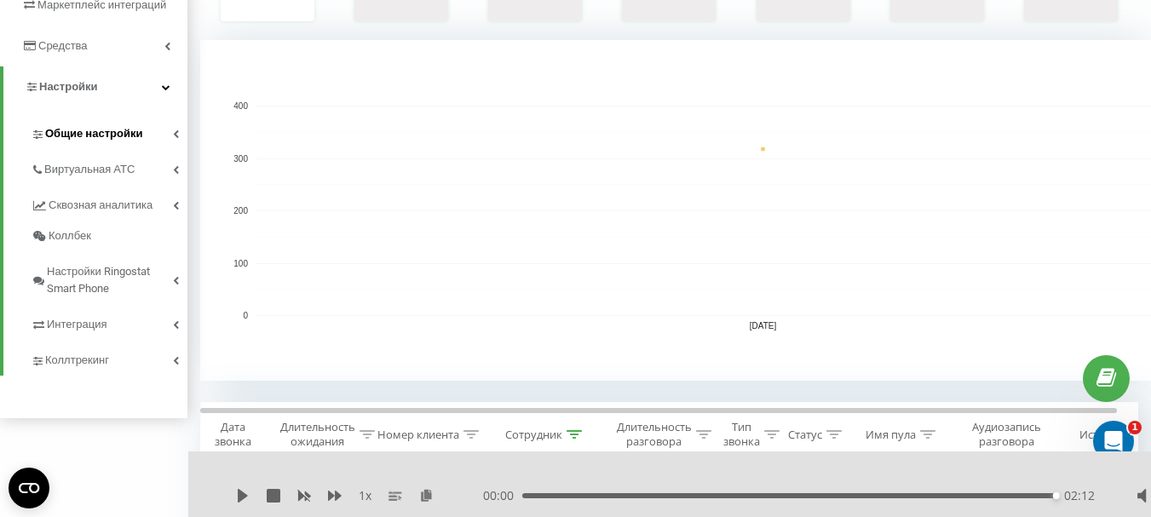
click at [68, 134] on span "Общие настройки" at bounding box center [93, 133] width 97 height 17
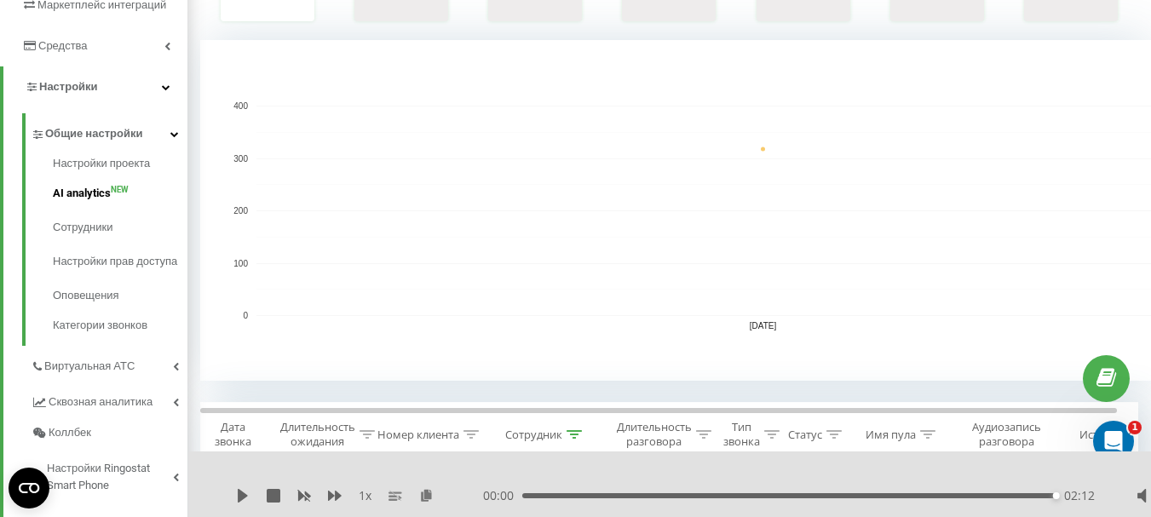
click at [79, 194] on span "AI analytics" at bounding box center [82, 193] width 58 height 17
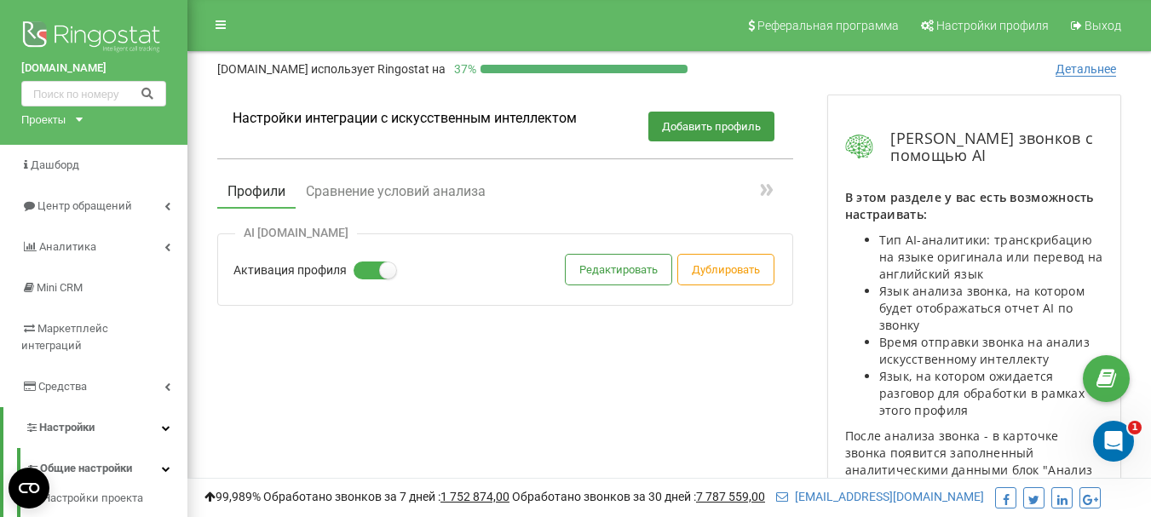
click at [1099, 72] on span "Детальнее" at bounding box center [1085, 69] width 60 height 14
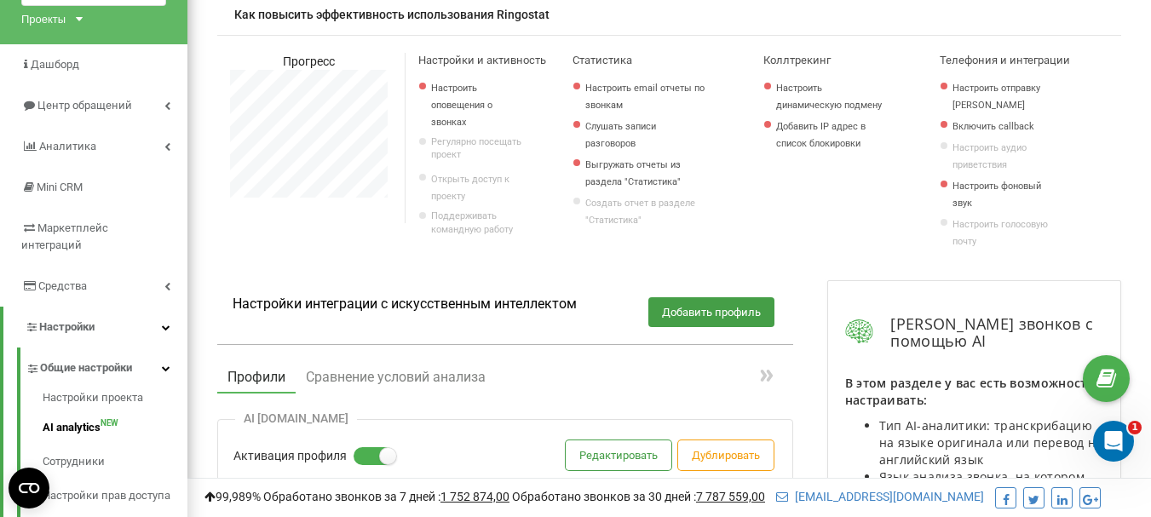
scroll to position [79, 0]
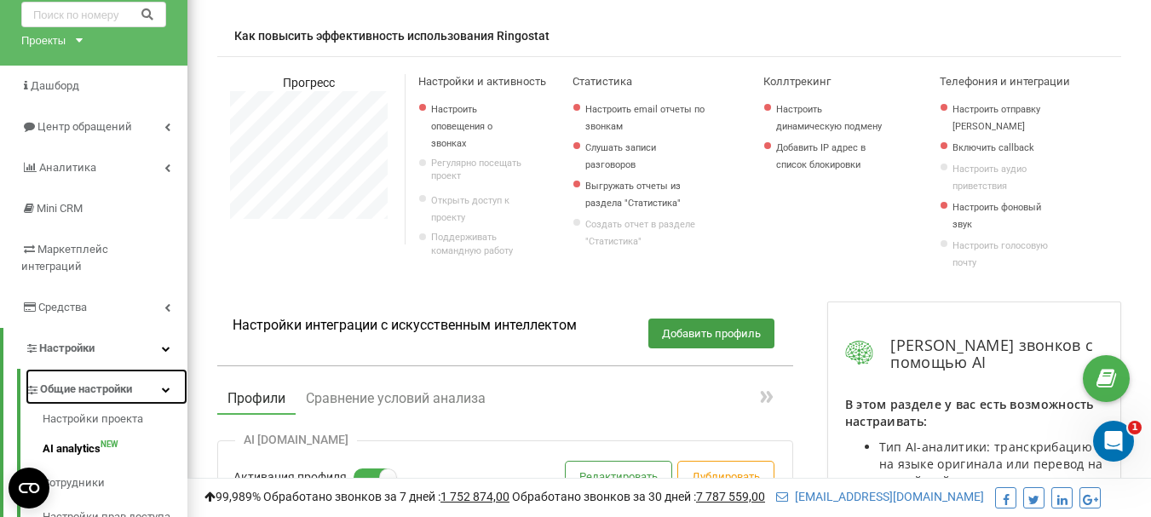
click at [77, 381] on span "Общие настройки" at bounding box center [86, 389] width 92 height 17
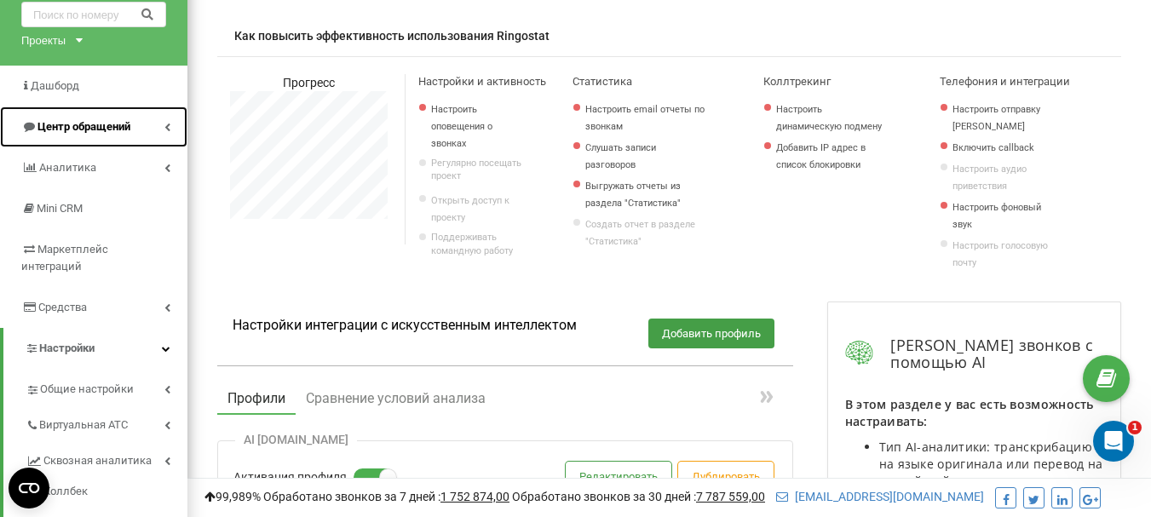
click at [80, 130] on span "Центр обращений" at bounding box center [83, 126] width 93 height 13
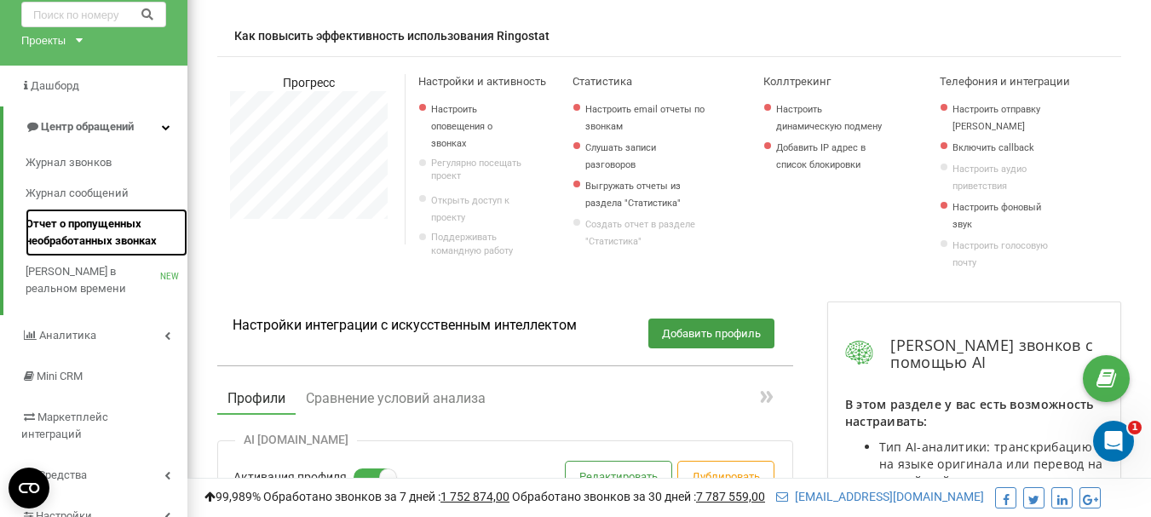
click at [75, 231] on span "Отчет о пропущенных необработанных звонках" at bounding box center [102, 233] width 153 height 34
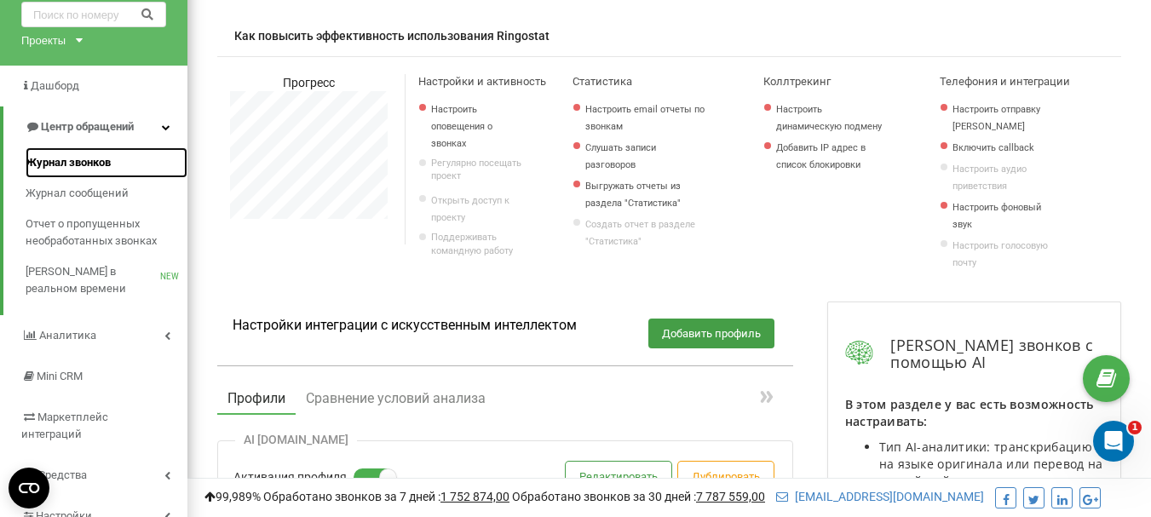
click at [66, 156] on span "Журнал звонков" at bounding box center [68, 162] width 85 height 17
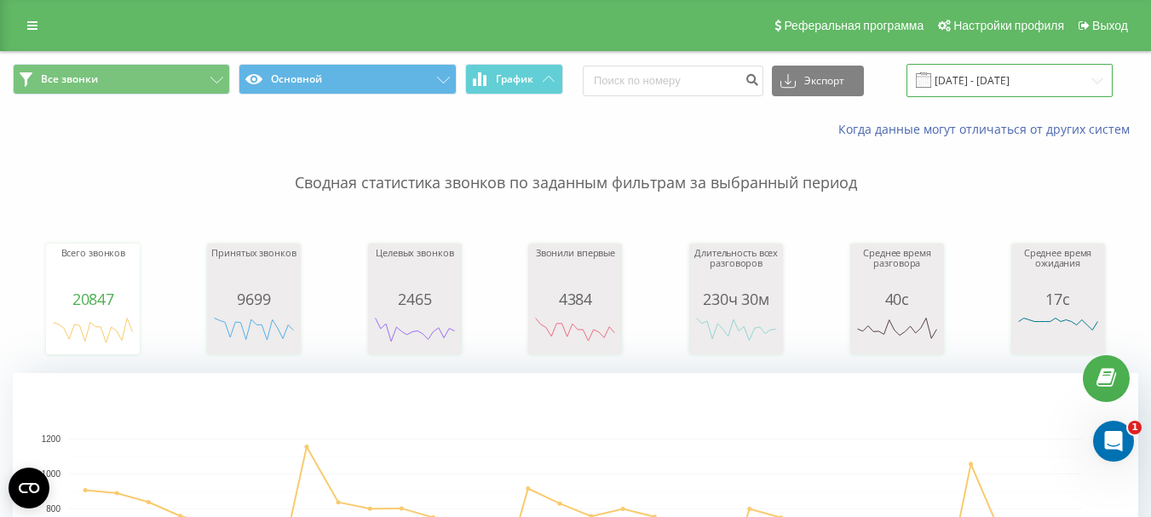
click at [997, 83] on input "[DATE] - [DATE]" at bounding box center [1009, 80] width 206 height 33
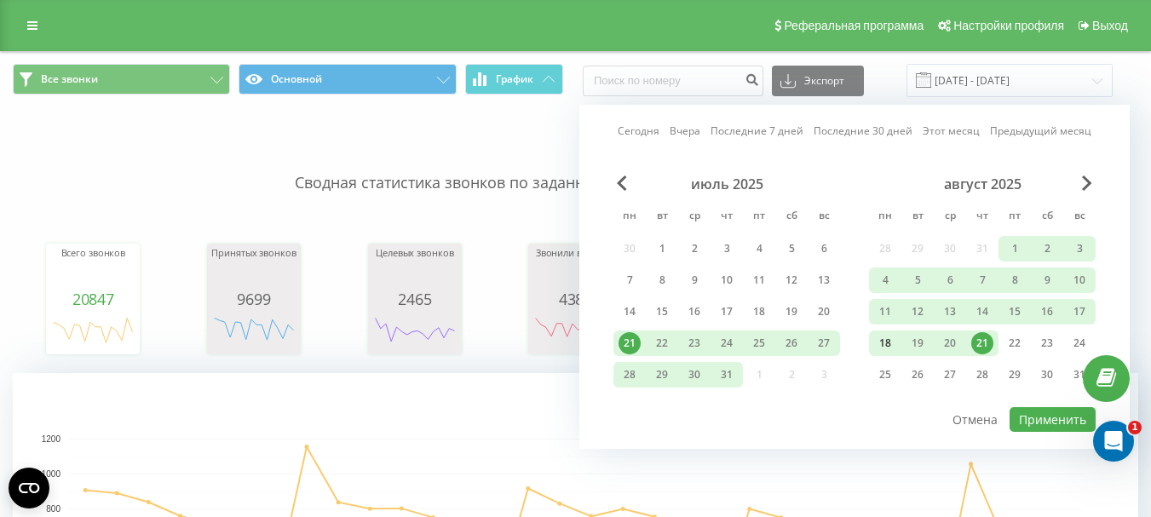
click at [887, 341] on div "18" at bounding box center [885, 343] width 22 height 22
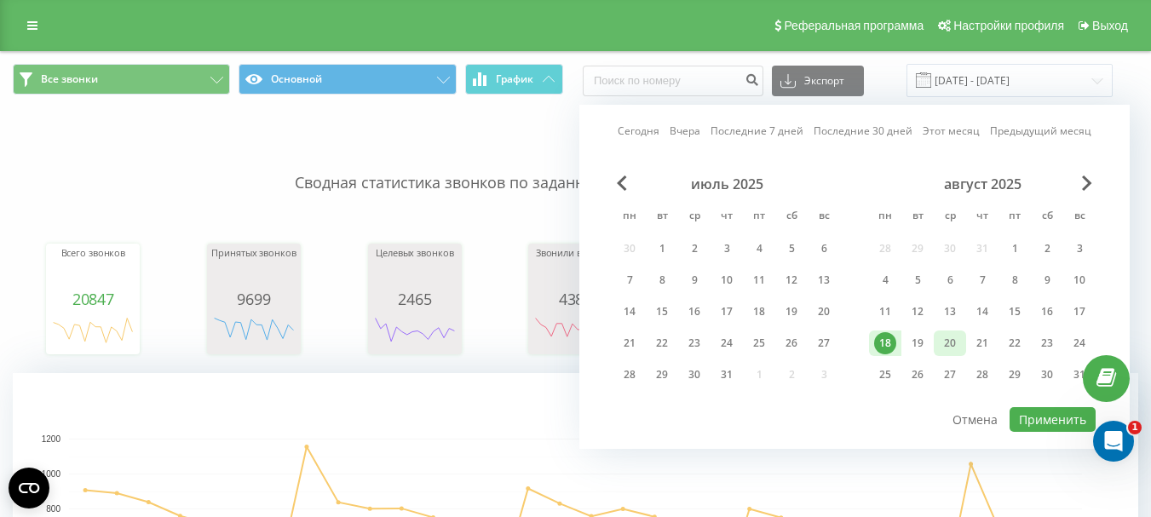
click at [947, 344] on div "20" at bounding box center [950, 343] width 22 height 22
click at [1049, 417] on button "Применить" at bounding box center [1052, 419] width 86 height 25
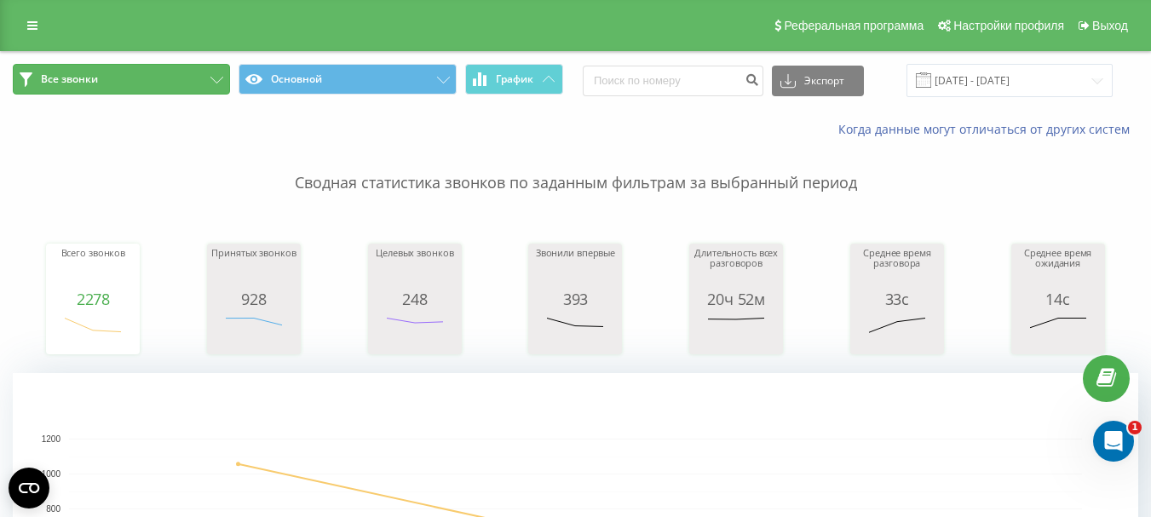
click at [122, 78] on button "Все звонки" at bounding box center [121, 79] width 217 height 31
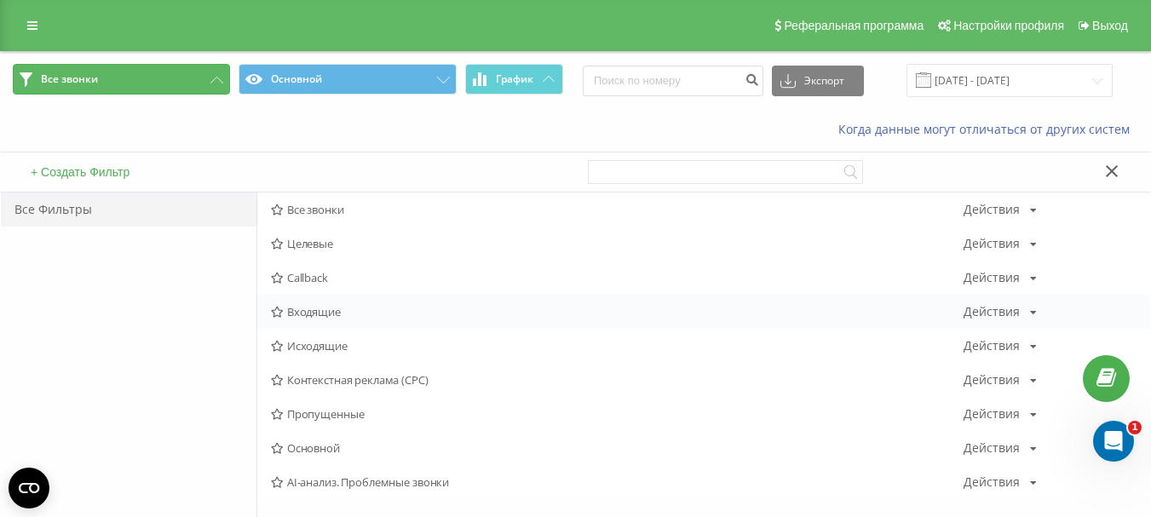
scroll to position [85, 0]
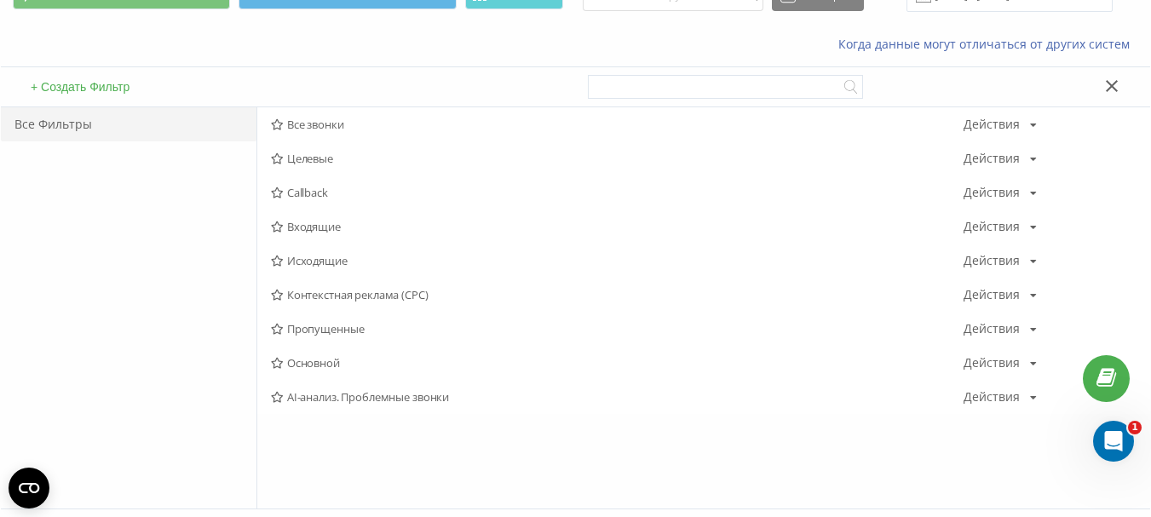
click at [361, 400] on span "AI-анализ. Проблемные звонки" at bounding box center [617, 397] width 693 height 12
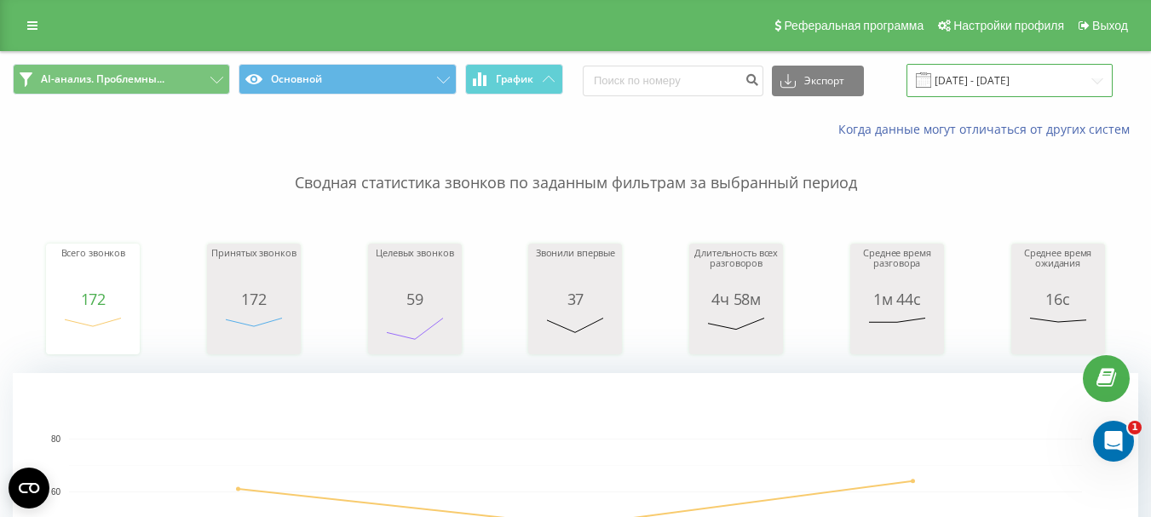
click at [1006, 80] on input "[DATE] - [DATE]" at bounding box center [1009, 80] width 206 height 33
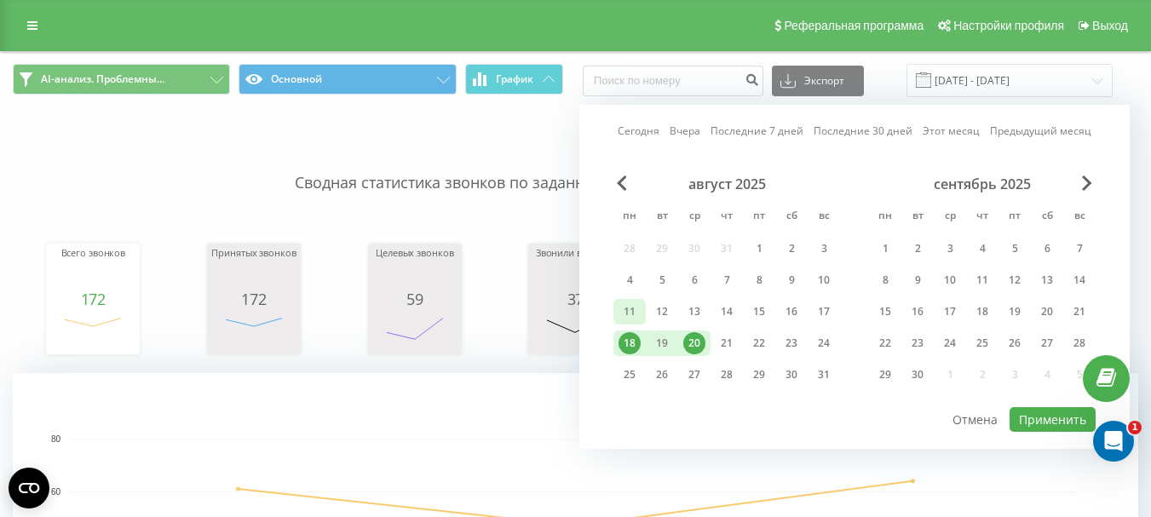
click at [630, 308] on div "11" at bounding box center [629, 312] width 22 height 22
click at [694, 339] on div "20" at bounding box center [694, 343] width 22 height 22
click at [628, 309] on div "11" at bounding box center [629, 312] width 22 height 22
click at [725, 342] on div "21" at bounding box center [727, 343] width 22 height 22
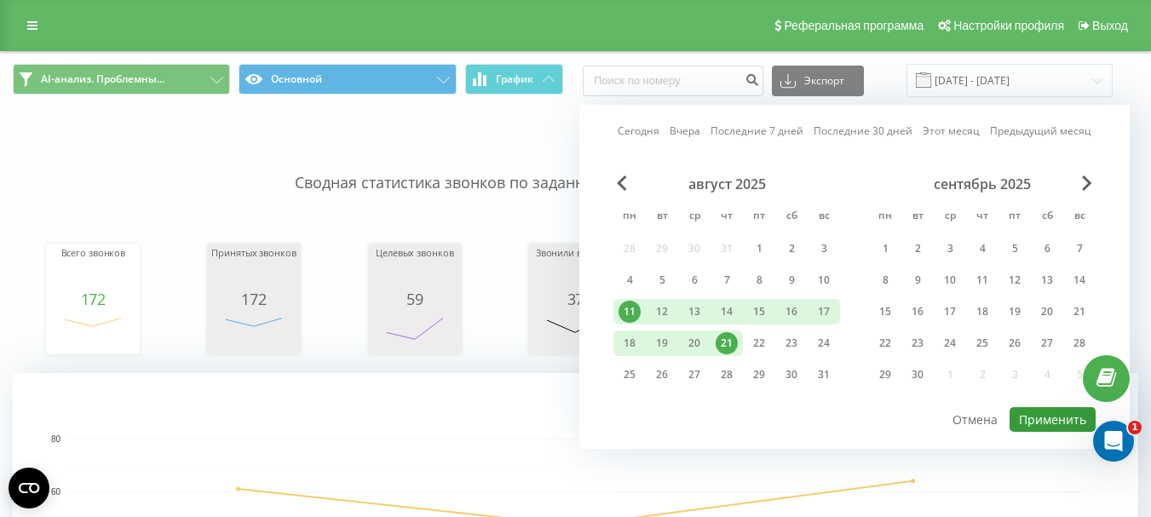
click at [1049, 420] on button "Применить" at bounding box center [1052, 419] width 86 height 25
type input "11.08.2025 - 21.08.2025"
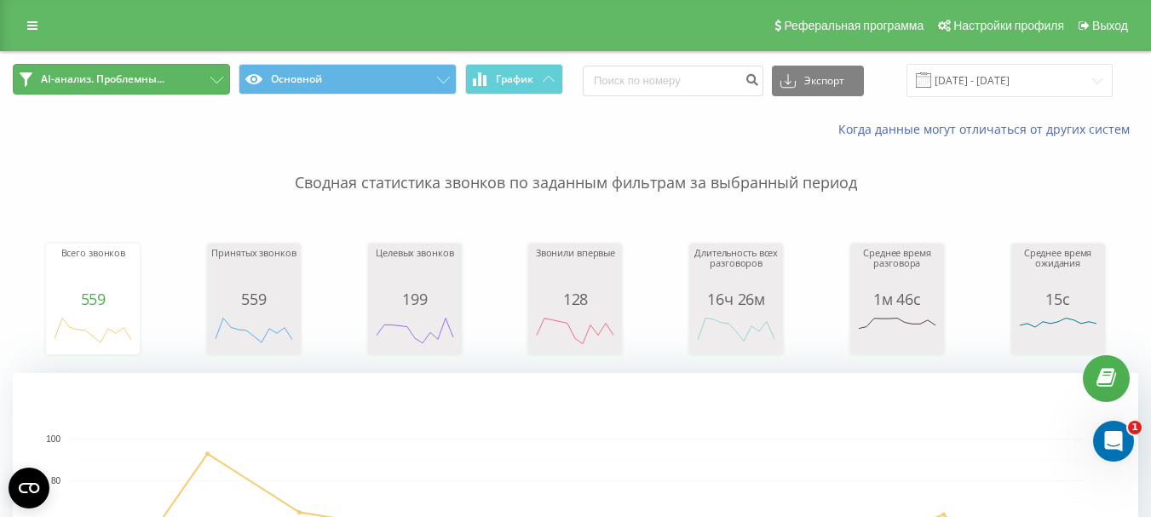
click at [100, 79] on span "AI-анализ. Проблемны..." at bounding box center [103, 79] width 124 height 14
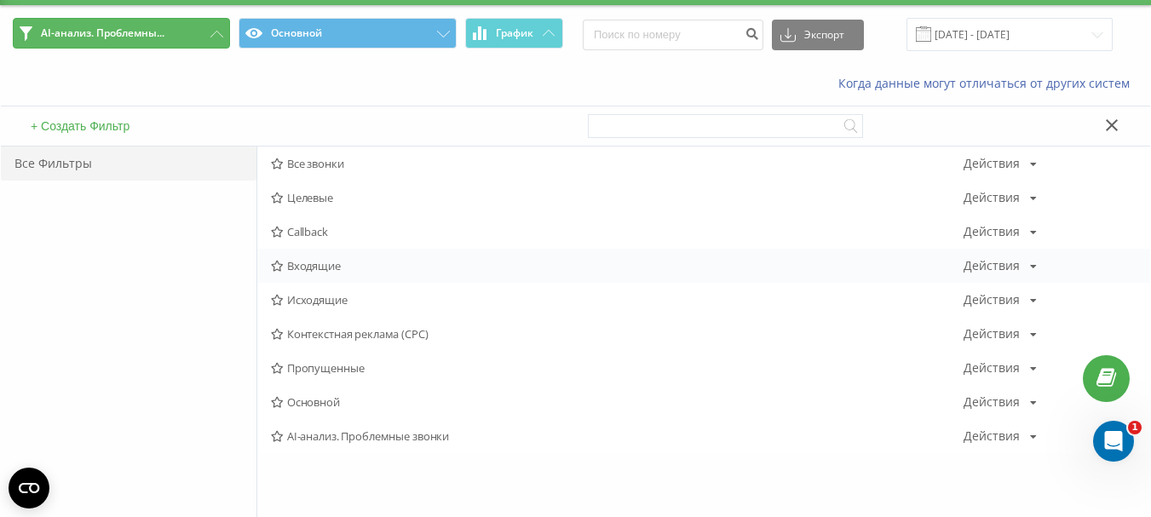
scroll to position [85, 0]
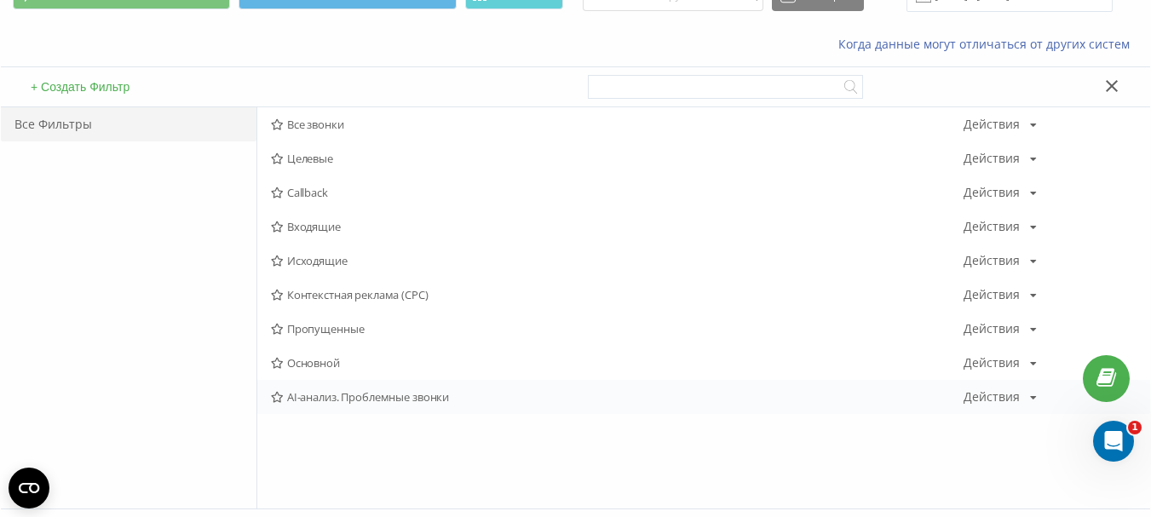
click at [1033, 397] on icon at bounding box center [1033, 398] width 7 height 10
click at [390, 398] on span "AI-анализ. Проблемные звонки" at bounding box center [617, 397] width 693 height 12
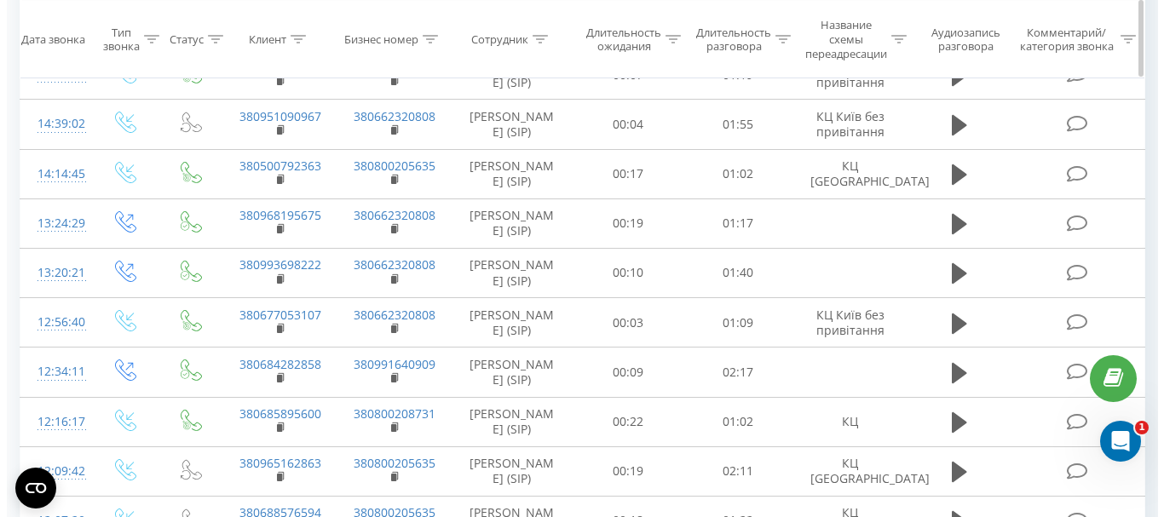
scroll to position [852, 0]
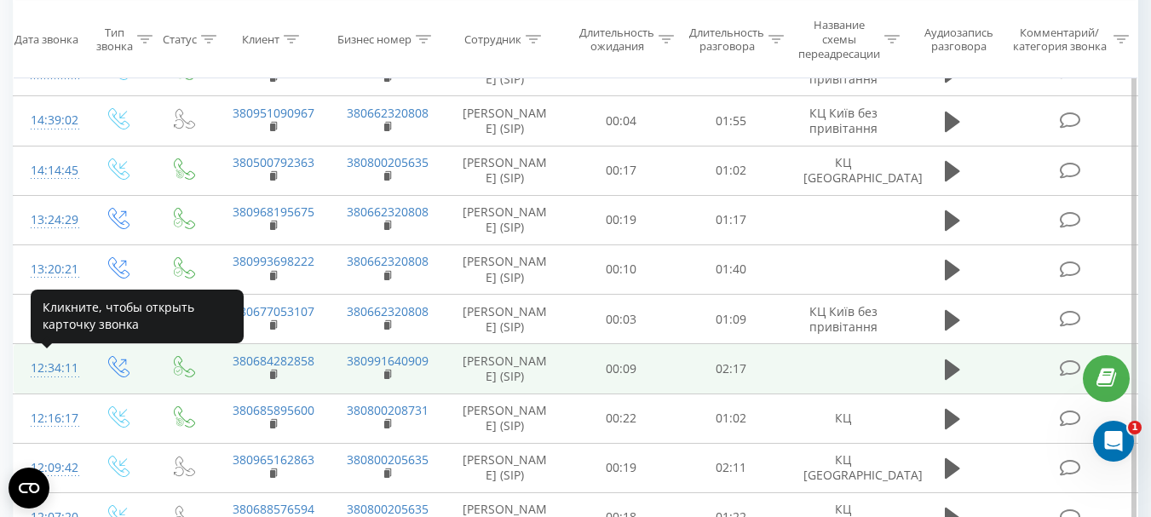
click at [50, 367] on div "12:34:11" at bounding box center [49, 368] width 36 height 33
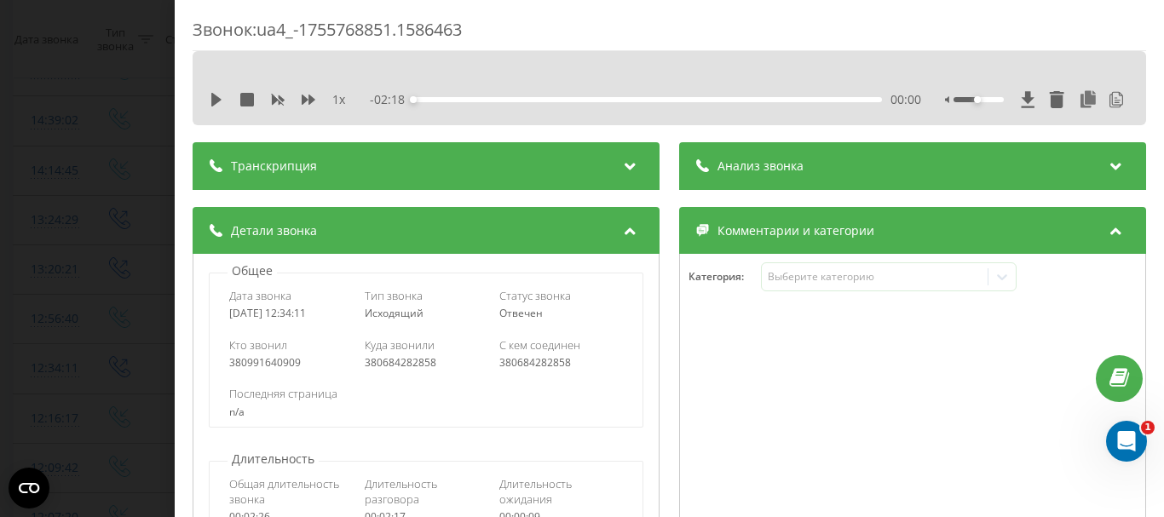
click at [745, 165] on span "Анализ звонка" at bounding box center [760, 166] width 86 height 17
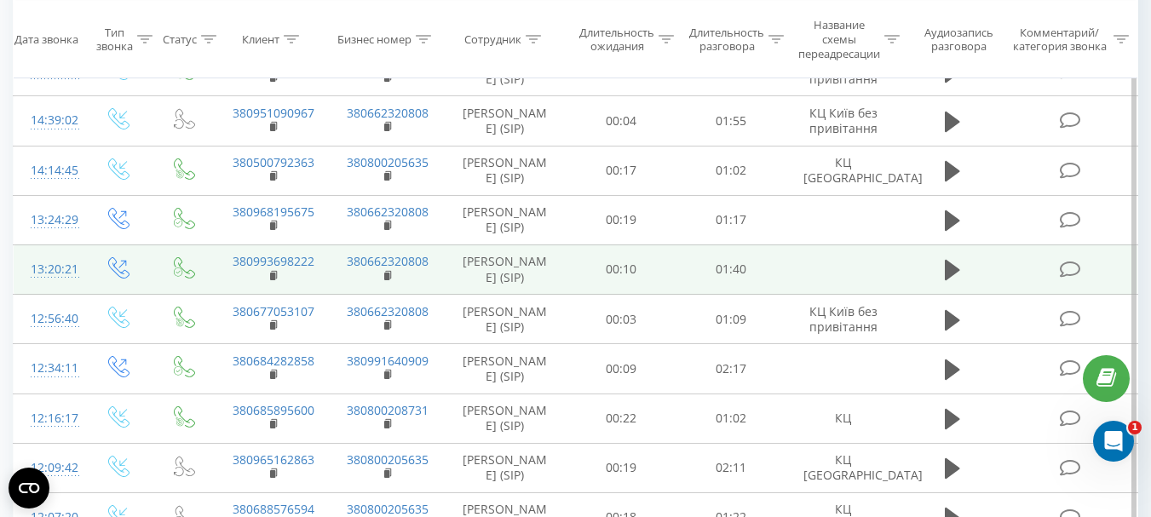
click at [66, 266] on div "13:20:21" at bounding box center [49, 269] width 36 height 33
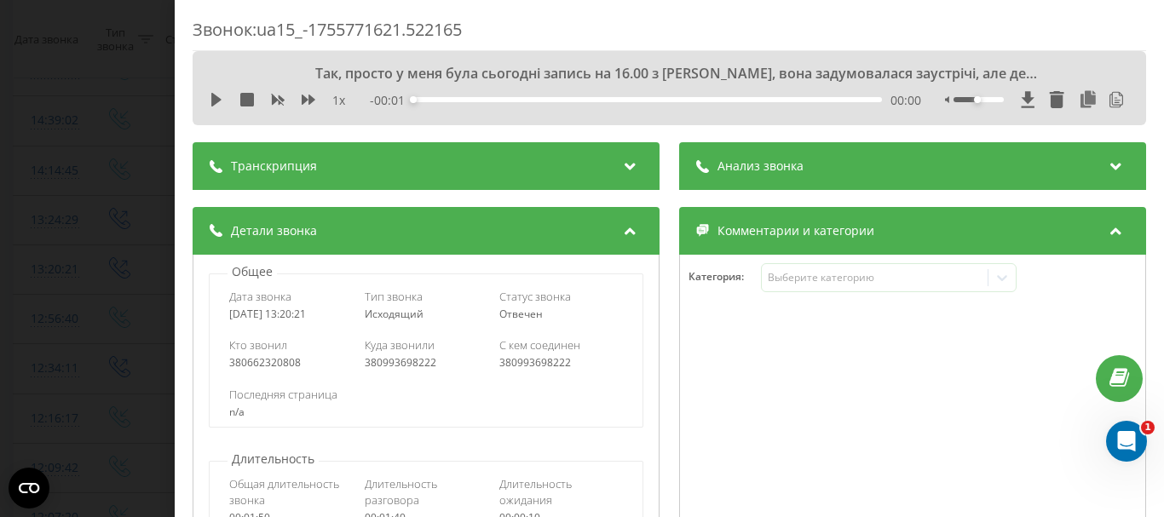
click at [790, 161] on span "Анализ звонка" at bounding box center [760, 166] width 86 height 17
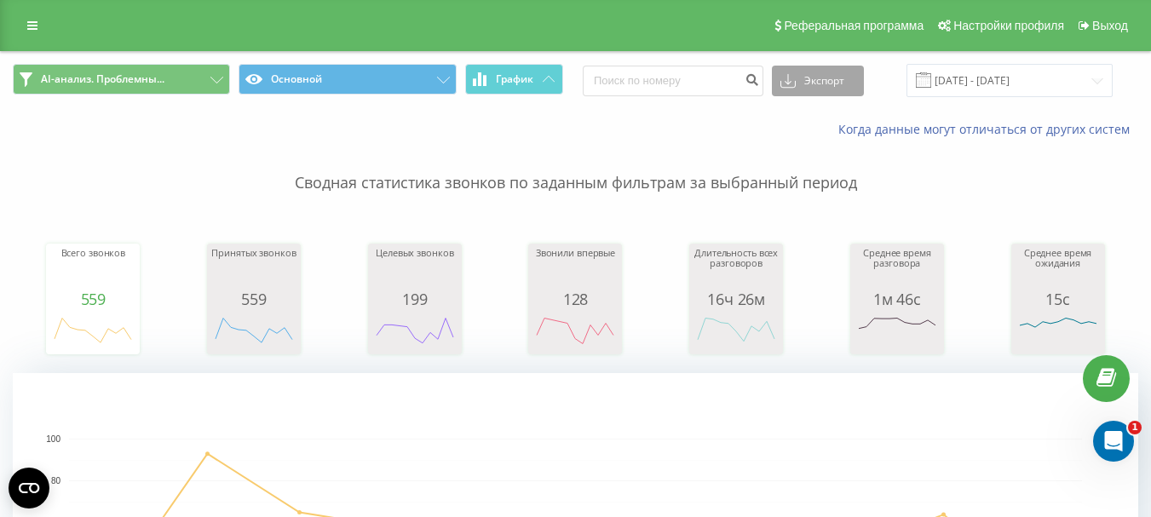
click at [837, 78] on button "Экспорт" at bounding box center [818, 81] width 92 height 31
click at [811, 175] on span ".xlsx" at bounding box center [798, 173] width 25 height 16
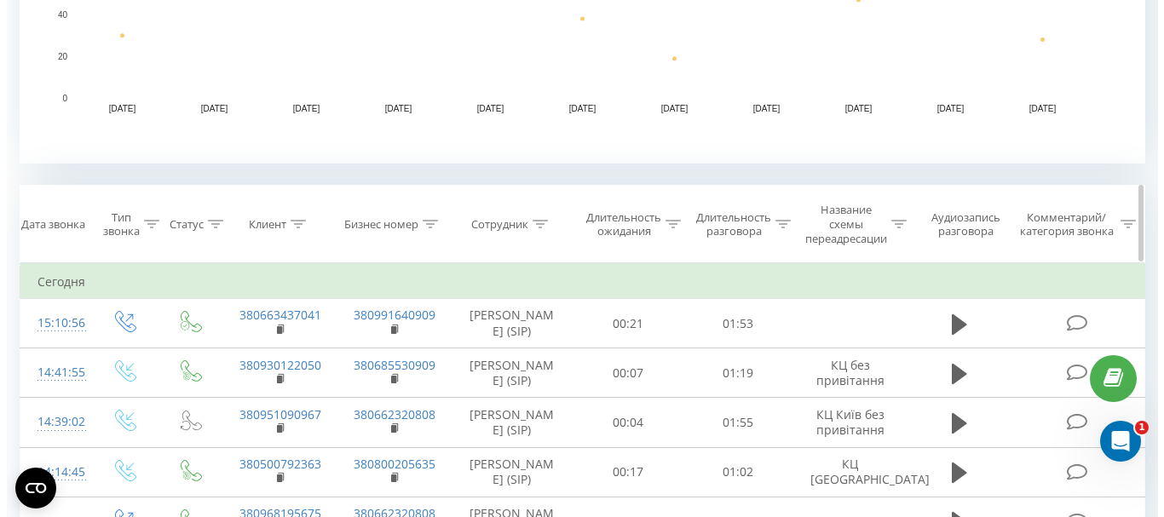
scroll to position [852, 0]
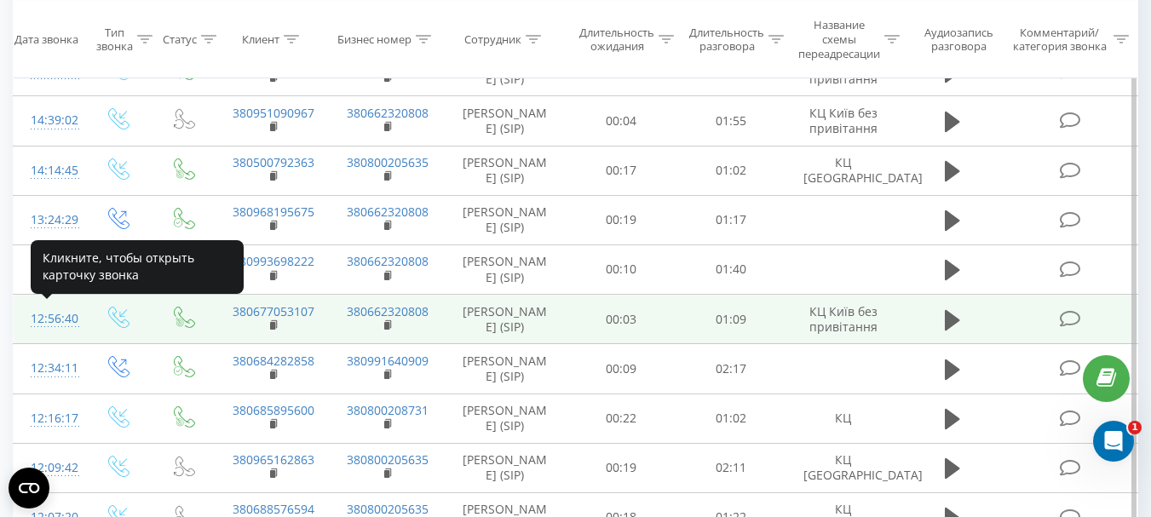
click at [43, 317] on div "12:56:40" at bounding box center [49, 318] width 36 height 33
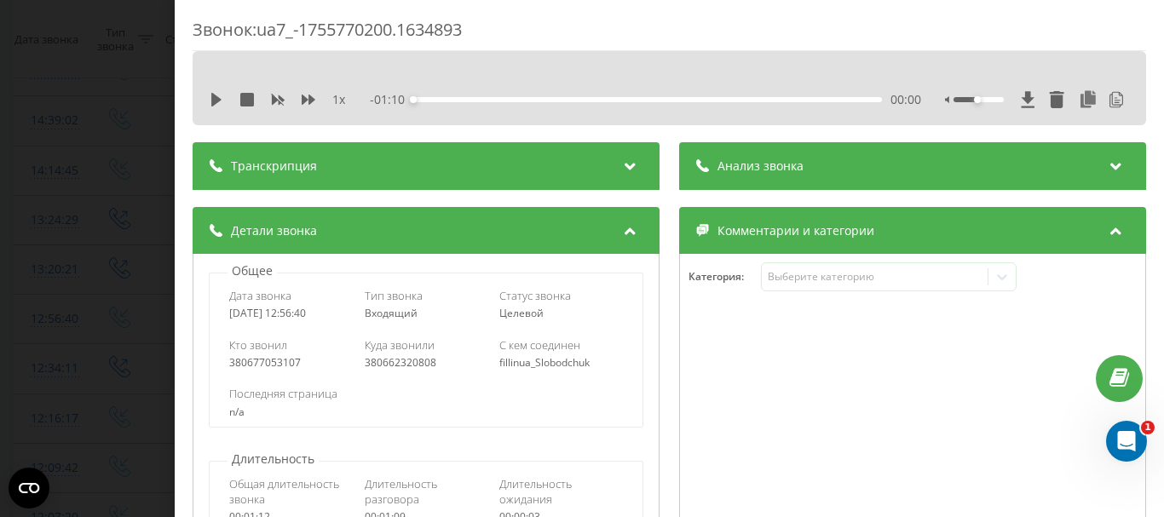
click at [743, 164] on span "Анализ звонка" at bounding box center [760, 166] width 86 height 17
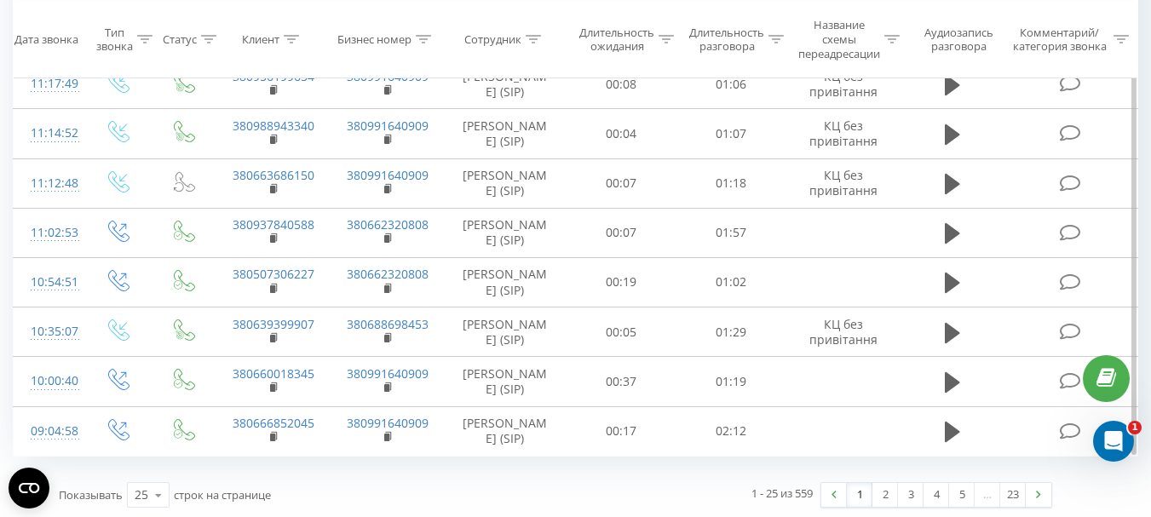
scroll to position [1635, 0]
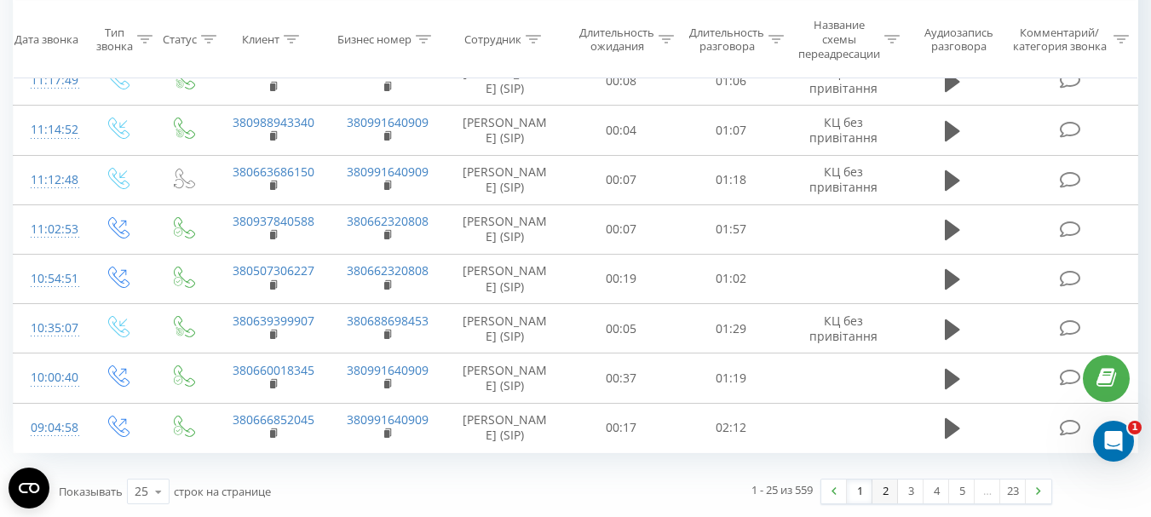
click at [888, 489] on link "2" at bounding box center [885, 492] width 26 height 24
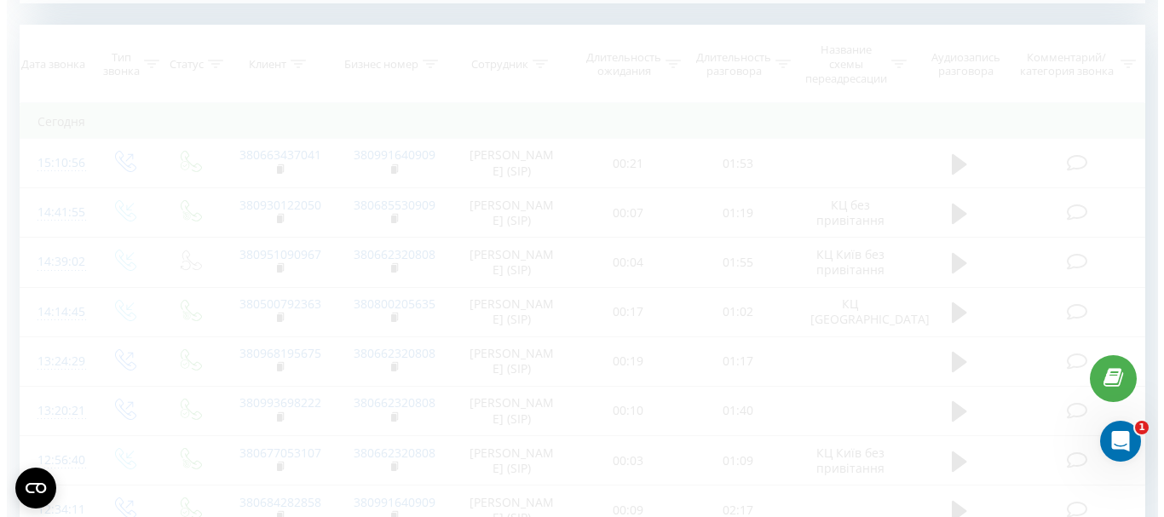
scroll to position [693, 0]
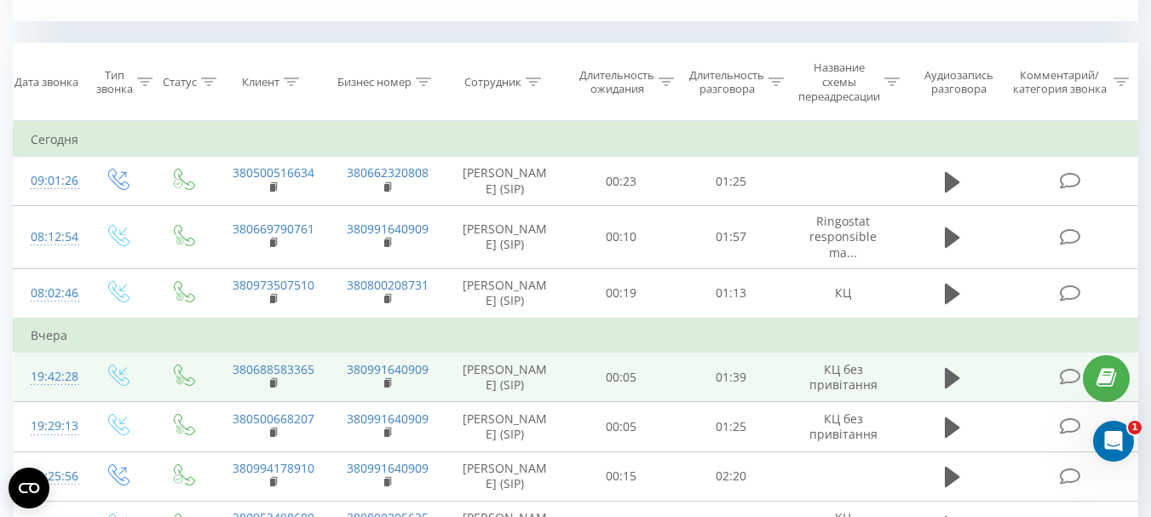
click at [58, 376] on div "19:42:28" at bounding box center [49, 376] width 36 height 33
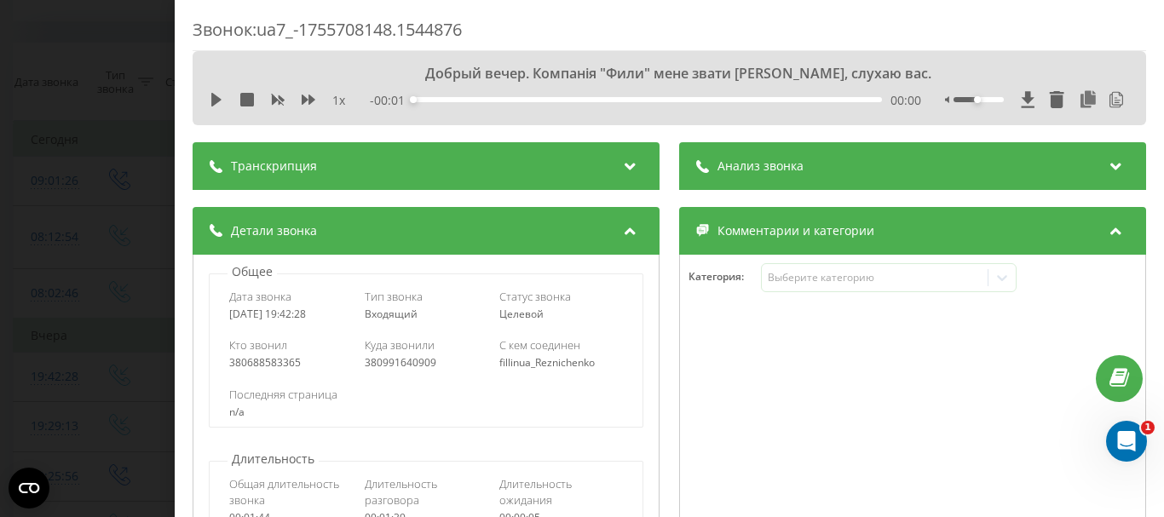
click at [762, 164] on span "Анализ звонка" at bounding box center [760, 166] width 86 height 17
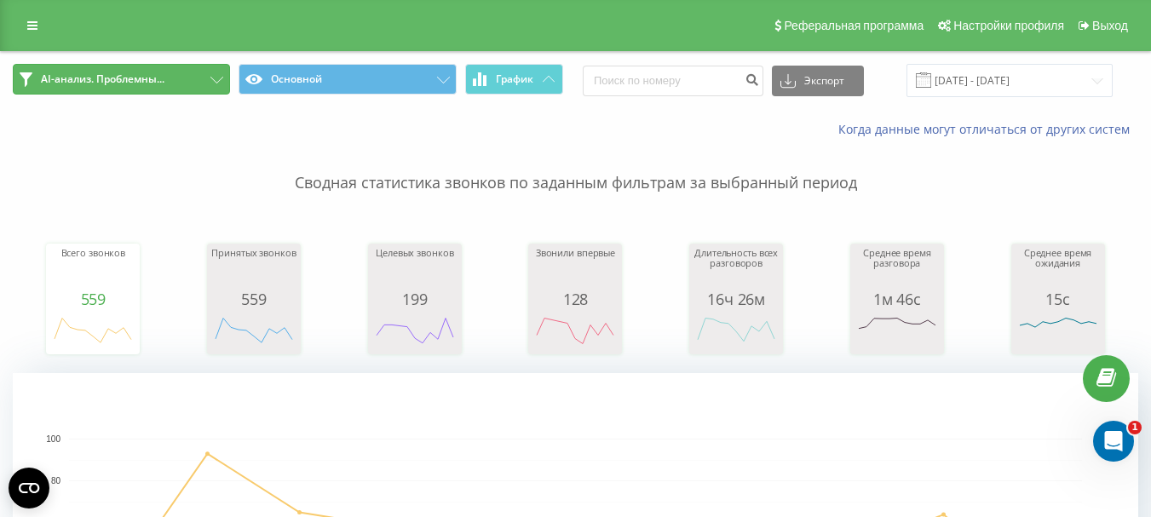
click at [216, 83] on icon at bounding box center [216, 80] width 13 height 7
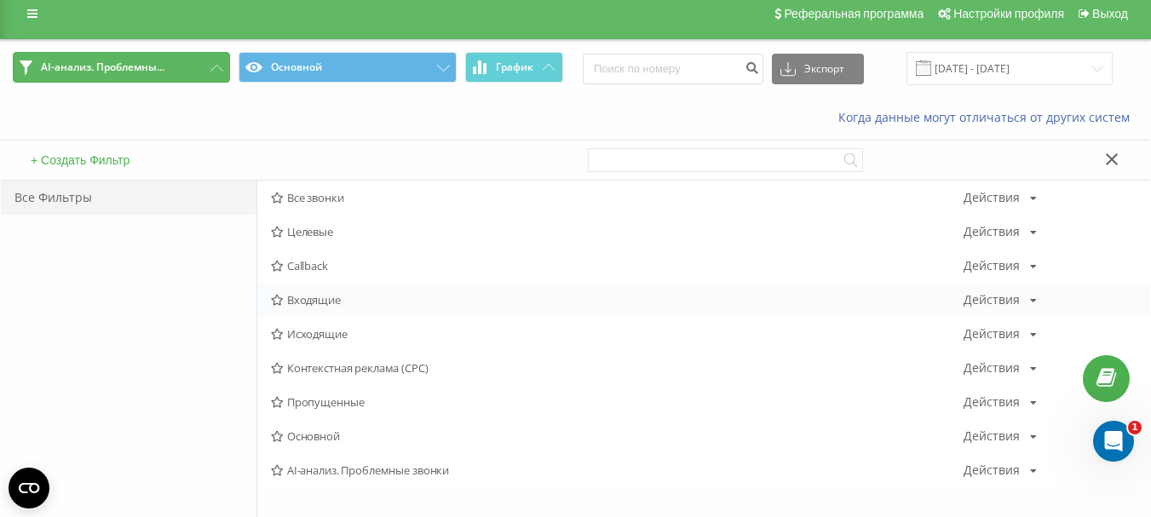
scroll to position [85, 0]
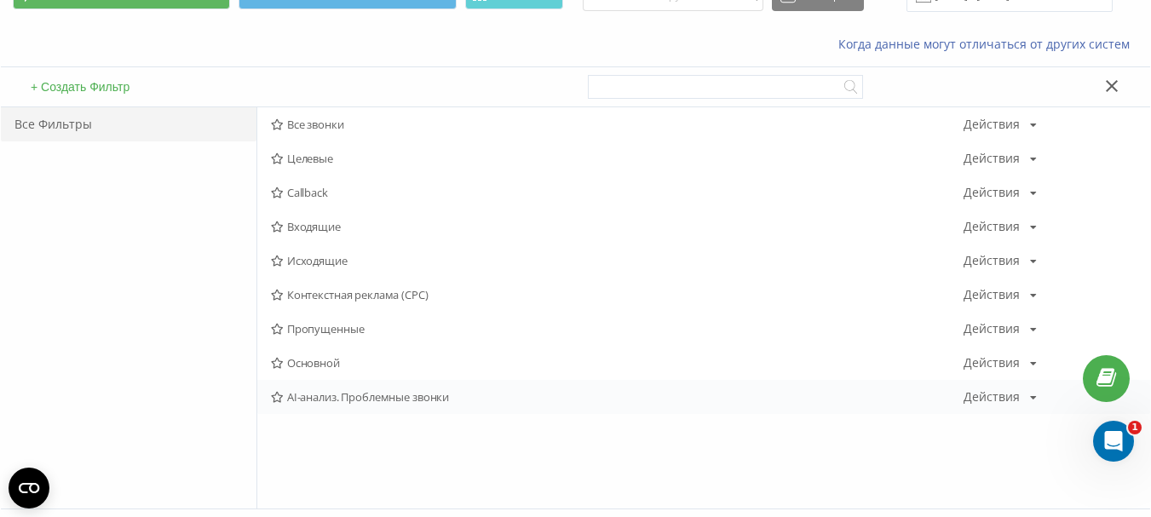
click at [1031, 396] on icon at bounding box center [1033, 398] width 7 height 10
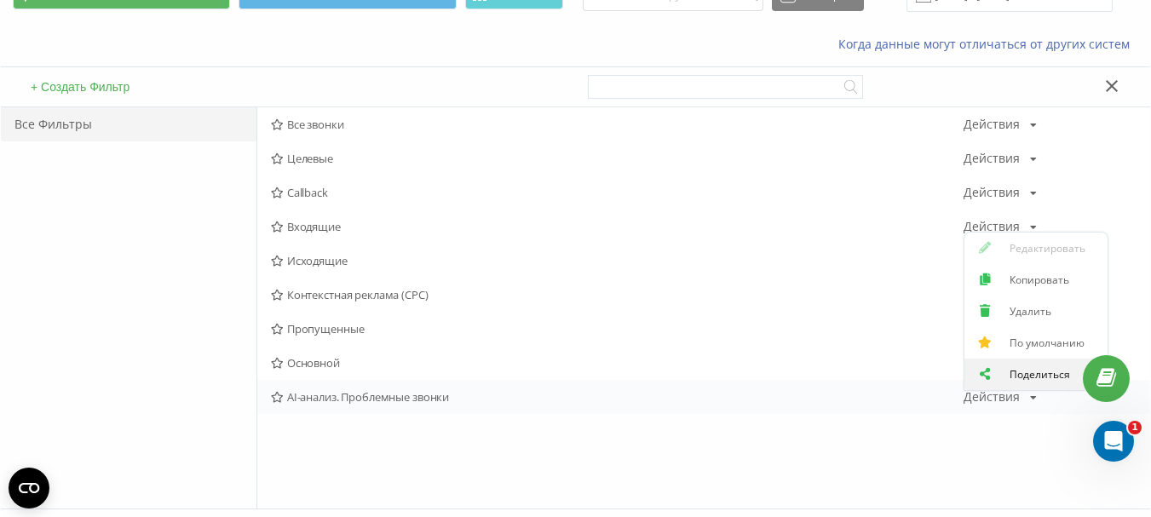
click at [1028, 377] on span "Поделиться" at bounding box center [1039, 374] width 60 height 14
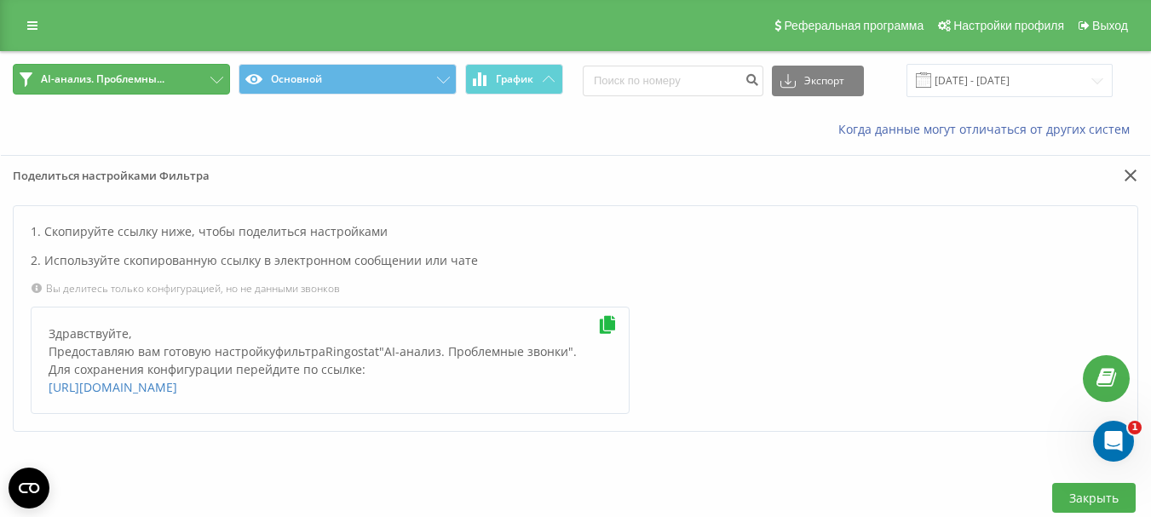
click at [117, 79] on span "AI-анализ. Проблемны..." at bounding box center [103, 79] width 124 height 14
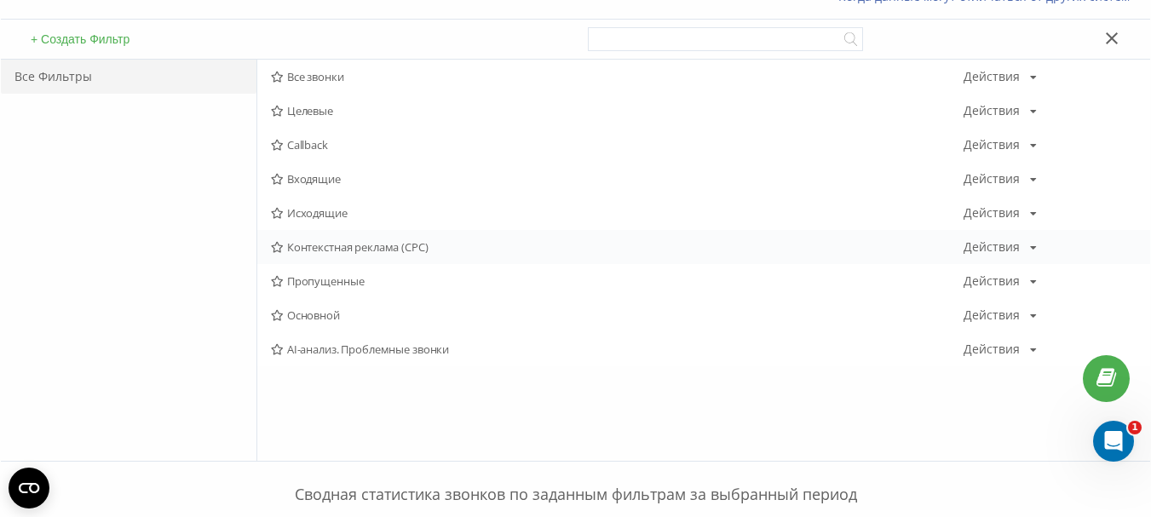
scroll to position [170, 0]
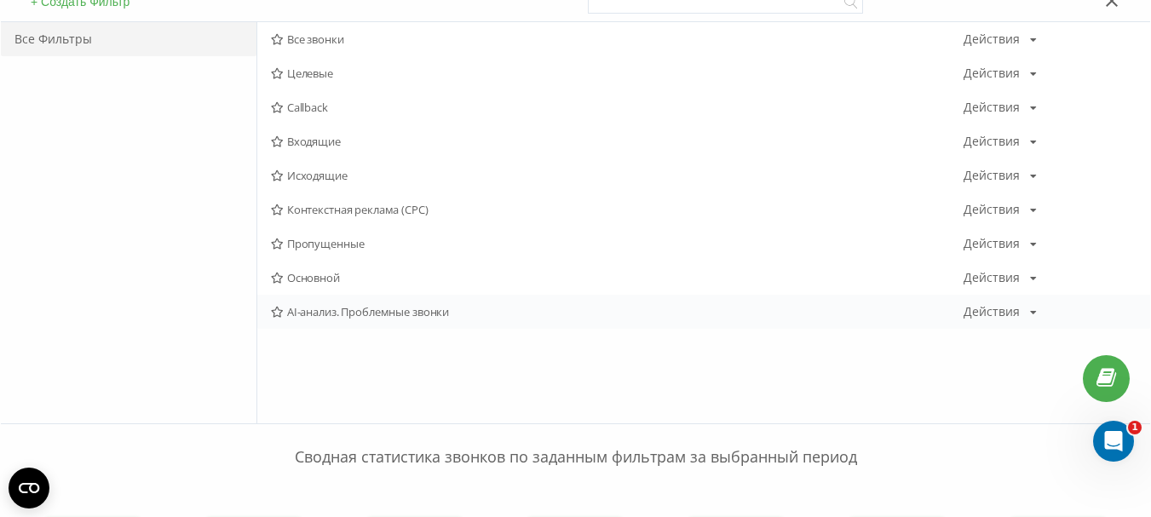
click at [368, 310] on span "AI-анализ. Проблемные звонки" at bounding box center [617, 312] width 693 height 12
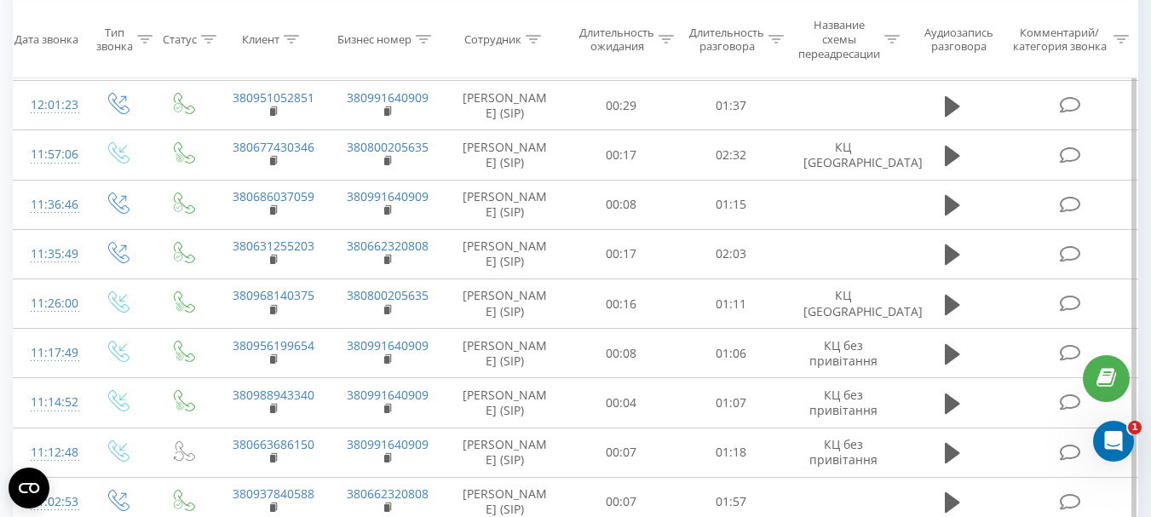
scroll to position [1635, 0]
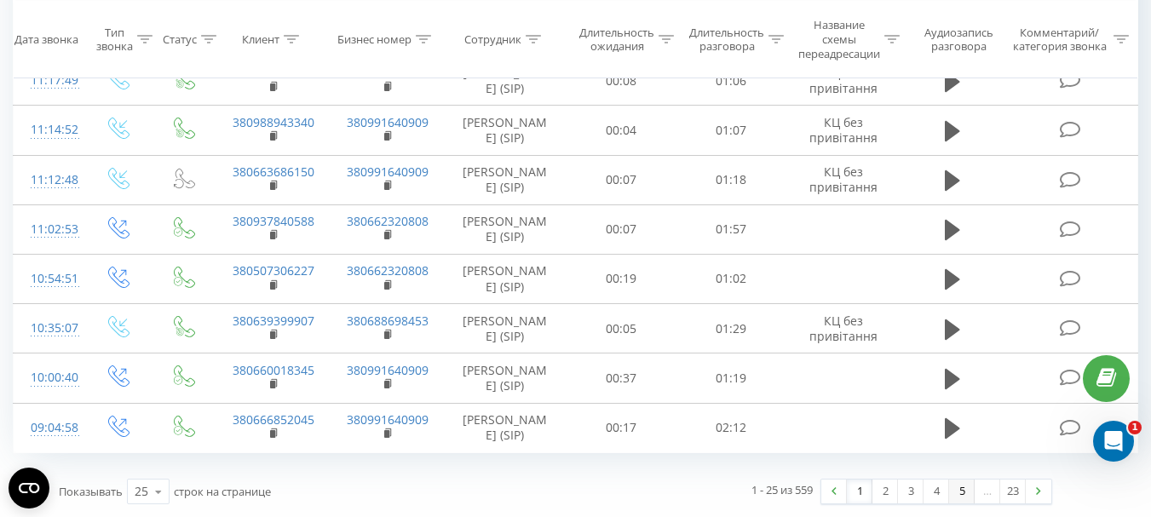
click at [956, 487] on link "5" at bounding box center [962, 492] width 26 height 24
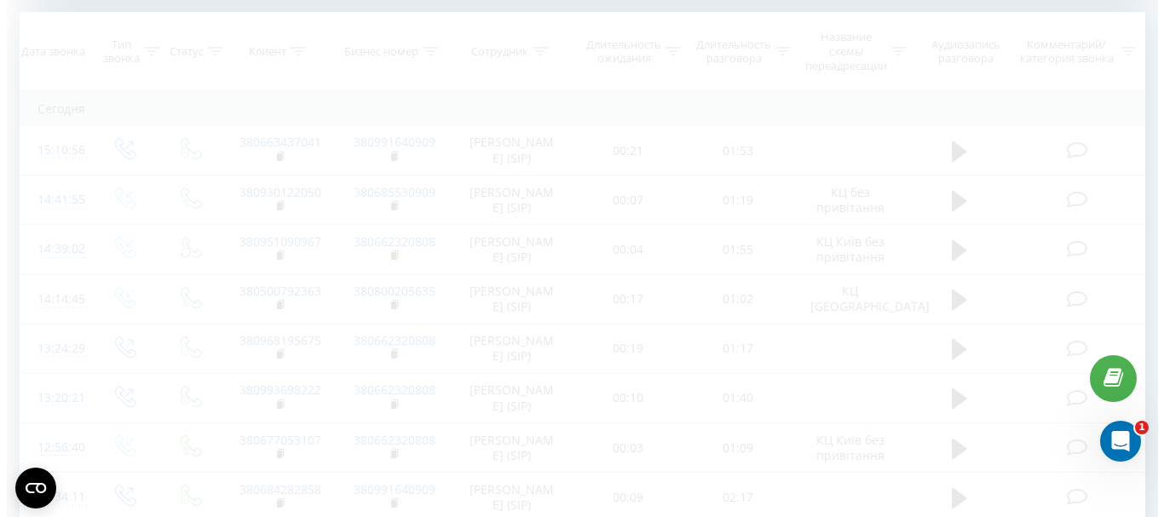
scroll to position [693, 0]
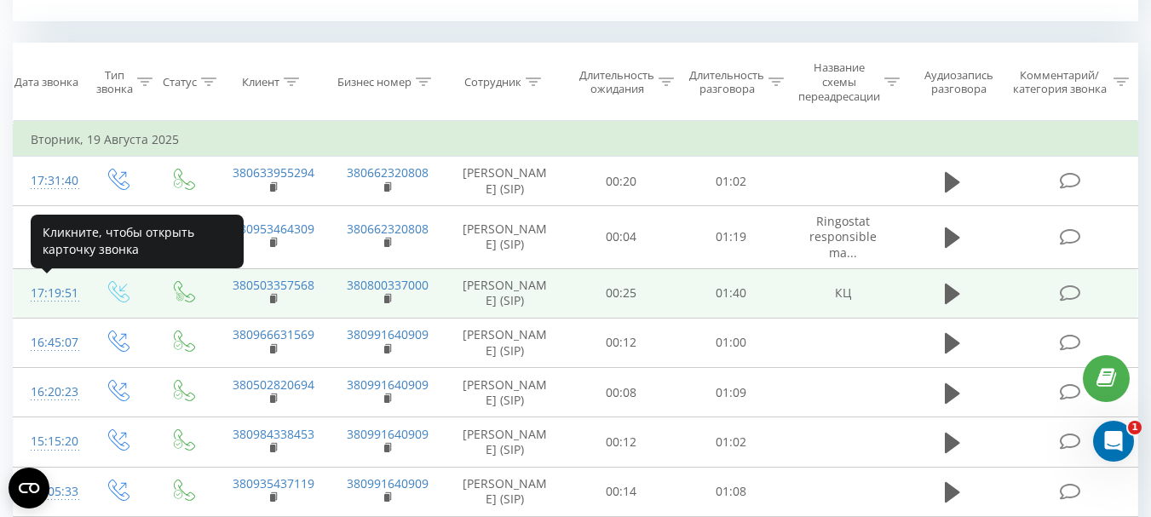
click at [60, 292] on div "17:19:51" at bounding box center [49, 293] width 36 height 33
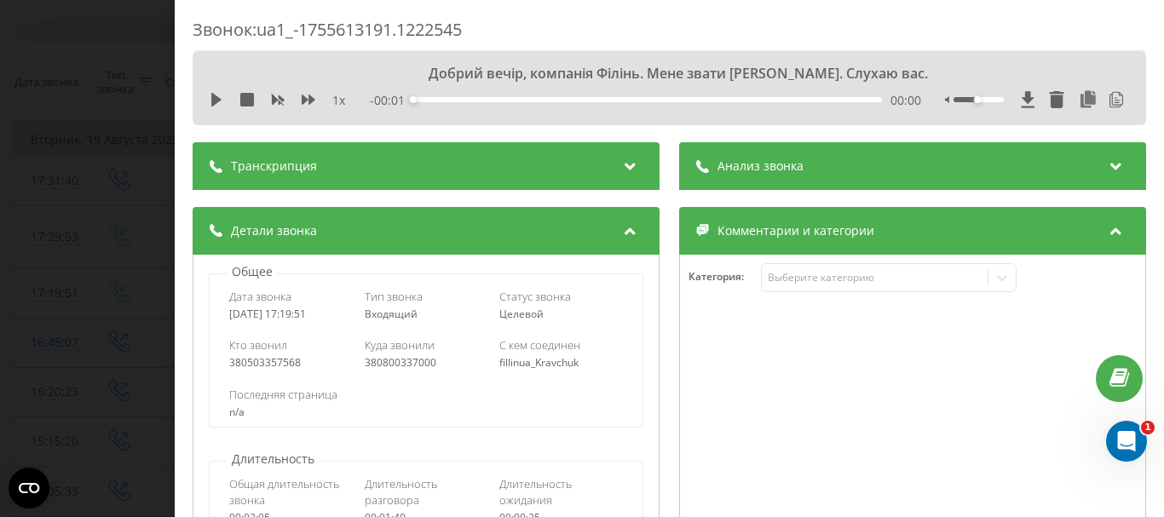
click at [753, 164] on span "Анализ звонка" at bounding box center [760, 166] width 86 height 17
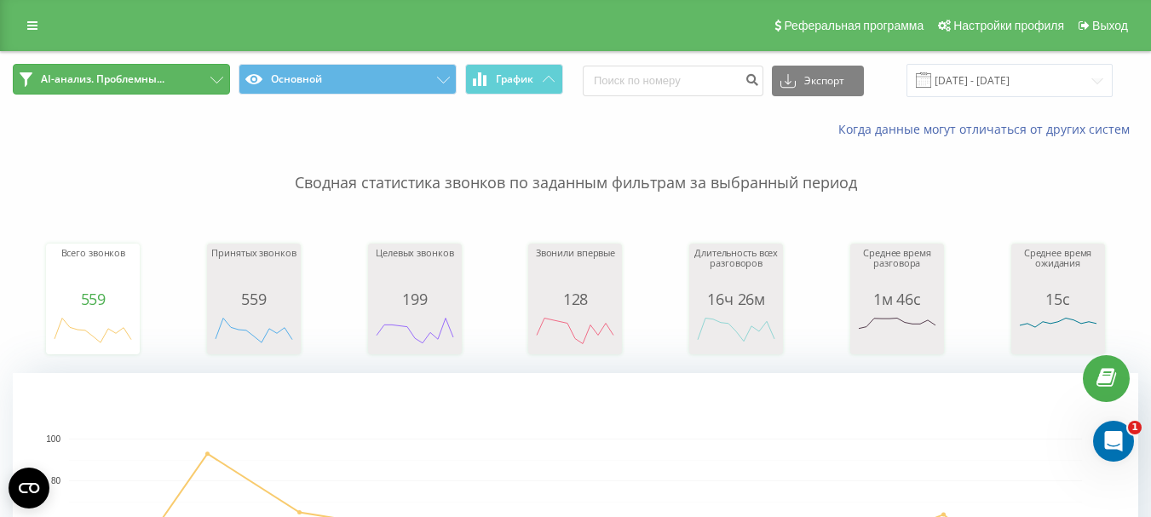
click at [212, 78] on icon at bounding box center [216, 80] width 13 height 7
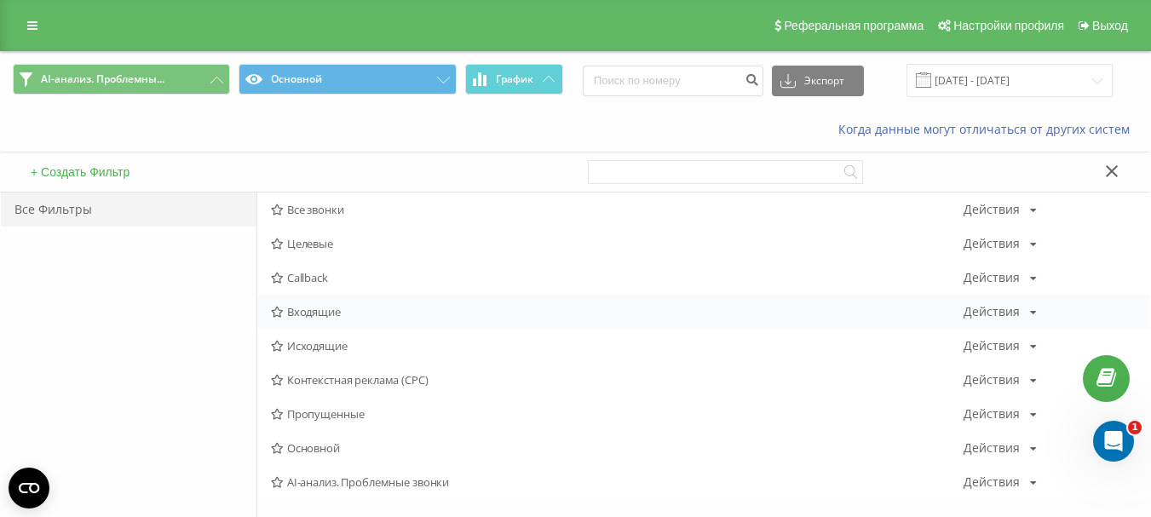
click at [304, 316] on span "Входящие" at bounding box center [617, 312] width 693 height 12
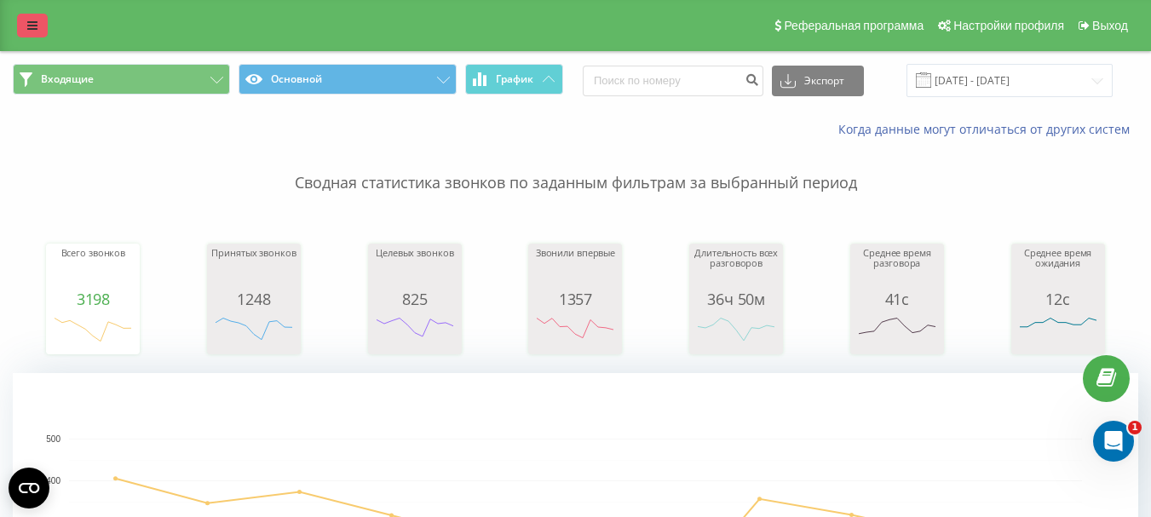
click at [37, 20] on link at bounding box center [32, 26] width 31 height 24
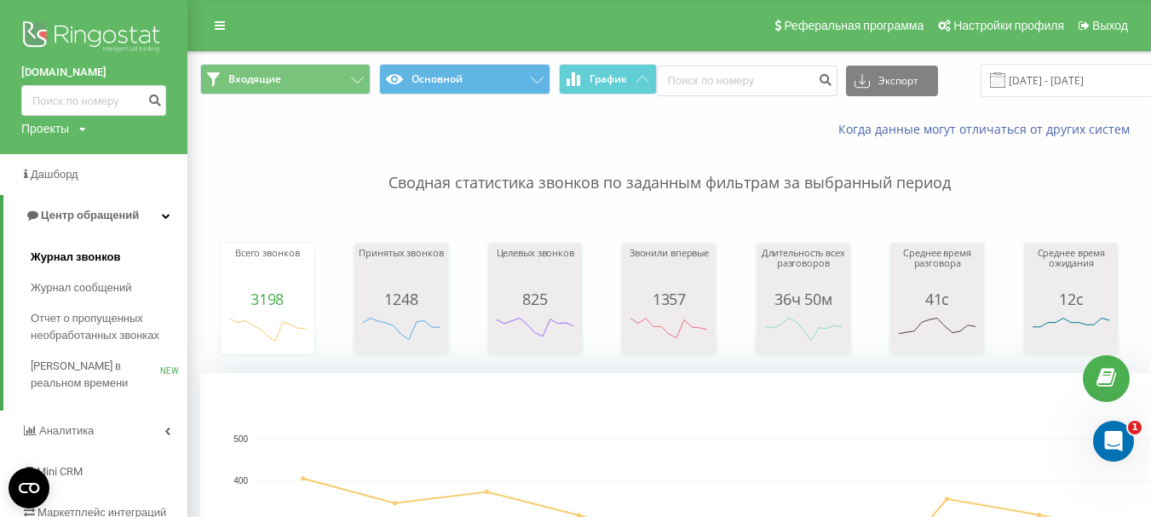
click at [87, 256] on span "Журнал звонков" at bounding box center [75, 257] width 89 height 17
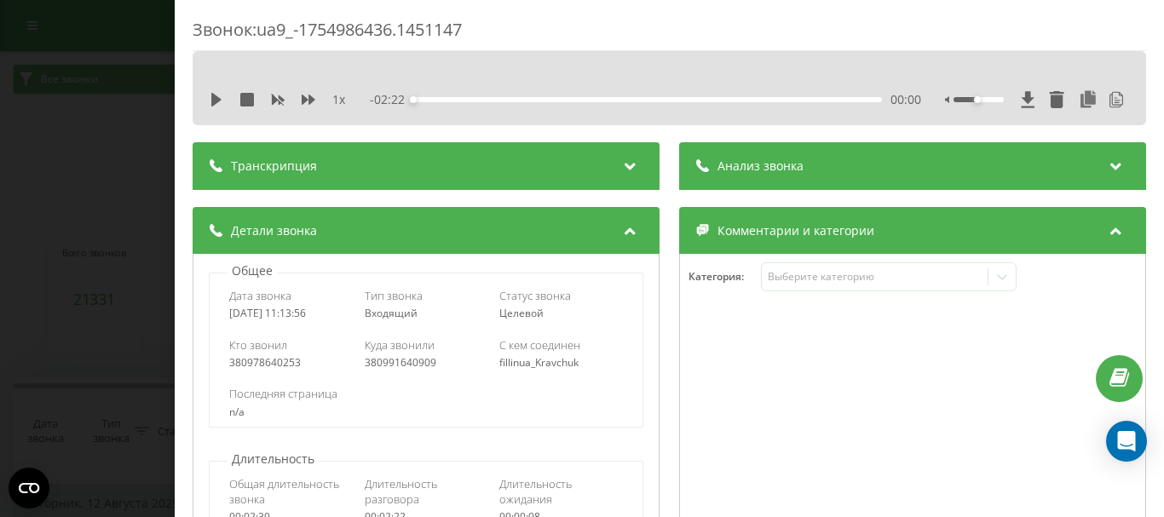
click at [754, 167] on span "Анализ звонка" at bounding box center [760, 166] width 86 height 17
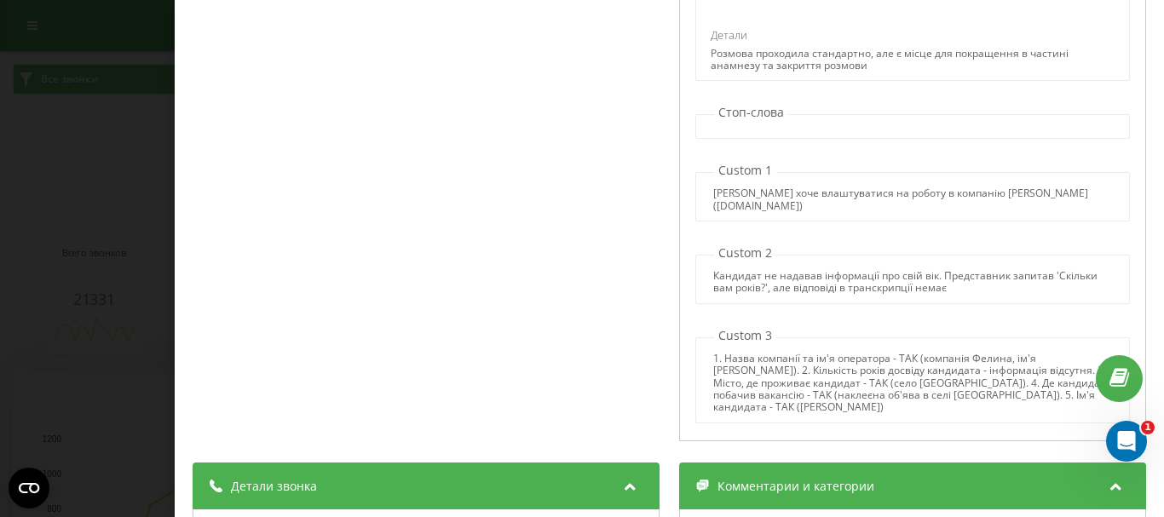
scroll to position [706, 0]
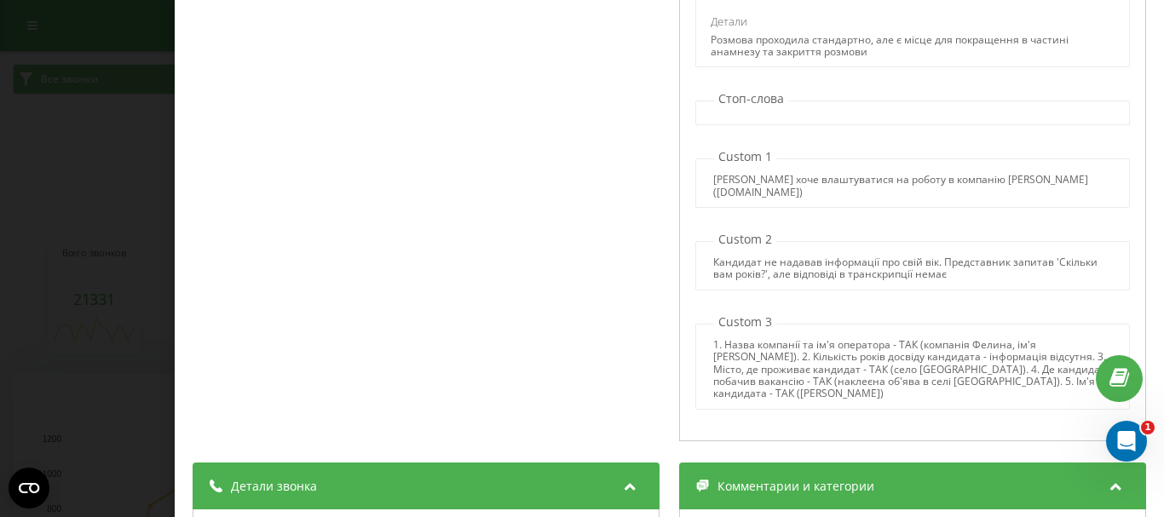
click at [739, 485] on span "Комментарии и категории" at bounding box center [795, 486] width 157 height 17
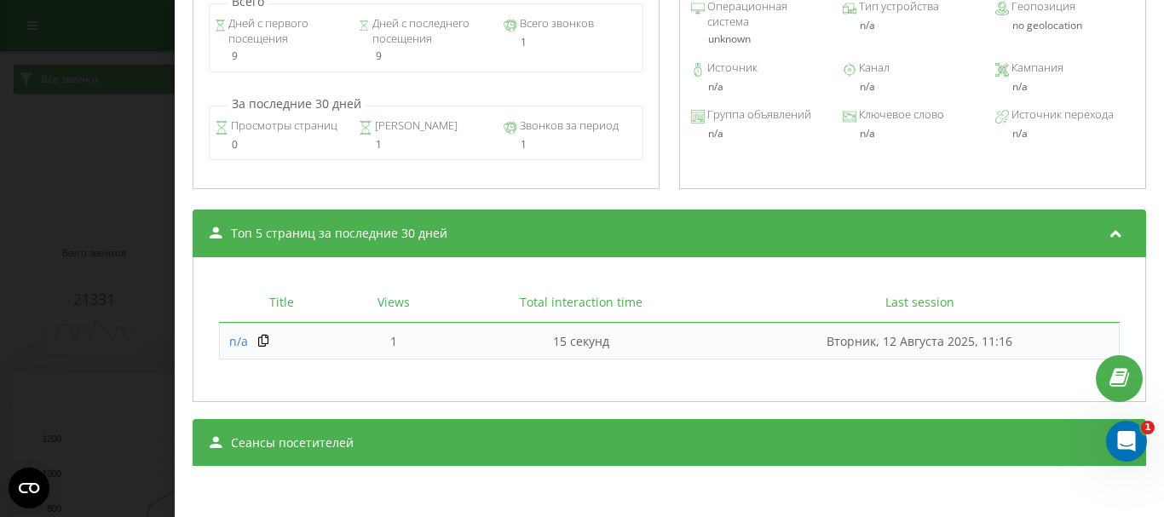
scroll to position [1391, 0]
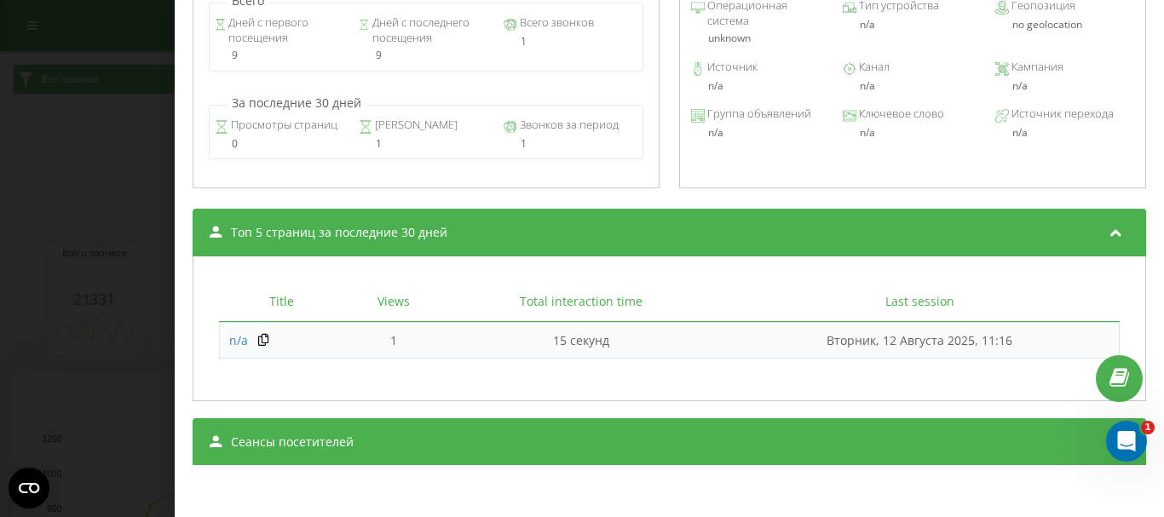
click at [687, 446] on div "Сеансы посетителей" at bounding box center [669, 442] width 953 height 48
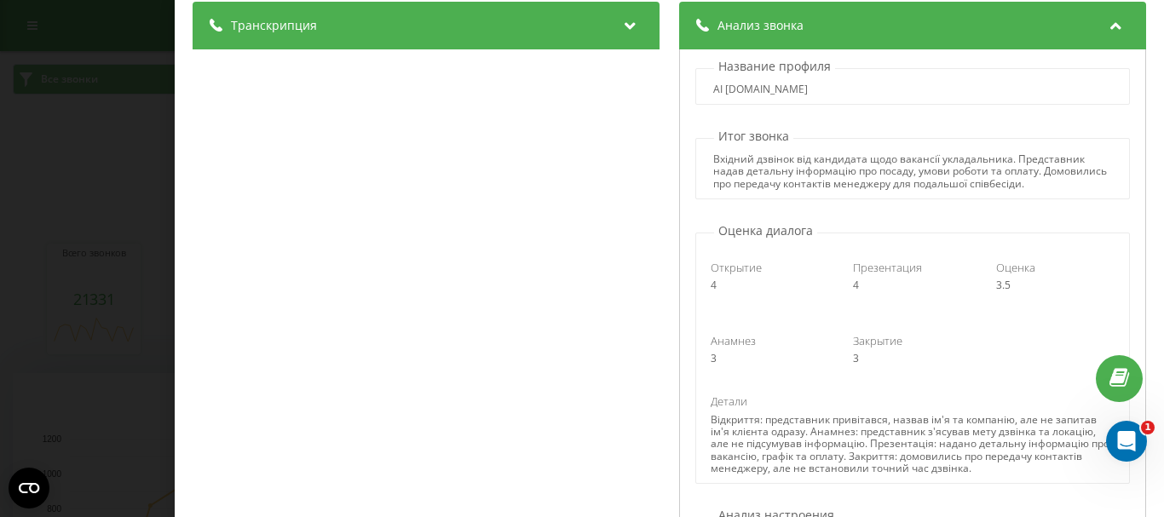
scroll to position [0, 0]
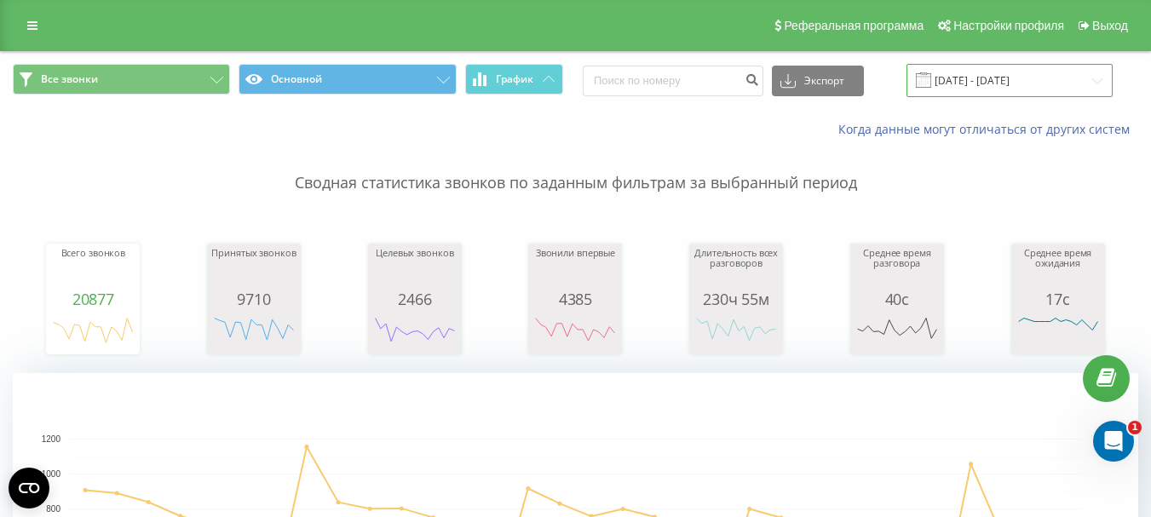
click at [978, 83] on input "[DATE] - [DATE]" at bounding box center [1009, 80] width 206 height 33
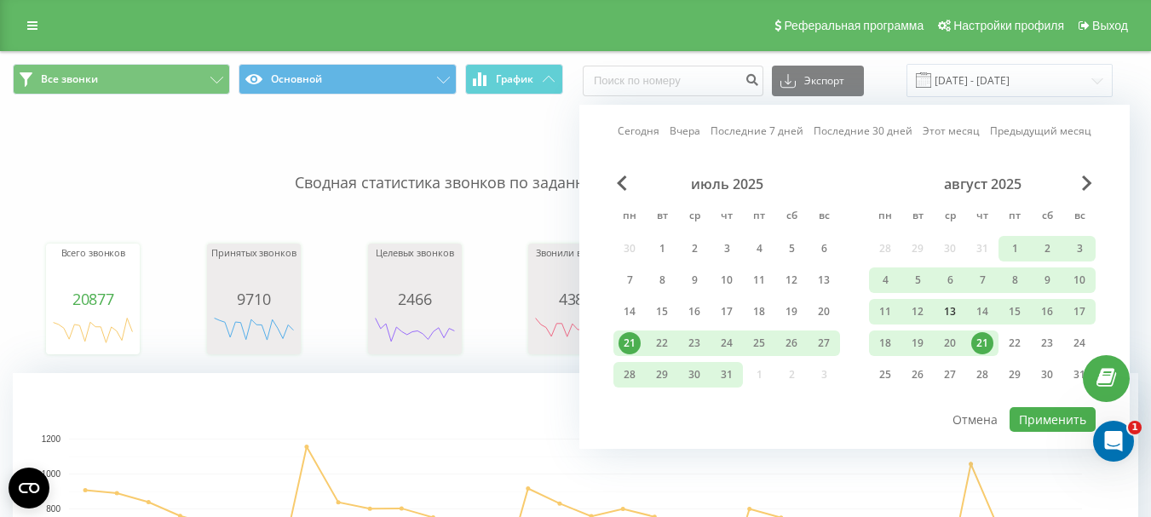
click at [951, 309] on div "13" at bounding box center [950, 312] width 22 height 22
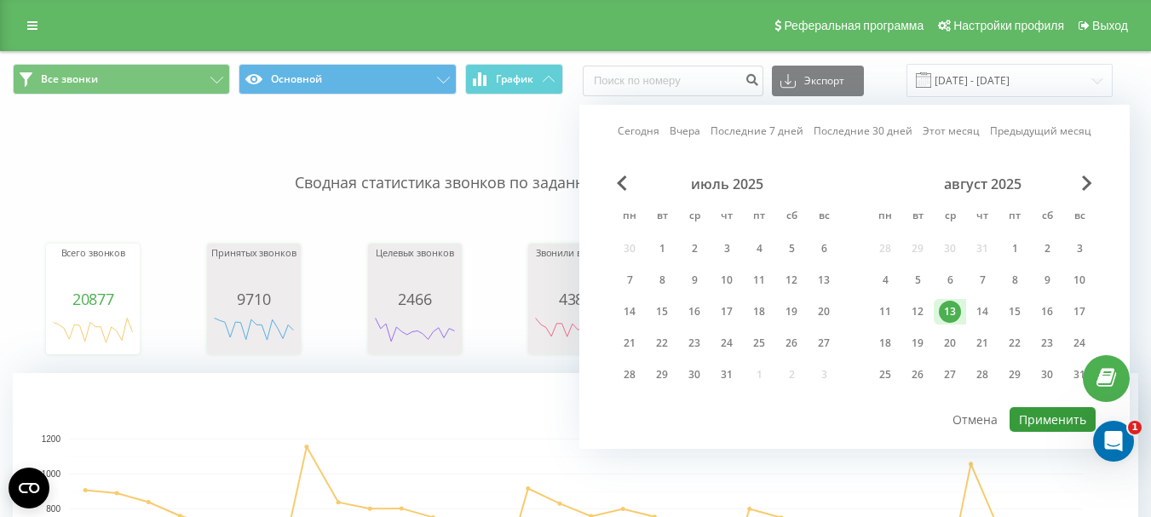
click at [1038, 423] on button "Применить" at bounding box center [1052, 419] width 86 height 25
type input "[DATE] - [DATE]"
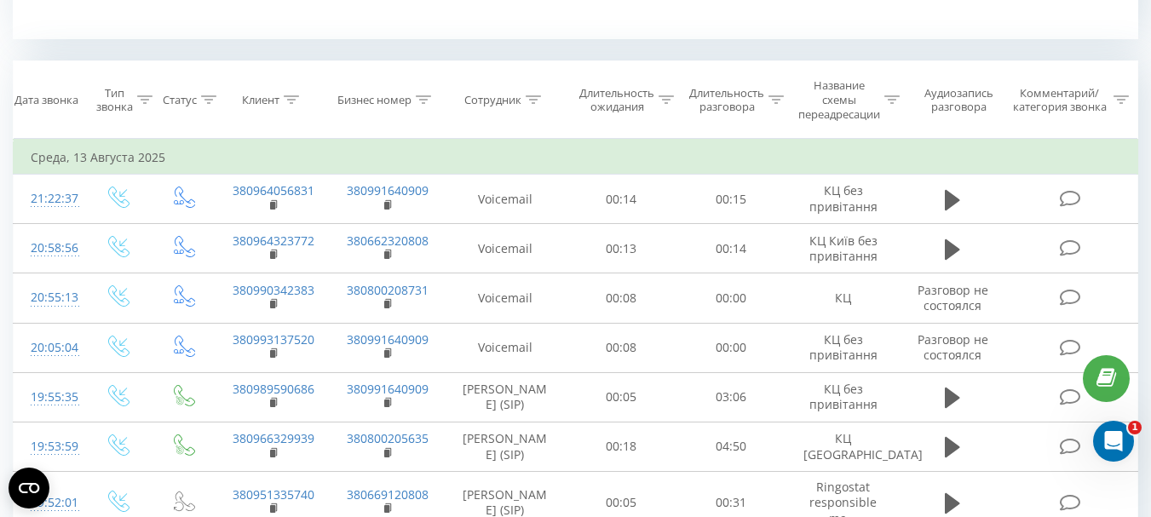
scroll to position [511, 0]
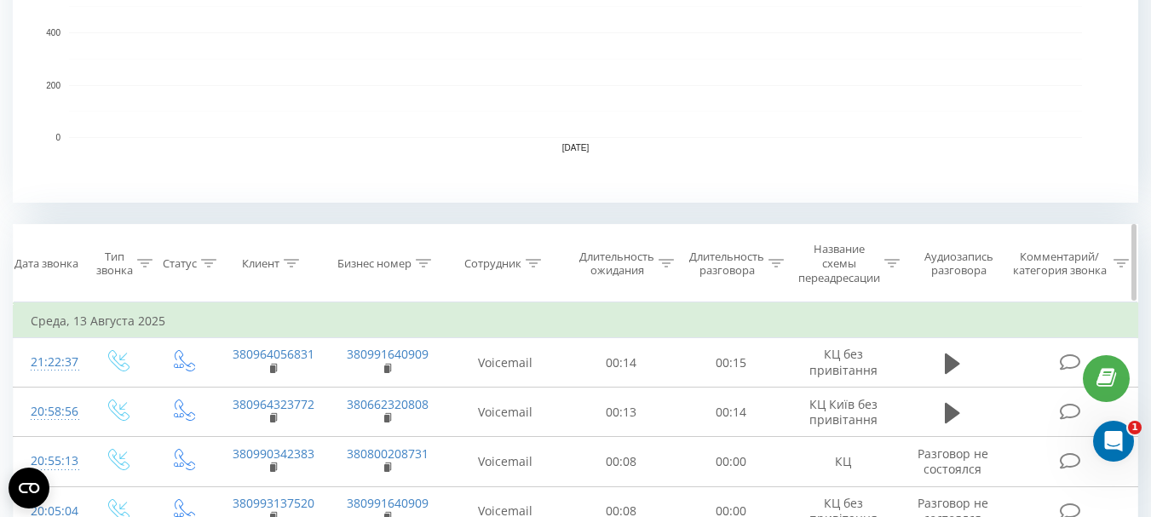
click at [529, 262] on icon at bounding box center [533, 263] width 15 height 9
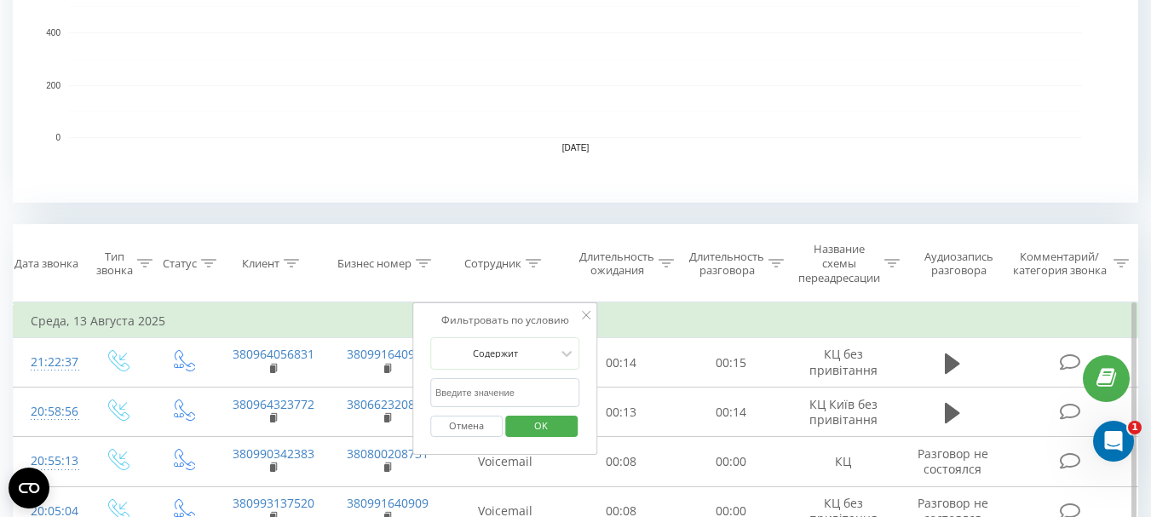
click at [473, 392] on input "text" at bounding box center [505, 393] width 150 height 30
type input "[PERSON_NAME]"
click button "OK" at bounding box center [541, 426] width 72 height 21
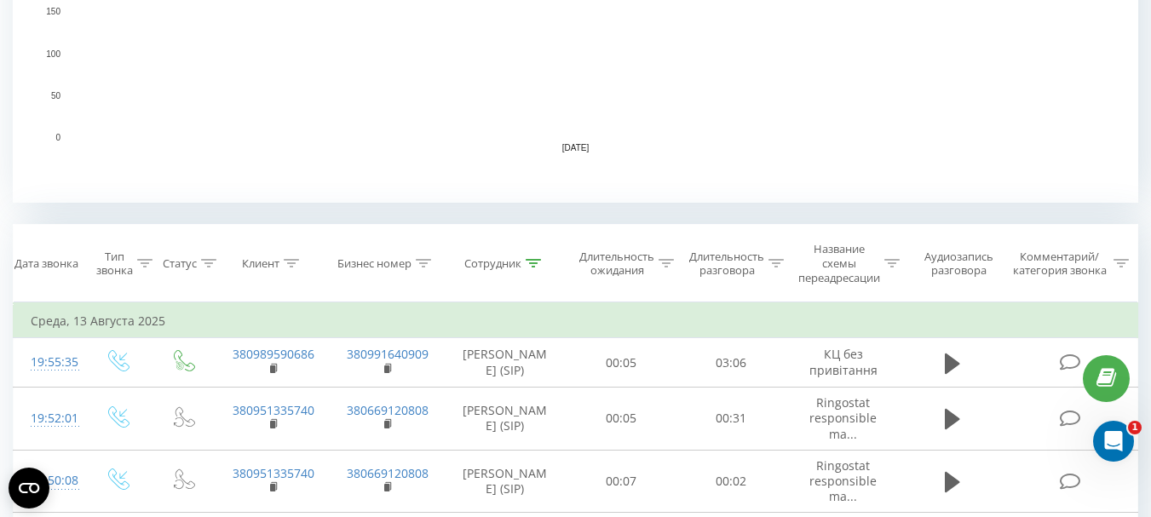
scroll to position [750, 0]
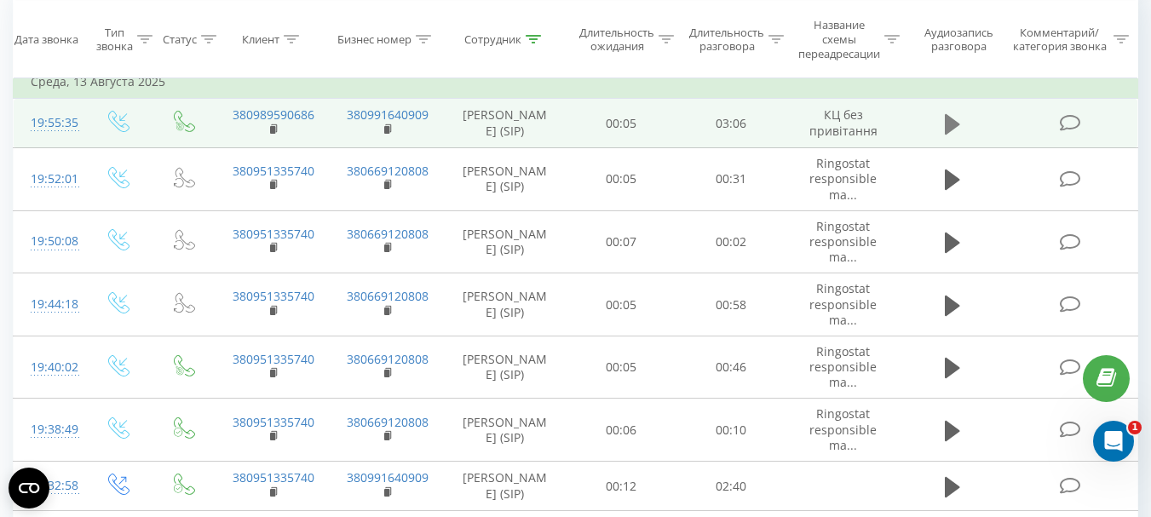
click at [956, 127] on icon at bounding box center [952, 123] width 15 height 20
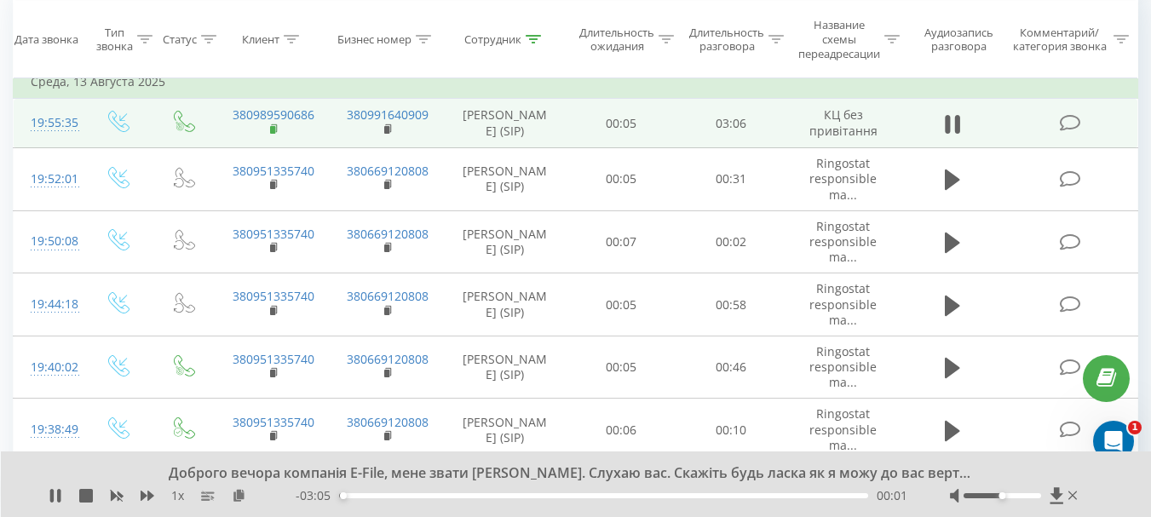
click at [271, 131] on rect at bounding box center [272, 130] width 5 height 8
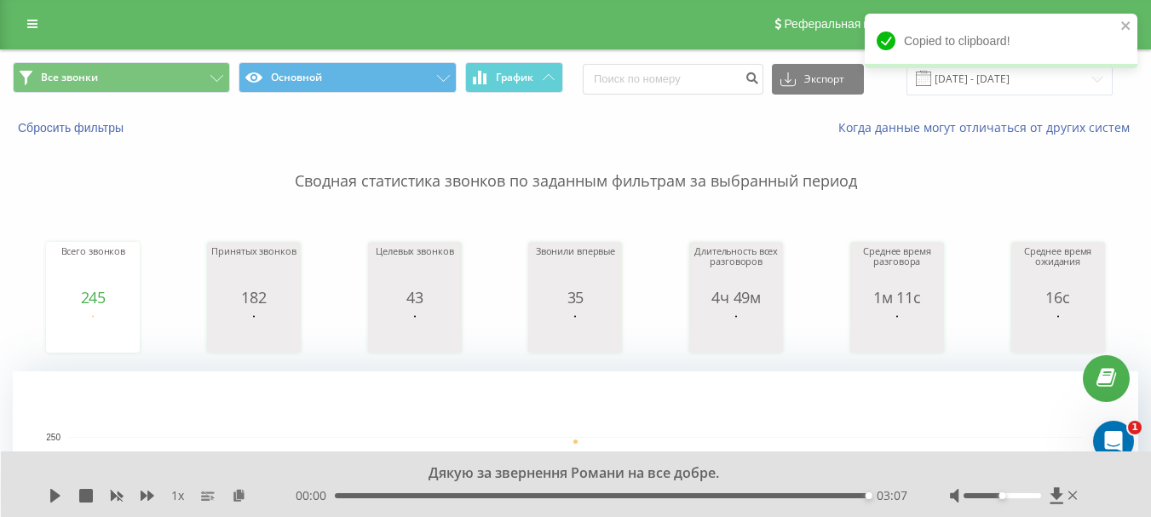
scroll to position [0, 0]
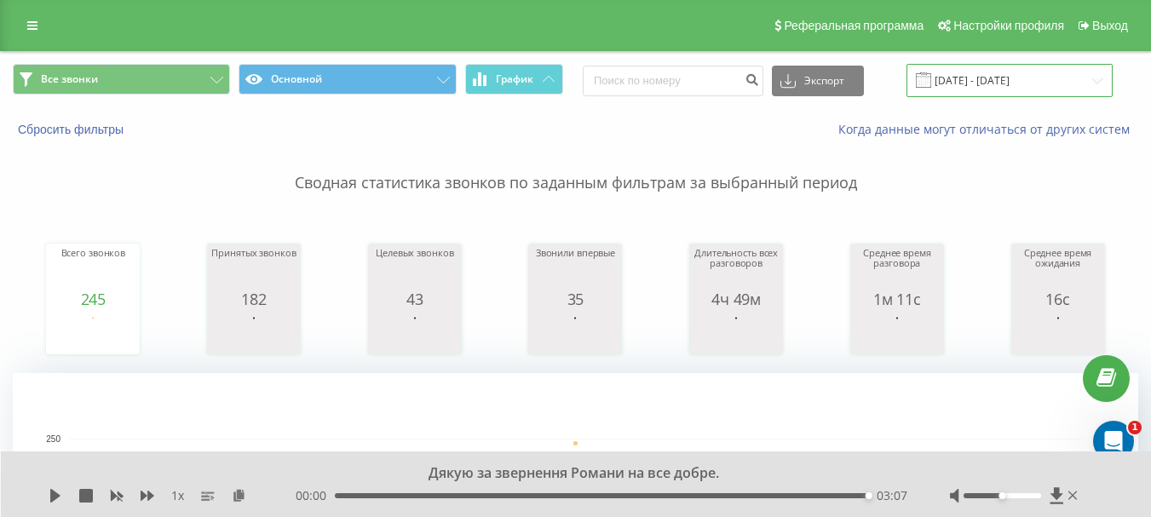
click at [1015, 81] on input "[DATE] - [DATE]" at bounding box center [1009, 80] width 206 height 33
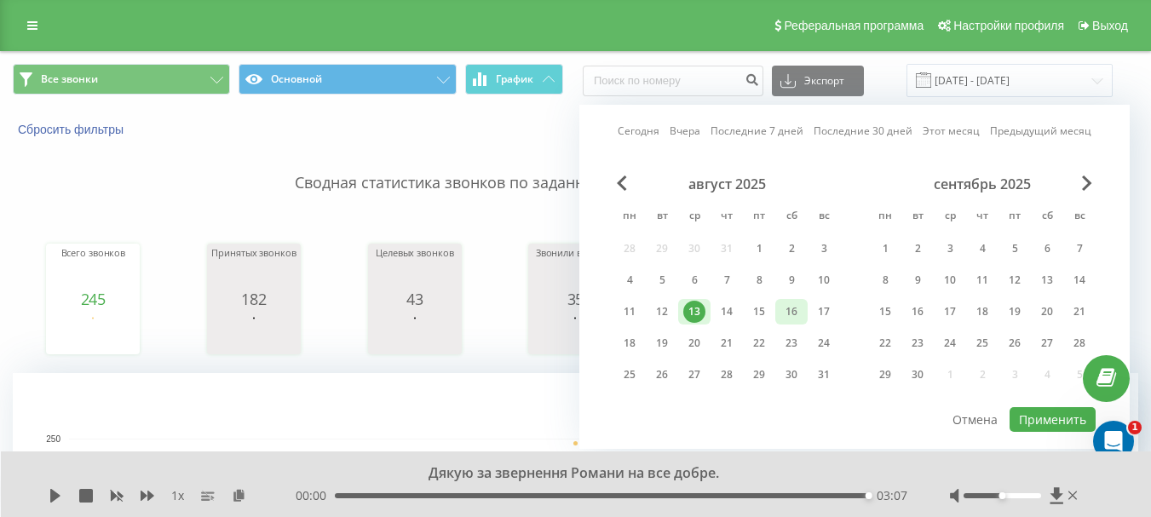
click at [796, 309] on div "16" at bounding box center [791, 312] width 22 height 22
click at [1048, 415] on button "Применить" at bounding box center [1052, 419] width 86 height 25
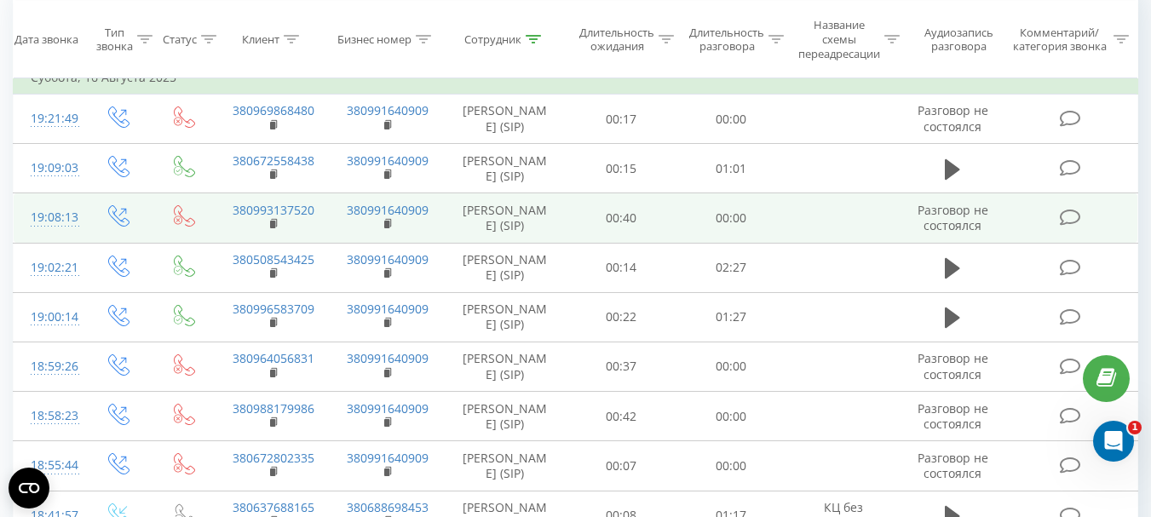
scroll to position [767, 0]
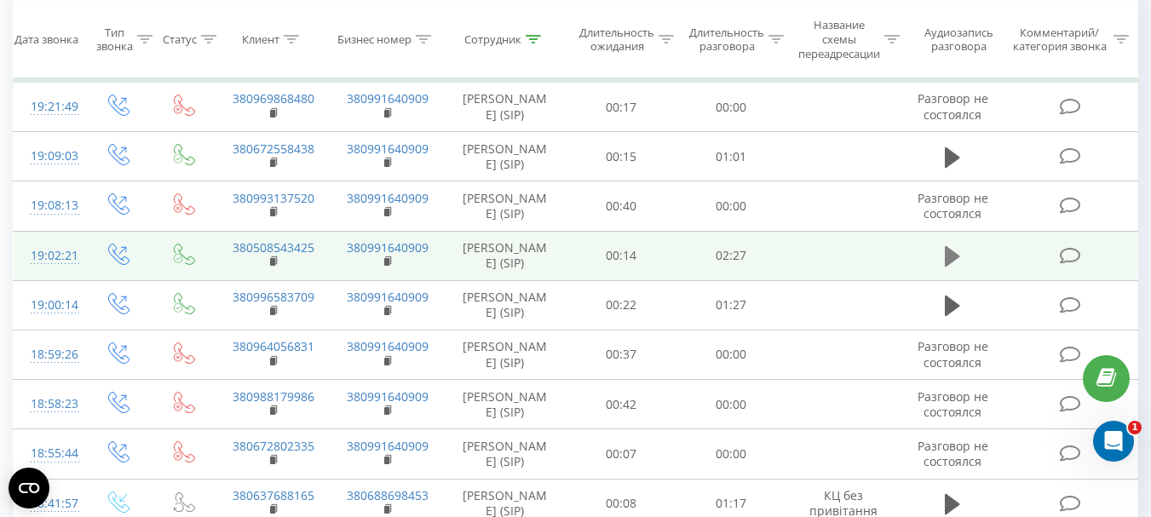
click at [953, 257] on icon at bounding box center [952, 256] width 15 height 20
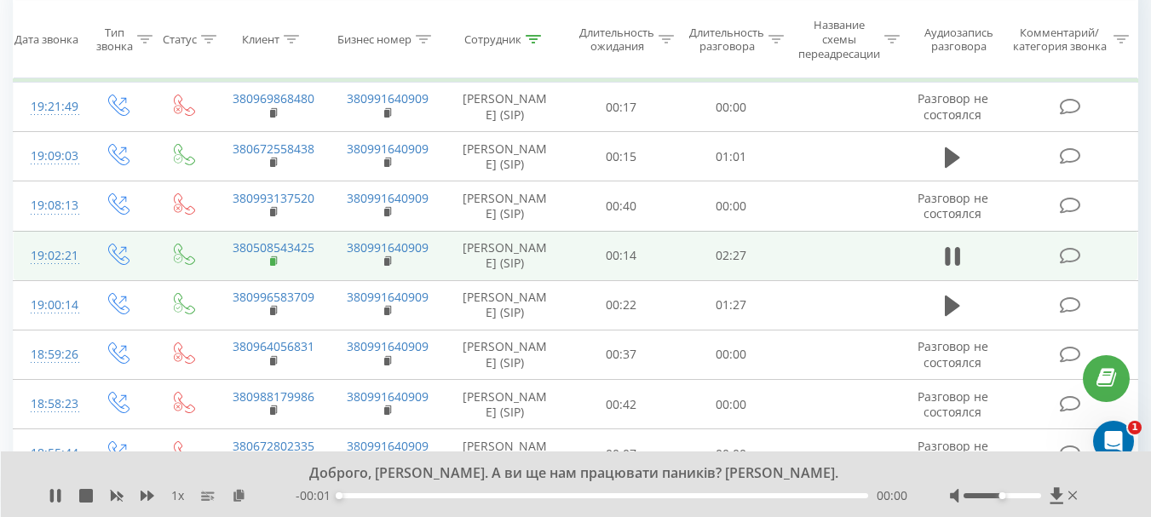
click at [272, 263] on rect at bounding box center [272, 262] width 5 height 8
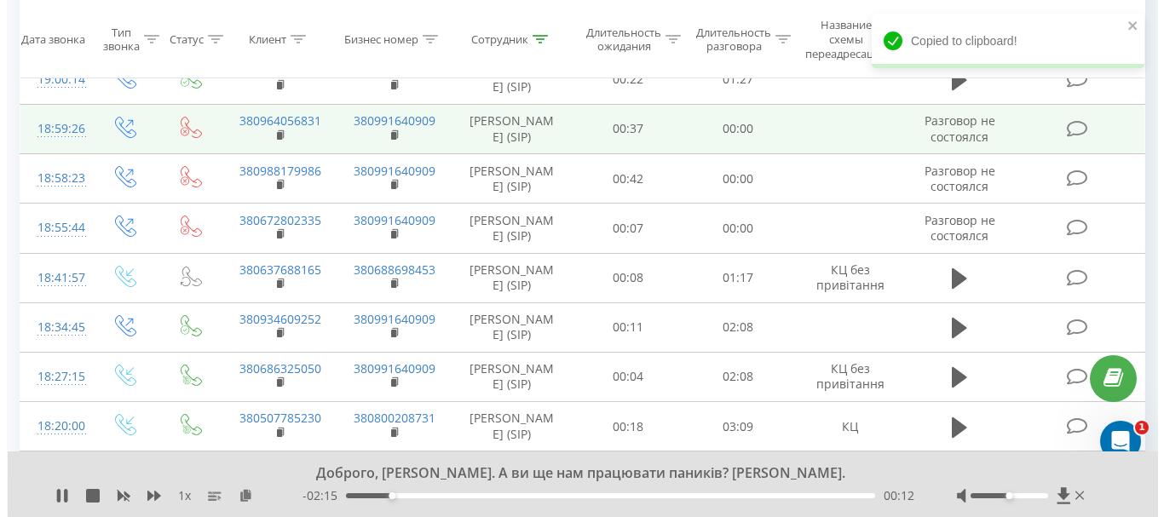
scroll to position [1022, 0]
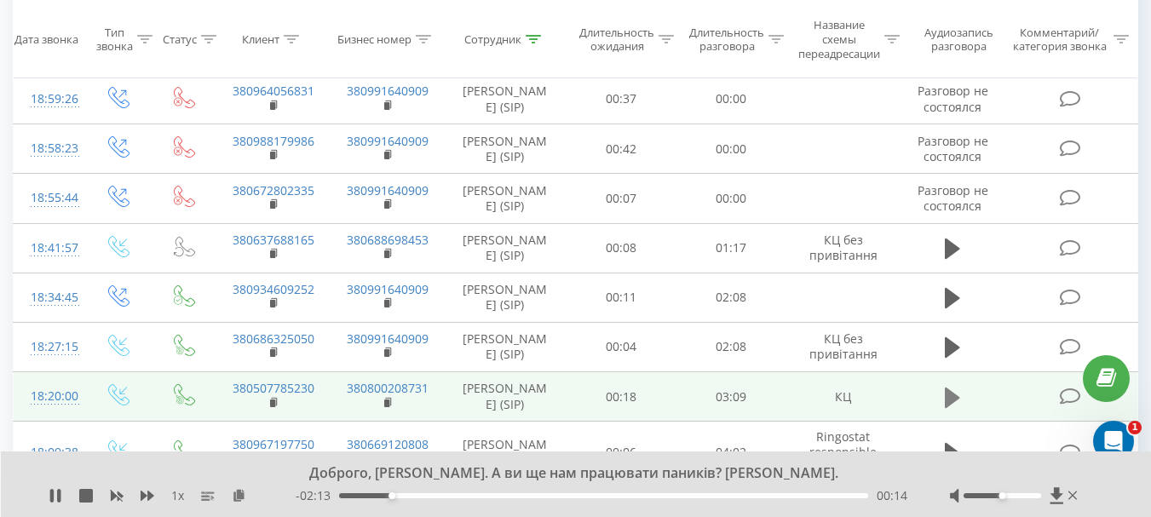
click at [954, 394] on icon at bounding box center [952, 397] width 15 height 20
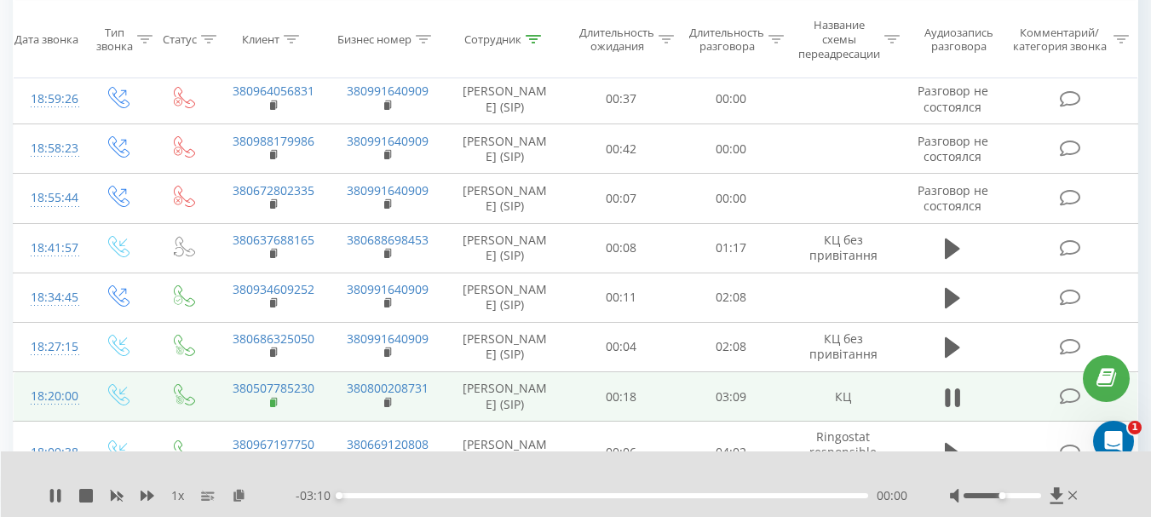
click at [272, 404] on rect at bounding box center [272, 403] width 5 height 8
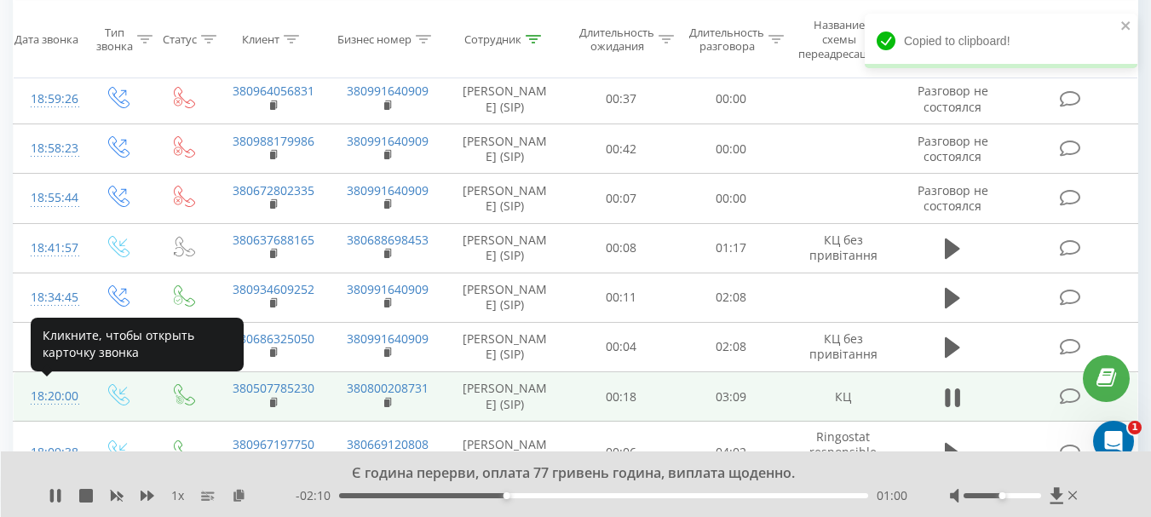
click at [49, 395] on div "18:20:00" at bounding box center [49, 396] width 36 height 33
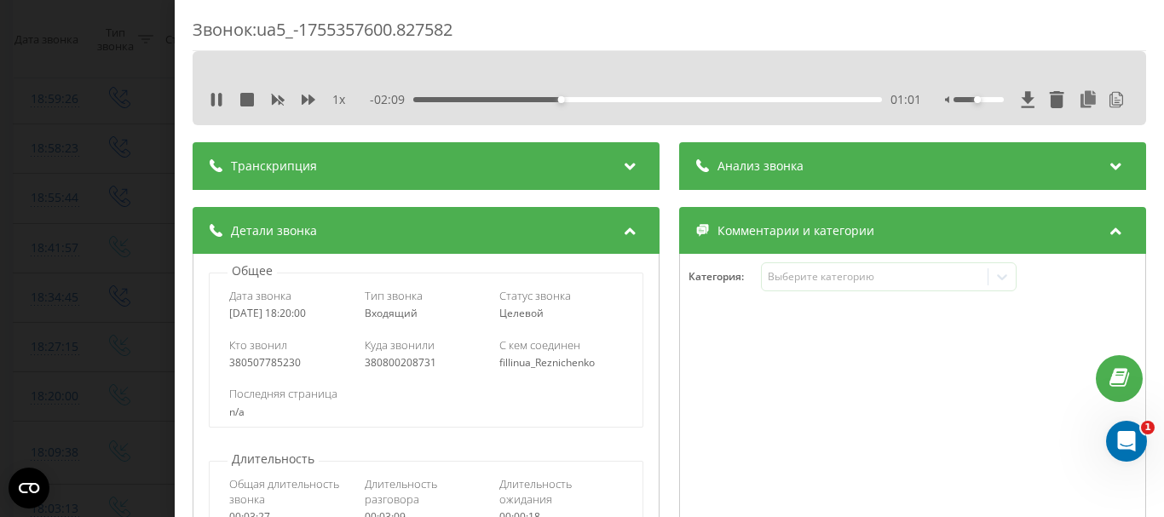
click at [741, 173] on span "Анализ звонка" at bounding box center [760, 166] width 86 height 17
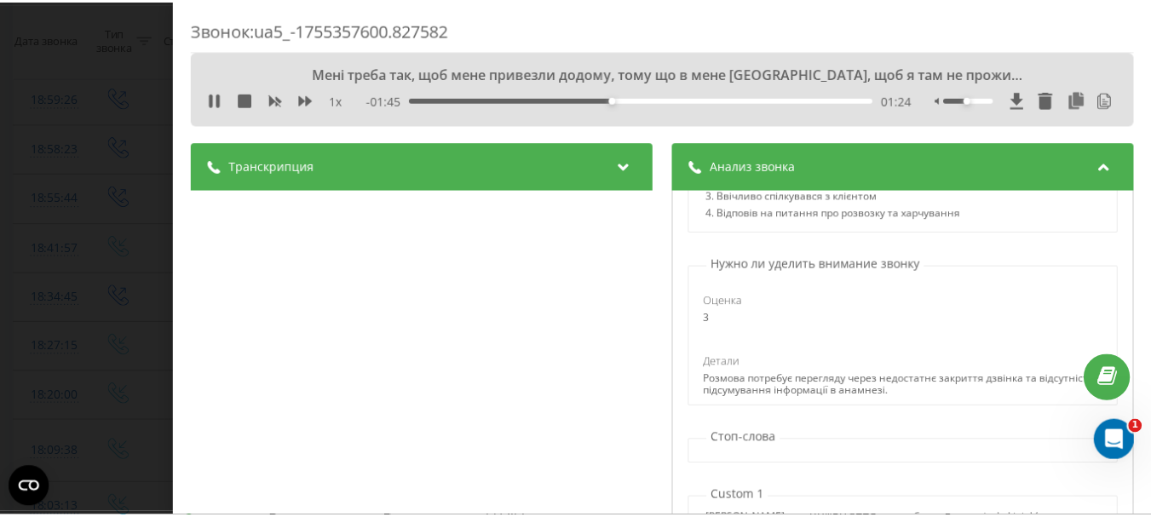
scroll to position [743, 0]
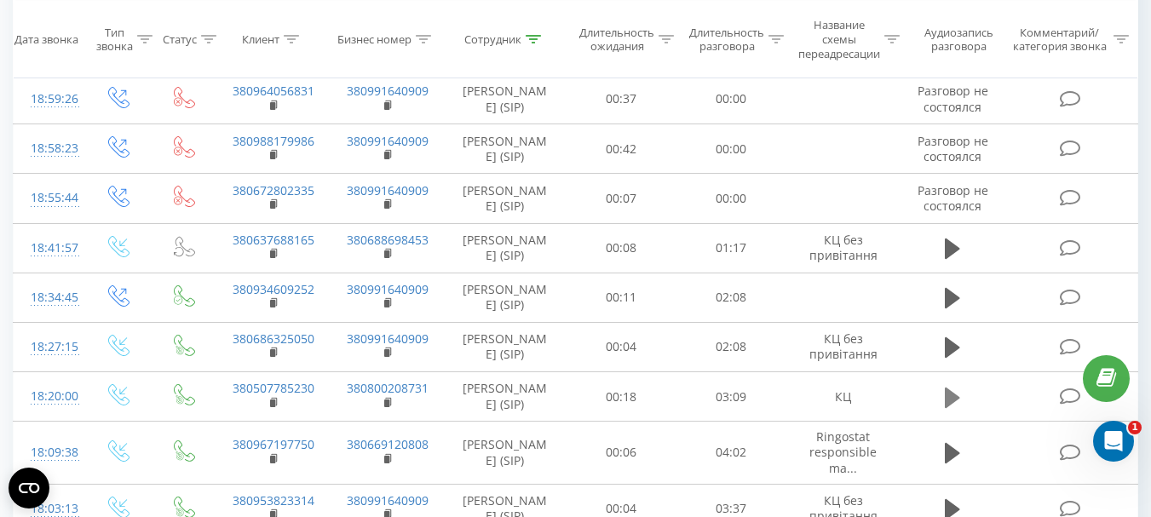
click at [945, 399] on icon at bounding box center [952, 398] width 15 height 24
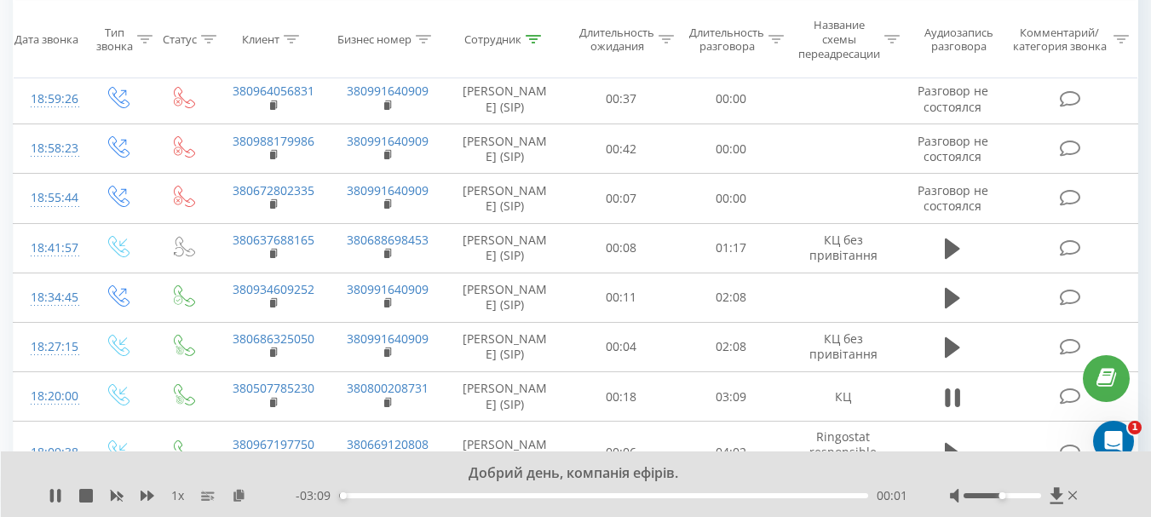
click at [385, 500] on div "- 03:09 00:01 00:01" at bounding box center [602, 495] width 612 height 17
click at [381, 497] on div "00:15" at bounding box center [603, 495] width 529 height 5
click at [459, 495] on div "00:43" at bounding box center [603, 495] width 529 height 5
click at [531, 495] on div "00:45" at bounding box center [603, 495] width 529 height 5
click at [590, 494] on div "01:09" at bounding box center [603, 495] width 529 height 5
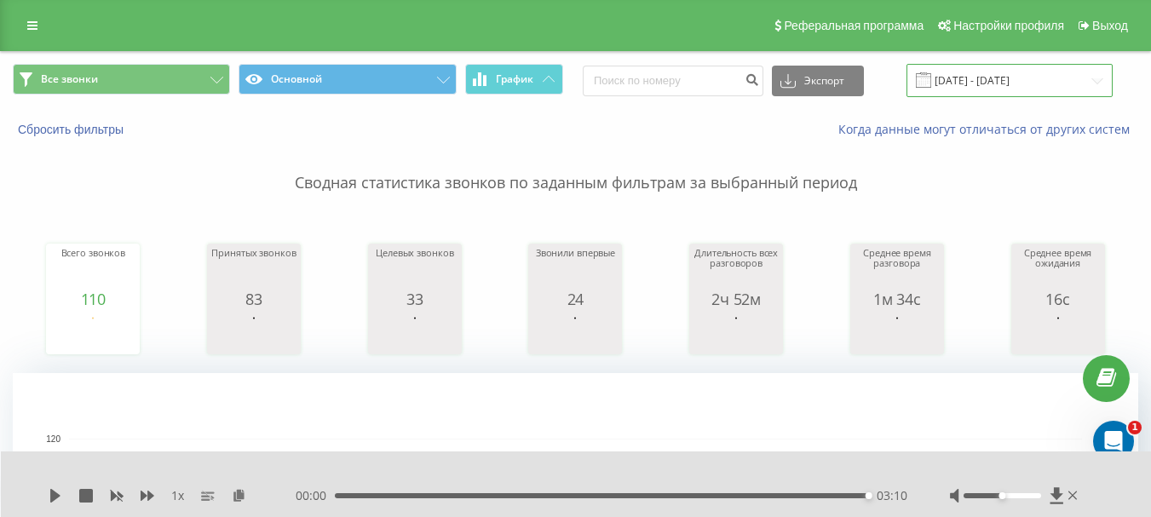
click at [1005, 75] on input "[DATE] - [DATE]" at bounding box center [1009, 80] width 206 height 33
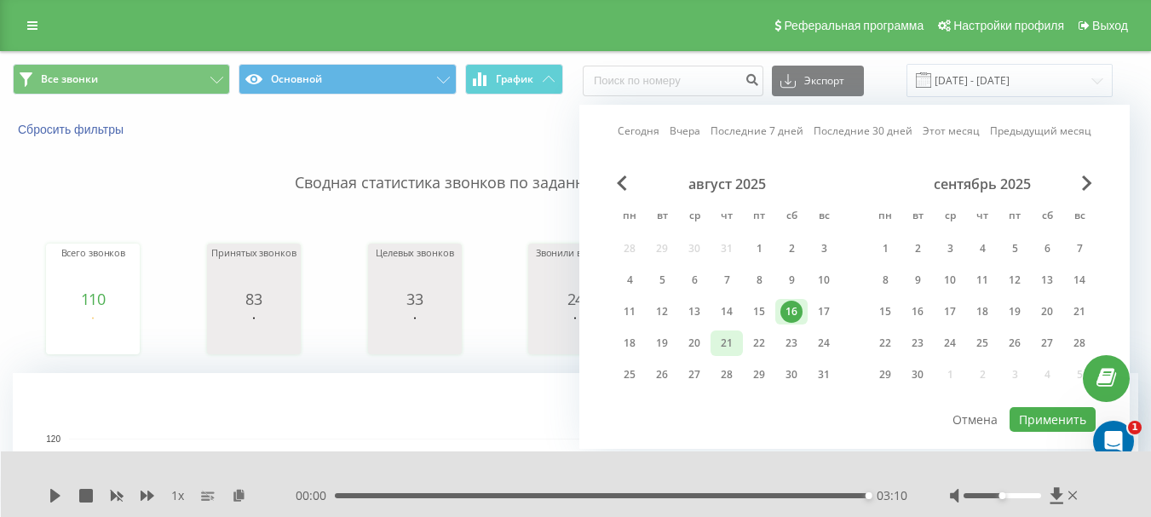
click at [727, 339] on div "21" at bounding box center [727, 343] width 22 height 22
click at [1050, 423] on button "Применить" at bounding box center [1052, 419] width 86 height 25
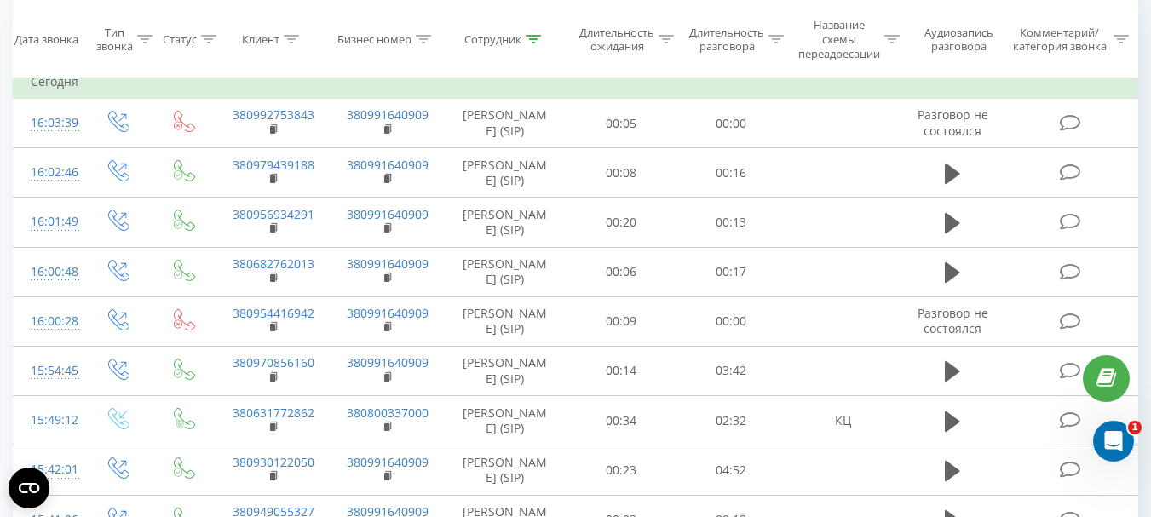
scroll to position [767, 0]
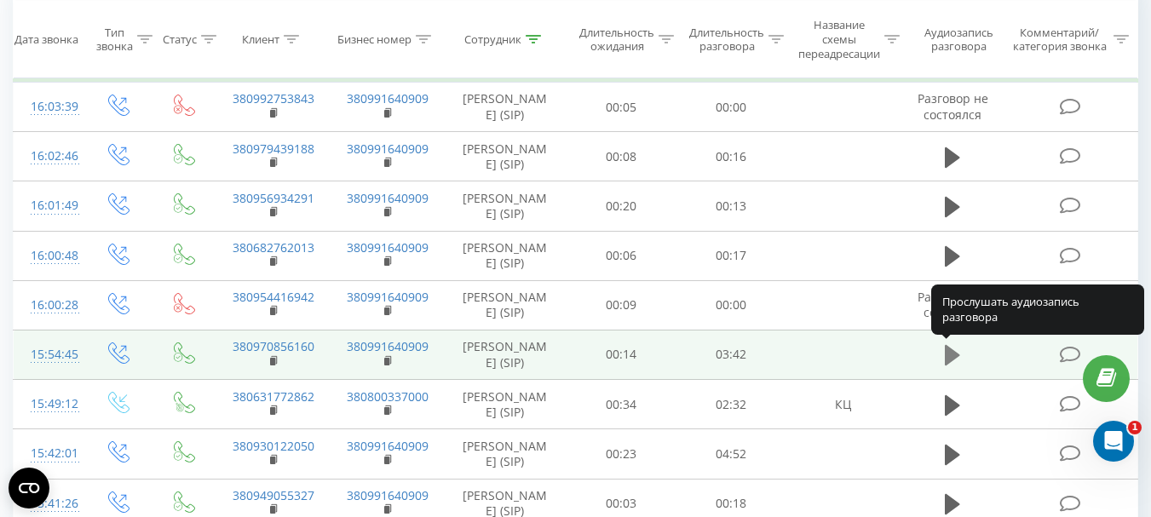
click at [951, 354] on icon at bounding box center [952, 355] width 15 height 20
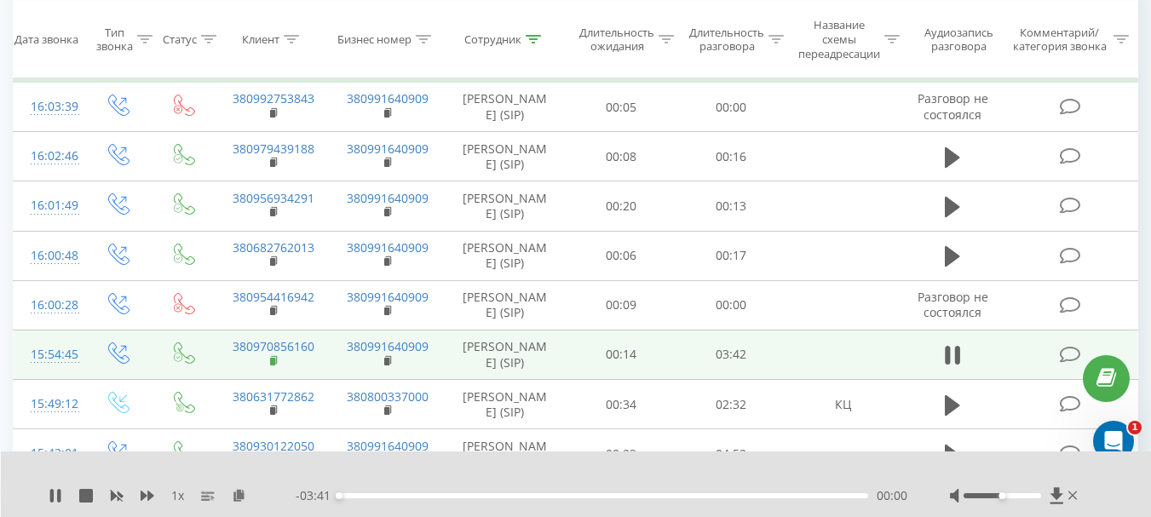
click at [270, 359] on rect at bounding box center [272, 362] width 5 height 8
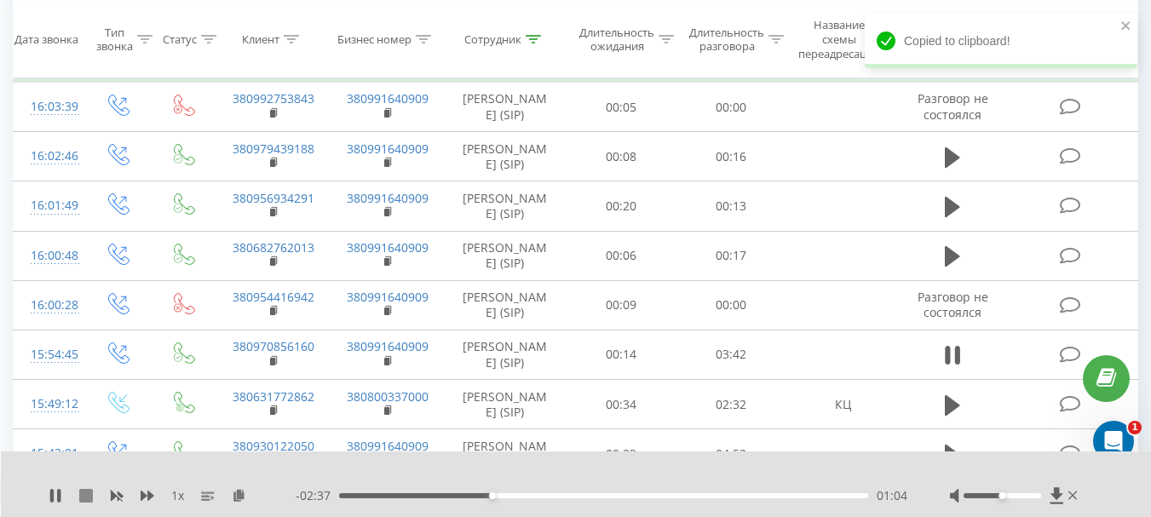
click at [88, 496] on icon at bounding box center [86, 496] width 14 height 14
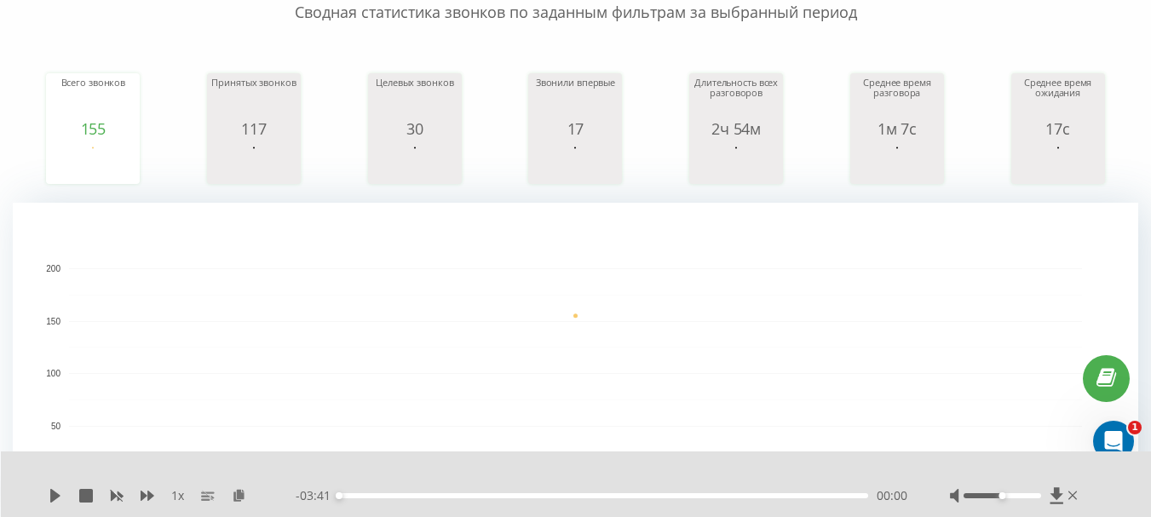
scroll to position [0, 0]
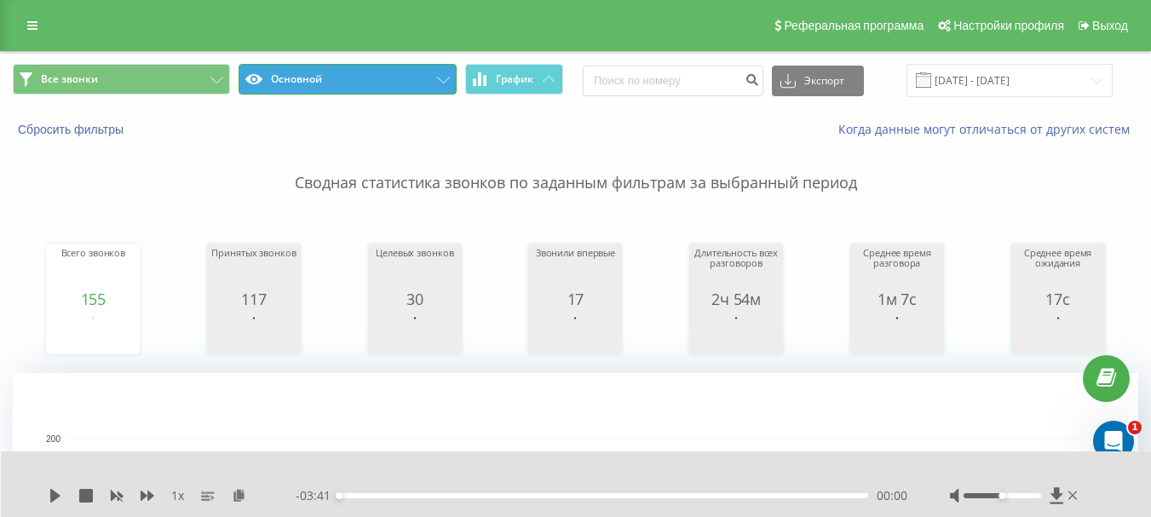
click at [441, 78] on icon at bounding box center [443, 80] width 13 height 7
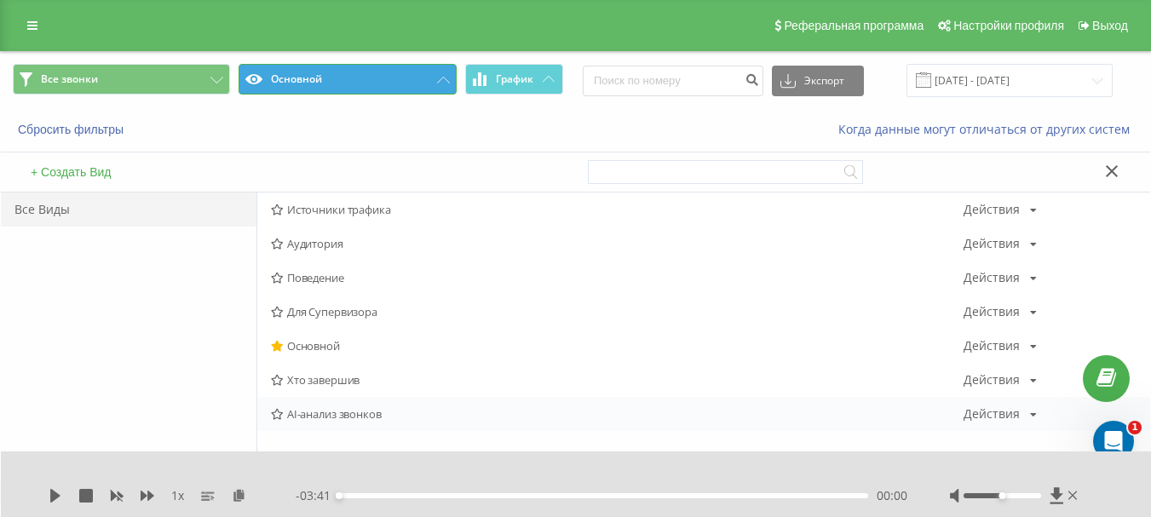
scroll to position [85, 0]
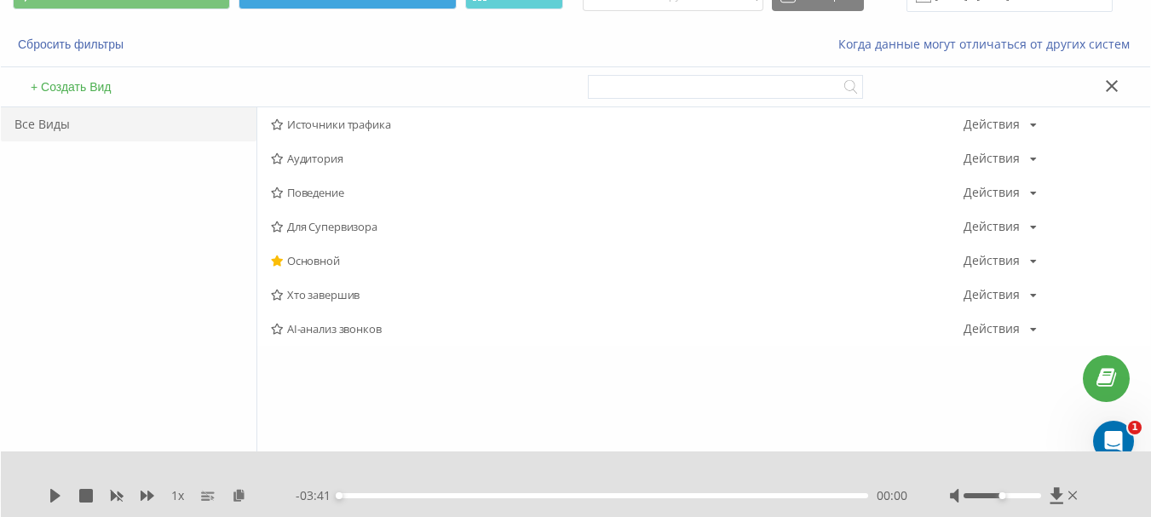
click at [165, 335] on div "Все Виды" at bounding box center [129, 307] width 256 height 401
click at [64, 336] on div "Все Виды" at bounding box center [129, 307] width 256 height 401
click at [1112, 89] on icon at bounding box center [1112, 86] width 13 height 12
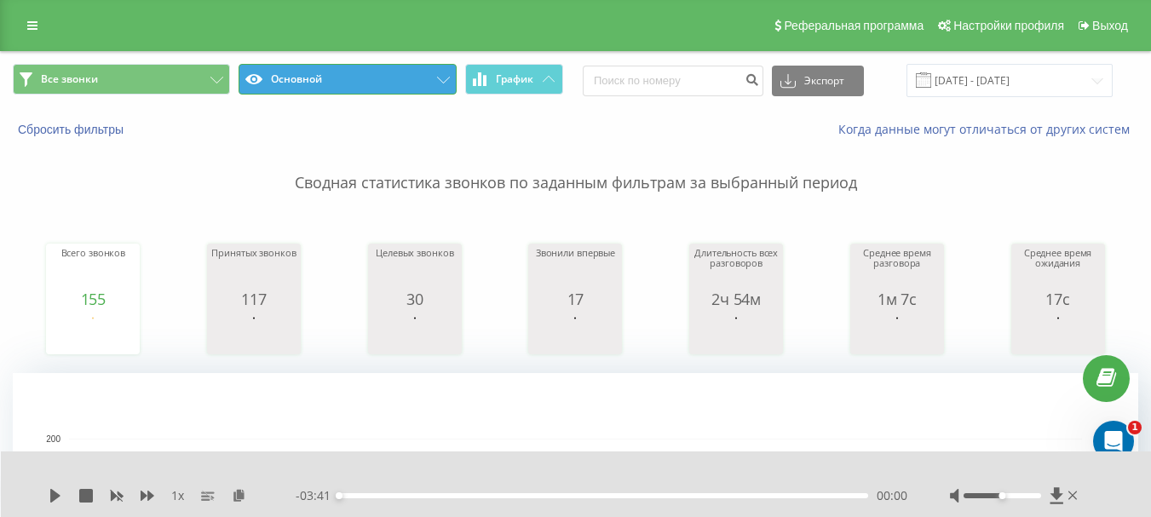
click at [443, 82] on icon at bounding box center [443, 80] width 13 height 7
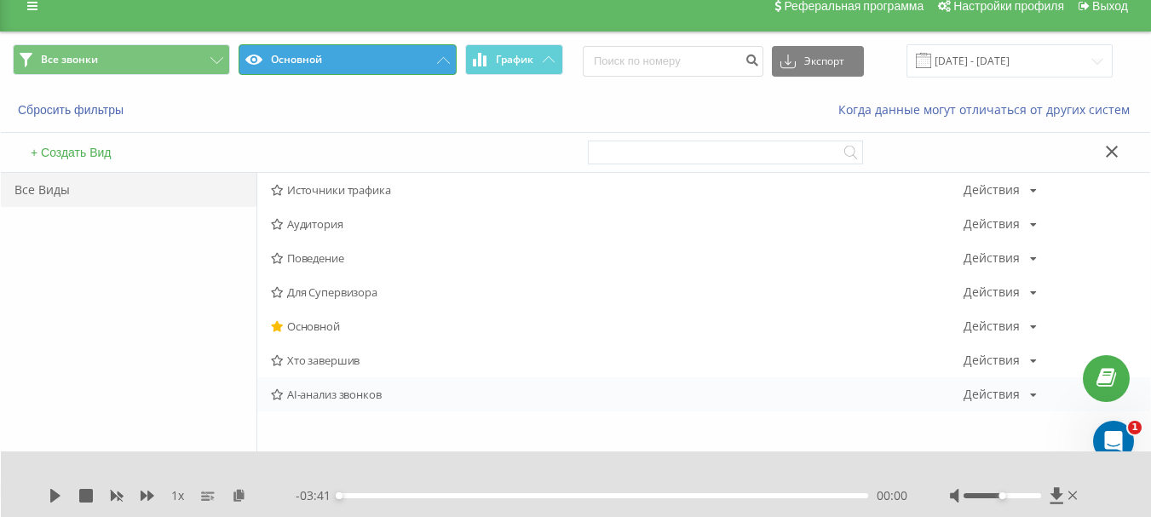
scroll to position [85, 0]
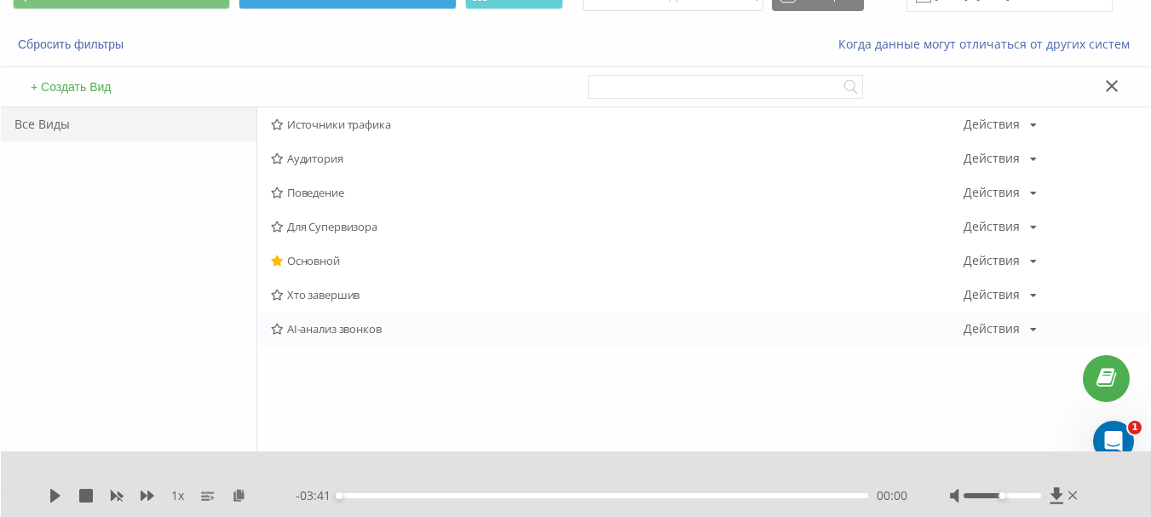
click at [344, 333] on span "AI-анализ звонков" at bounding box center [617, 329] width 693 height 12
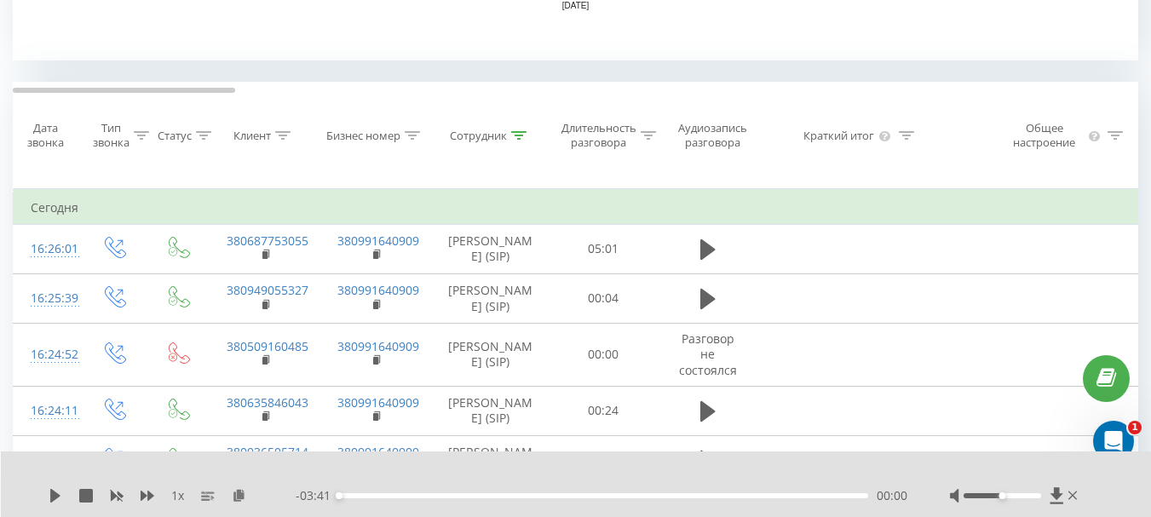
scroll to position [681, 0]
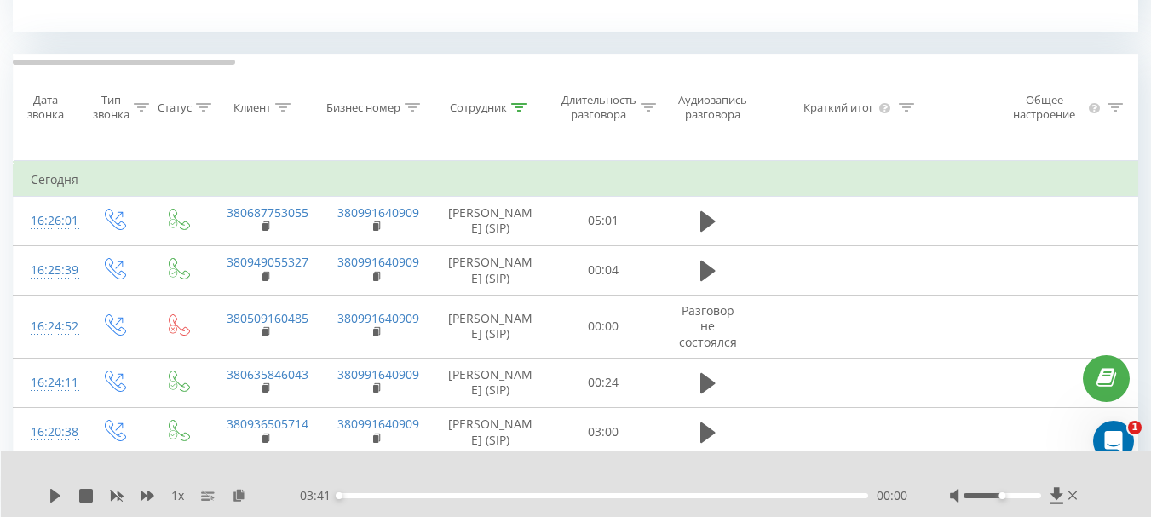
click at [516, 101] on div at bounding box center [518, 108] width 15 height 14
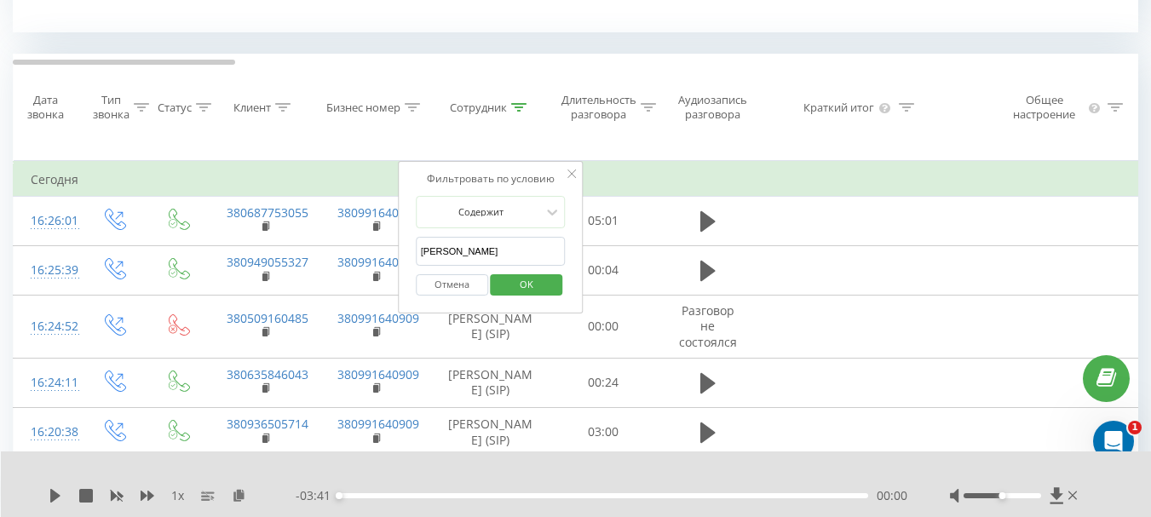
click at [457, 252] on input "[PERSON_NAME]" at bounding box center [491, 252] width 150 height 30
click at [451, 287] on button "Отмена" at bounding box center [452, 284] width 72 height 21
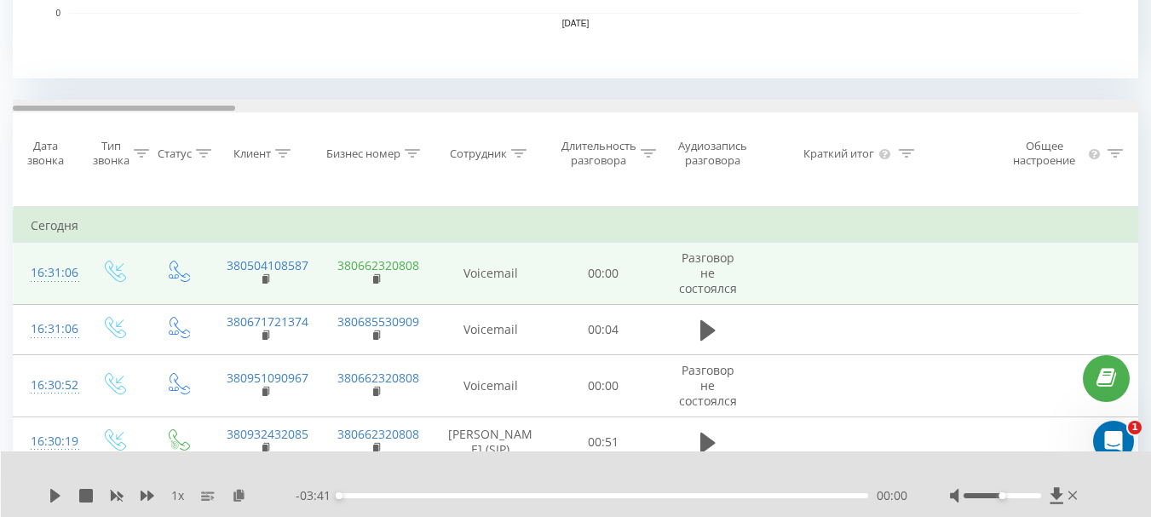
drag, startPoint x: 214, startPoint y: 111, endPoint x: 401, endPoint y: 262, distance: 241.1
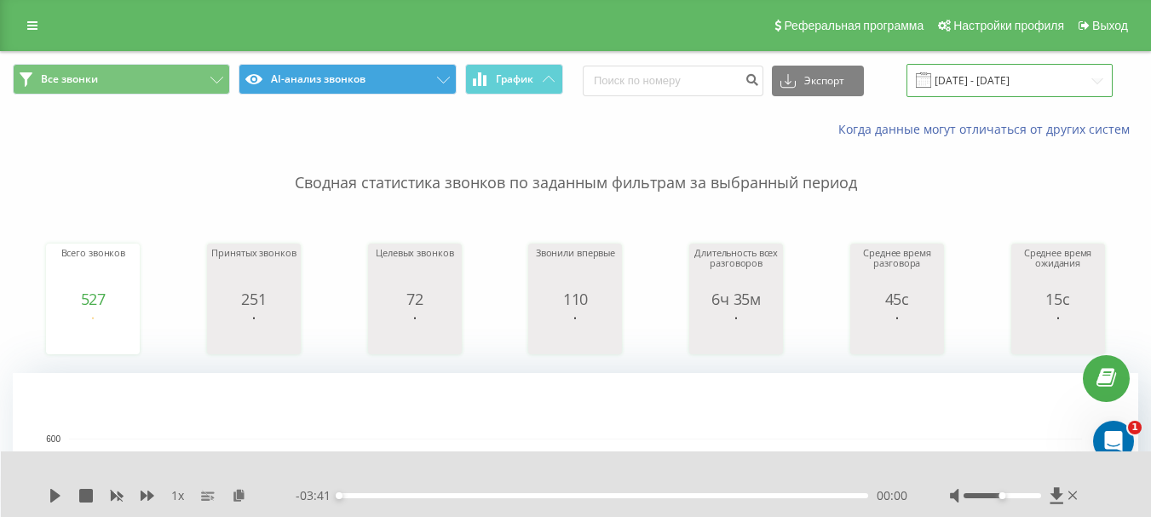
click at [1011, 83] on input "[DATE] - [DATE]" at bounding box center [1009, 80] width 206 height 33
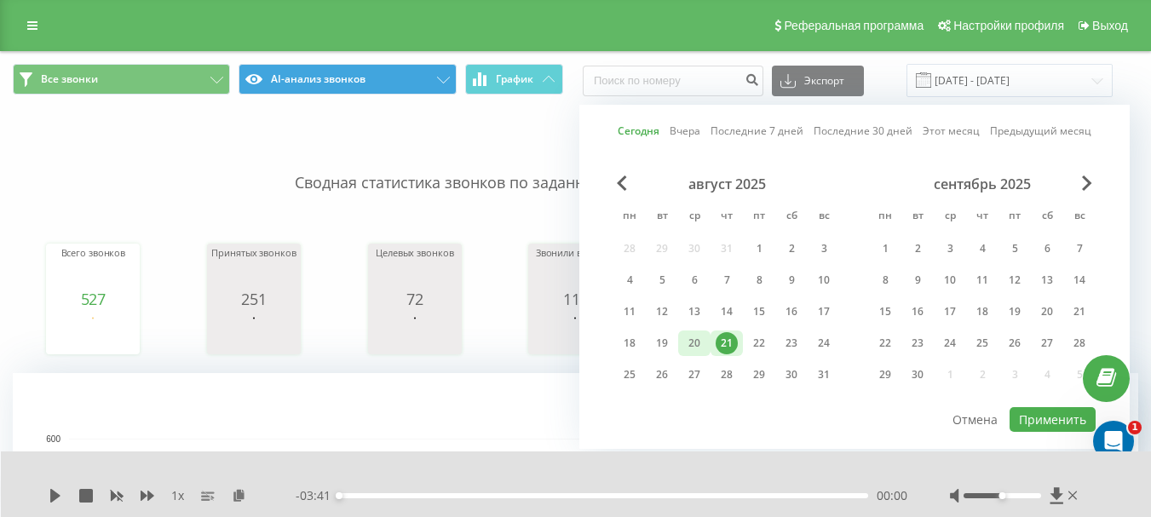
click at [688, 346] on div "20" at bounding box center [694, 343] width 22 height 22
click at [1031, 417] on button "Применить" at bounding box center [1052, 419] width 86 height 25
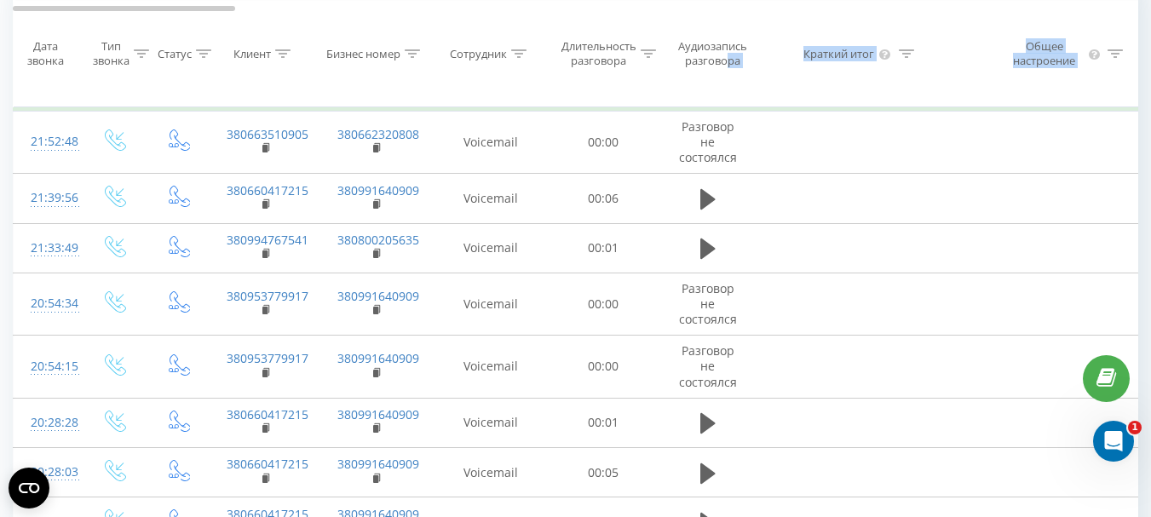
drag, startPoint x: 506, startPoint y: 108, endPoint x: 725, endPoint y: 104, distance: 219.0
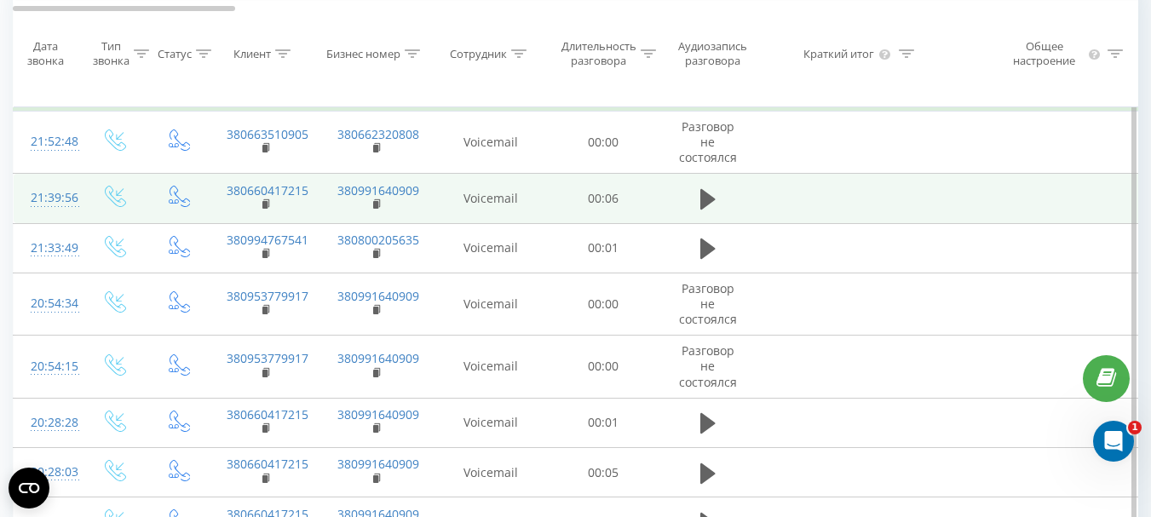
click at [503, 185] on td "Voicemail" at bounding box center [490, 198] width 119 height 49
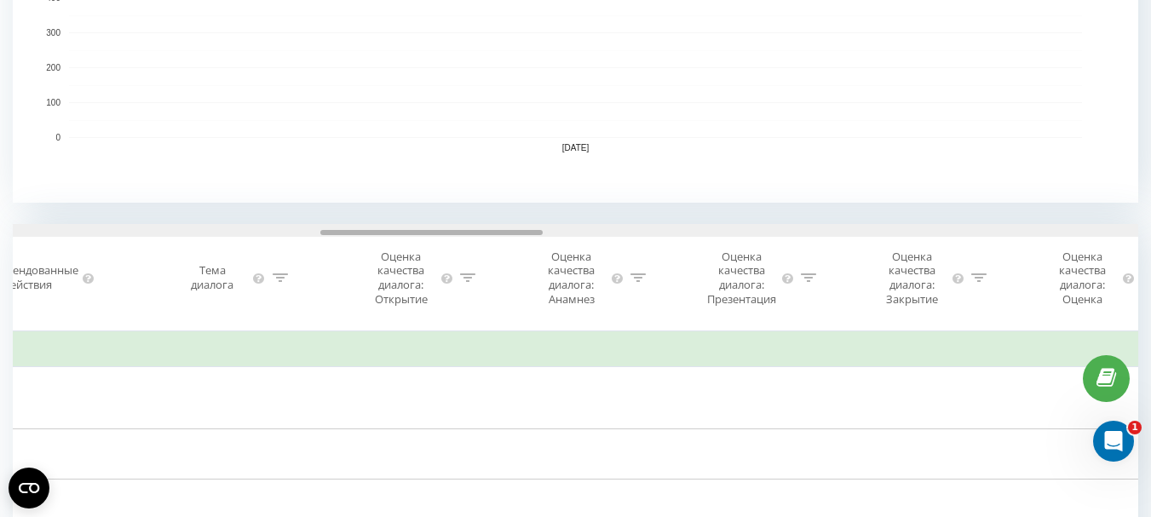
drag, startPoint x: 189, startPoint y: 232, endPoint x: 497, endPoint y: 225, distance: 307.6
click at [497, 225] on div at bounding box center [575, 230] width 1125 height 13
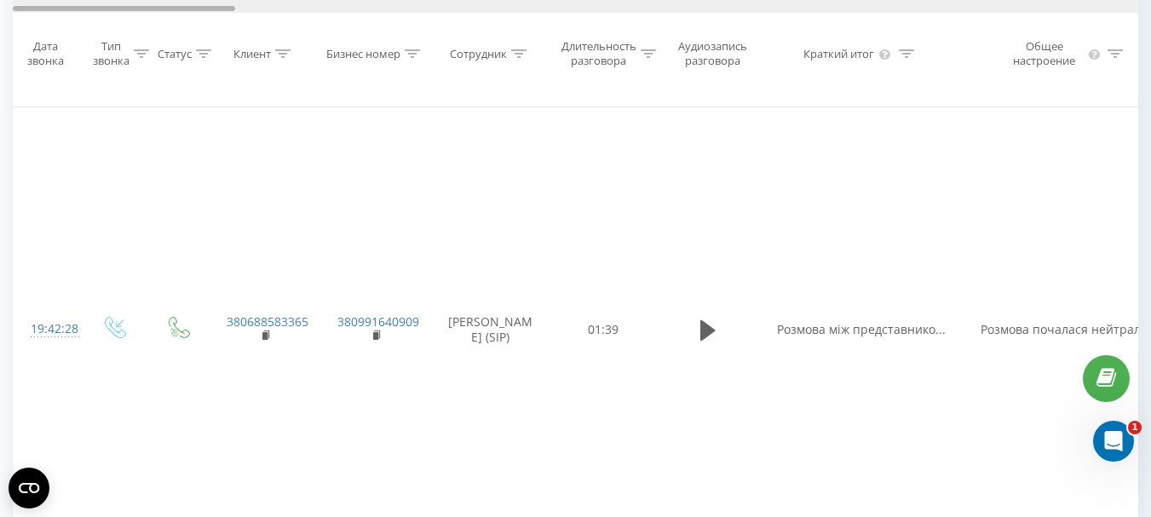
drag, startPoint x: 440, startPoint y: 9, endPoint x: 68, endPoint y: 25, distance: 372.6
click at [68, 25] on div "Дата звонка Тип звонка Статус Клиент Бизнес номер Сотрудник Длительность разгов…" at bounding box center [575, 53] width 1125 height 106
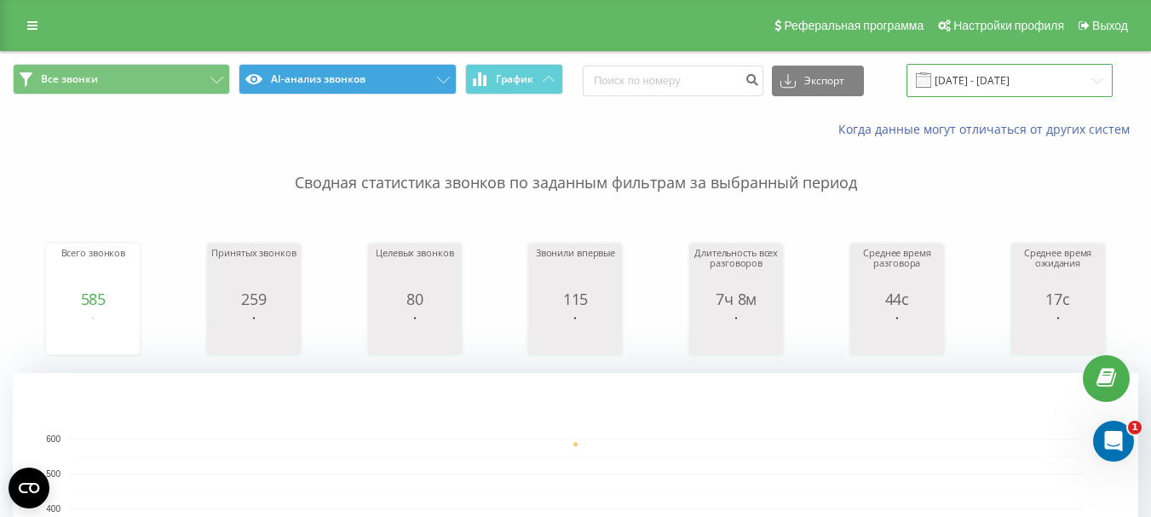
click at [986, 75] on input "[DATE] - [DATE]" at bounding box center [1009, 80] width 206 height 33
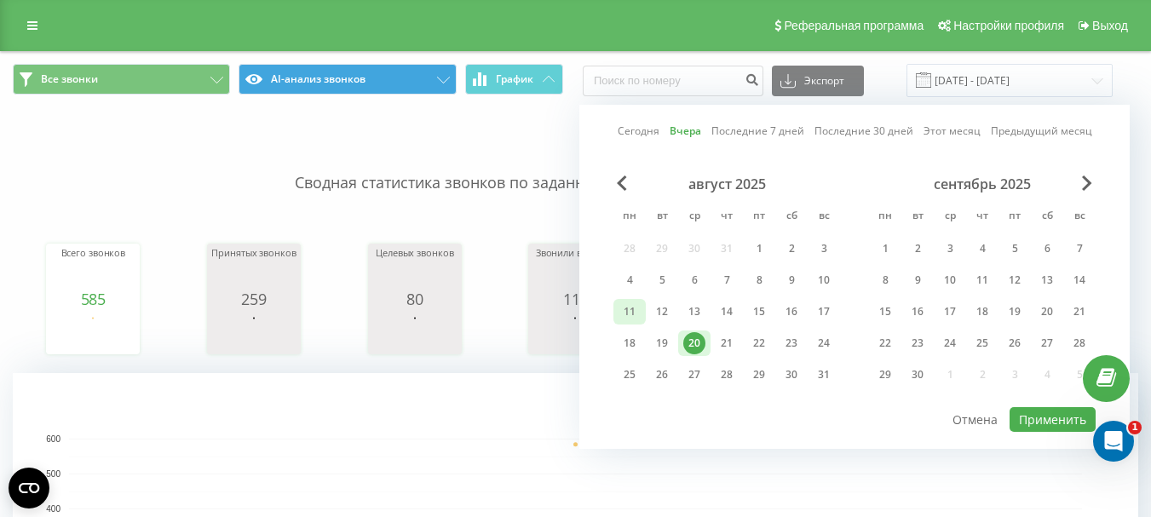
click at [624, 308] on div "11" at bounding box center [629, 312] width 22 height 22
click at [728, 340] on div "21" at bounding box center [727, 343] width 22 height 22
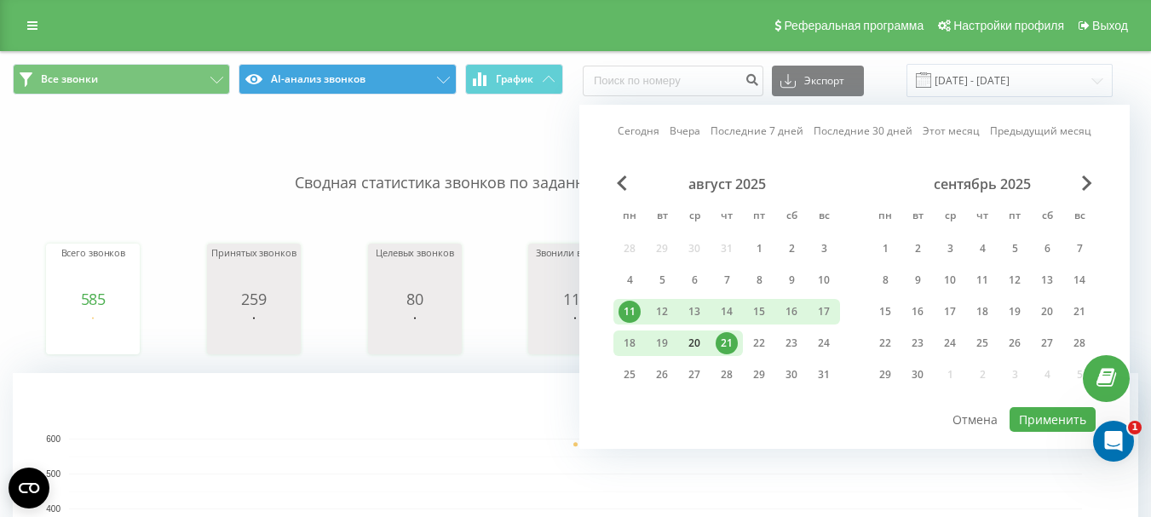
click at [699, 345] on div "20" at bounding box center [694, 343] width 22 height 22
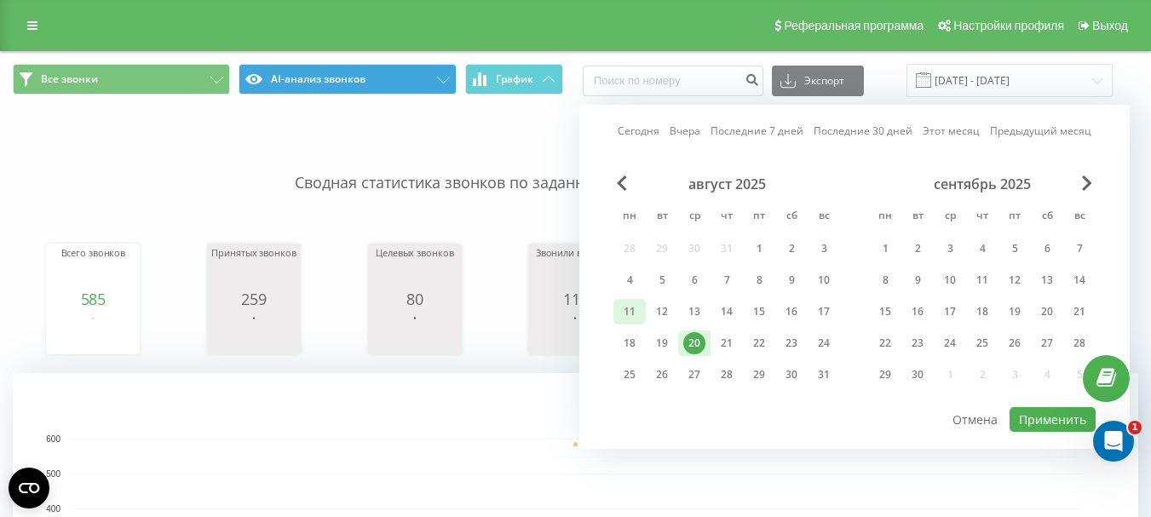
click at [627, 309] on div "11" at bounding box center [629, 312] width 22 height 22
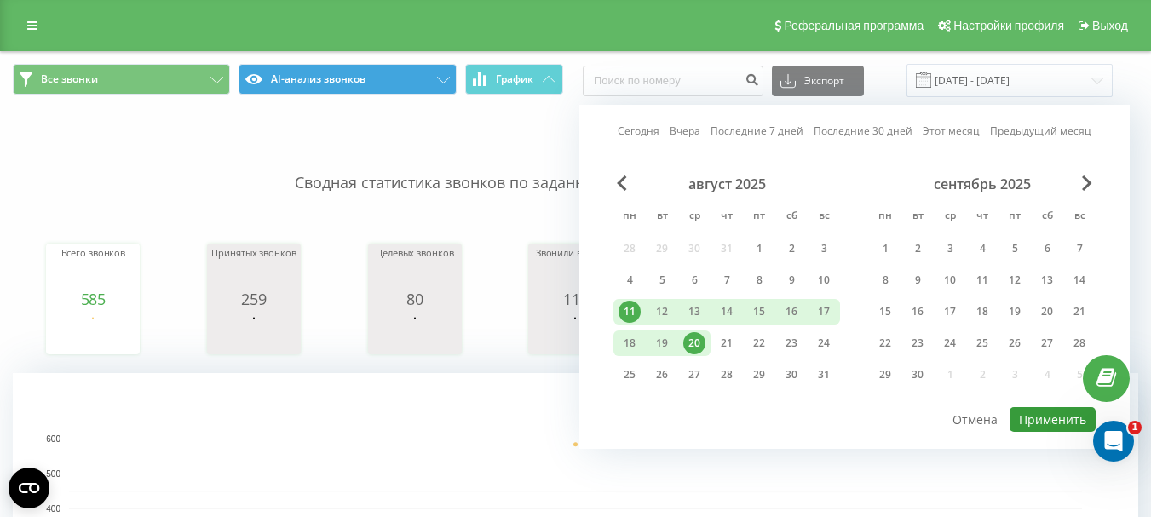
click at [1047, 421] on button "Применить" at bounding box center [1052, 419] width 86 height 25
type input "[DATE] - [DATE]"
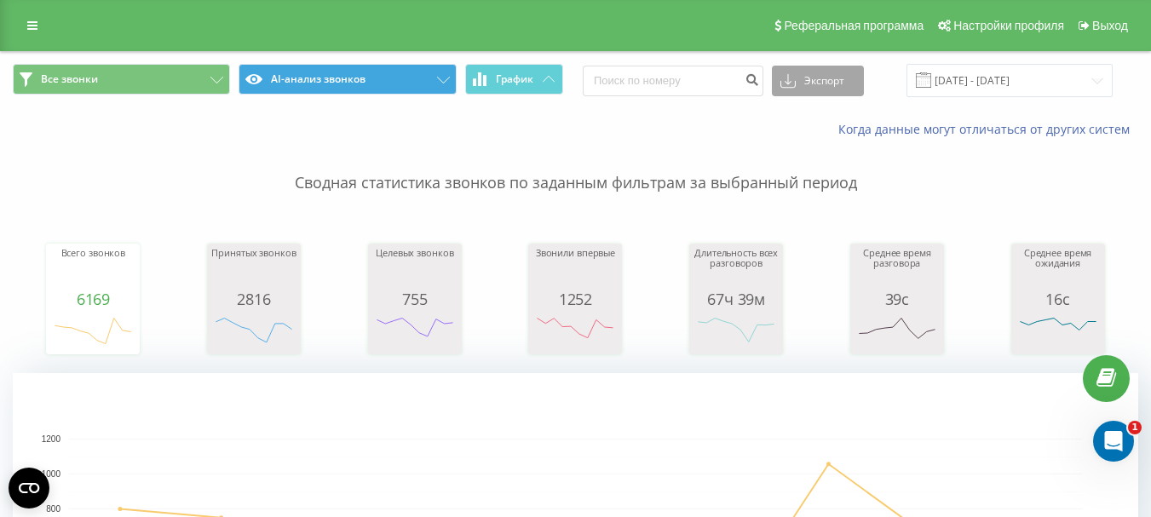
click at [847, 80] on button "Экспорт" at bounding box center [818, 81] width 92 height 31
click at [811, 173] on span ".xlsx" at bounding box center [798, 173] width 25 height 16
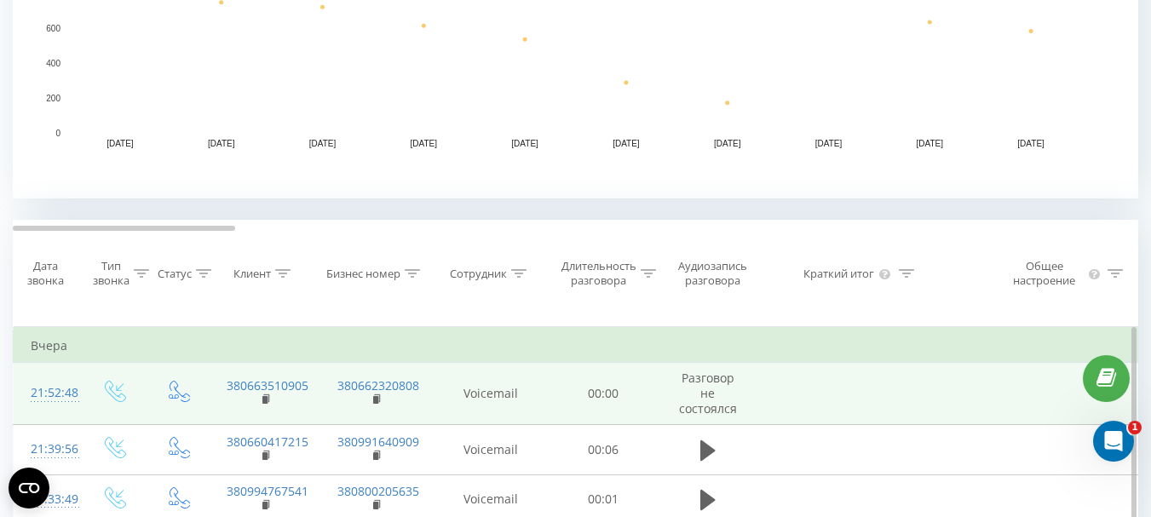
scroll to position [596, 0]
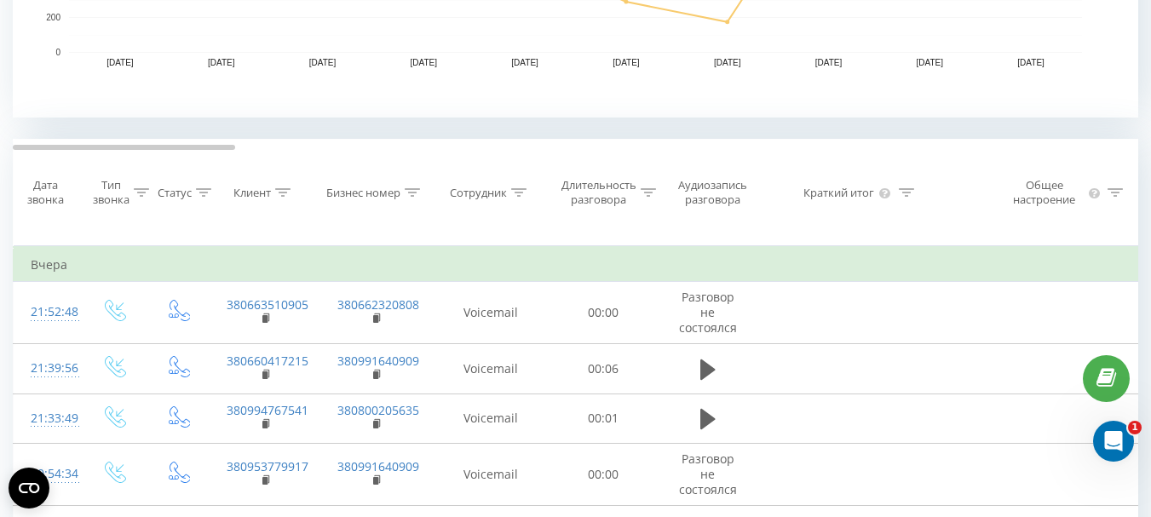
click at [283, 191] on icon at bounding box center [282, 192] width 15 height 9
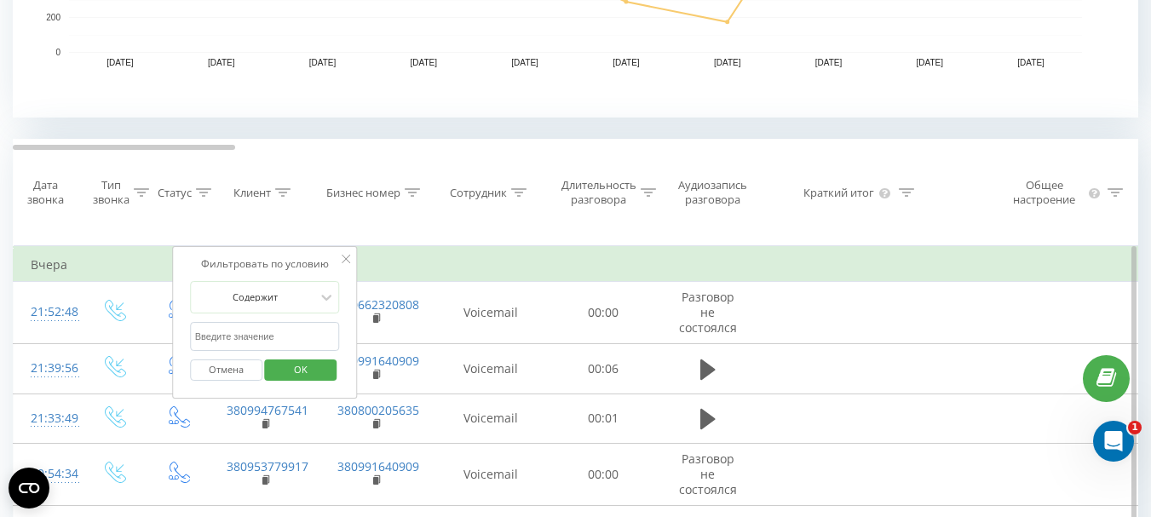
click at [240, 333] on input "text" at bounding box center [265, 337] width 150 height 30
paste input "380684044425"
click at [297, 371] on span "OK" at bounding box center [301, 369] width 48 height 26
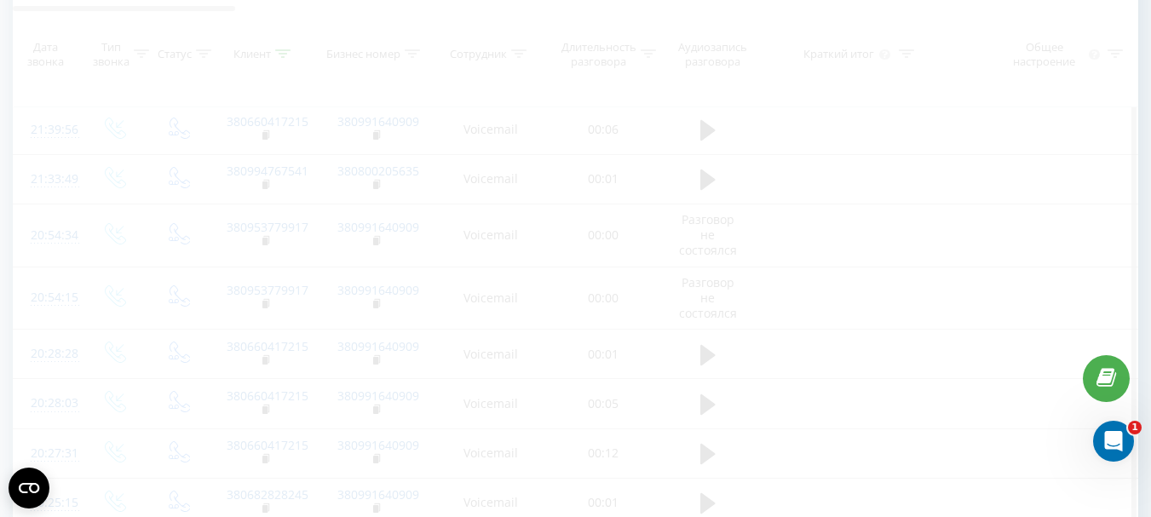
scroll to position [836, 0]
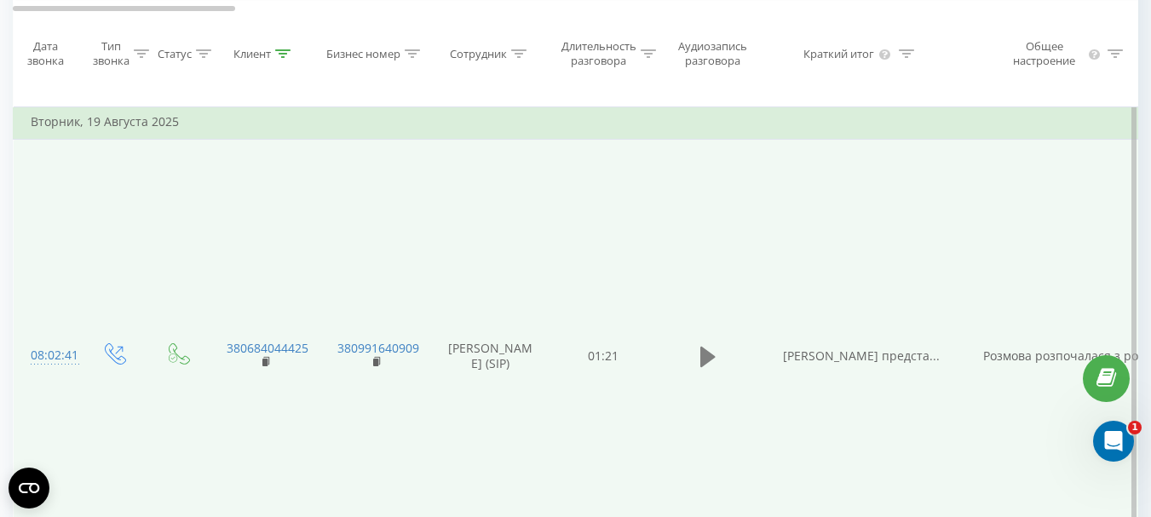
click at [712, 345] on icon at bounding box center [707, 357] width 15 height 24
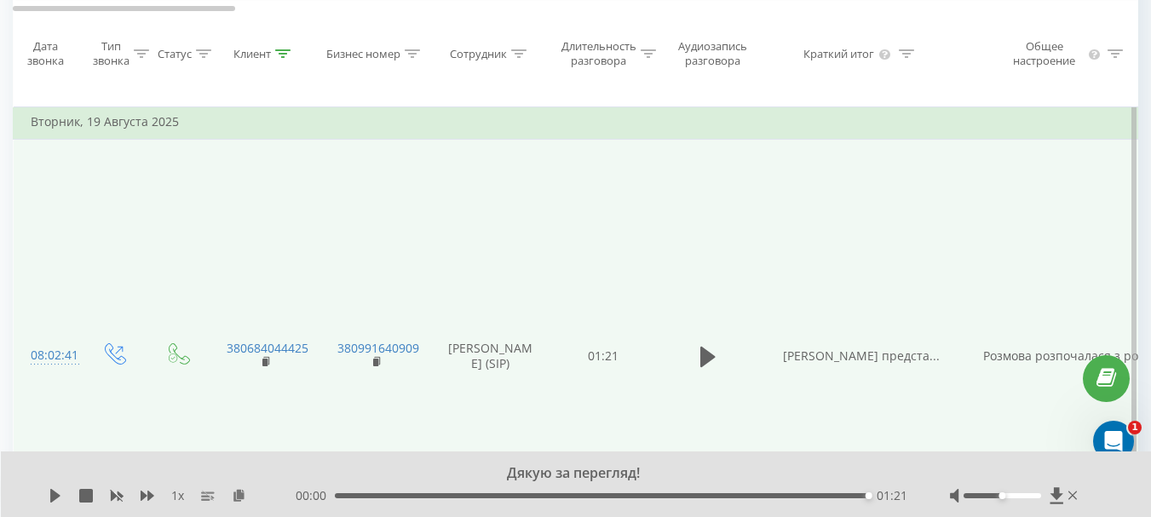
scroll to position [750, 0]
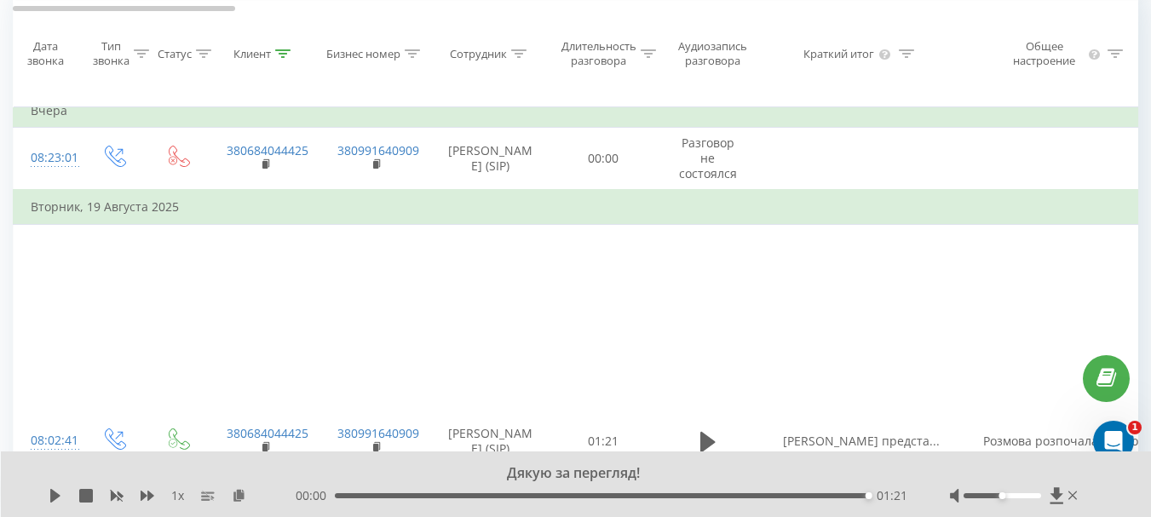
click at [284, 53] on icon at bounding box center [283, 53] width 15 height 9
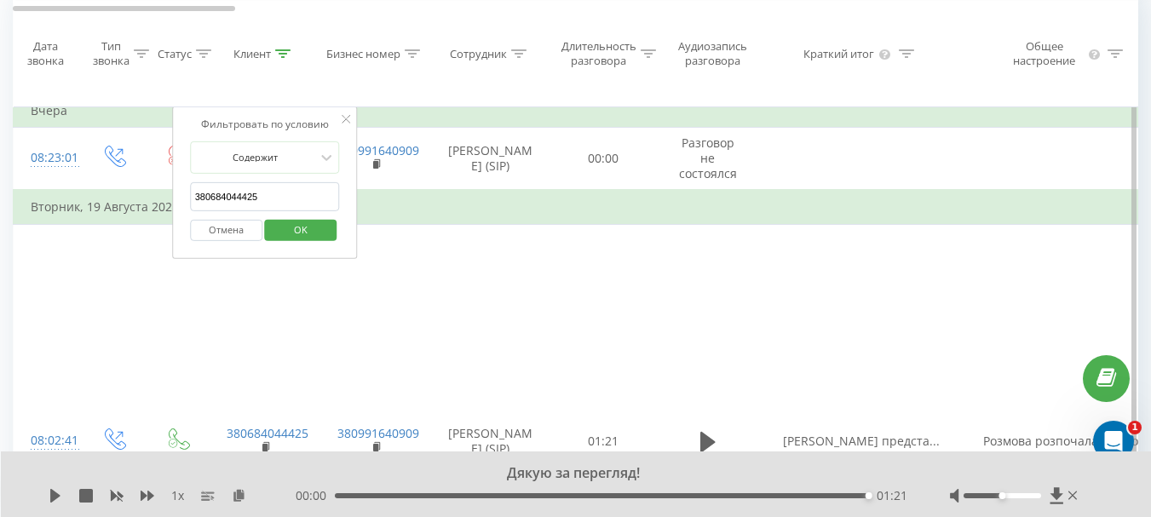
drag, startPoint x: 279, startPoint y: 200, endPoint x: 172, endPoint y: 198, distance: 107.4
click at [172, 198] on div "Фильтровать по условию Содержит 380684044425 Отмена OK" at bounding box center [265, 182] width 186 height 153
paste input "985178144"
type input "380985178144"
click at [282, 227] on span "OK" at bounding box center [301, 229] width 48 height 26
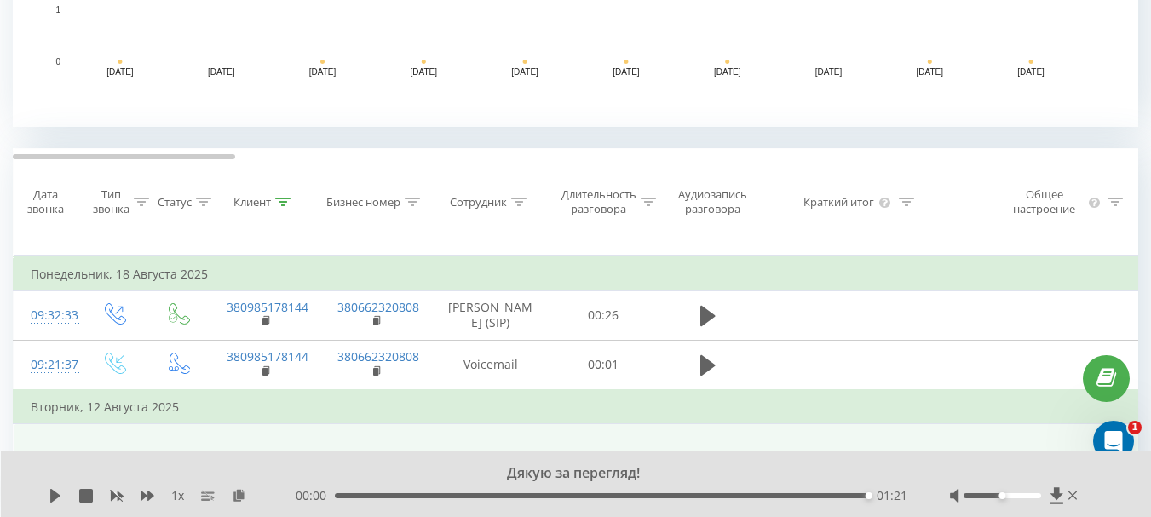
scroll to position [580, 0]
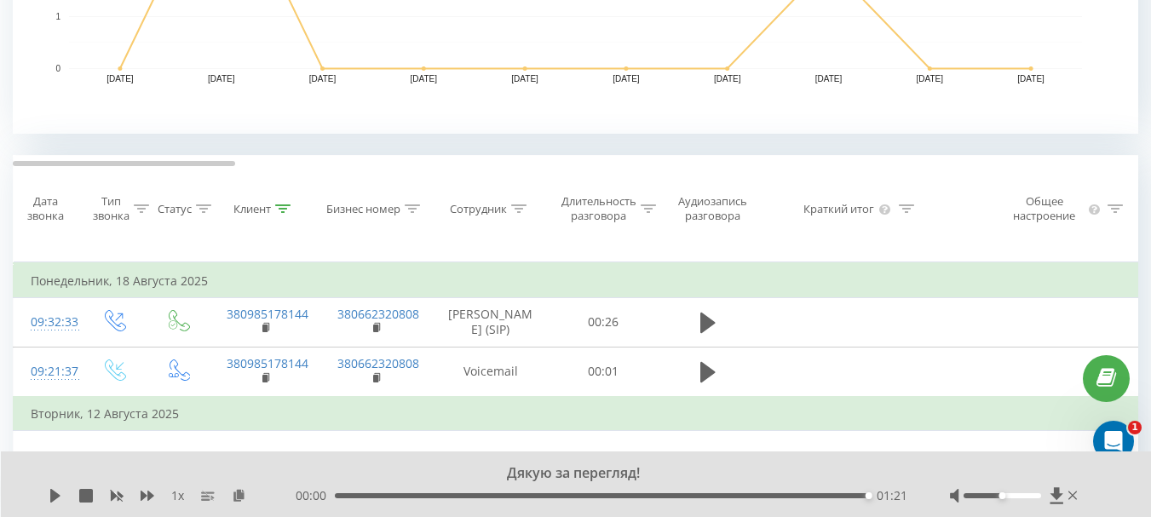
click at [283, 207] on icon at bounding box center [282, 208] width 15 height 9
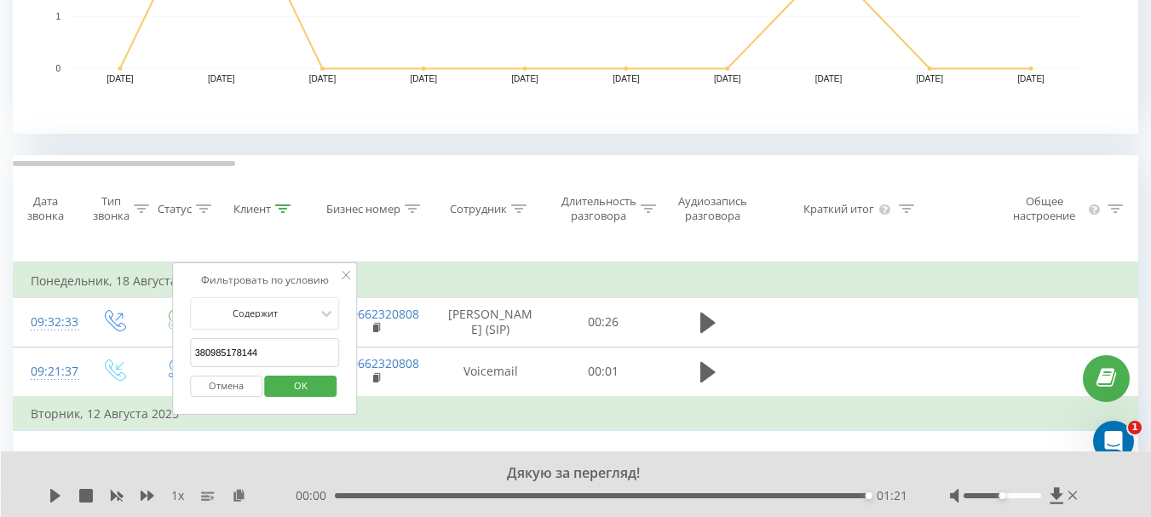
click at [283, 207] on icon at bounding box center [282, 208] width 15 height 9
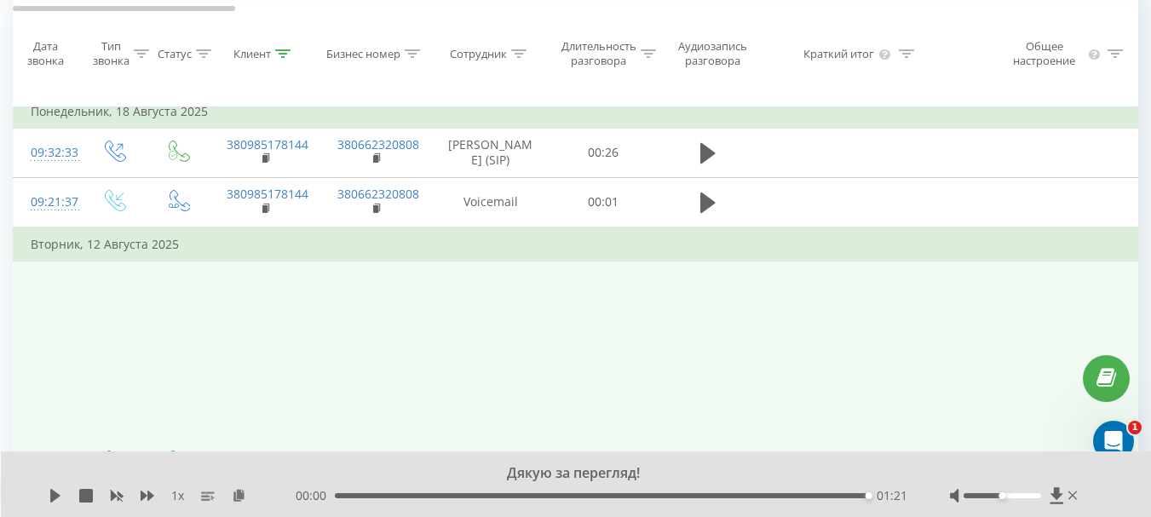
scroll to position [750, 0]
click at [695, 451] on button at bounding box center [708, 464] width 26 height 26
